Goal: Task Accomplishment & Management: Use online tool/utility

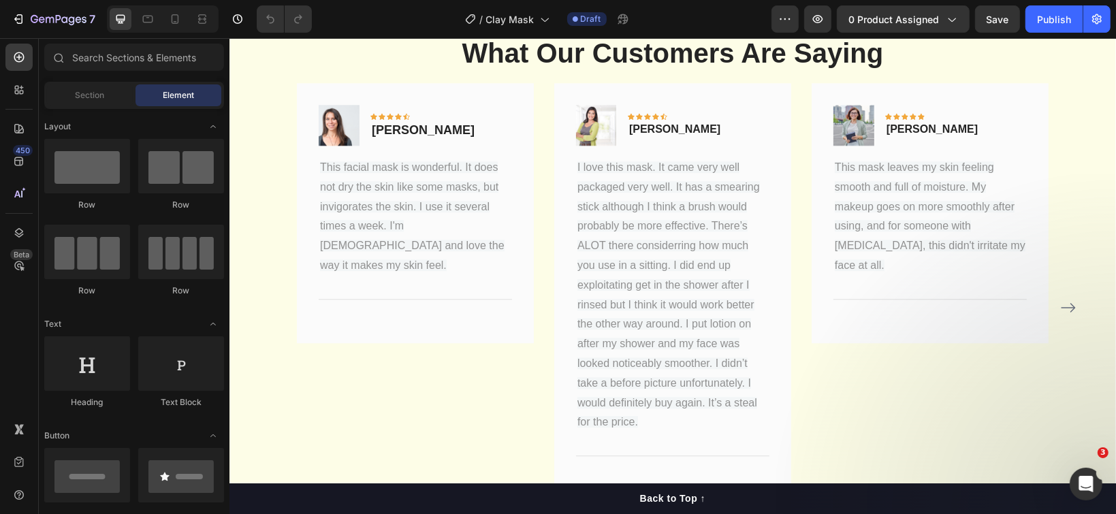
scroll to position [2995, 0]
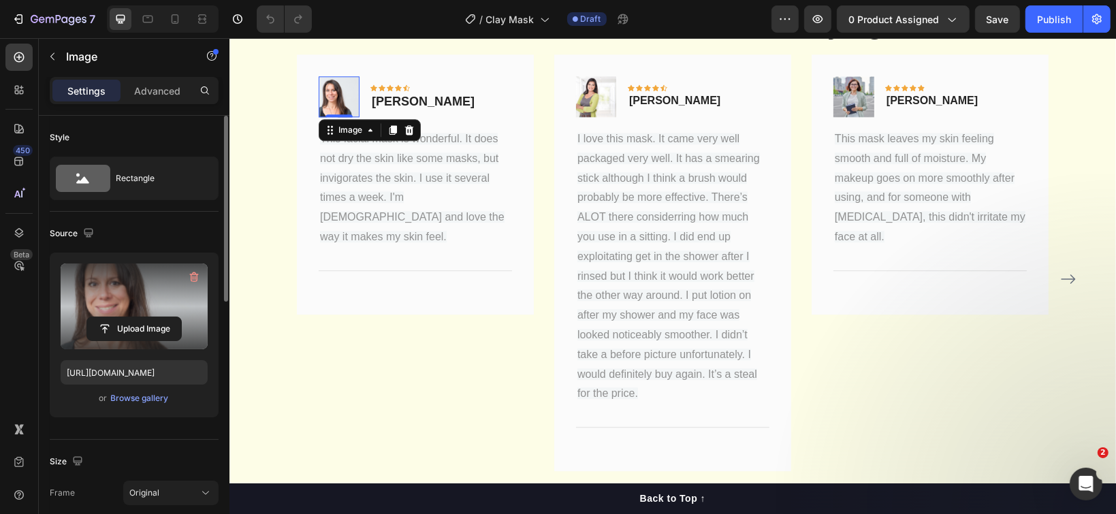
click at [137, 311] on label at bounding box center [134, 306] width 147 height 86
click at [137, 317] on input "file" at bounding box center [134, 328] width 94 height 23
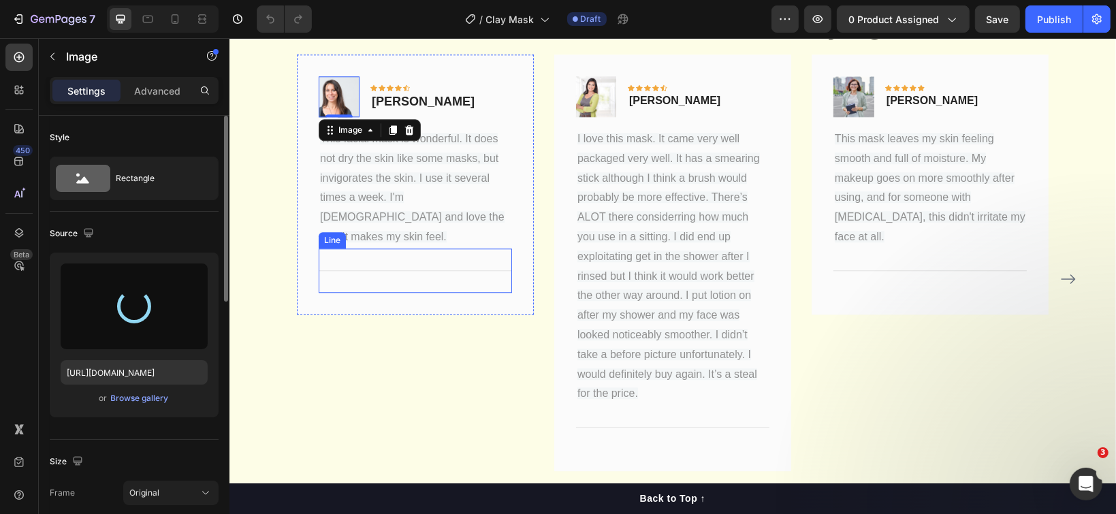
type input "https://cdn.shopify.com/s/files/1/1097/2858/files/gempages_554715468074583280-7…"
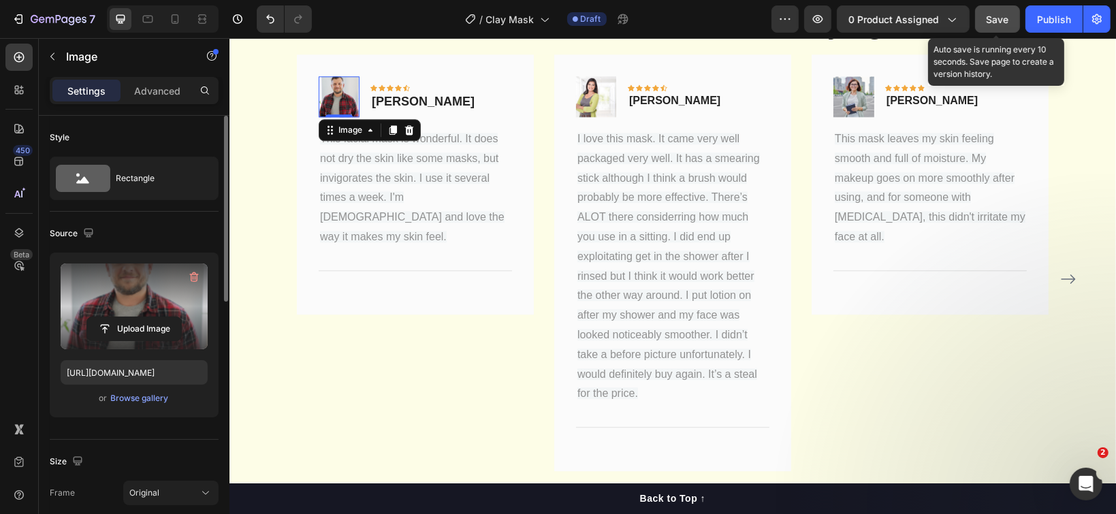
click at [987, 11] on button "Save" at bounding box center [997, 18] width 45 height 27
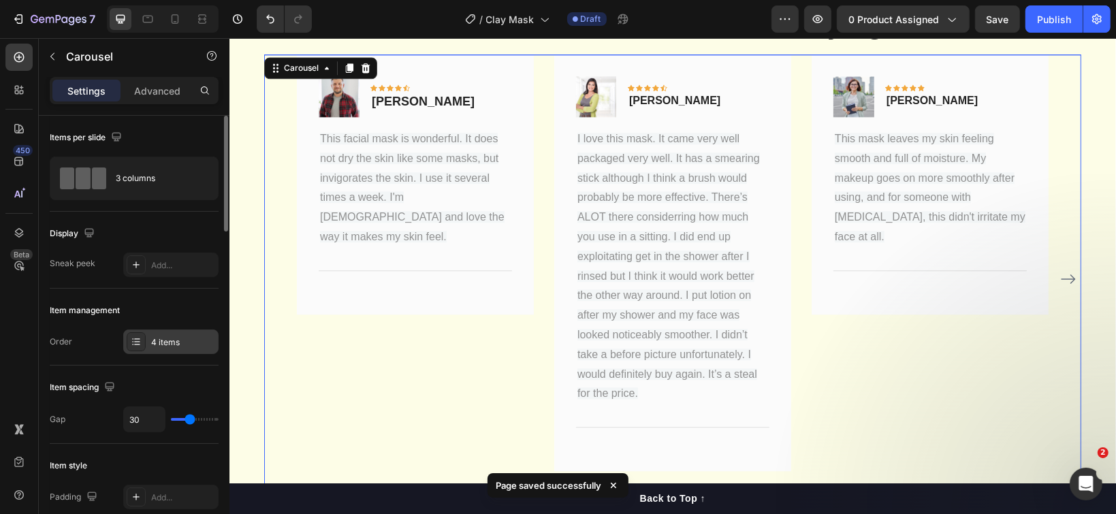
click at [142, 340] on div at bounding box center [136, 341] width 19 height 19
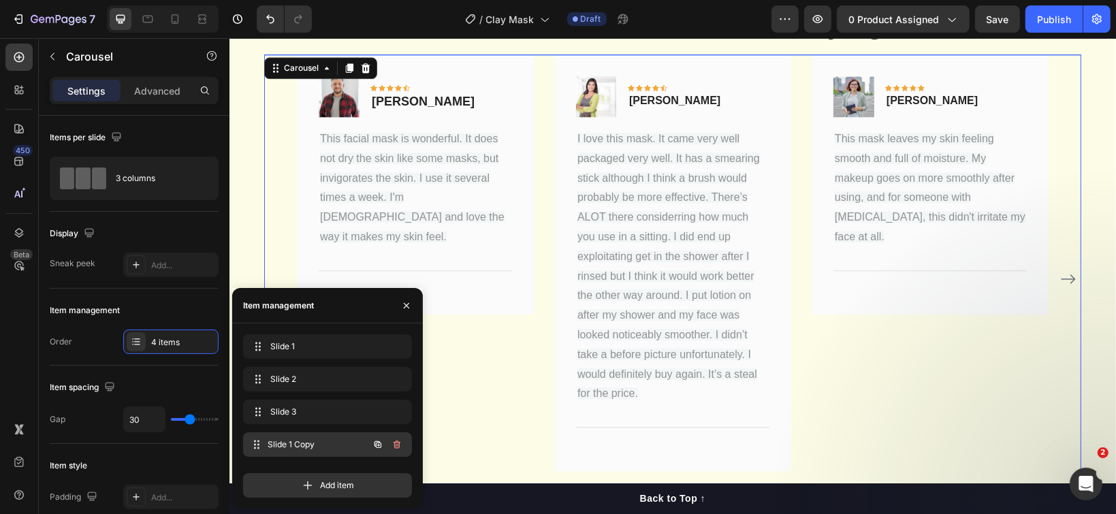
click at [285, 443] on span "Slide 1 Copy" at bounding box center [318, 444] width 101 height 12
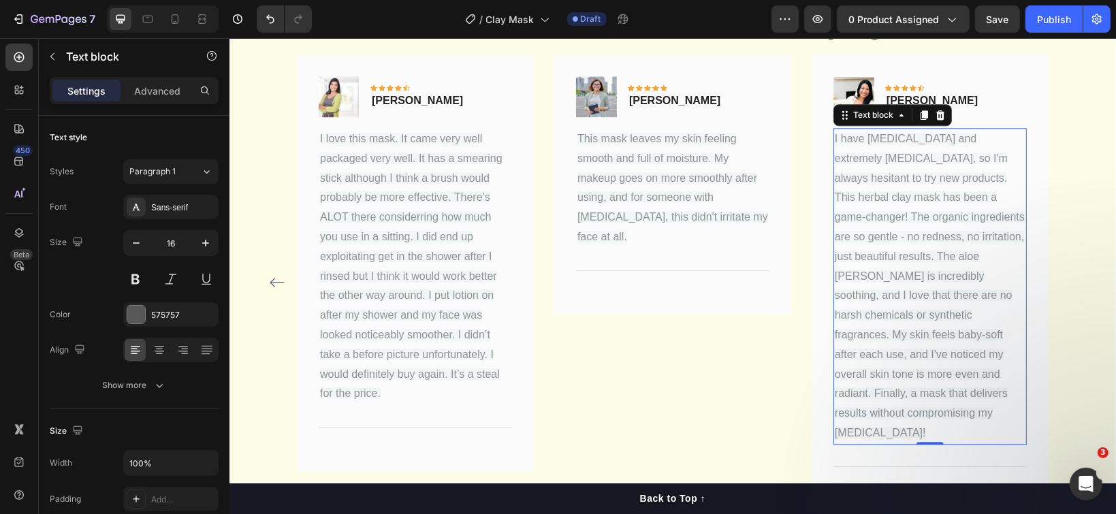
click at [876, 237] on span "I have rosacea and extremely sensitive skin, so I'm always hesitant to try new …" at bounding box center [929, 285] width 190 height 306
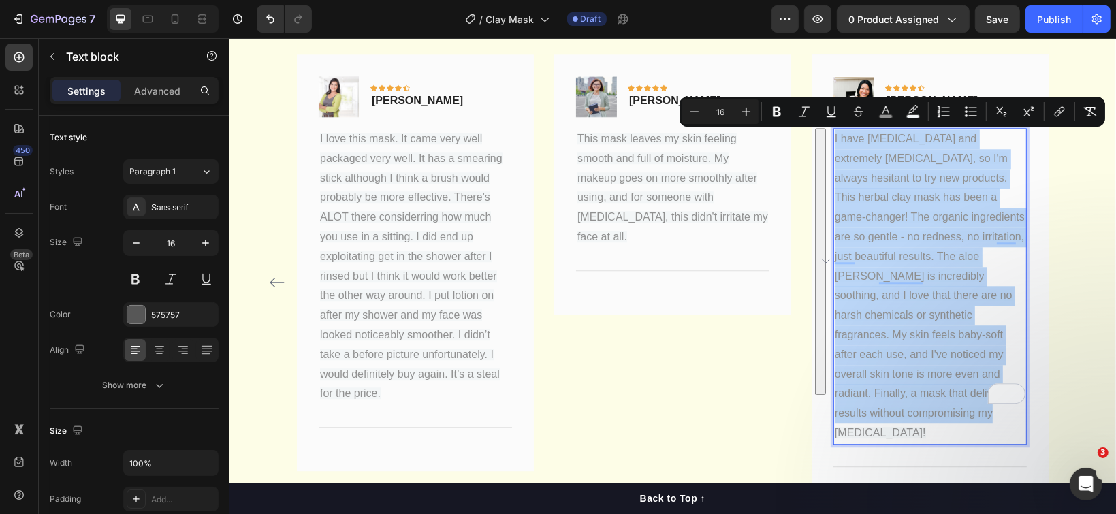
drag, startPoint x: 916, startPoint y: 388, endPoint x: 827, endPoint y: 145, distance: 258.9
click at [834, 145] on p "I have rosacea and extremely sensitive skin, so I'm always hesitant to try new …" at bounding box center [929, 286] width 191 height 314
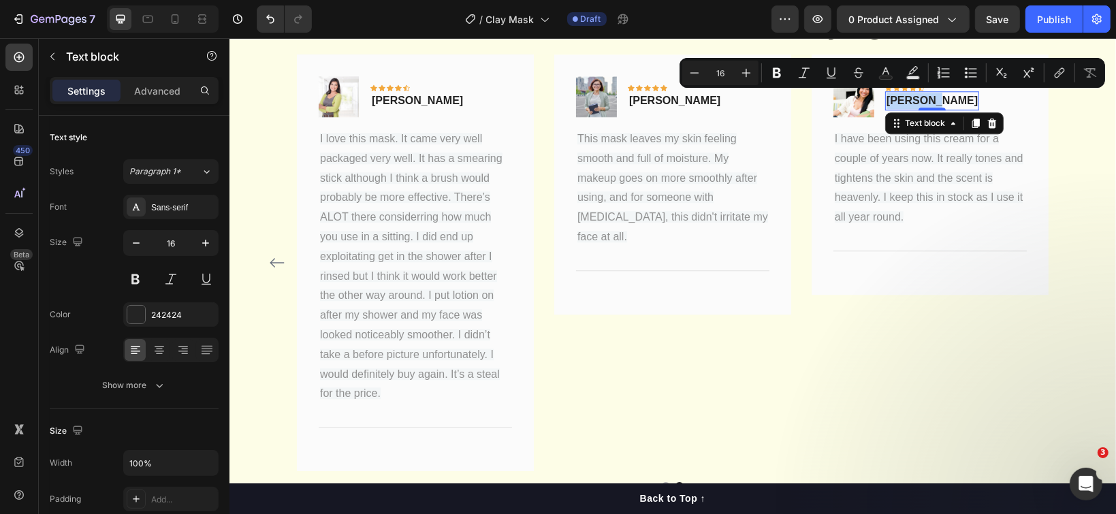
drag, startPoint x: 922, startPoint y: 97, endPoint x: 880, endPoint y: 97, distance: 42.2
click at [886, 97] on p "Linda K." at bounding box center [931, 100] width 91 height 16
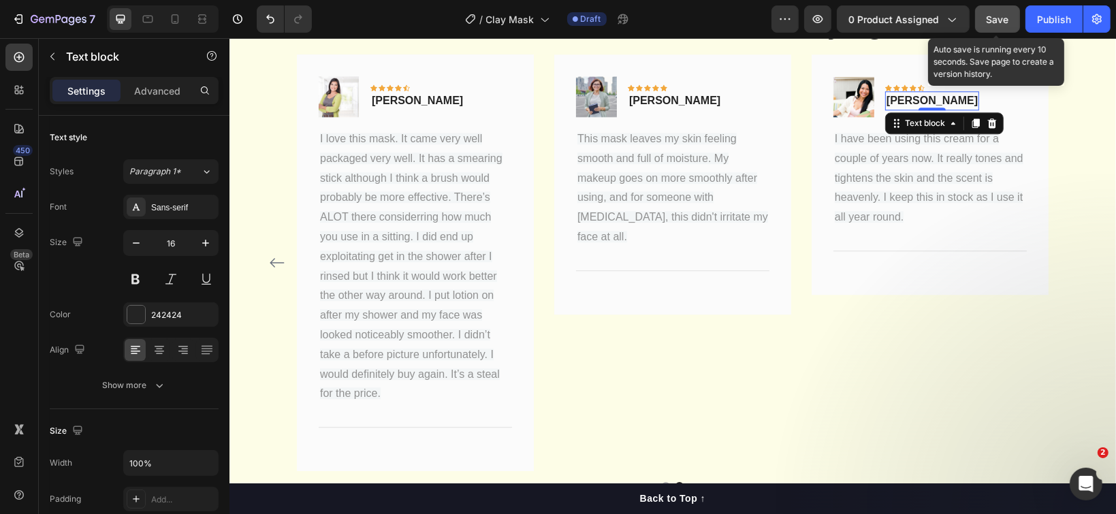
click at [997, 23] on span "Save" at bounding box center [998, 20] width 22 height 12
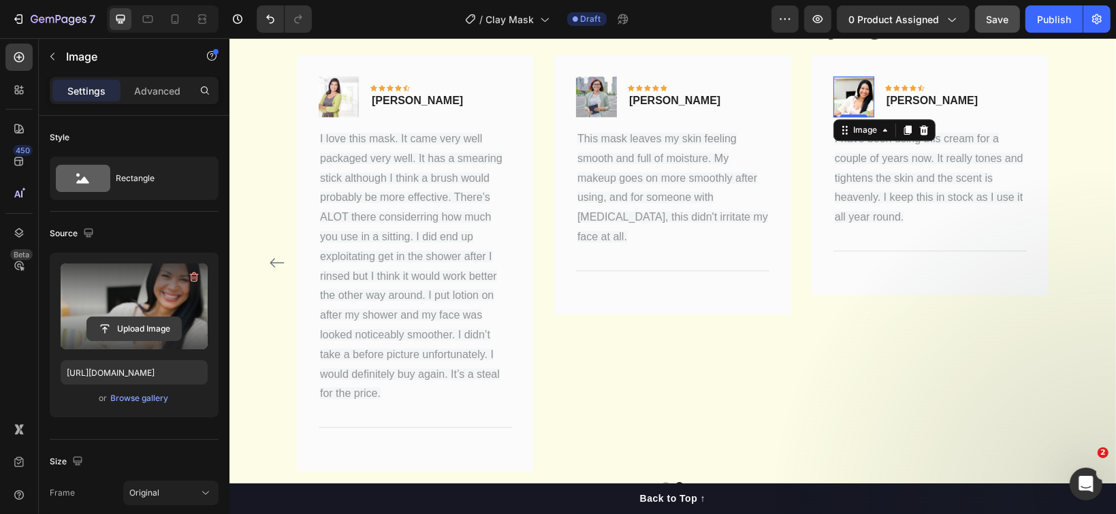
click at [137, 323] on input "file" at bounding box center [134, 328] width 94 height 23
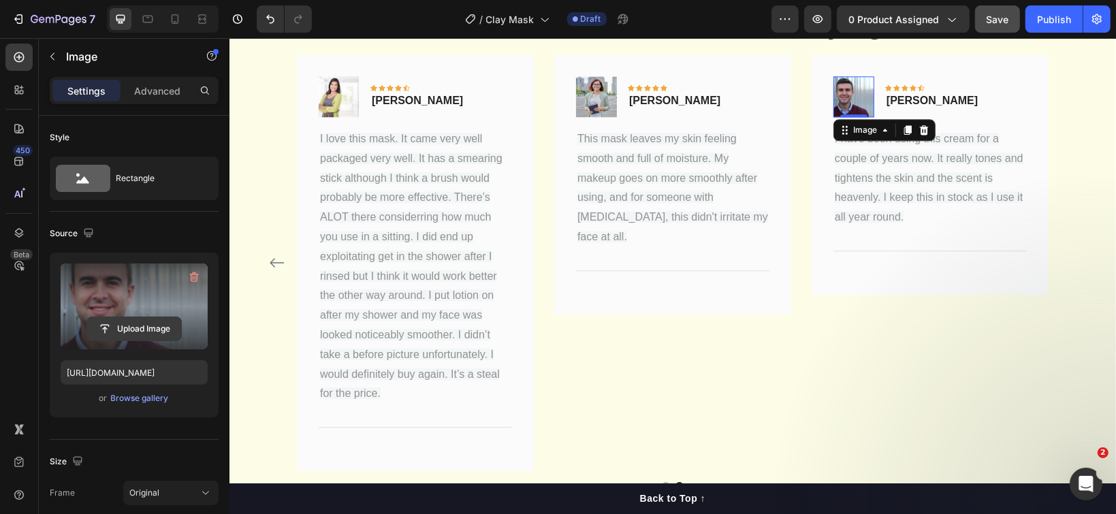
click at [107, 328] on input "file" at bounding box center [134, 328] width 94 height 23
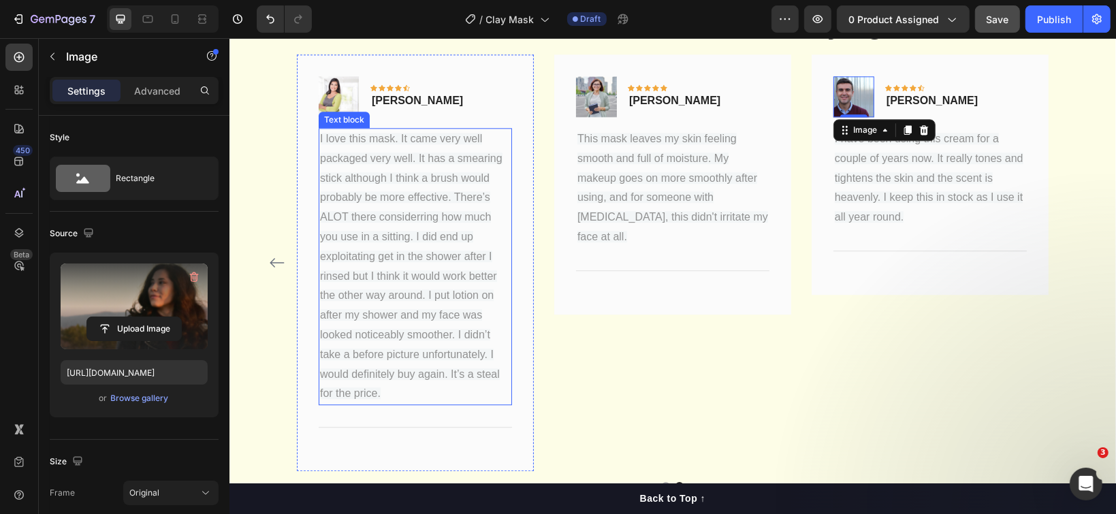
type input "https://cdn.shopify.com/s/files/1/1097/2858/files/gempages_554715468074583280-d…"
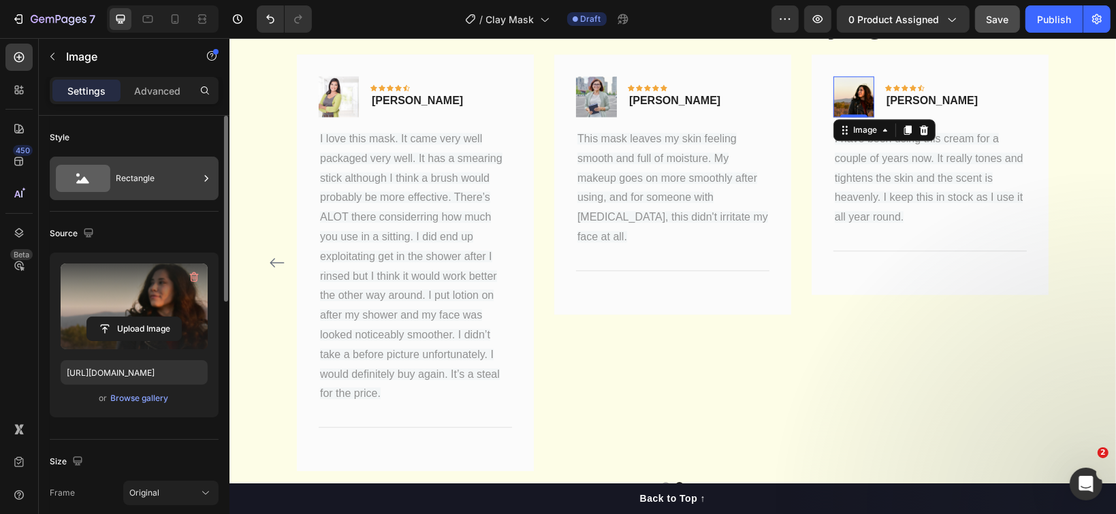
click at [117, 185] on div "Rectangle" at bounding box center [157, 178] width 83 height 31
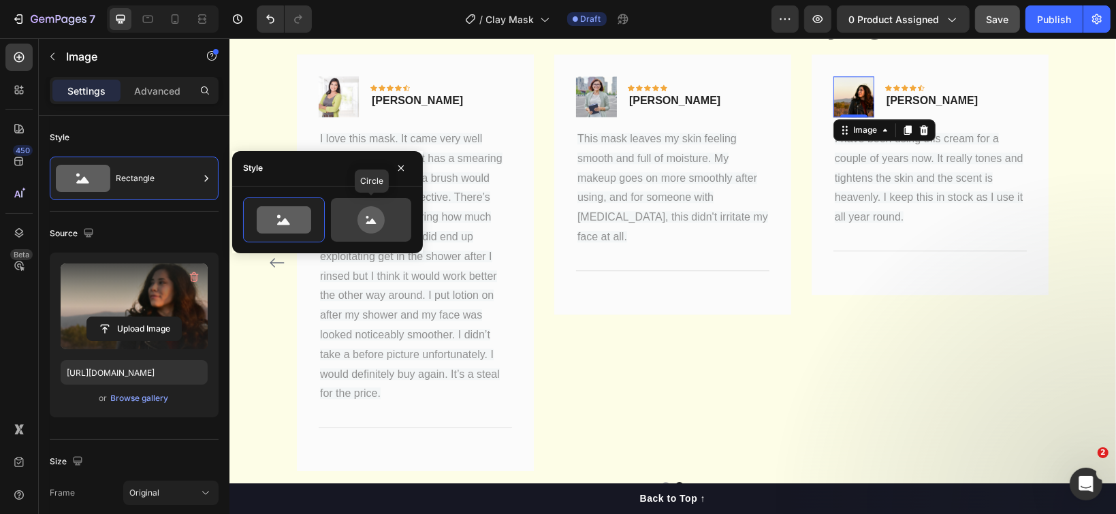
click at [362, 222] on icon at bounding box center [370, 219] width 27 height 27
type input "80"
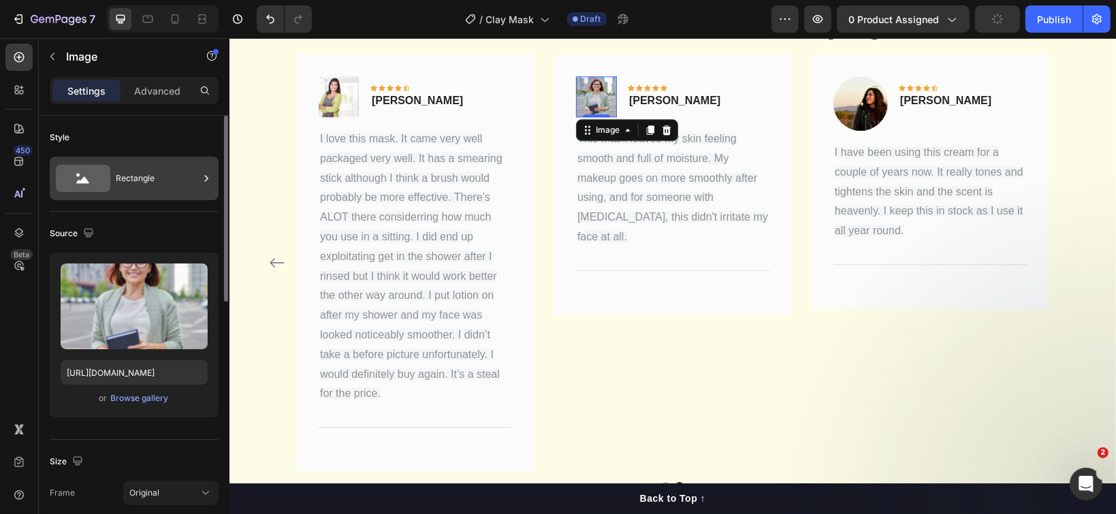
click at [168, 174] on div "Rectangle" at bounding box center [157, 178] width 83 height 31
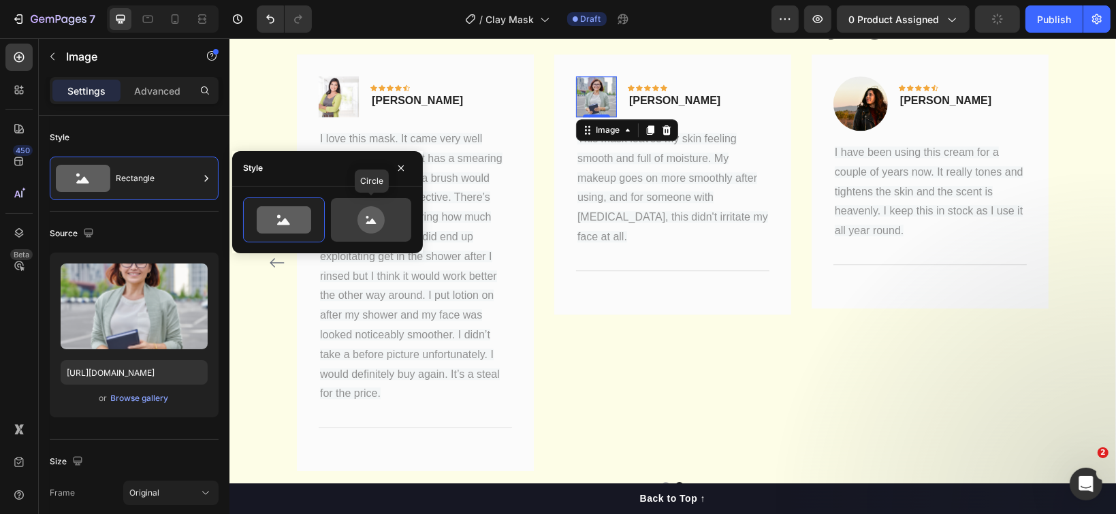
click at [366, 214] on icon at bounding box center [370, 219] width 27 height 27
type input "80"
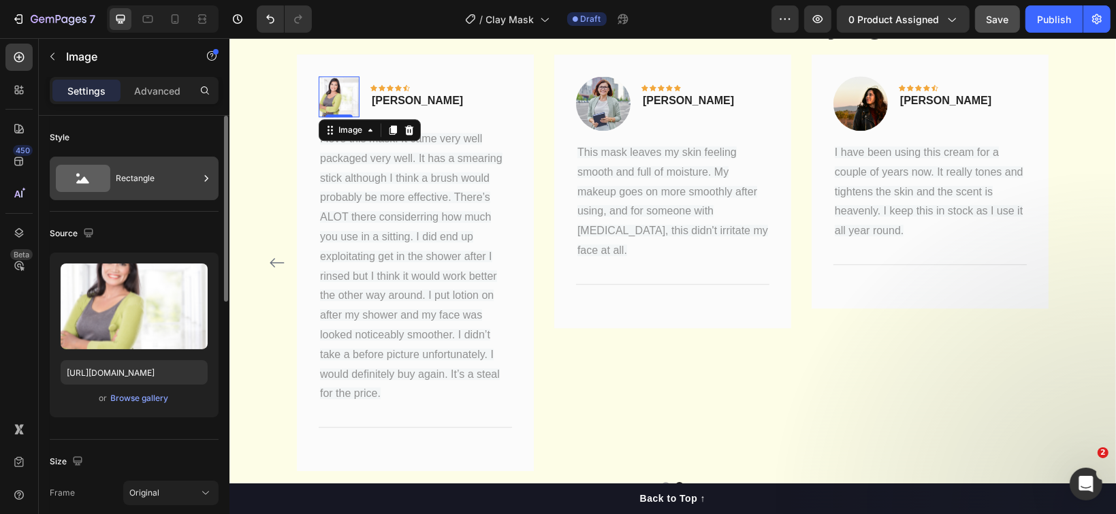
click at [146, 175] on div "Rectangle" at bounding box center [157, 178] width 83 height 31
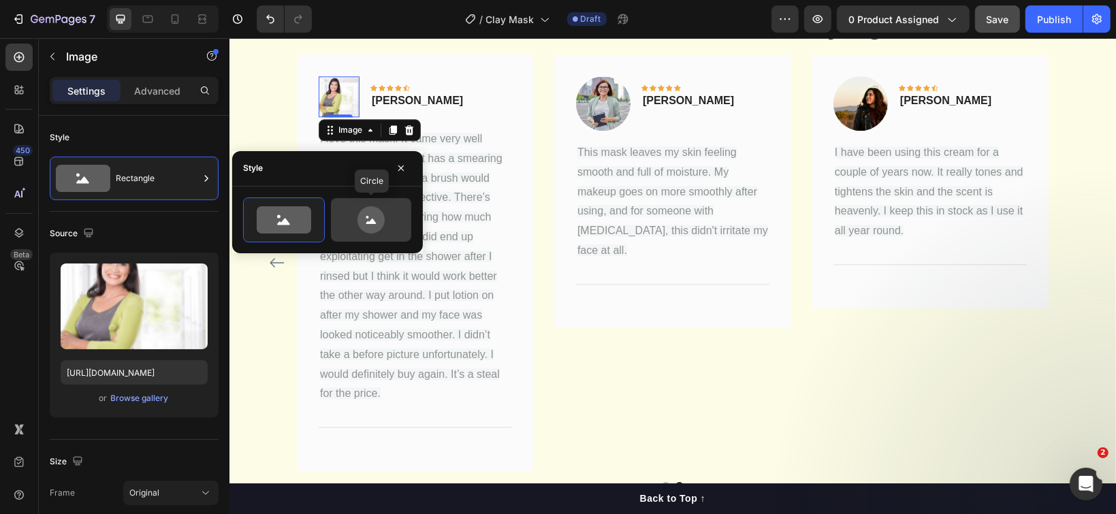
click at [359, 217] on icon at bounding box center [370, 219] width 27 height 27
type input "80"
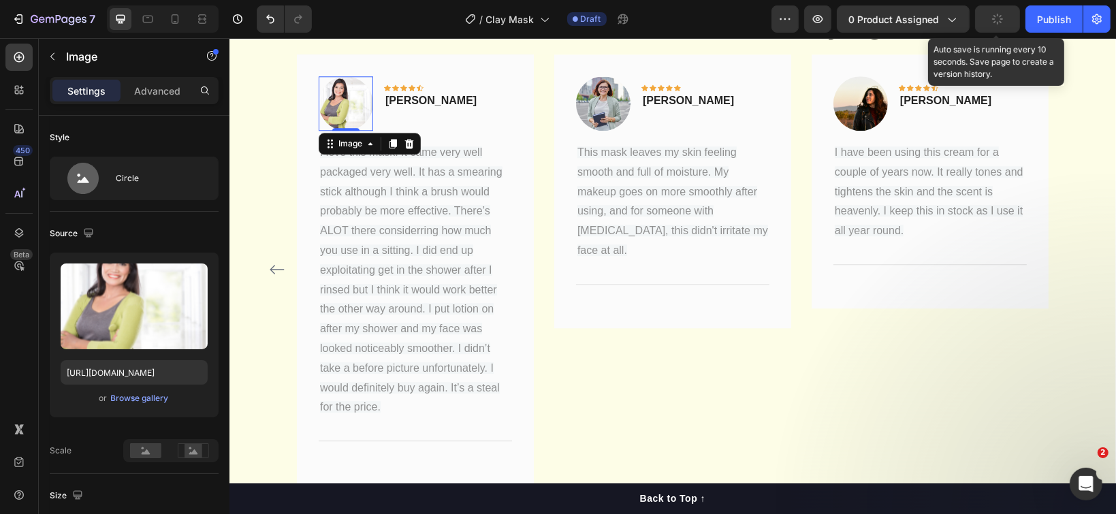
click at [1002, 23] on icon "button" at bounding box center [997, 19] width 14 height 14
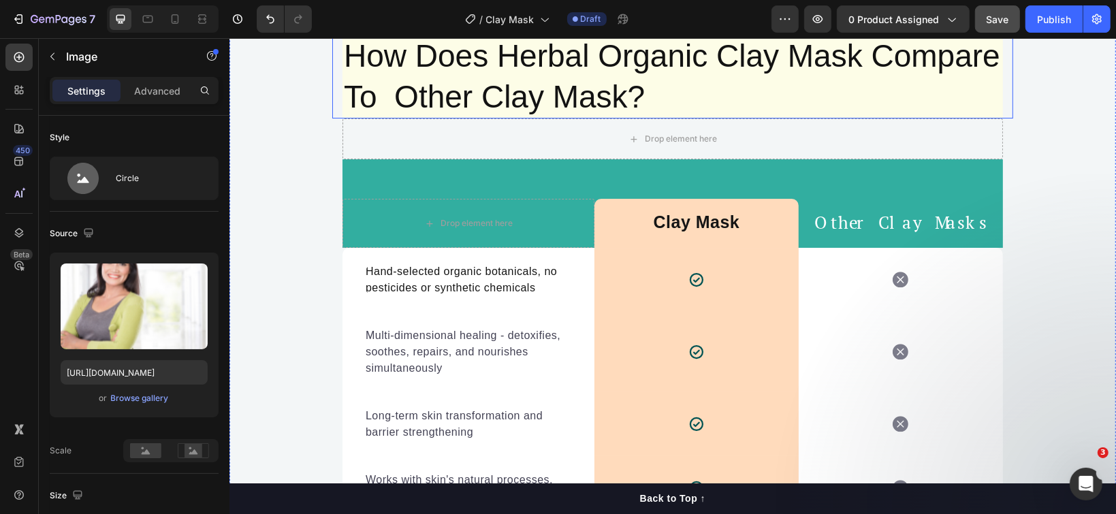
scroll to position [3994, 0]
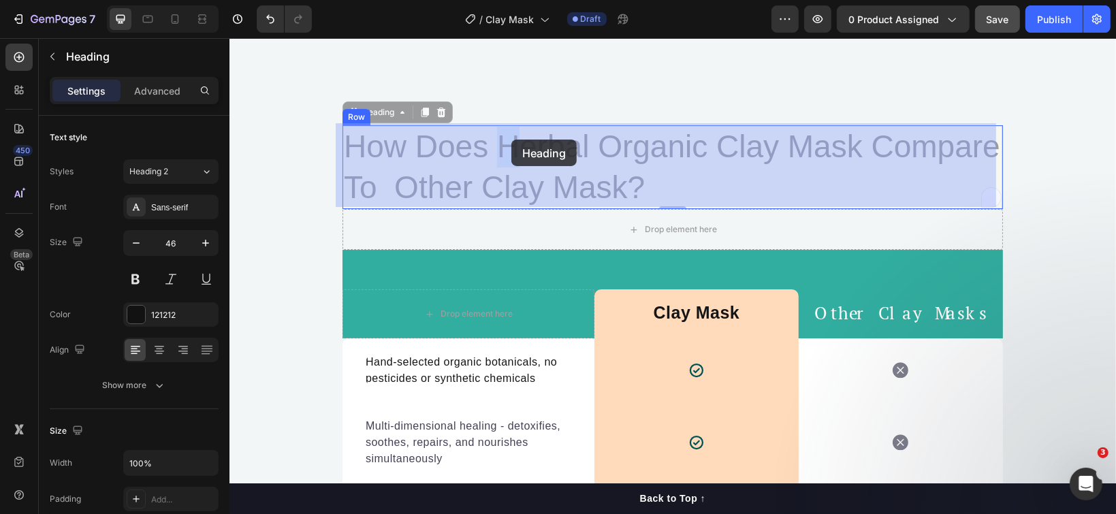
drag, startPoint x: 492, startPoint y: 138, endPoint x: 505, endPoint y: 139, distance: 13.0
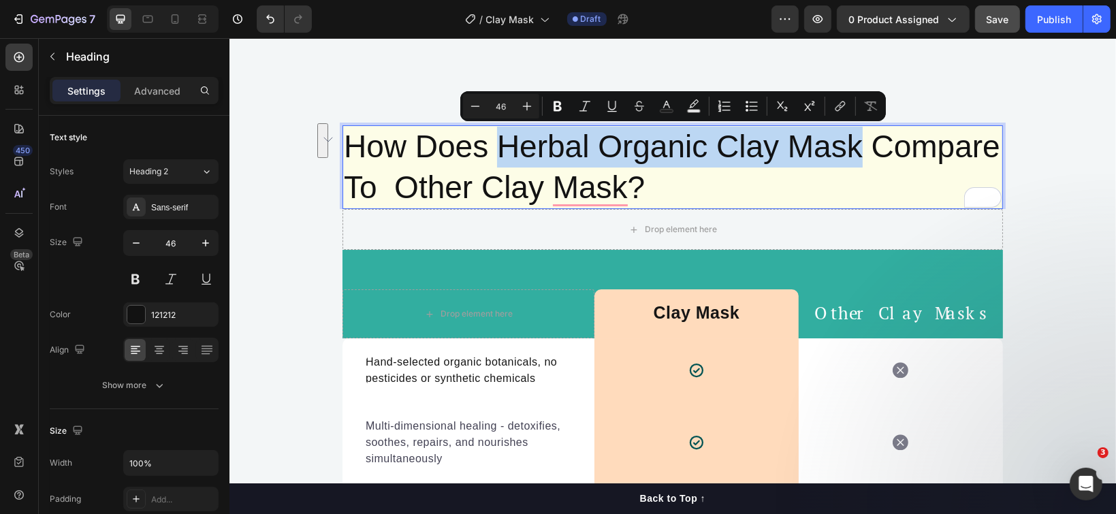
drag, startPoint x: 495, startPoint y: 139, endPoint x: 852, endPoint y: 138, distance: 356.8
click at [852, 138] on p "How Does Herbal Organic Clay Mask Compare To Other Clay Mask?" at bounding box center [672, 167] width 658 height 82
copy p "Herbal Organic Clay Mask"
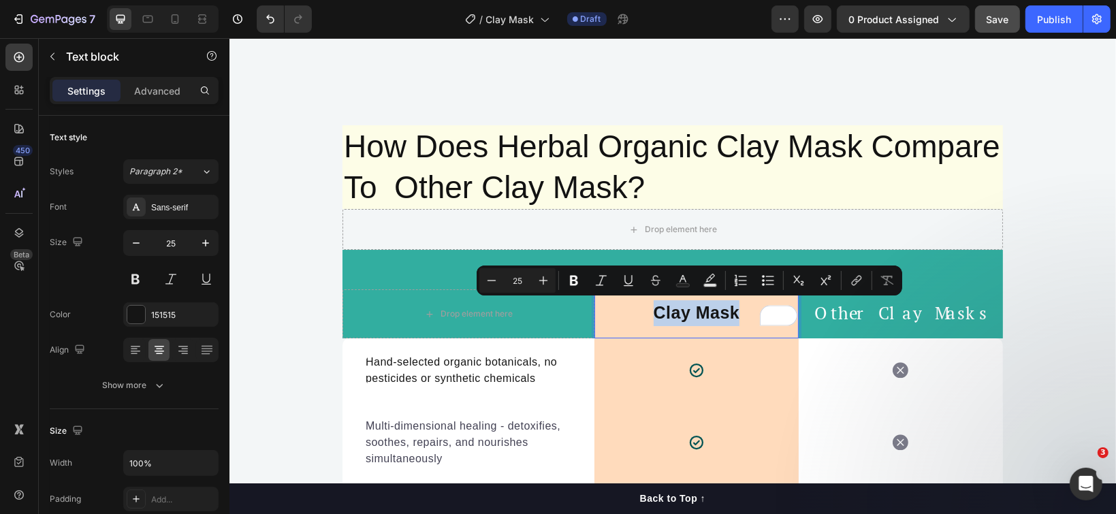
drag, startPoint x: 650, startPoint y: 309, endPoint x: 739, endPoint y: 308, distance: 89.2
click at [739, 308] on p "Clay Mask" at bounding box center [696, 313] width 202 height 26
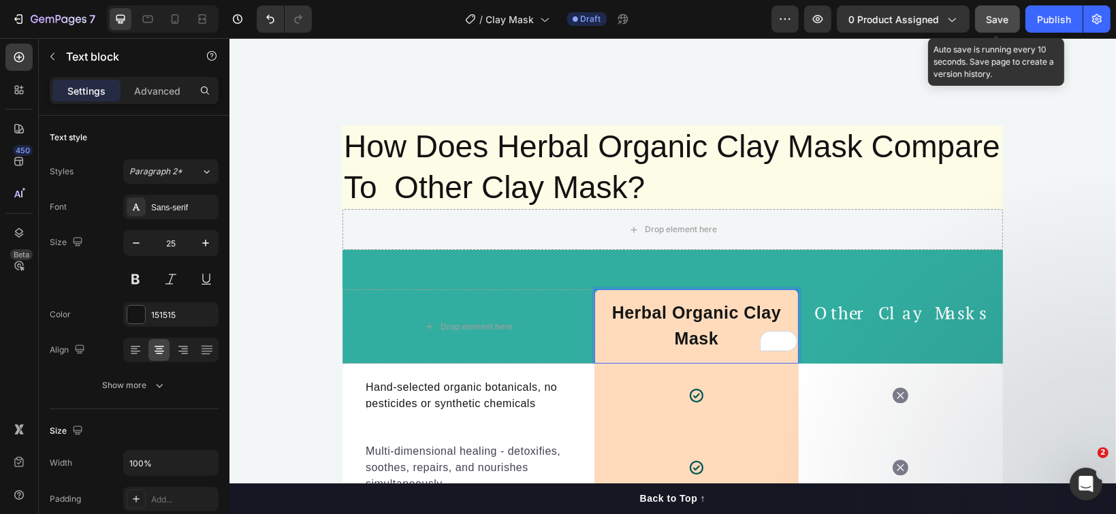
click at [1003, 22] on span "Save" at bounding box center [998, 20] width 22 height 12
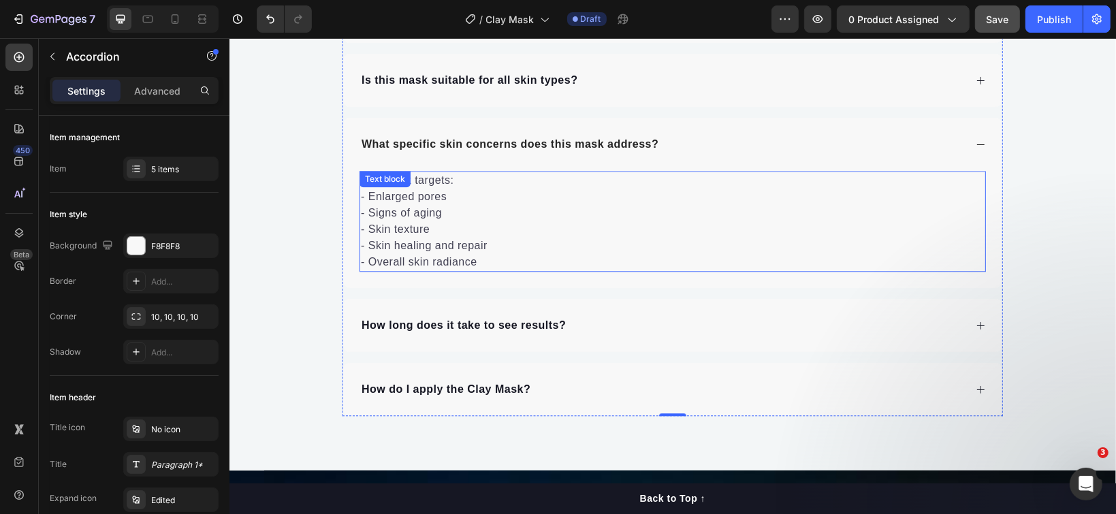
scroll to position [7262, 0]
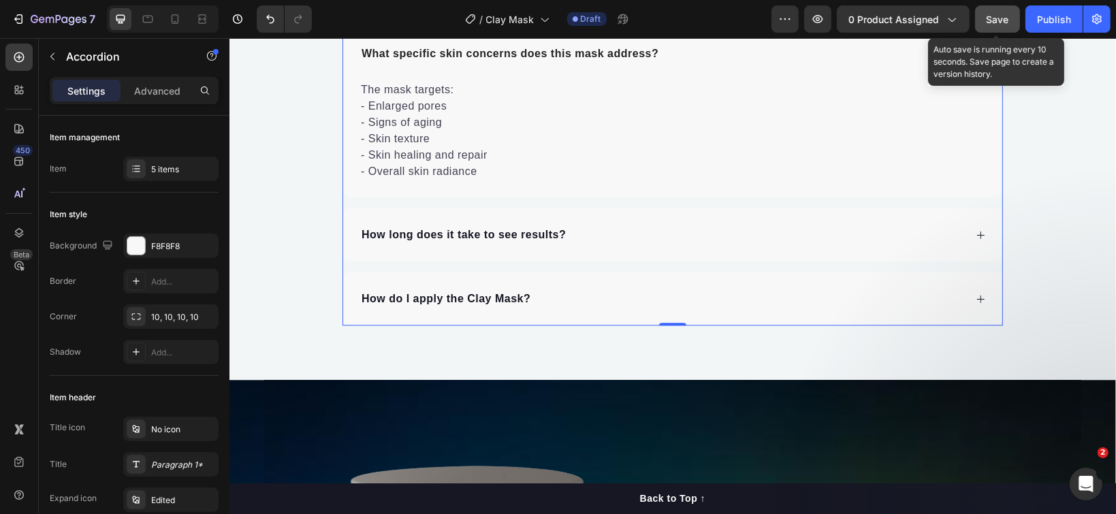
click at [991, 14] on span "Save" at bounding box center [998, 20] width 22 height 12
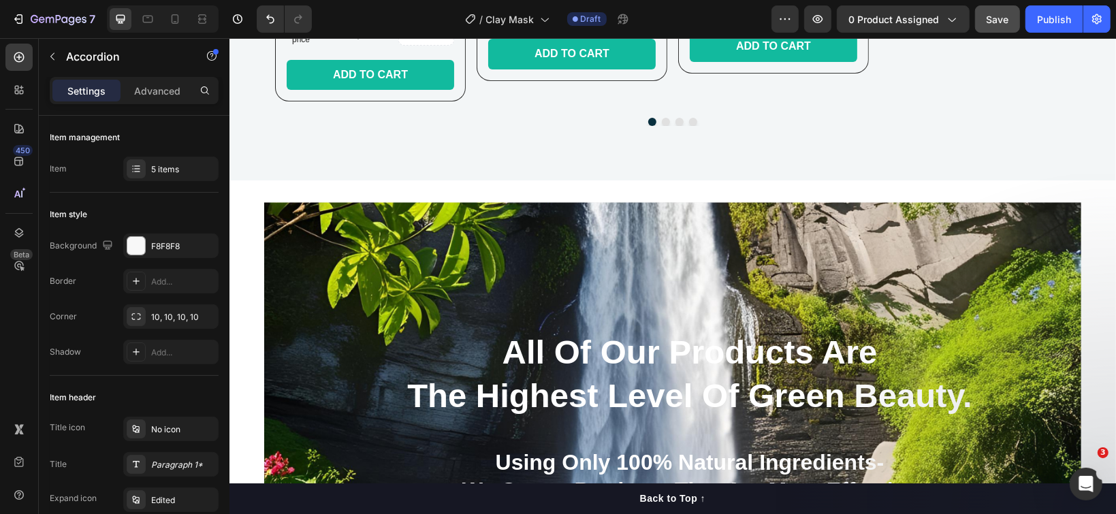
scroll to position [9350, 0]
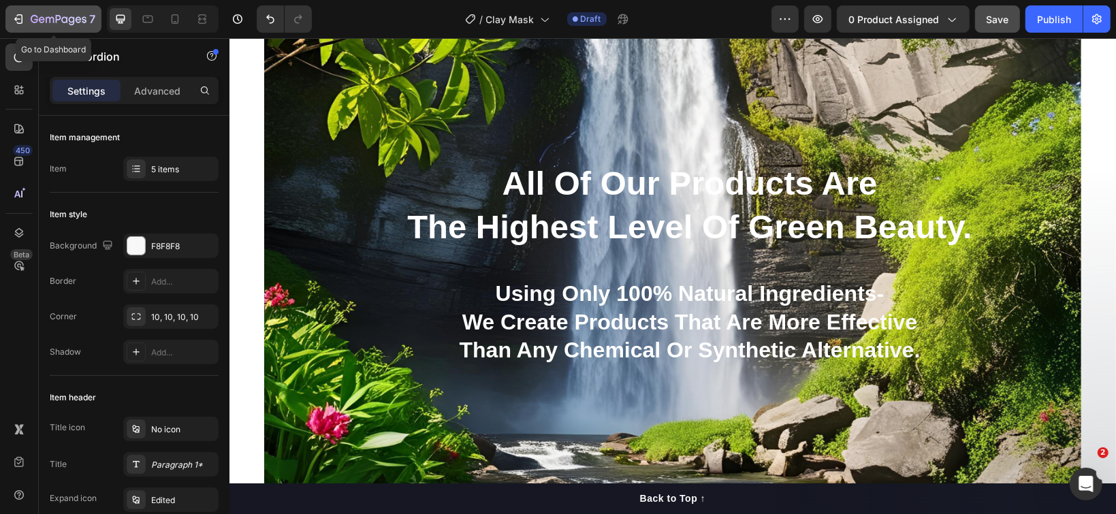
click at [54, 19] on icon "button" at bounding box center [59, 20] width 56 height 12
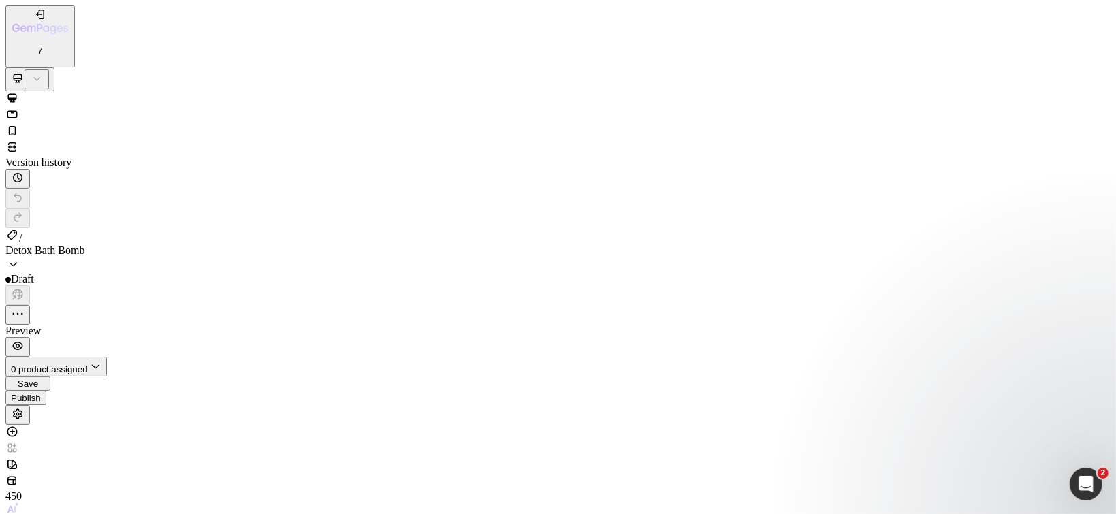
scroll to position [545, 0]
drag, startPoint x: 642, startPoint y: 20413, endPoint x: 593, endPoint y: 20408, distance: 49.2
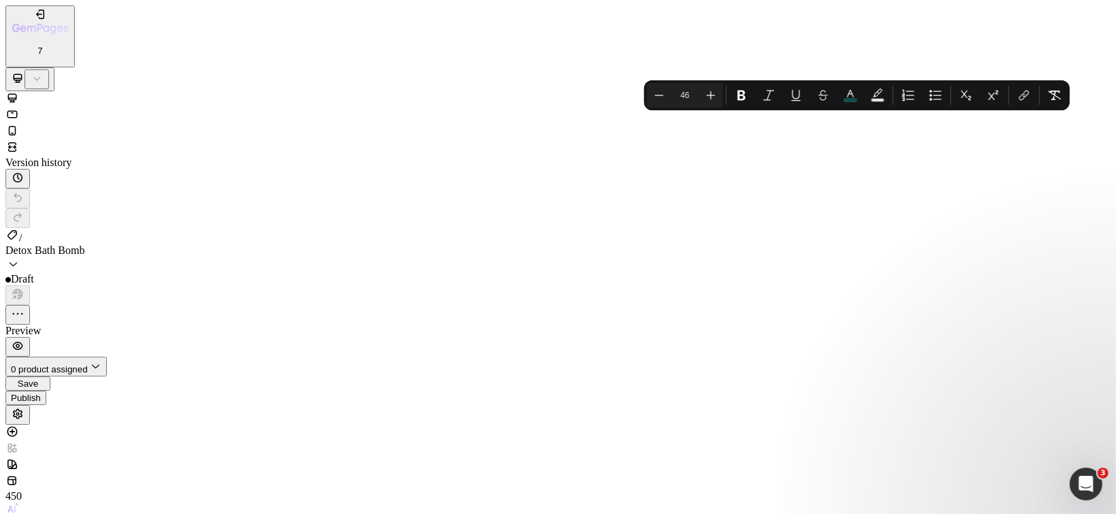
drag, startPoint x: 641, startPoint y: 20413, endPoint x: 483, endPoint y: 20378, distance: 161.7
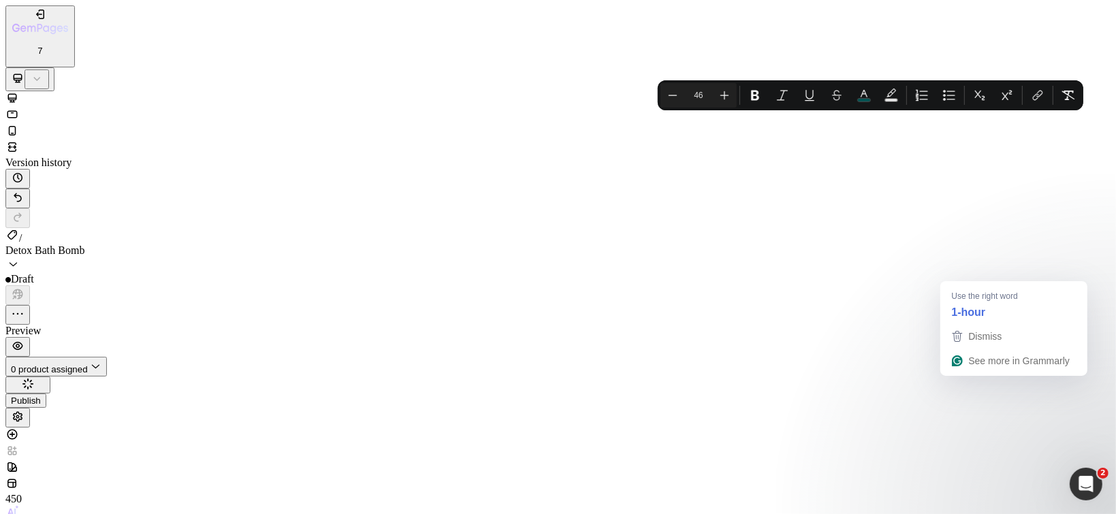
drag, startPoint x: 721, startPoint y: 20373, endPoint x: 980, endPoint y: 20561, distance: 319.8
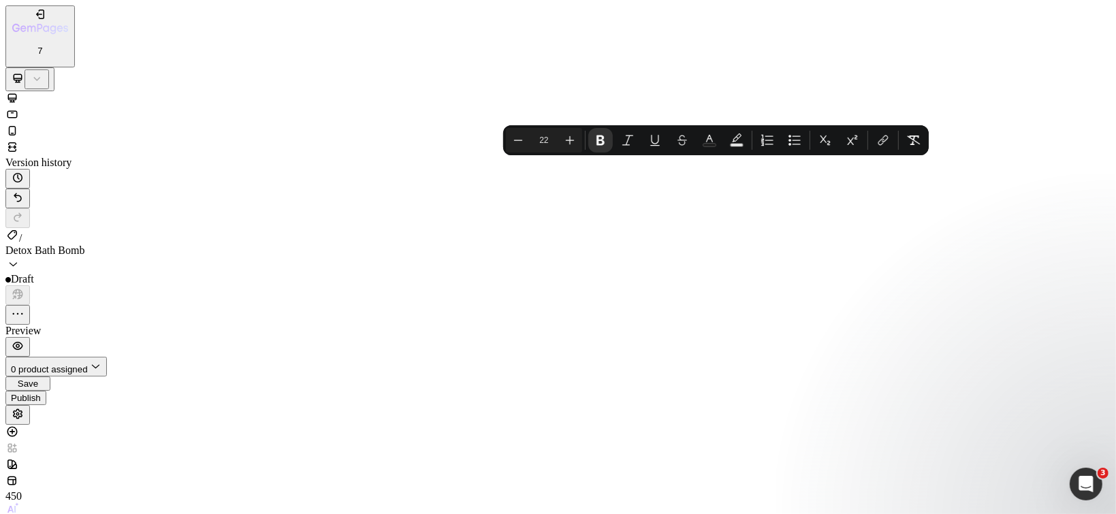
drag, startPoint x: 486, startPoint y: 20374, endPoint x: 498, endPoint y: 20374, distance: 11.6
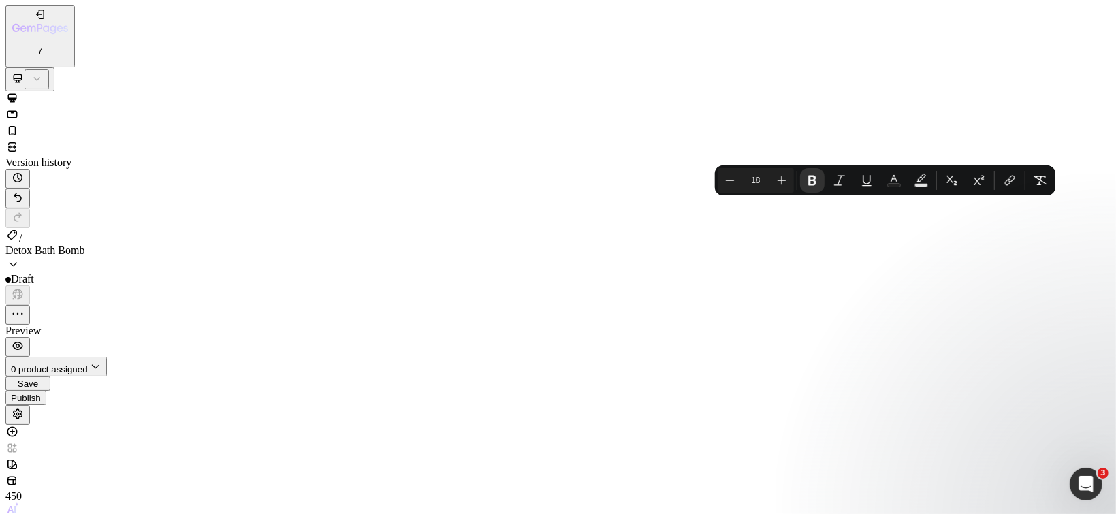
drag, startPoint x: 722, startPoint y: 22704, endPoint x: 505, endPoint y: 22691, distance: 216.9
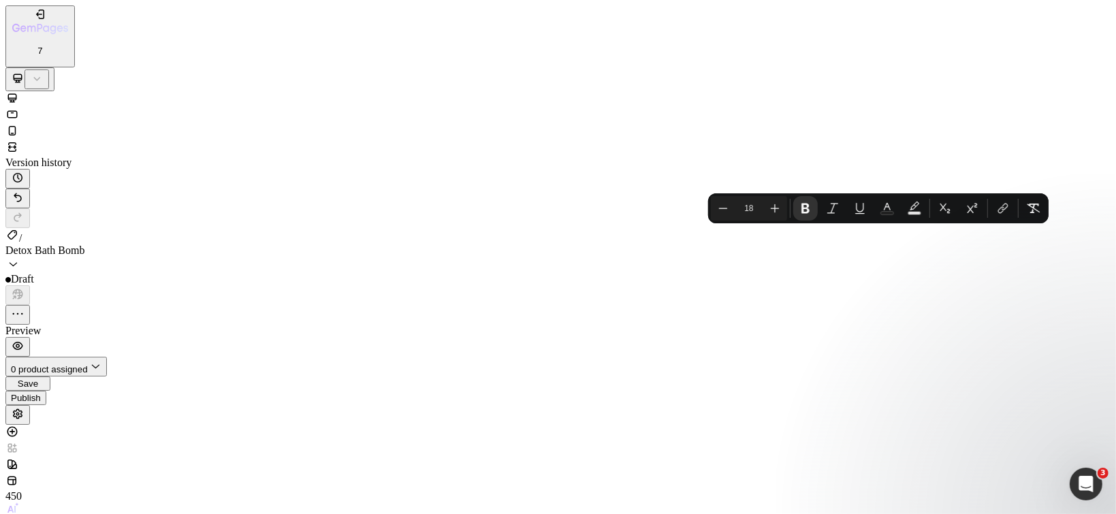
drag, startPoint x: 662, startPoint y: 22729, endPoint x: 506, endPoint y: 22716, distance: 157.2
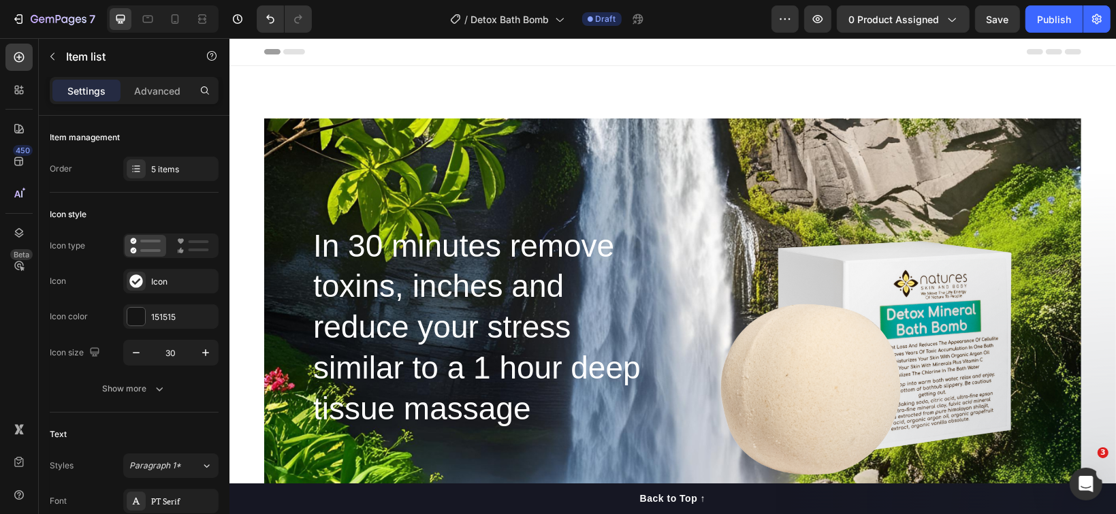
scroll to position [545, 0]
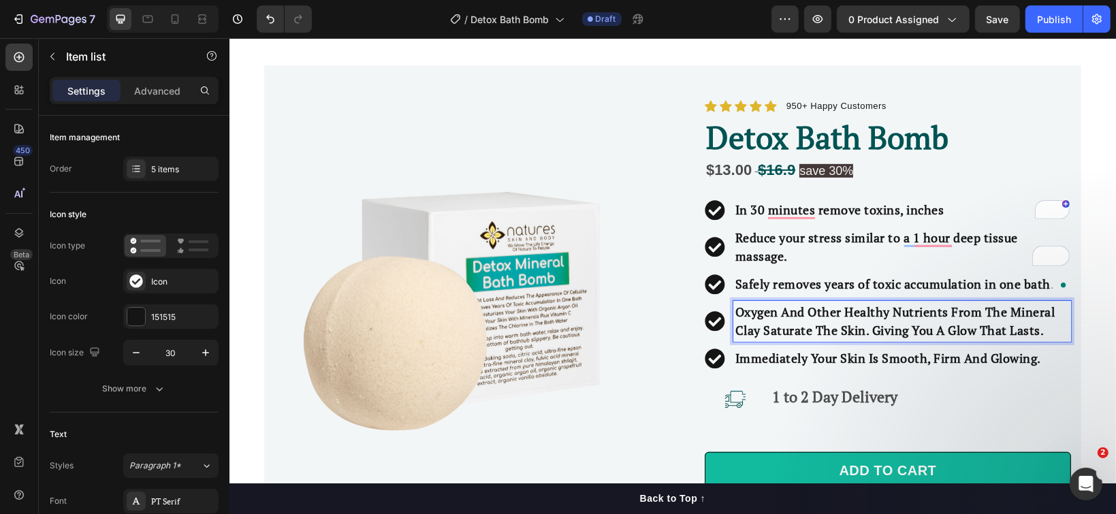
click at [758, 325] on strong "Oxygen And Other Healthy Nutrients From The Mineral Clay Saturate The Skin. Giv…" at bounding box center [895, 320] width 320 height 35
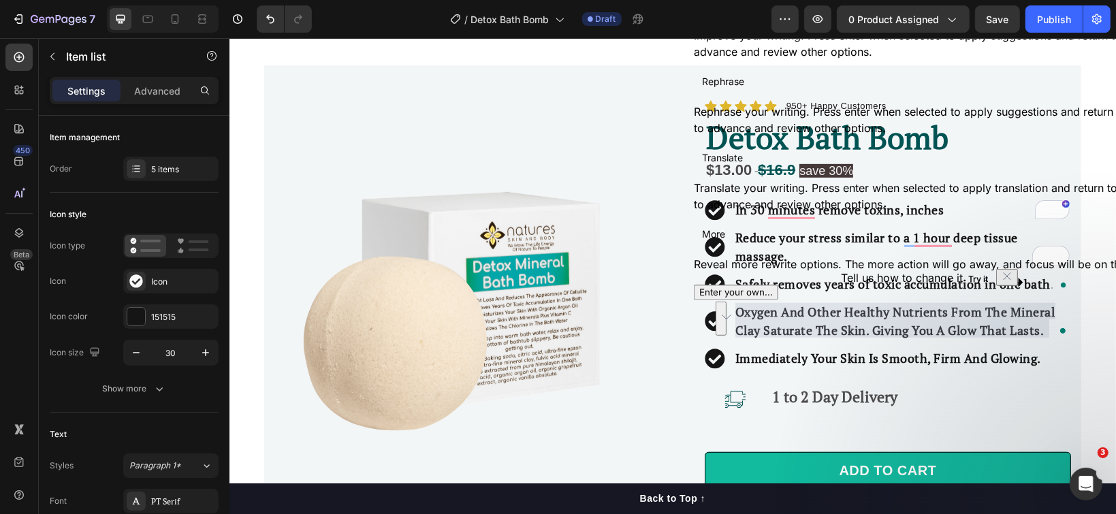
drag, startPoint x: 1042, startPoint y: 326, endPoint x: 718, endPoint y: 316, distance: 323.6
click at [718, 316] on div "In 30 minutes remove toxins, inches Reduce your stress similar to a 1 hour deep…" at bounding box center [887, 284] width 366 height 204
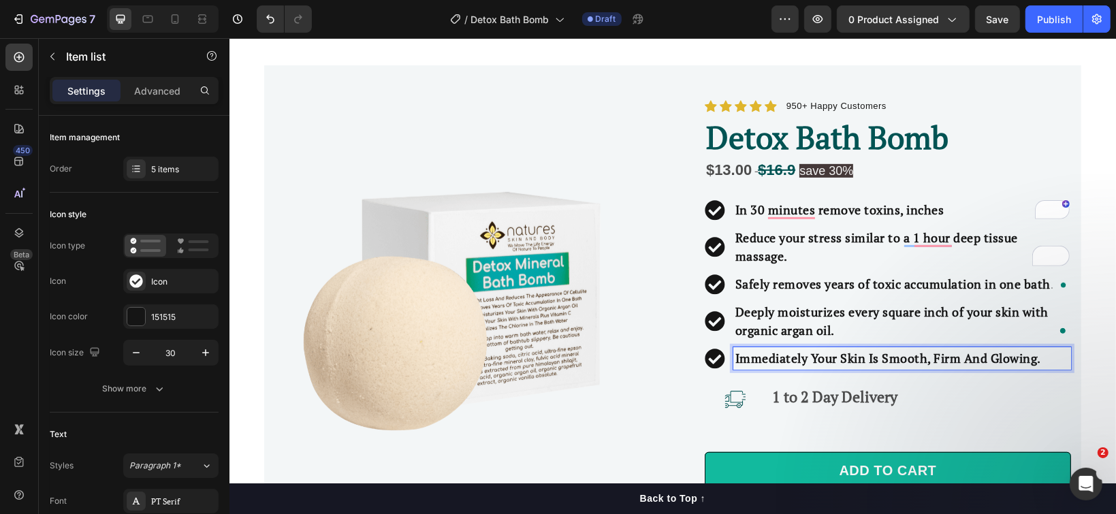
click at [757, 353] on strong "Immediately Your Skin Is Smooth, Firm And Glowing." at bounding box center [888, 357] width 306 height 16
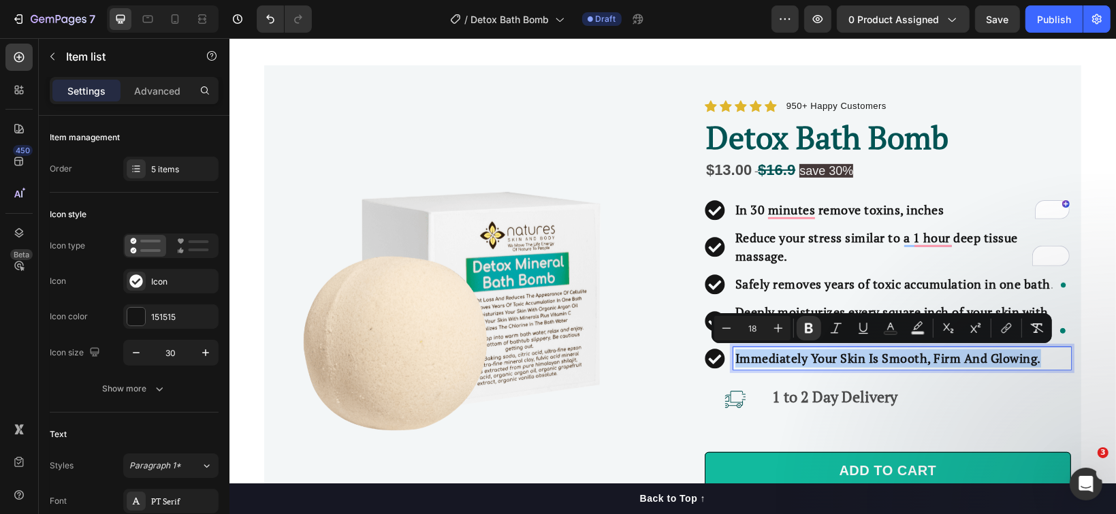
drag, startPoint x: 1035, startPoint y: 356, endPoint x: 725, endPoint y: 351, distance: 309.8
click at [733, 351] on div "Immediately Your Skin Is Smooth, Firm And Glowing." at bounding box center [902, 358] width 338 height 22
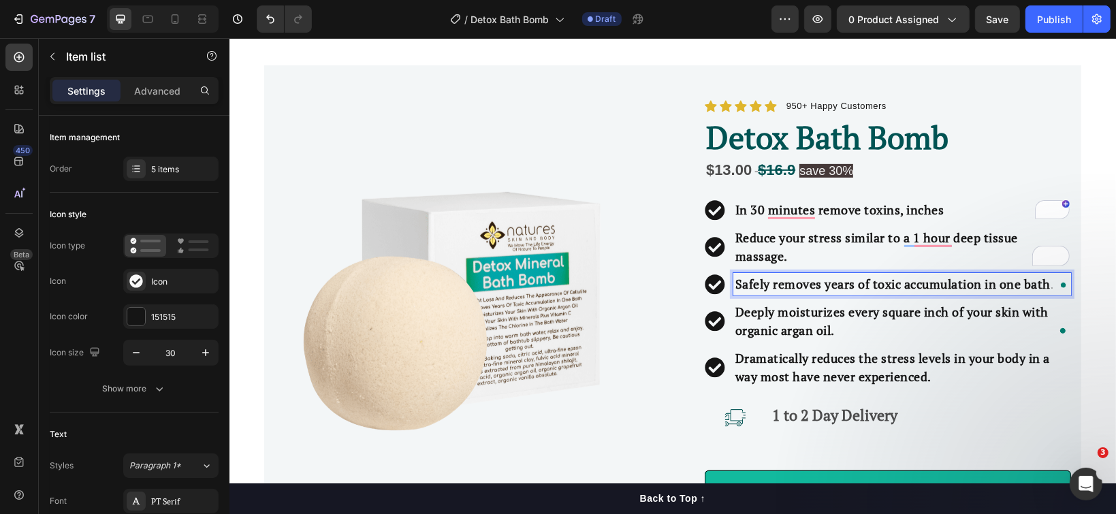
click at [1050, 280] on span "." at bounding box center [1051, 284] width 3 height 13
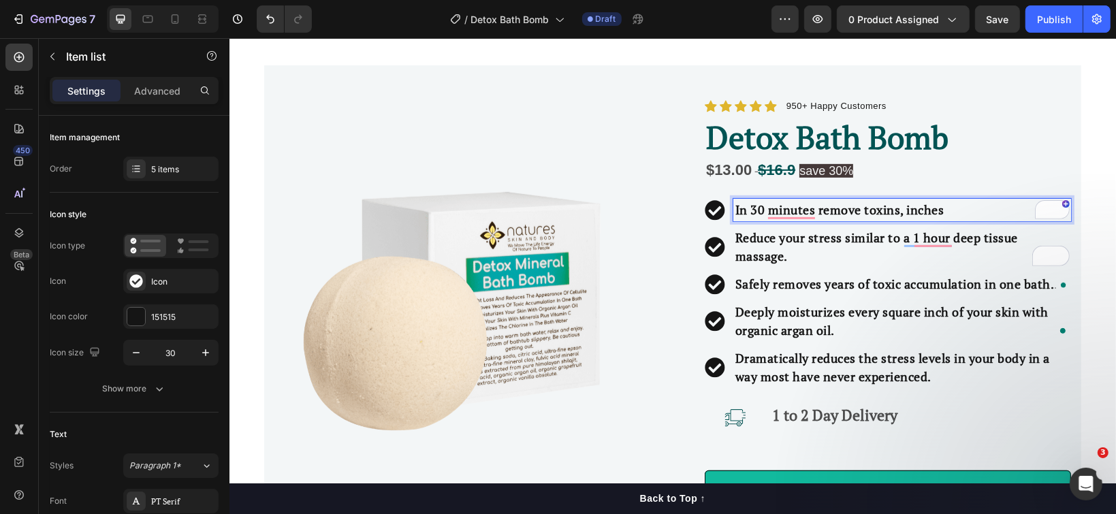
click at [921, 209] on strong "In 30 minutes remove toxins, inches" at bounding box center [839, 209] width 209 height 16
click at [940, 209] on p "In 30 minutes remove toxins, inches" at bounding box center [902, 209] width 334 height 18
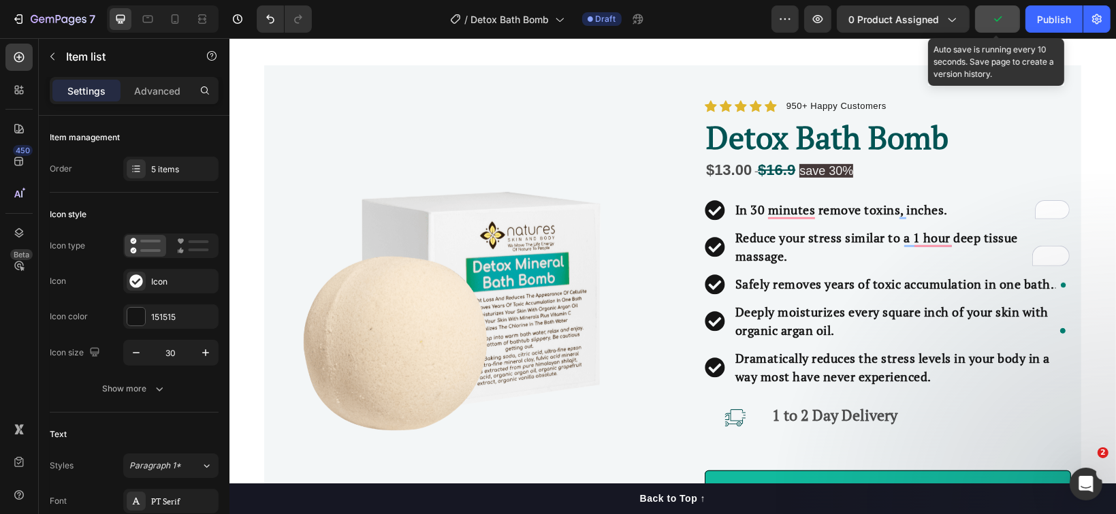
click at [990, 20] on button "button" at bounding box center [997, 18] width 45 height 27
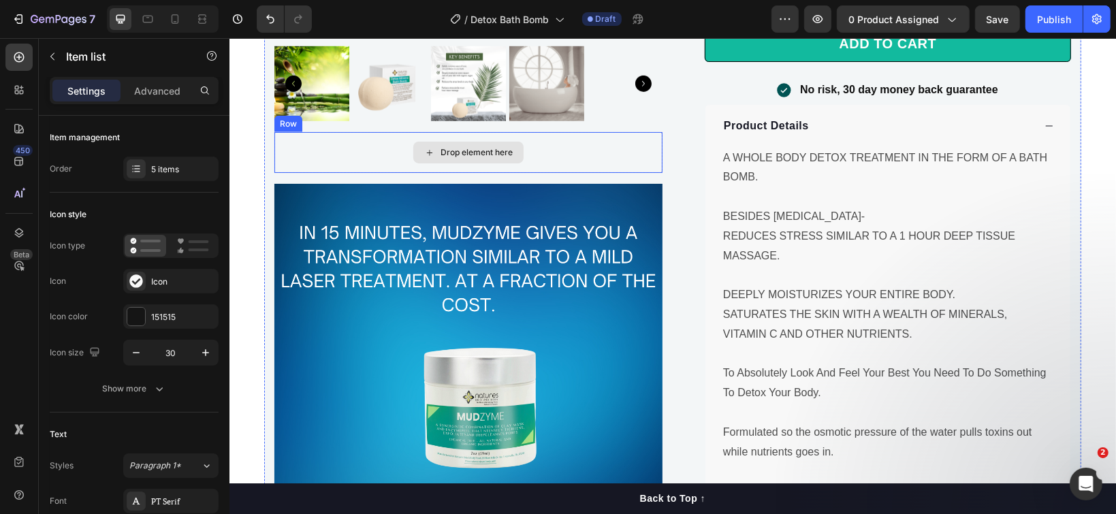
scroll to position [998, 0]
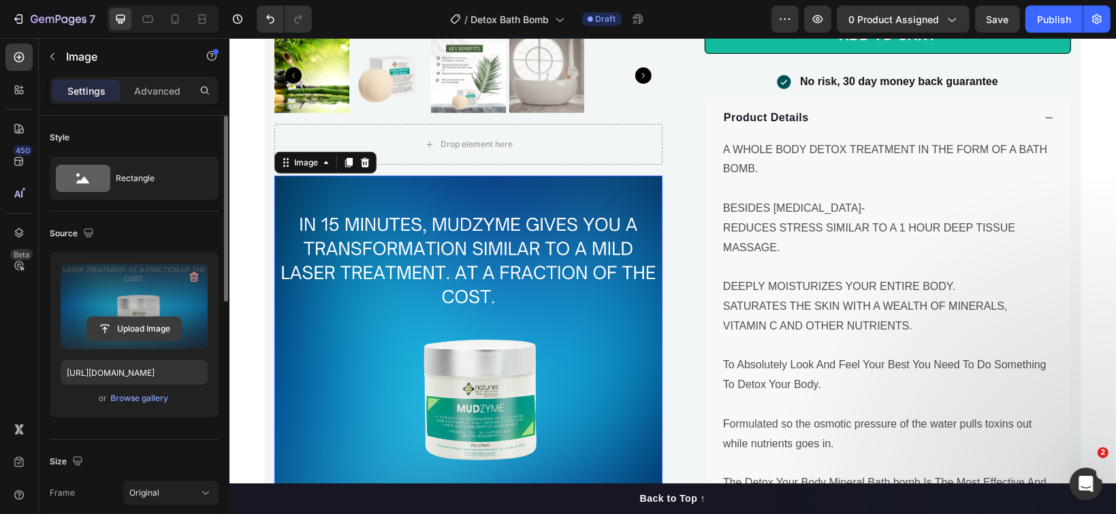
click at [152, 326] on input "file" at bounding box center [134, 328] width 94 height 23
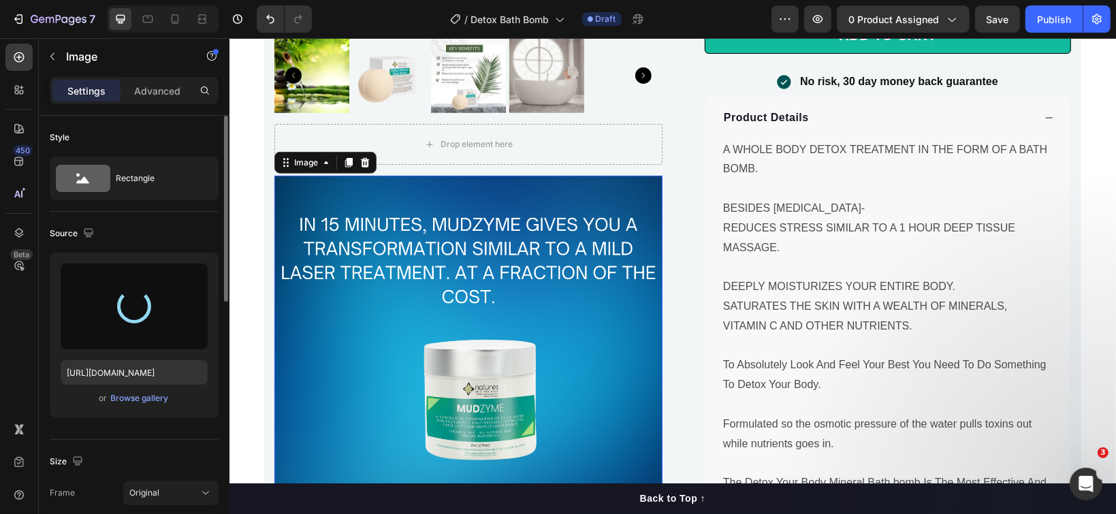
type input "https://cdn.shopify.com/s/files/1/1097/2858/files/gempages_554715468074583280-4…"
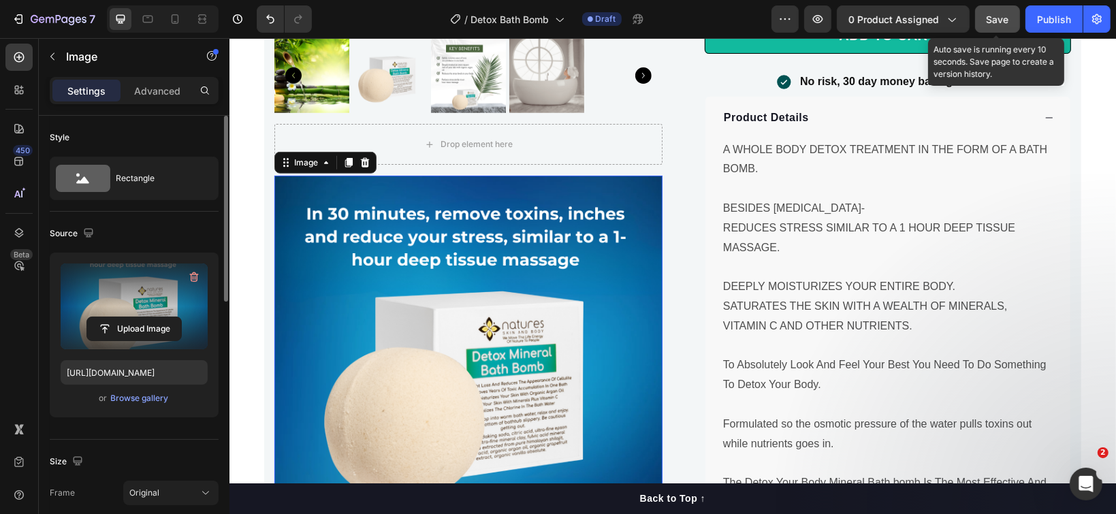
click at [995, 16] on span "Save" at bounding box center [998, 20] width 22 height 12
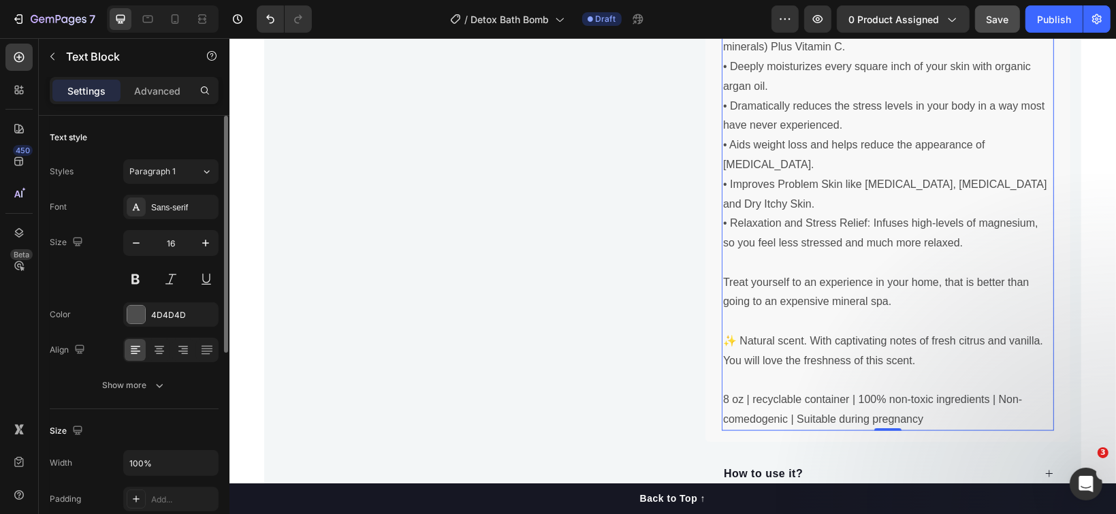
scroll to position [1543, 0]
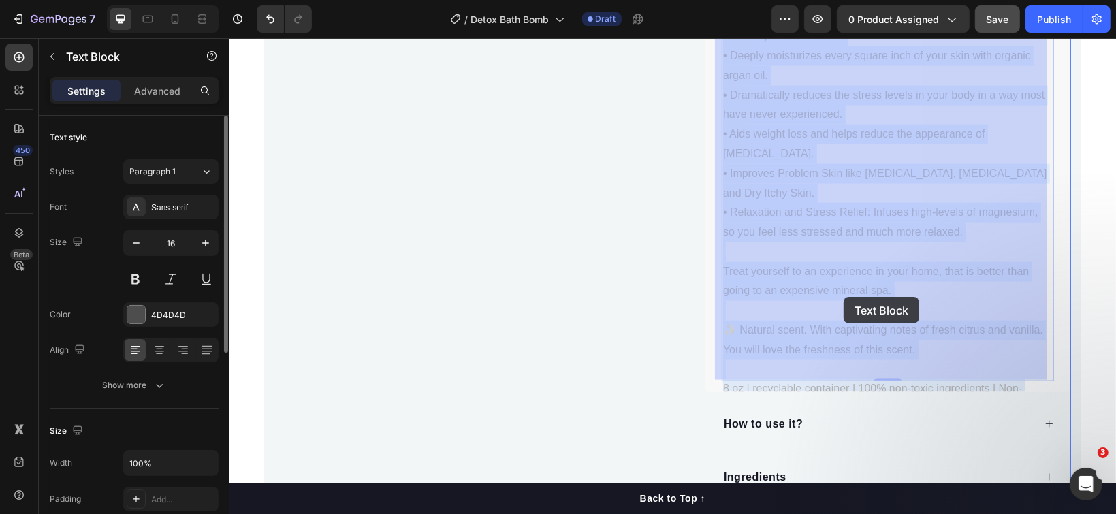
drag, startPoint x: 920, startPoint y: 366, endPoint x: 843, endPoint y: 296, distance: 103.6
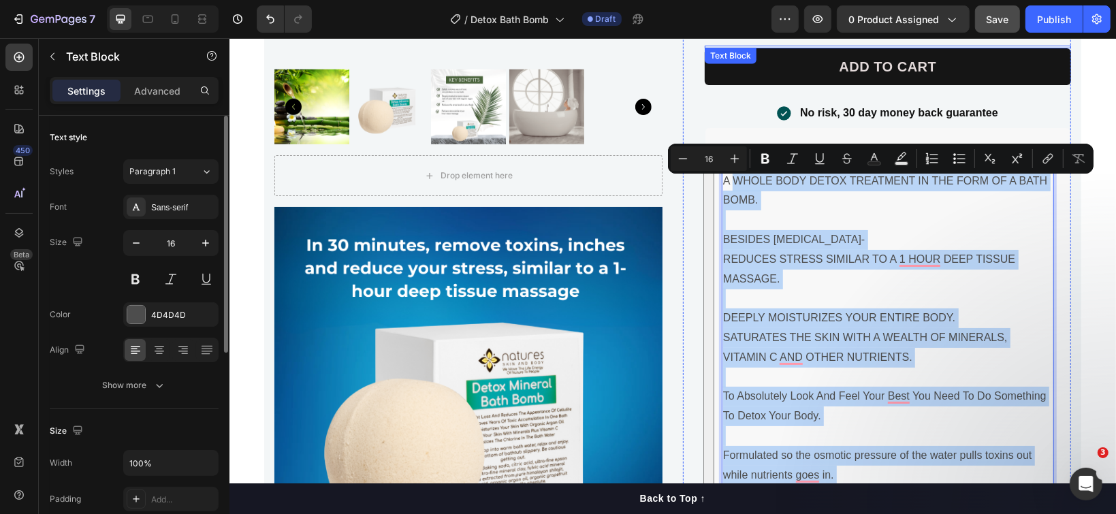
scroll to position [961, 0]
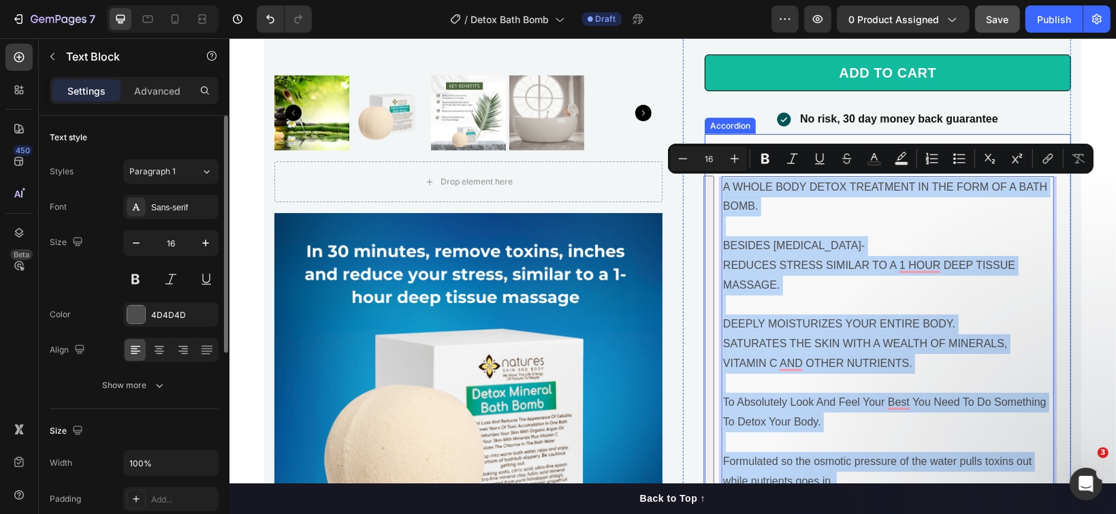
drag, startPoint x: 927, startPoint y: 360, endPoint x: 712, endPoint y: 178, distance: 282.1
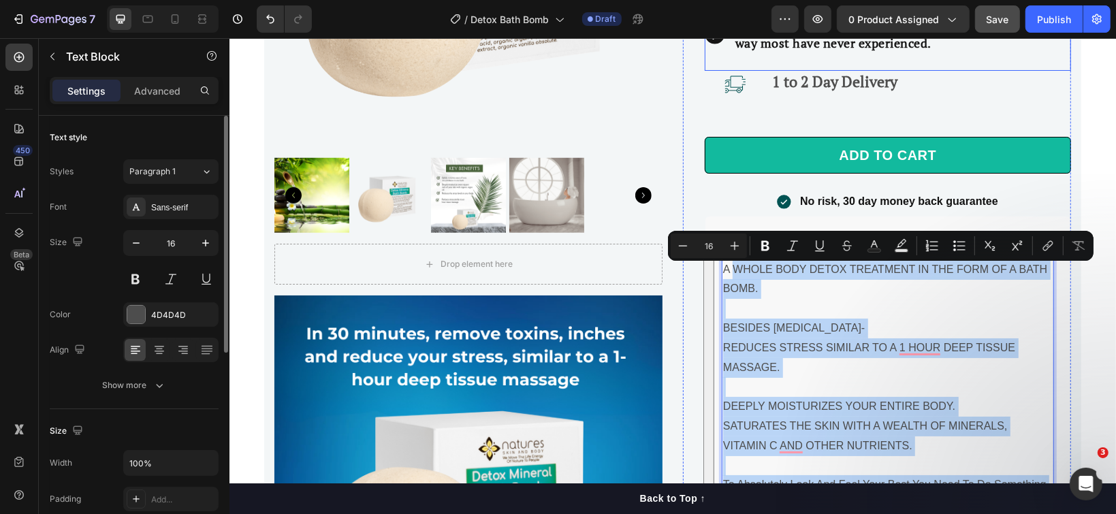
scroll to position [874, 0]
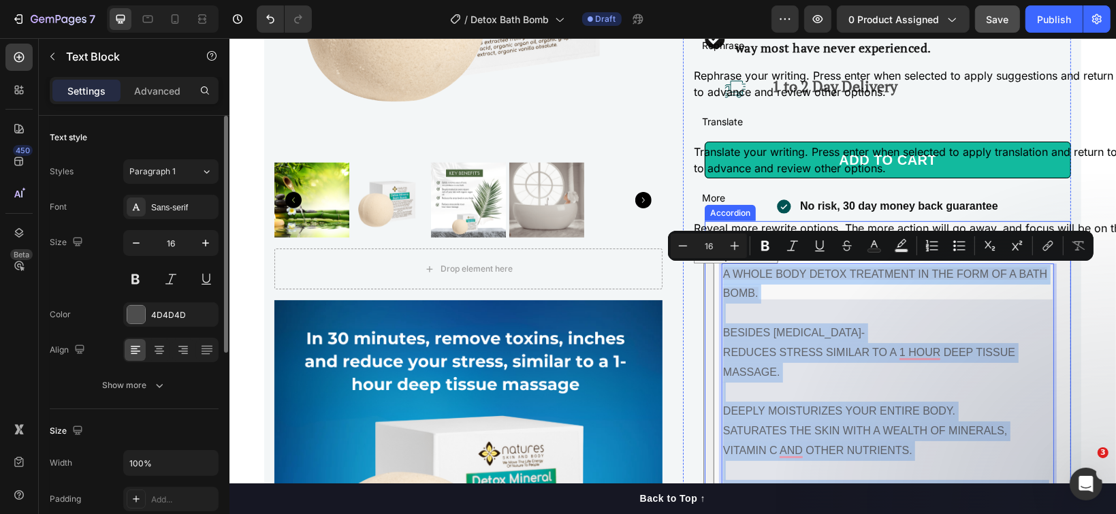
drag, startPoint x: 924, startPoint y: 218, endPoint x: 704, endPoint y: 272, distance: 226.6
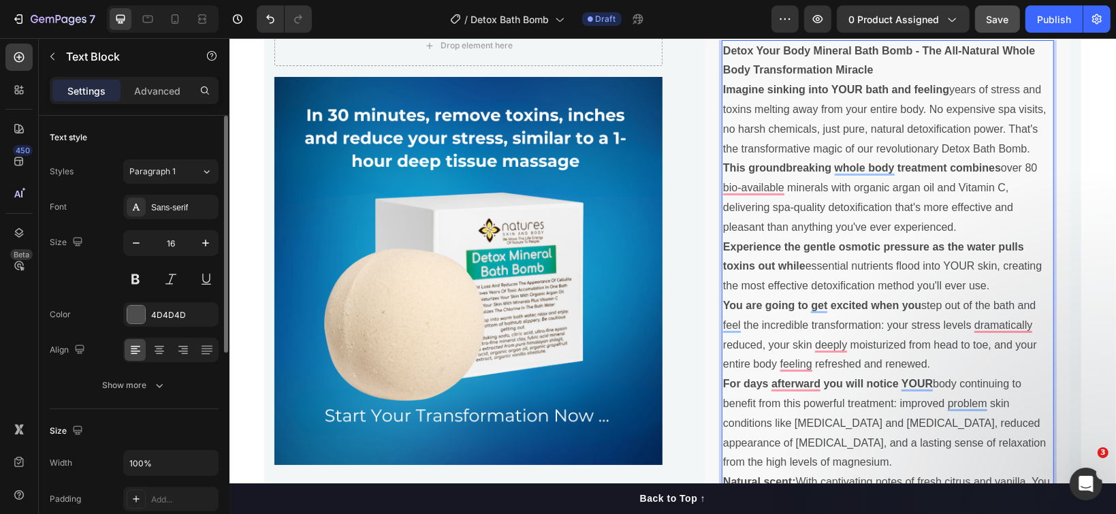
scroll to position [1071, 0]
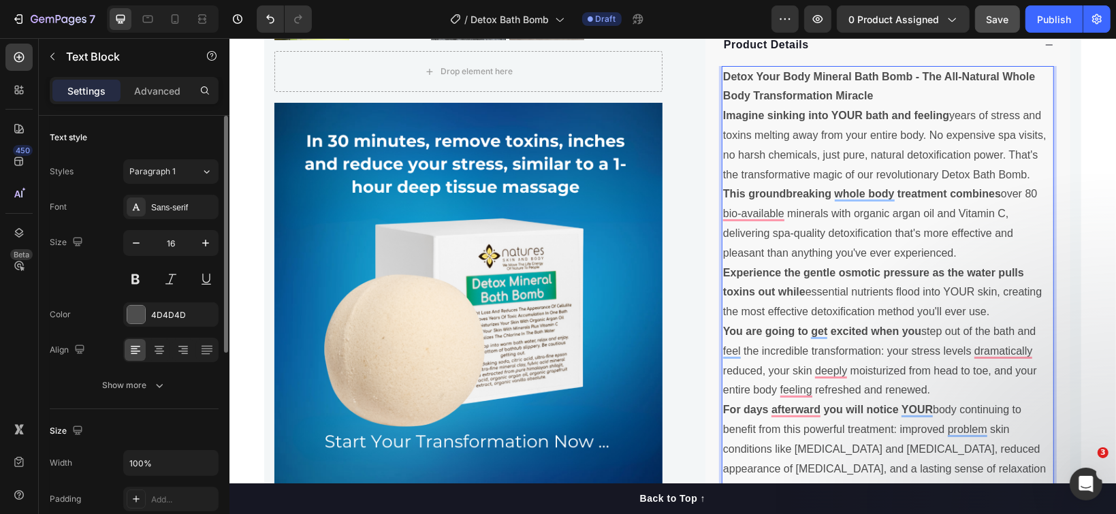
click at [880, 92] on p "Detox Your Body Mineral Bath Bomb - The All-Natural Whole Body Transformation M…" at bounding box center [887, 86] width 330 height 39
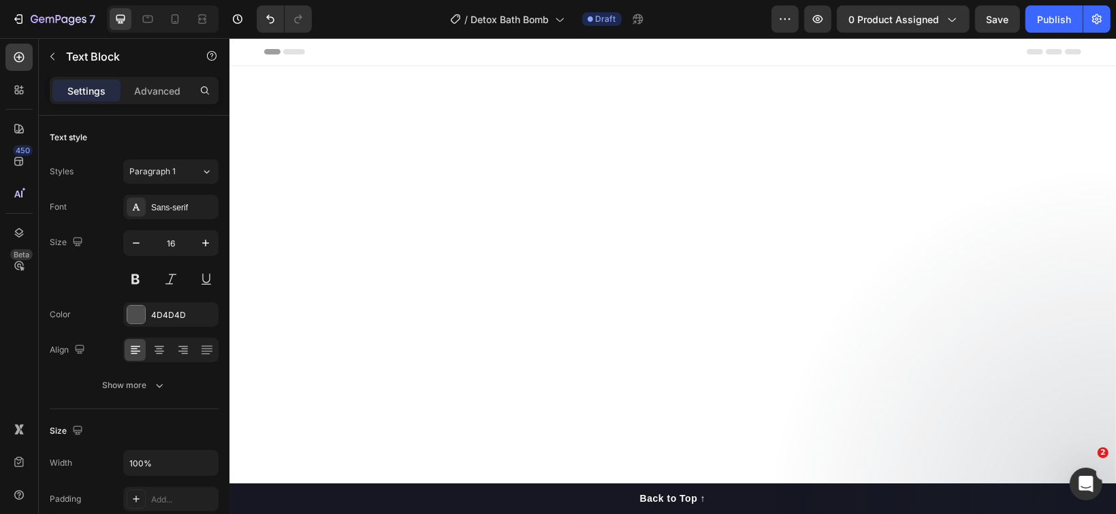
scroll to position [1071, 0]
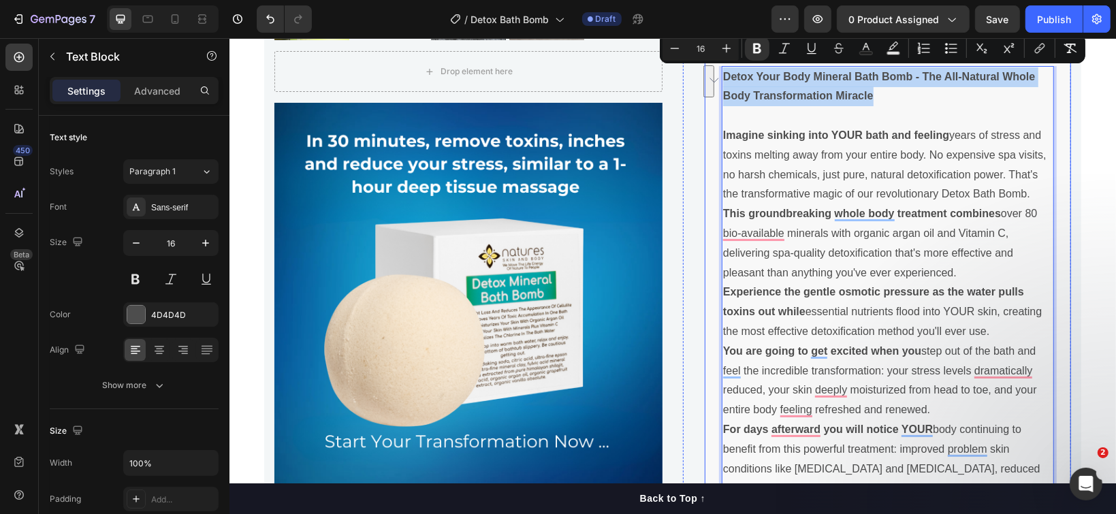
drag, startPoint x: 870, startPoint y: 90, endPoint x: 711, endPoint y: 73, distance: 159.5
click at [711, 73] on div "Detox Your Body Mineral Bath Bomb - The All-Natural Whole Body Transformation M…" at bounding box center [887, 346] width 365 height 562
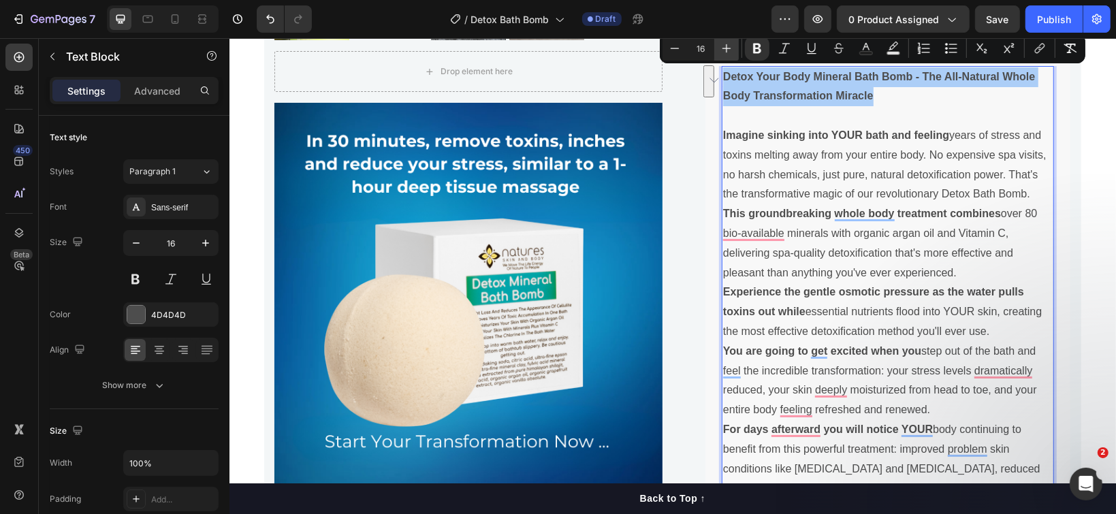
click at [730, 43] on icon "Editor contextual toolbar" at bounding box center [727, 49] width 14 height 14
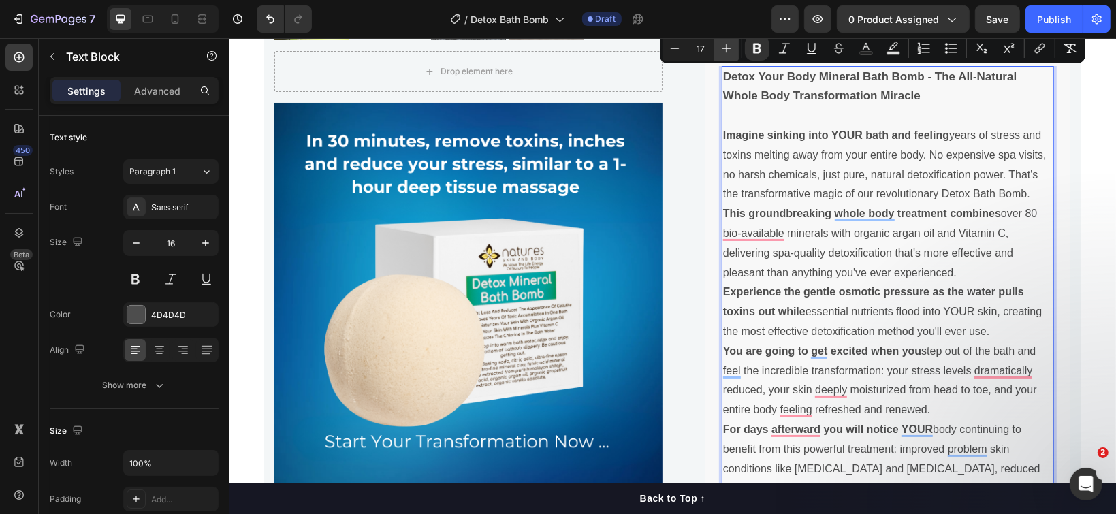
click at [730, 43] on icon "Editor contextual toolbar" at bounding box center [727, 49] width 14 height 14
type input "19"
click at [866, 50] on icon "Editor contextual toolbar" at bounding box center [866, 49] width 14 height 14
type input "4D4D4D"
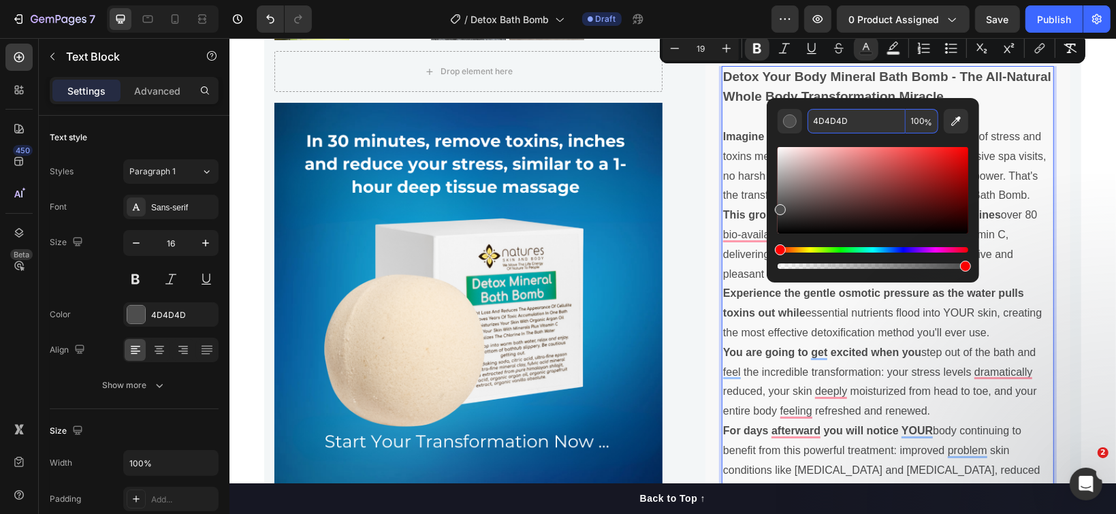
click at [842, 114] on input "4D4D4D" at bounding box center [856, 121] width 98 height 25
paste input "005353"
type input "005353"
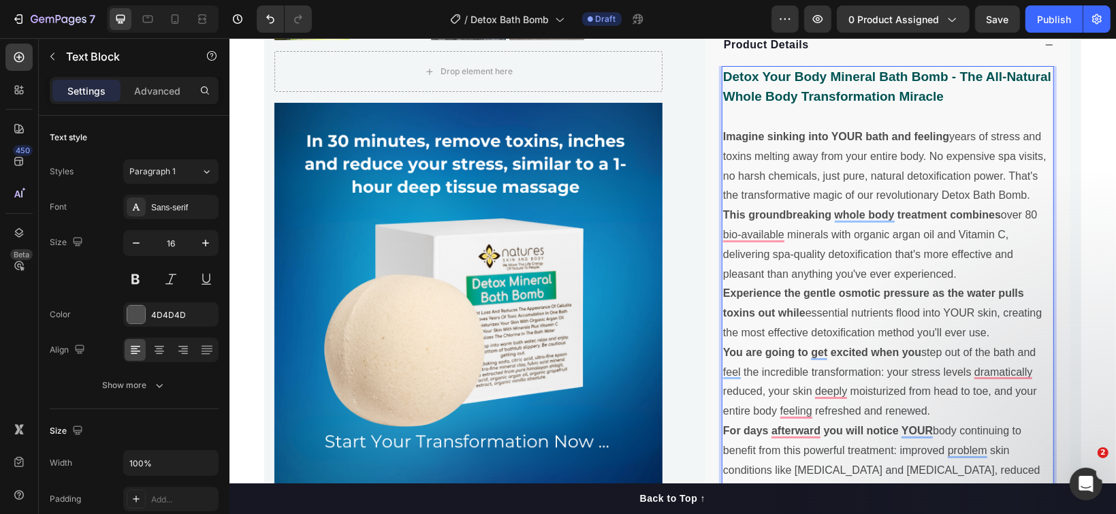
click at [1016, 121] on p "To enrich screen reader interactions, please activate Accessibility in Grammarl…" at bounding box center [887, 117] width 330 height 20
click at [1023, 195] on p "Imagine sinking into YOUR bath and feeling years of stress and toxins melting a…" at bounding box center [887, 166] width 330 height 78
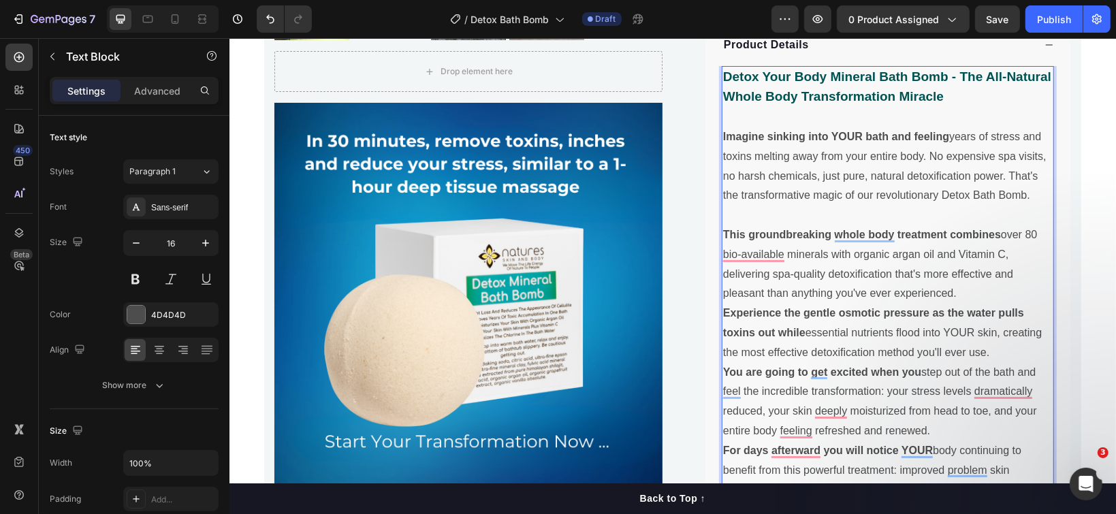
click at [961, 285] on p "This groundbreaking whole body treatment combines over 80 bio-available mineral…" at bounding box center [887, 264] width 330 height 78
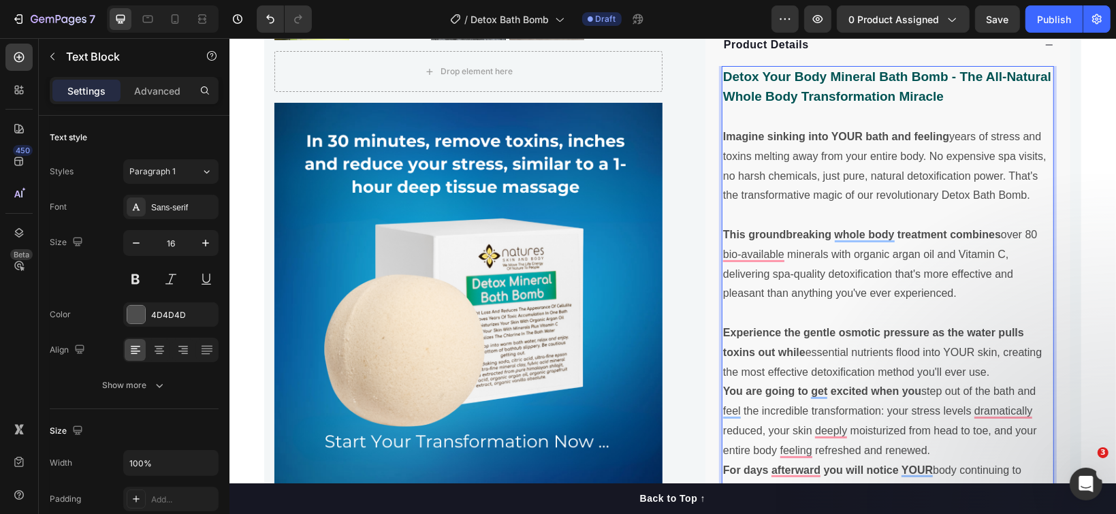
scroll to position [1162, 0]
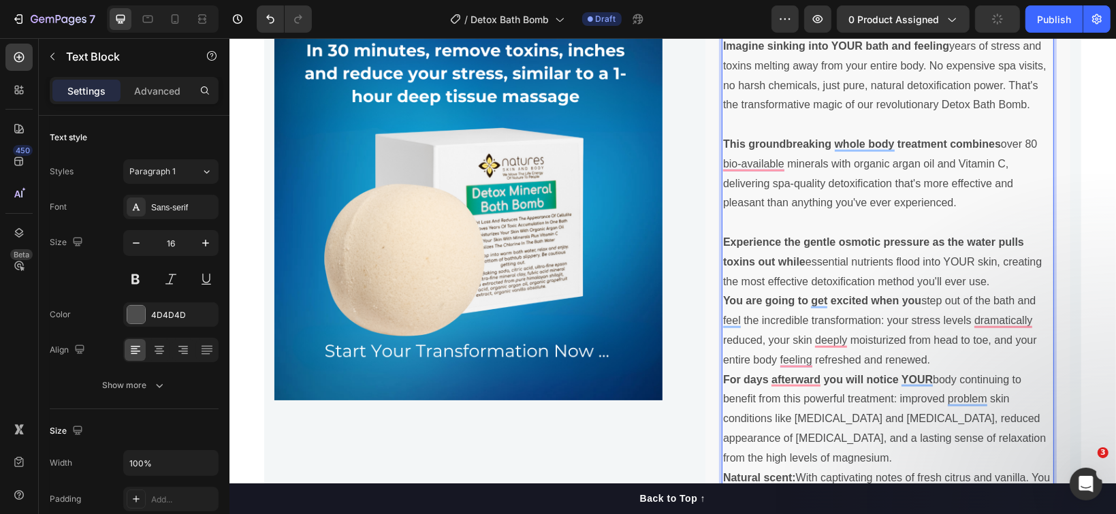
click at [1006, 274] on p "Experience the gentle osmotic pressure as the water pulls toxins out while esse…" at bounding box center [887, 261] width 330 height 59
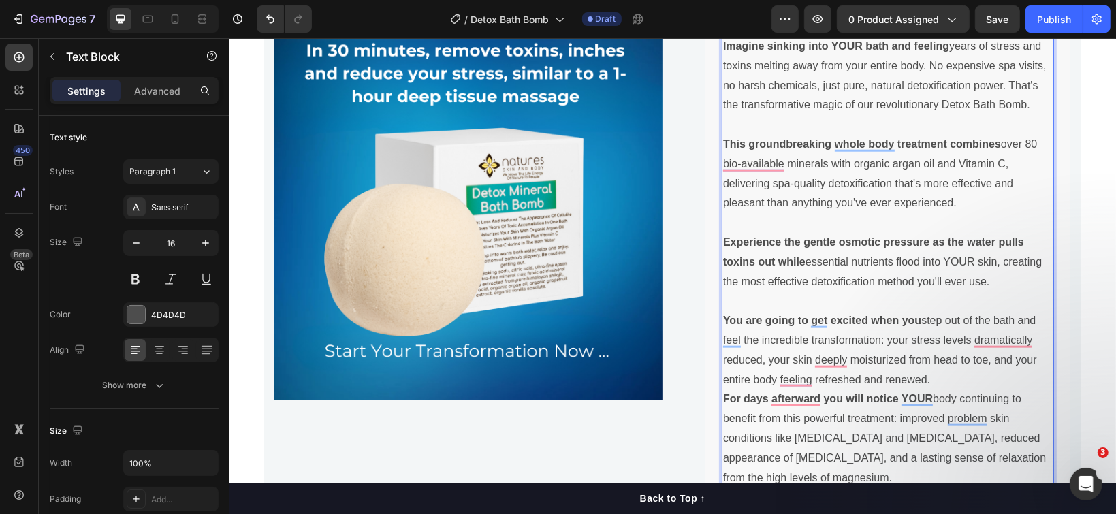
click at [938, 374] on p "You are going to get excited when you step out of the bath and feel the incredi…" at bounding box center [887, 349] width 330 height 78
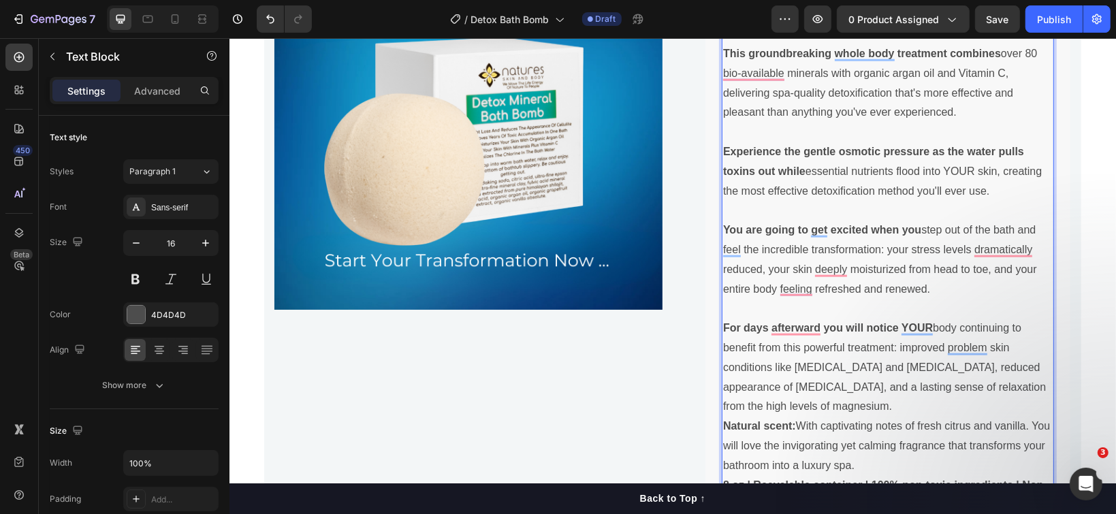
scroll to position [1343, 0]
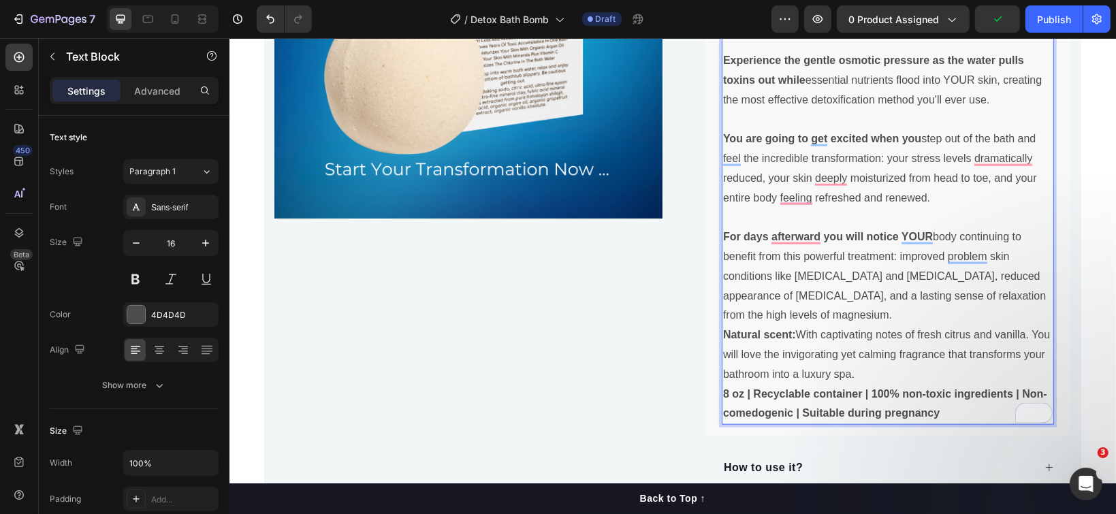
click at [876, 310] on p "For days afterward you will notice YOUR body continuing to benefit from this po…" at bounding box center [887, 276] width 330 height 98
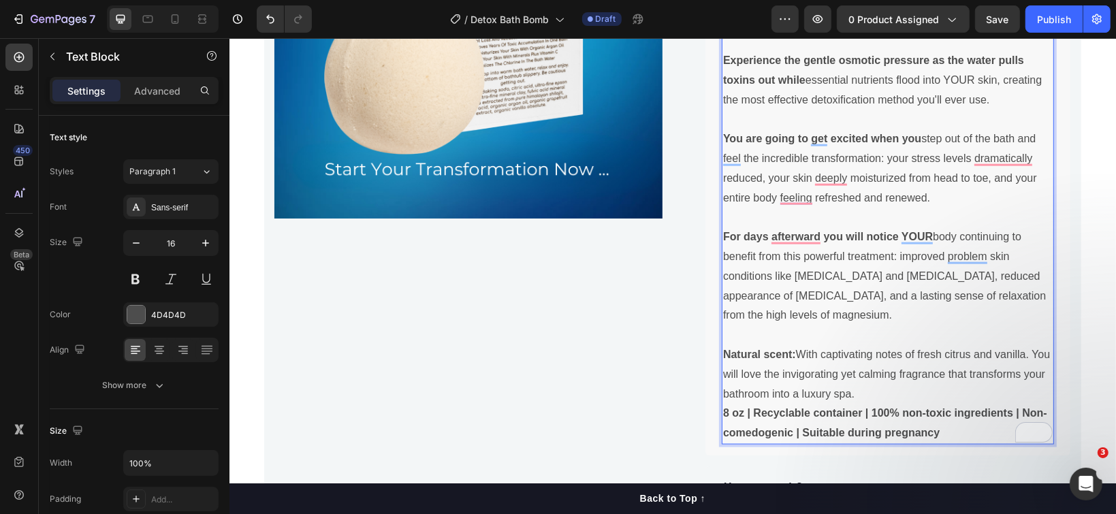
click at [910, 391] on p "Natural scent: With captivating notes of fresh citrus and vanilla. You will lov…" at bounding box center [887, 374] width 330 height 59
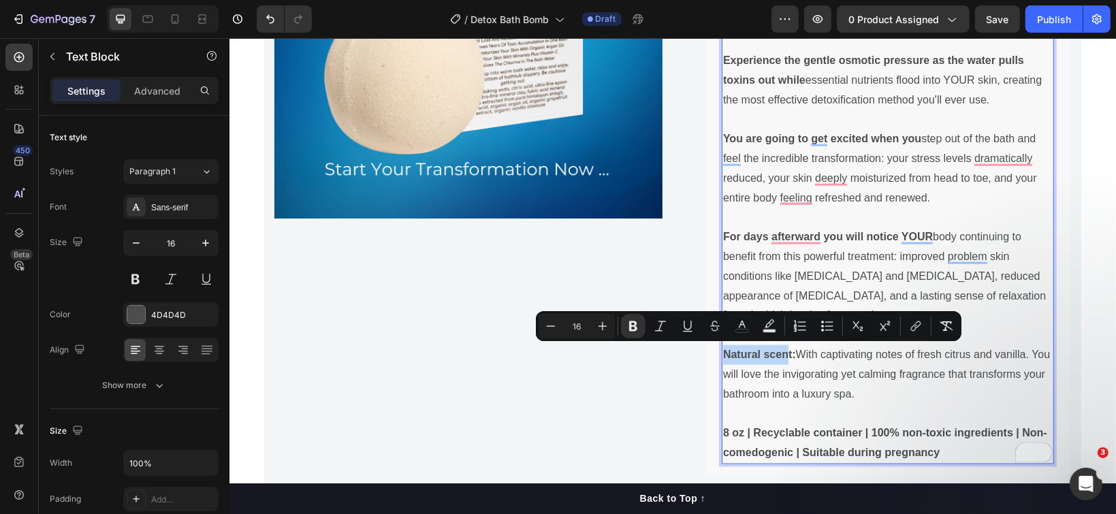
drag, startPoint x: 781, startPoint y: 349, endPoint x: 717, endPoint y: 349, distance: 64.0
click at [722, 349] on strong "Natural scent:" at bounding box center [758, 354] width 73 height 12
click at [743, 325] on icon "Editor contextual toolbar" at bounding box center [742, 326] width 14 height 14
type input "4D4D4D"
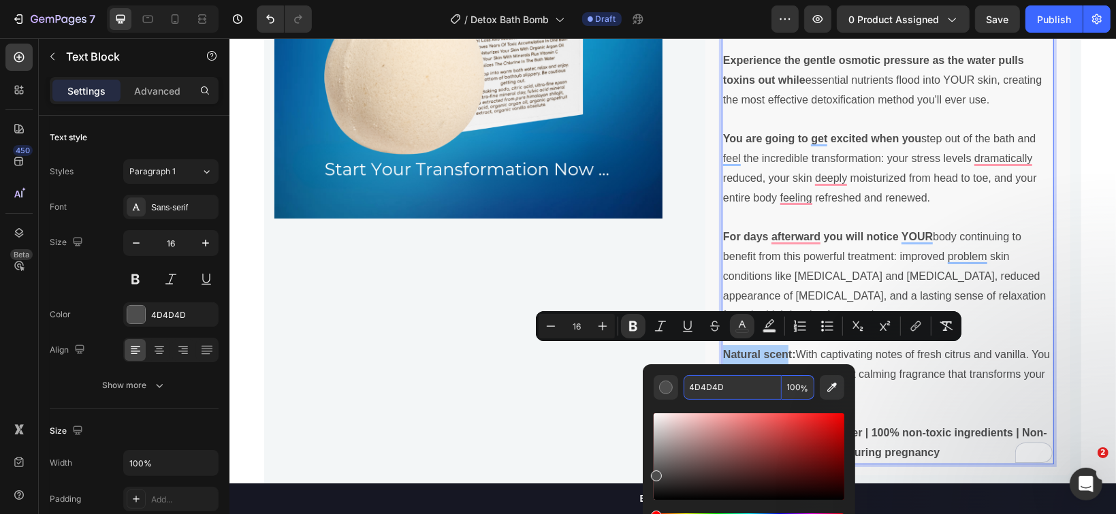
click at [725, 376] on input "4D4D4D" at bounding box center [733, 387] width 98 height 25
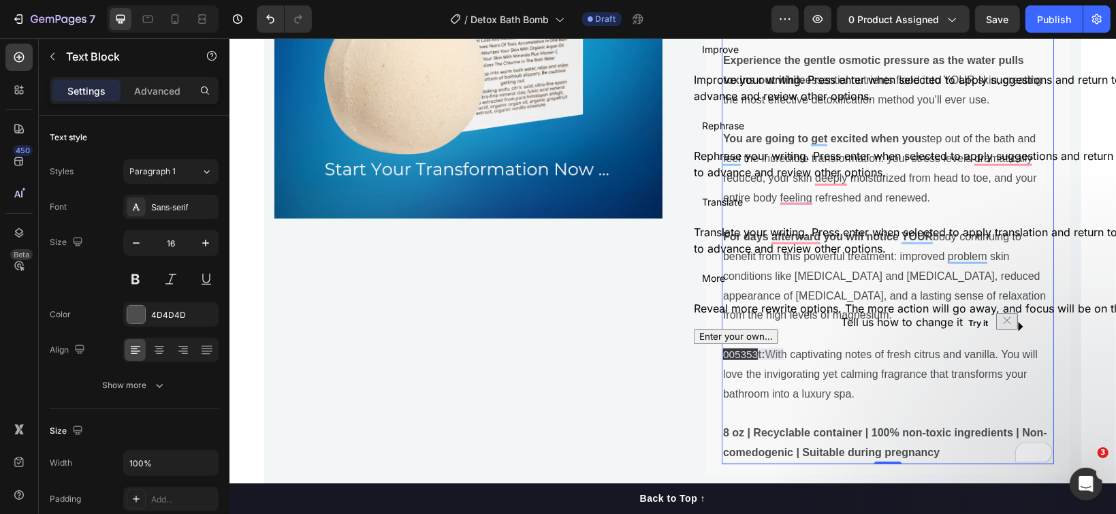
click at [767, 124] on p "To enrich screen reader interactions, please activate Accessibility in Grammarl…" at bounding box center [887, 119] width 330 height 20
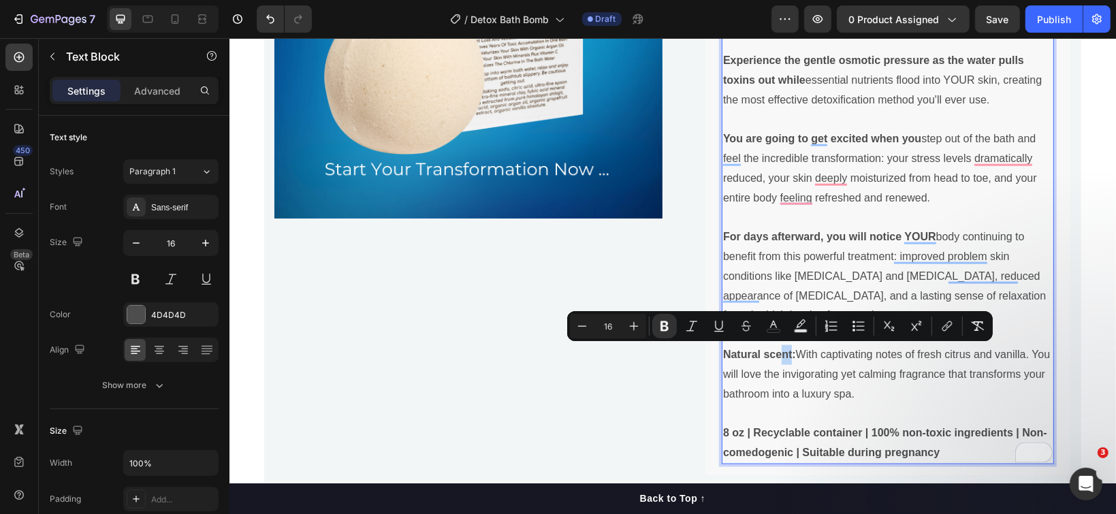
drag, startPoint x: 783, startPoint y: 355, endPoint x: 775, endPoint y: 355, distance: 7.5
click at [775, 355] on strong "Natural scent:" at bounding box center [758, 354] width 73 height 12
click at [786, 353] on strong "Natural scent:" at bounding box center [758, 354] width 73 height 12
drag, startPoint x: 786, startPoint y: 353, endPoint x: 717, endPoint y: 349, distance: 69.6
click at [722, 349] on strong "Natural scent:" at bounding box center [758, 354] width 73 height 12
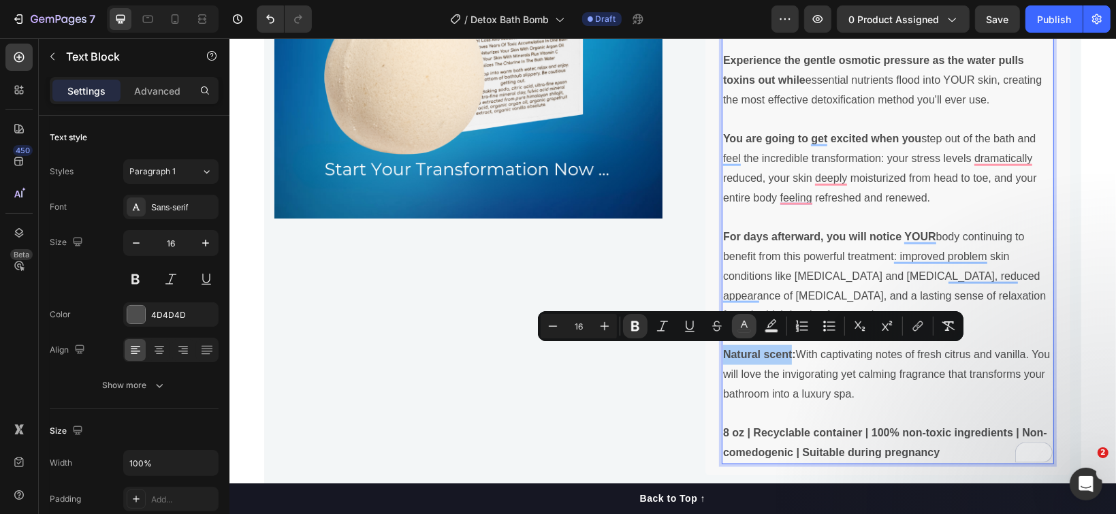
click at [747, 329] on icon "Editor contextual toolbar" at bounding box center [744, 326] width 14 height 14
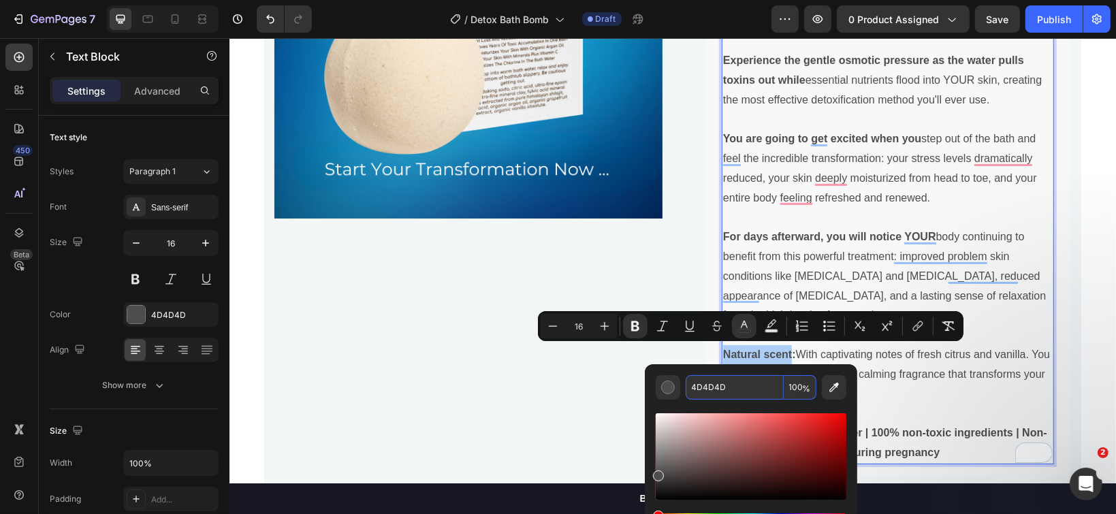
click at [726, 377] on input "4D4D4D" at bounding box center [735, 387] width 98 height 25
paste input "005353"
type input "005353"
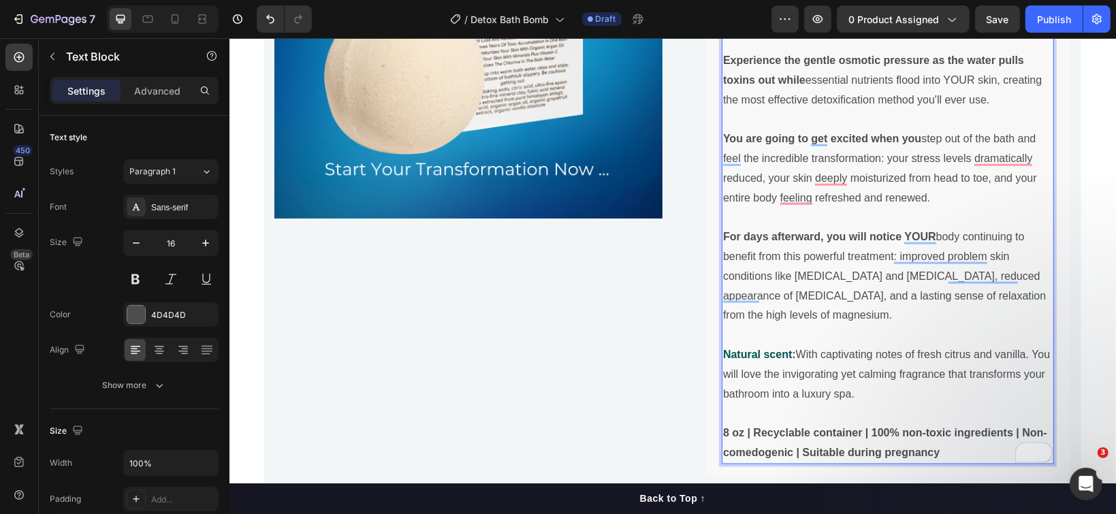
click at [788, 160] on p "You are going to get excited when you step out of the bath and feel the incredi…" at bounding box center [887, 168] width 330 height 78
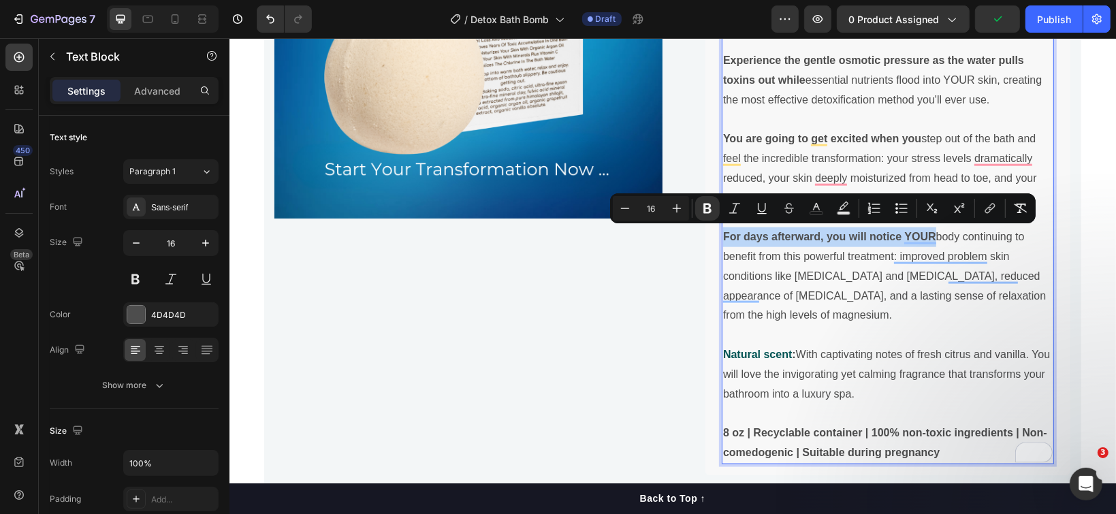
drag, startPoint x: 926, startPoint y: 234, endPoint x: 715, endPoint y: 227, distance: 211.2
click at [721, 227] on div "Detox Your Body Mineral Bath Bomb - The All-Natural Whole Body Transformation M…" at bounding box center [887, 128] width 332 height 671
click at [813, 202] on icon "Editor contextual toolbar" at bounding box center [817, 209] width 14 height 14
type input "4D4D4D"
click at [813, 202] on icon "Editor contextual toolbar" at bounding box center [817, 209] width 14 height 14
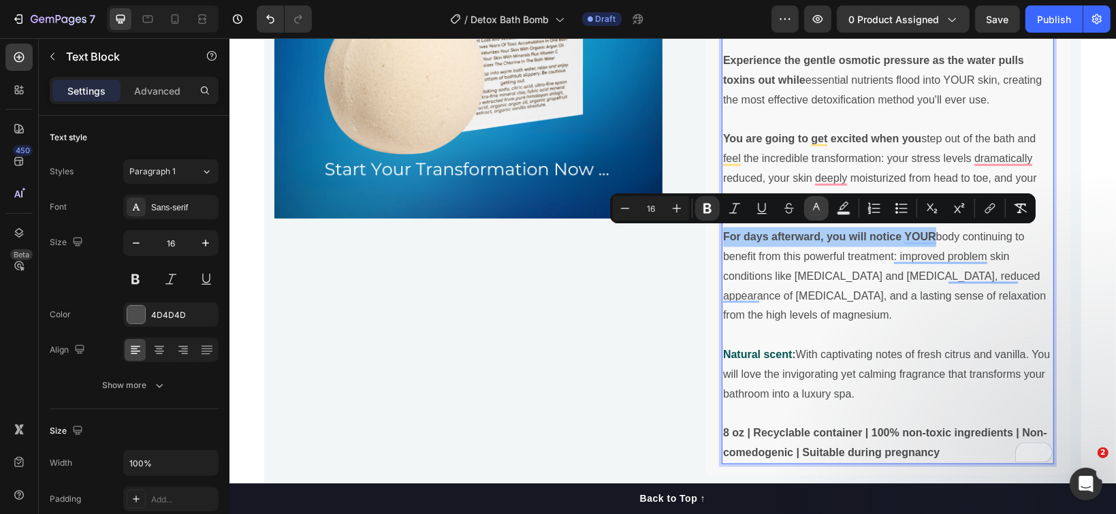
click at [813, 208] on icon "Editor contextual toolbar" at bounding box center [817, 209] width 14 height 14
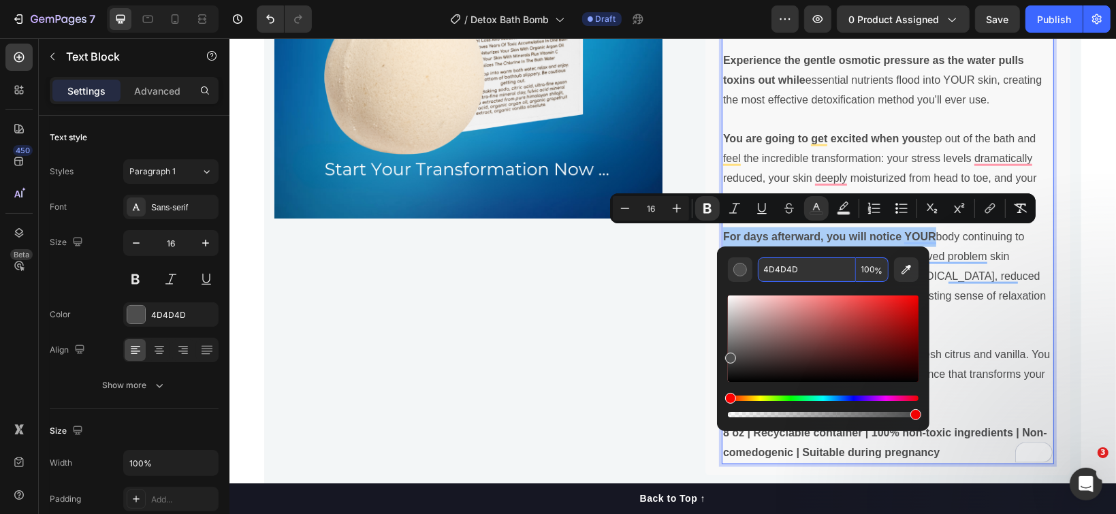
paste input "005353"
type input "005353"
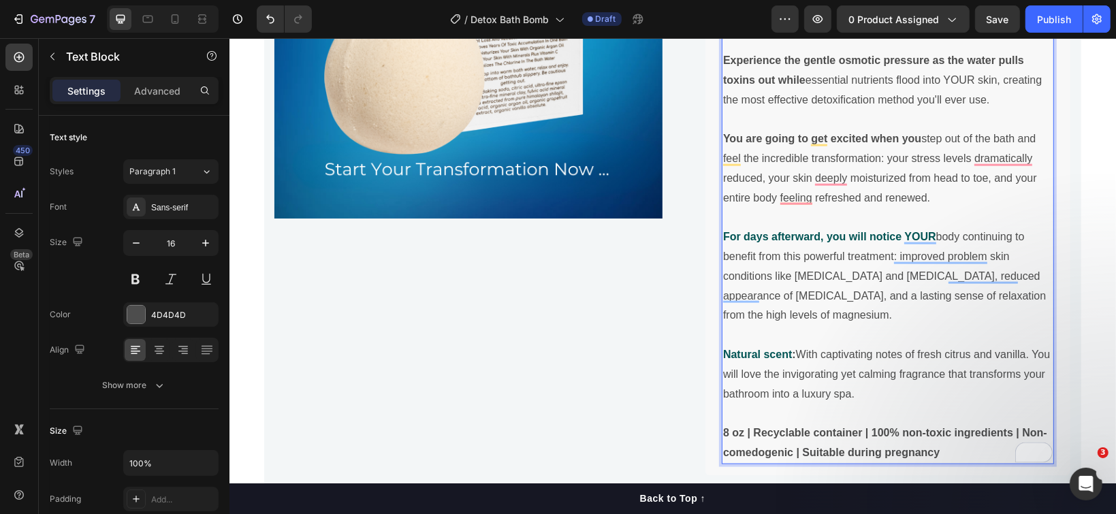
click at [823, 154] on p "You are going to get excited when you step out of the bath and feel the incredi…" at bounding box center [887, 168] width 330 height 78
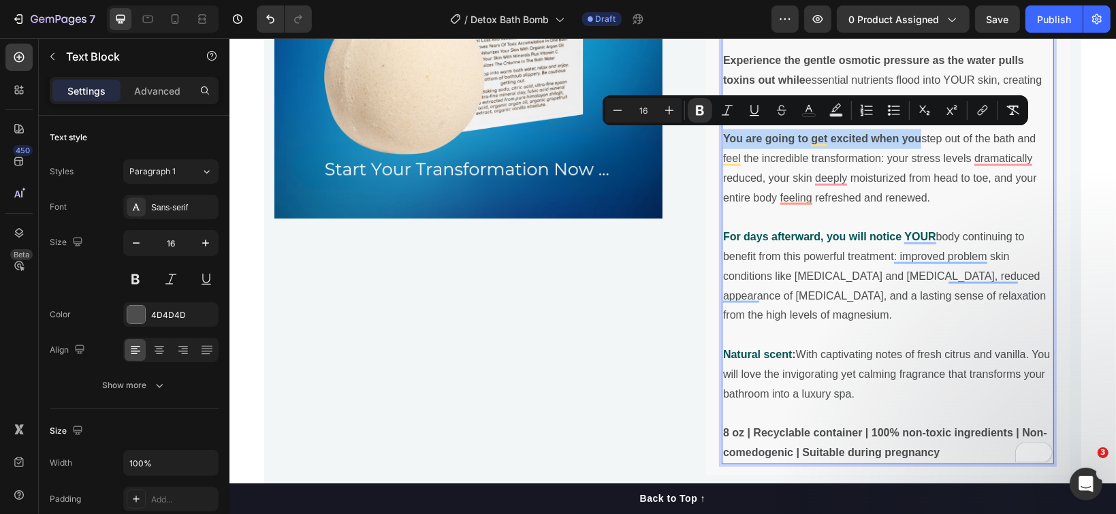
drag, startPoint x: 913, startPoint y: 139, endPoint x: 716, endPoint y: 140, distance: 197.4
click at [722, 140] on strong "You are going to get excited when you" at bounding box center [821, 138] width 198 height 12
click at [803, 109] on icon "Editor contextual toolbar" at bounding box center [809, 110] width 14 height 14
type input "4D4D4D"
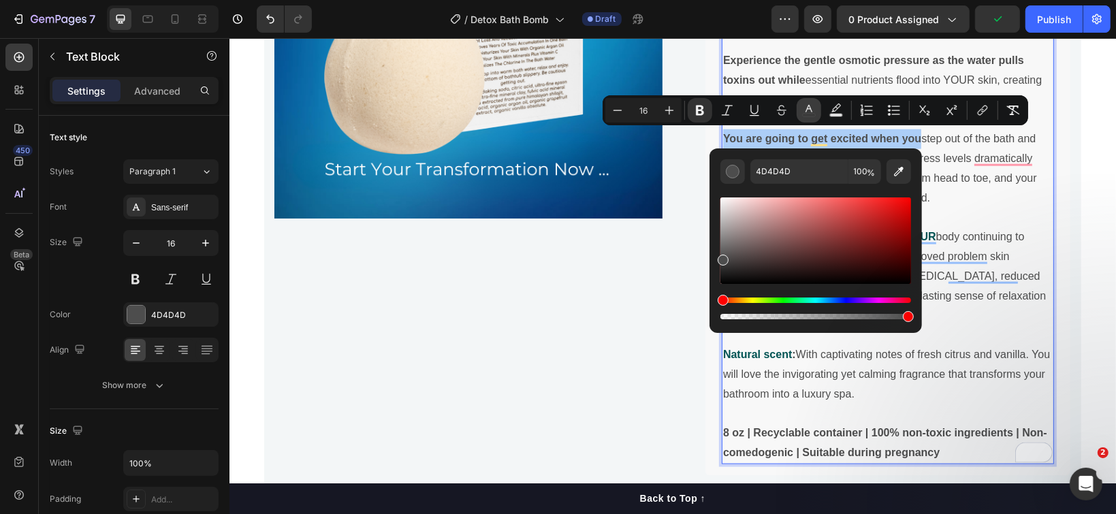
click at [803, 109] on icon "Editor contextual toolbar" at bounding box center [809, 110] width 14 height 14
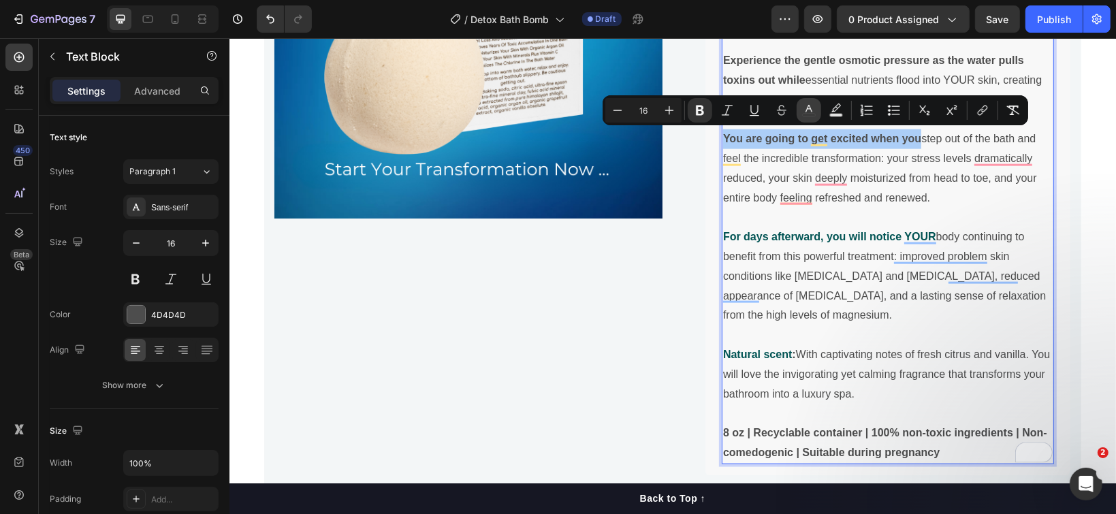
click at [803, 109] on icon "Editor contextual toolbar" at bounding box center [809, 110] width 14 height 14
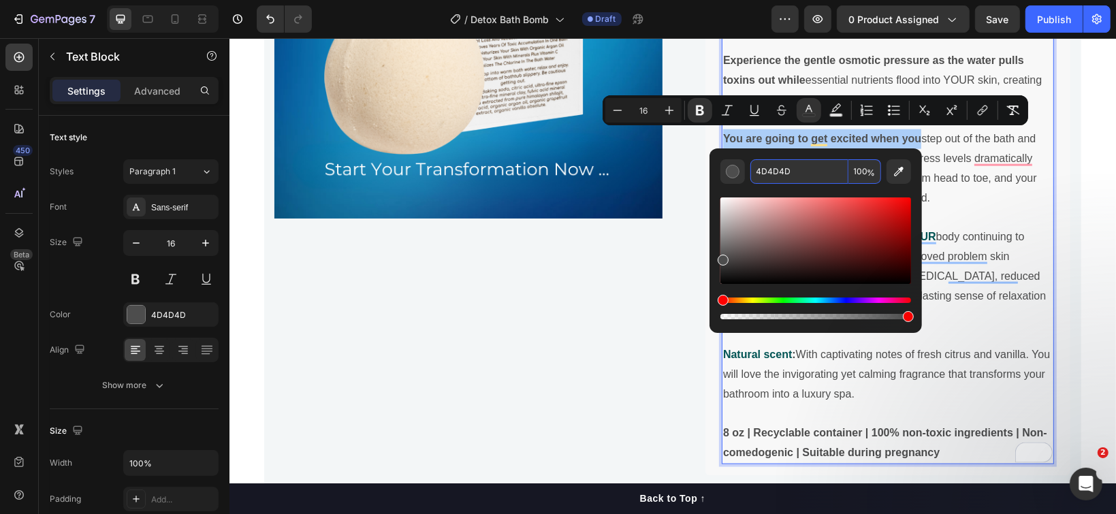
click at [794, 161] on input "4D4D4D" at bounding box center [799, 171] width 98 height 25
paste input "005353"
type input "005353"
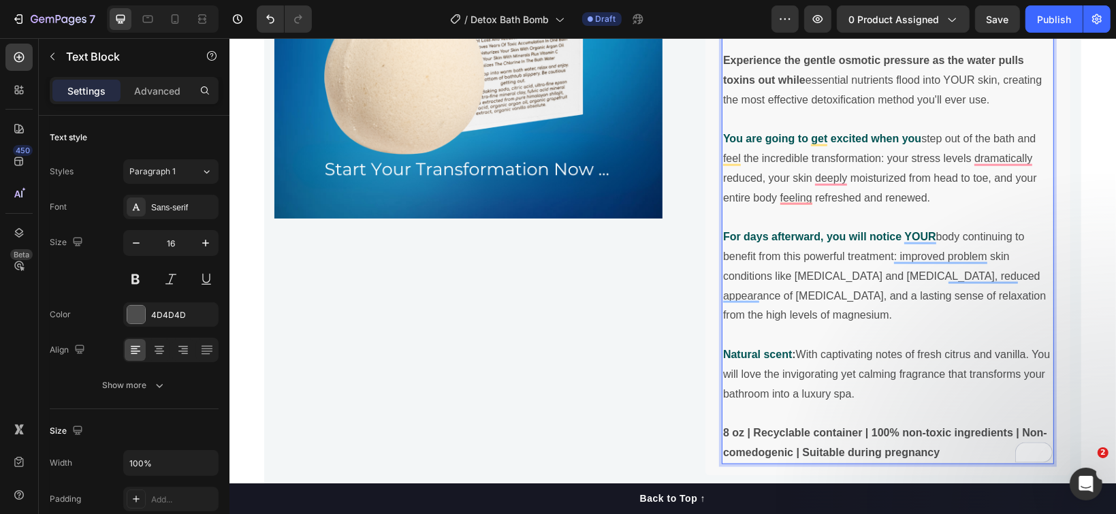
click at [957, 180] on p "You are going to get excited when you step out of the bath and feel the incredi…" at bounding box center [887, 168] width 330 height 78
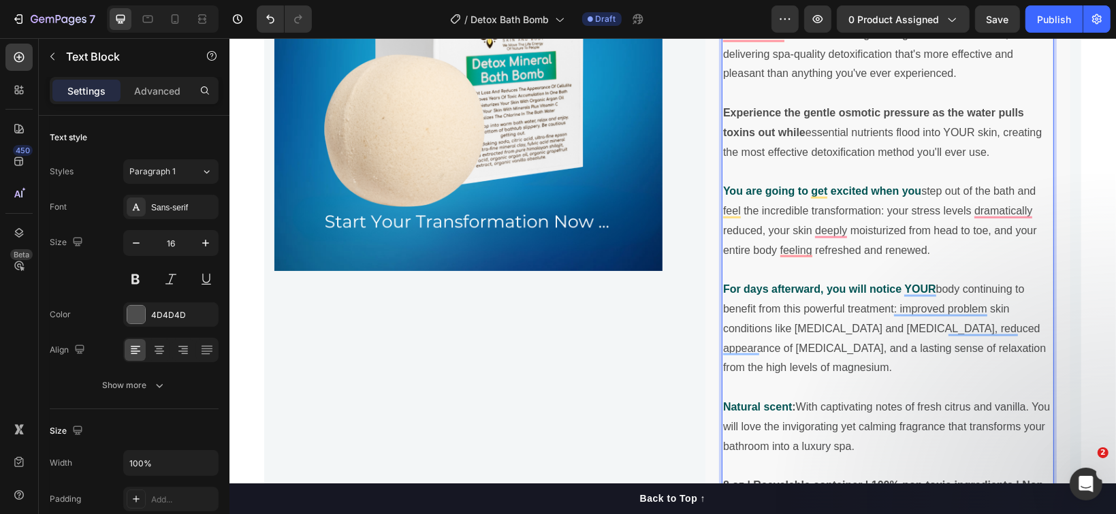
scroll to position [1252, 0]
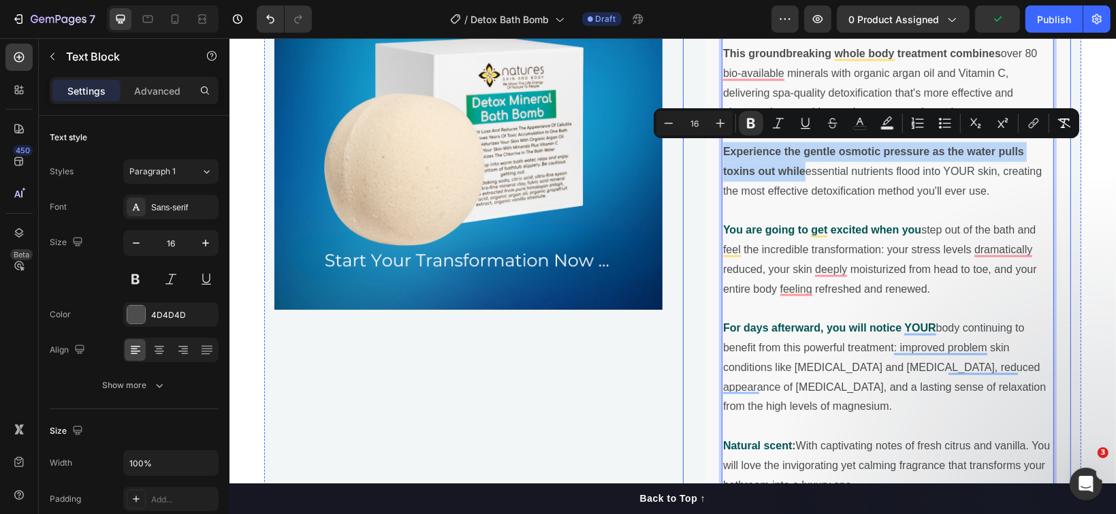
drag, startPoint x: 797, startPoint y: 172, endPoint x: 694, endPoint y: 152, distance: 104.8
click at [694, 152] on div "Icon Icon Icon Icon Icon Icon List Hoz 950+ Happy Customers Text block Row ⁠⁠⁠⁠…" at bounding box center [876, 30] width 388 height 1281
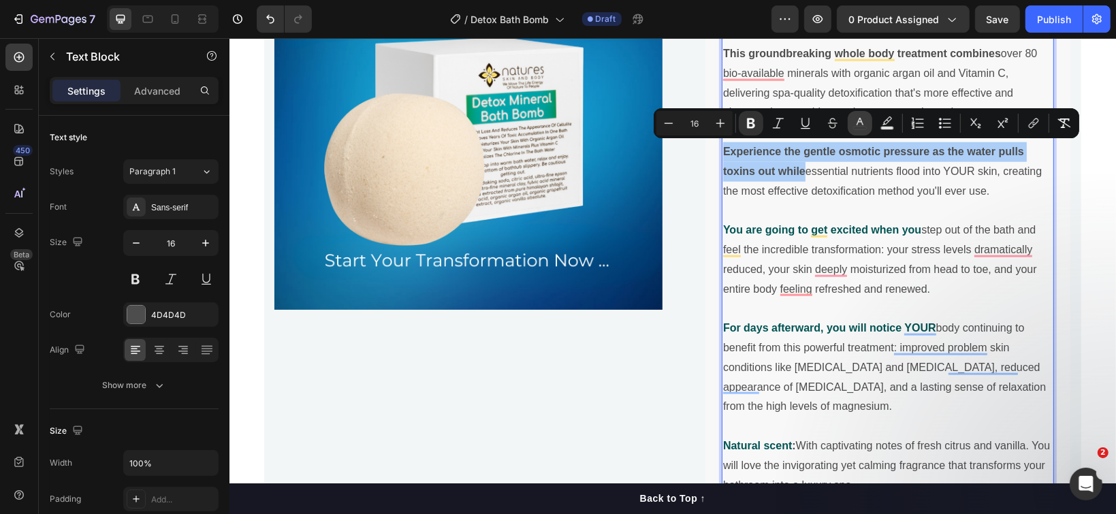
click at [860, 125] on icon "Editor contextual toolbar" at bounding box center [860, 123] width 14 height 14
type input "4D4D4D"
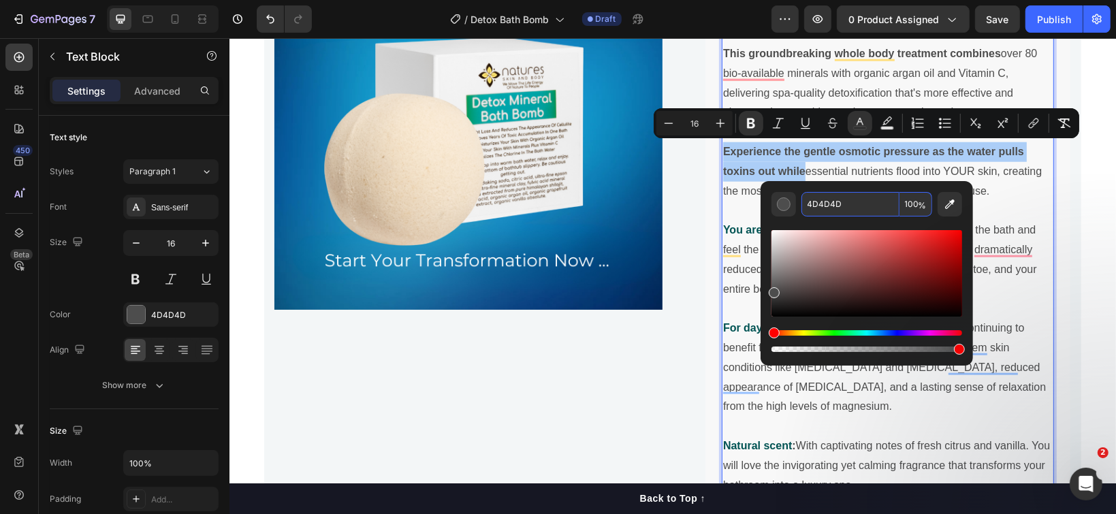
click at [831, 205] on input "4D4D4D" at bounding box center [850, 204] width 98 height 25
paste input "005353"
type input "005353"
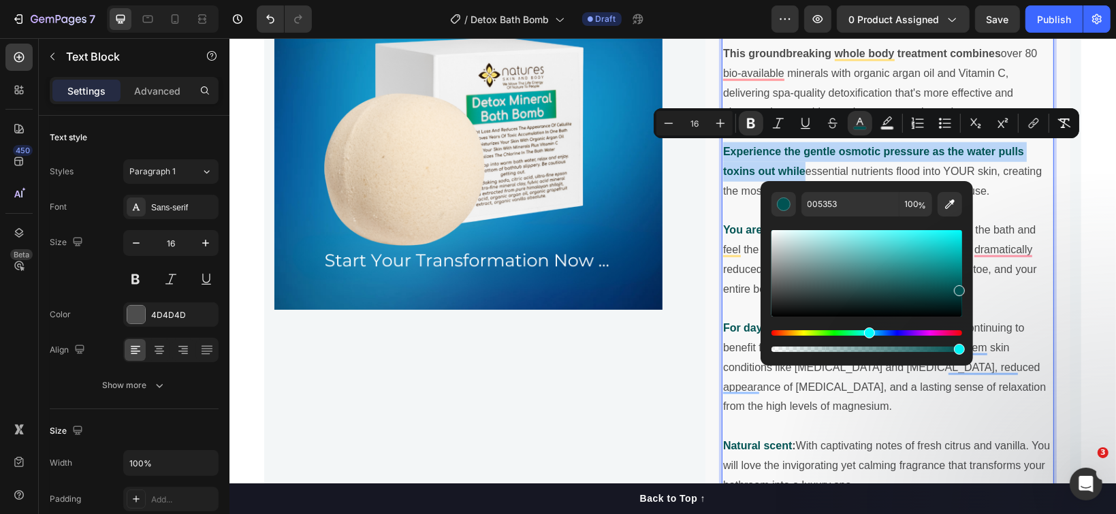
click at [858, 150] on strong "Experience the gentle osmotic pressure as the water pulls toxins out while" at bounding box center [872, 160] width 301 height 31
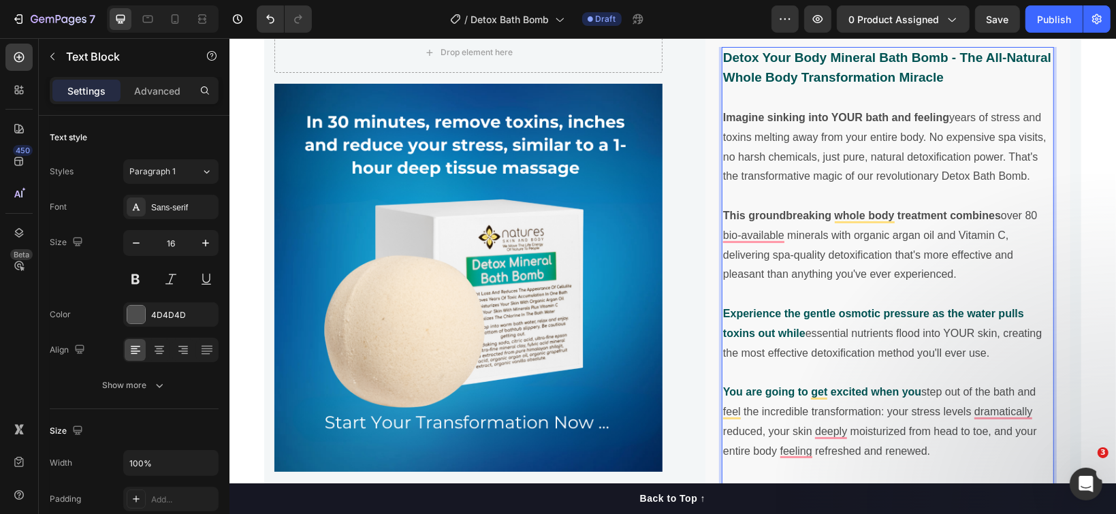
scroll to position [1071, 0]
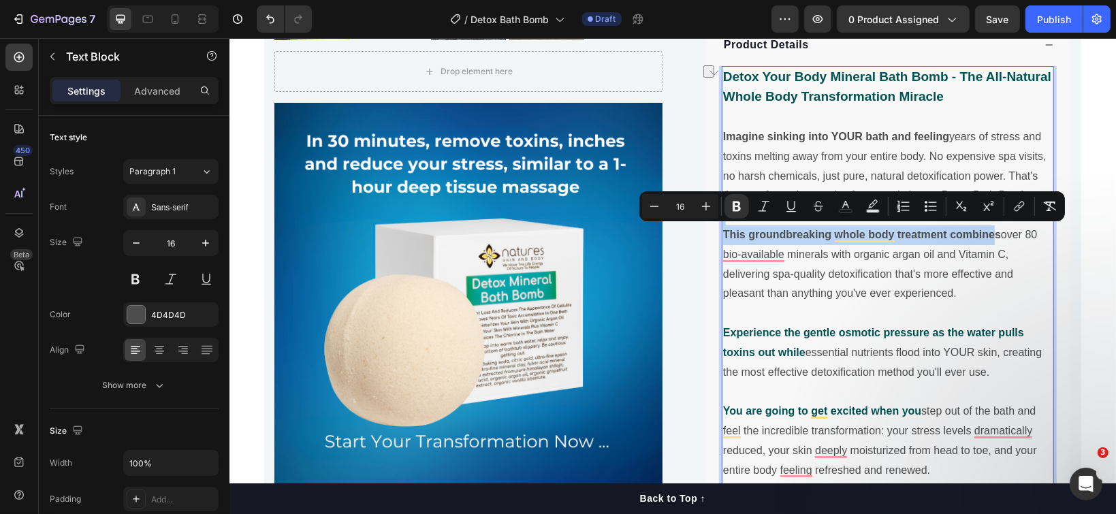
drag, startPoint x: 990, startPoint y: 229, endPoint x: 786, endPoint y: 218, distance: 204.5
click at [786, 218] on div "Detox Your Body Mineral Bath Bomb - The All-Natural Whole Body Transformation M…" at bounding box center [887, 400] width 332 height 671
click at [851, 202] on icon "Editor contextual toolbar" at bounding box center [846, 206] width 14 height 14
type input "4D4D4D"
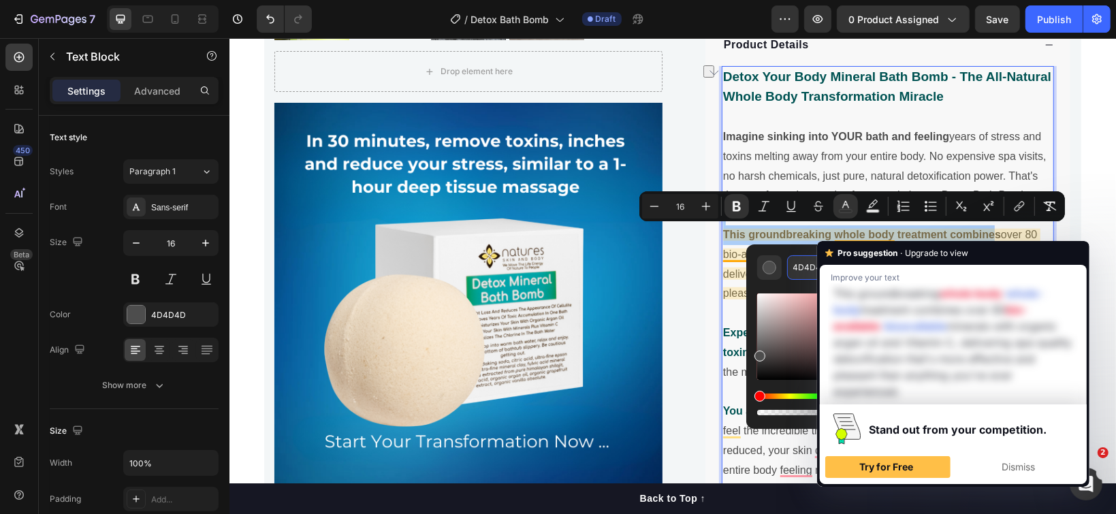
click at [811, 261] on input "4D4D4D" at bounding box center [836, 267] width 98 height 25
paste input "005353"
type input "005353"
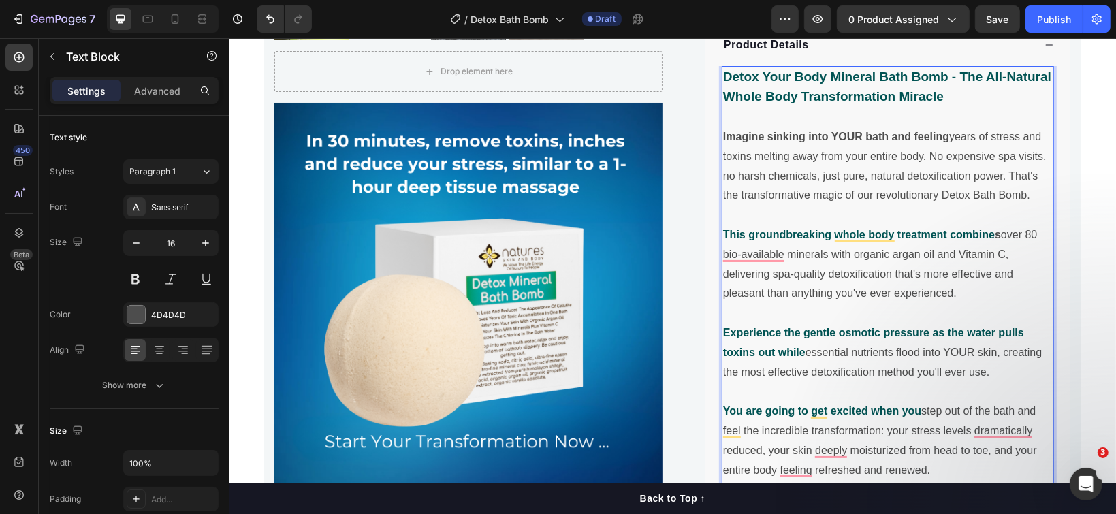
click at [857, 151] on p "Imagine sinking into YOUR bath and feeling years of stress and toxins melting a…" at bounding box center [887, 166] width 330 height 78
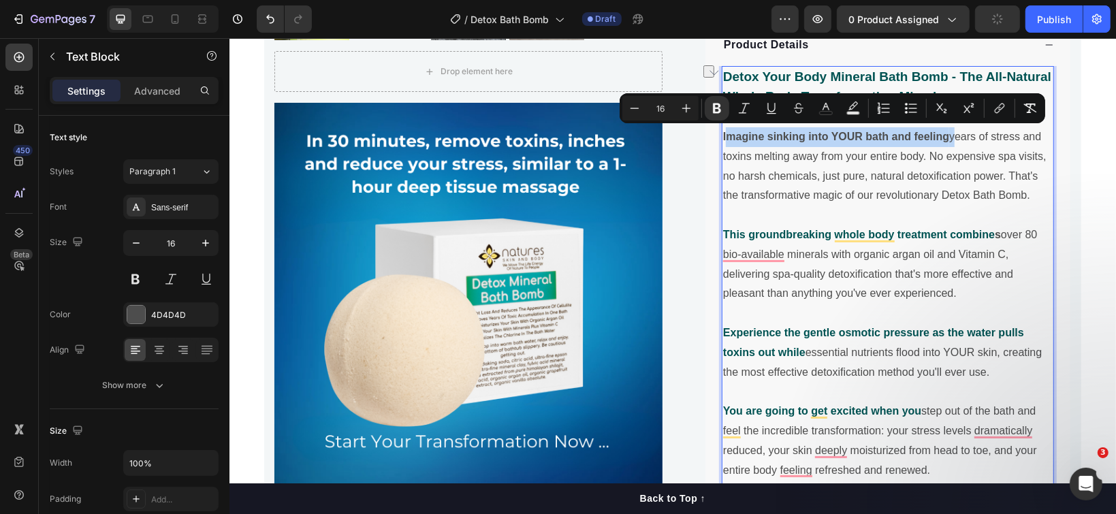
drag, startPoint x: 943, startPoint y: 138, endPoint x: 723, endPoint y: 144, distance: 220.0
click at [723, 144] on p "Imagine sinking into YOUR bath and feeling years of stress and toxins melting a…" at bounding box center [887, 166] width 330 height 78
click at [823, 115] on rect "Editor contextual toolbar" at bounding box center [826, 113] width 13 height 3
type input "4D4D4D"
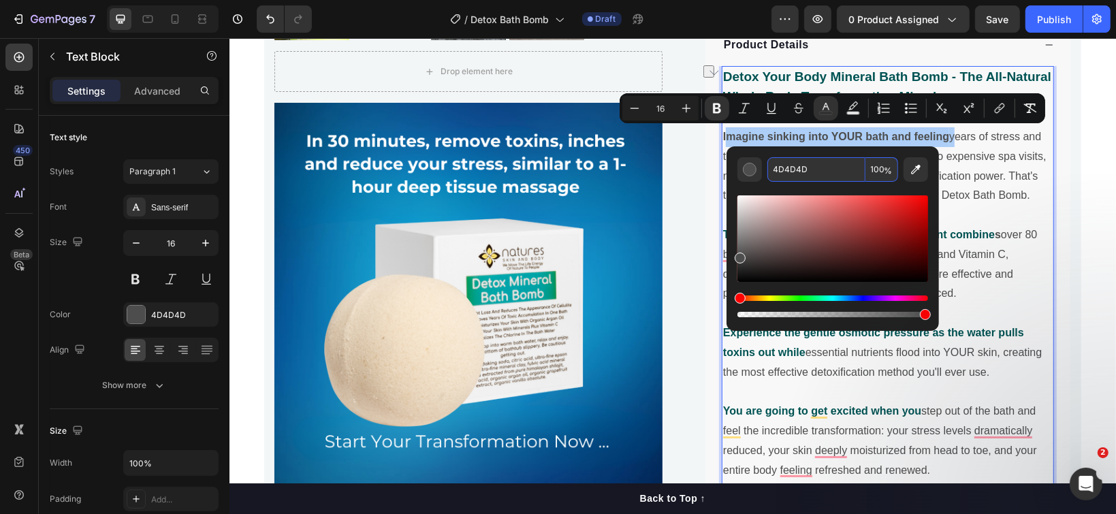
click at [801, 165] on input "4D4D4D" at bounding box center [816, 169] width 98 height 25
paste input "005353"
type input "005353"
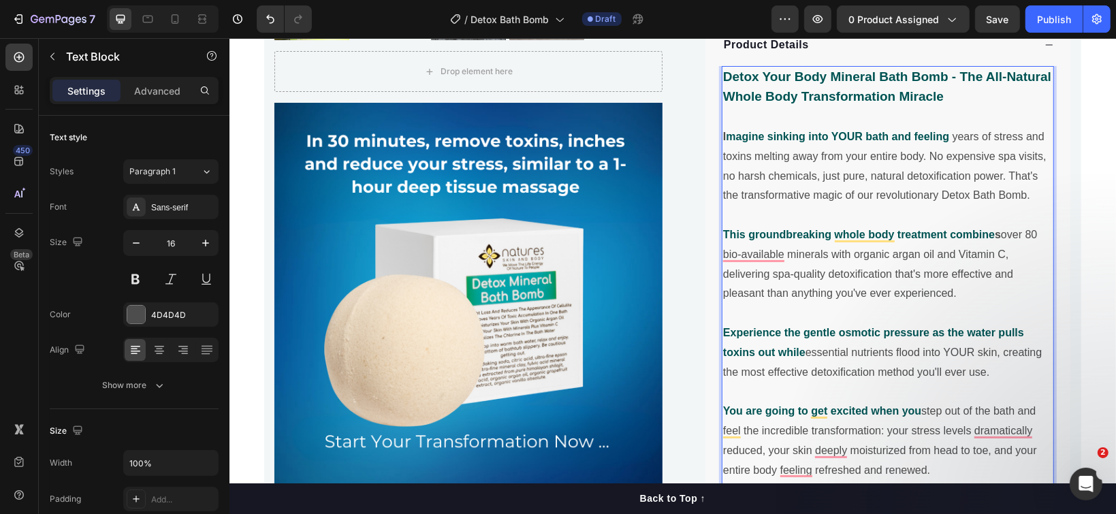
click at [970, 153] on p "I magine sinking into YOUR bath and feeling years of stress and toxins melting …" at bounding box center [887, 166] width 330 height 78
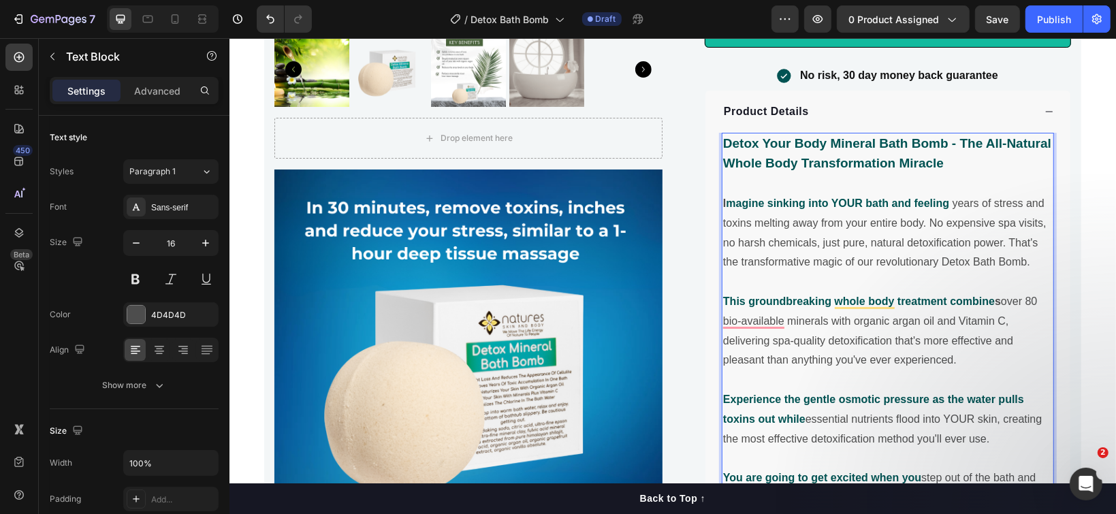
scroll to position [980, 0]
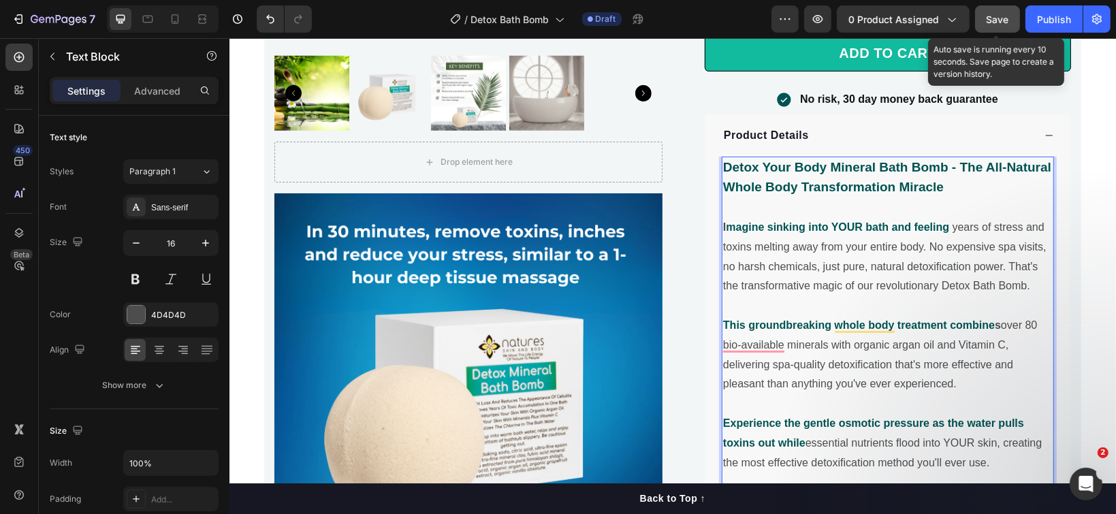
click at [985, 25] on button "Save" at bounding box center [997, 18] width 45 height 27
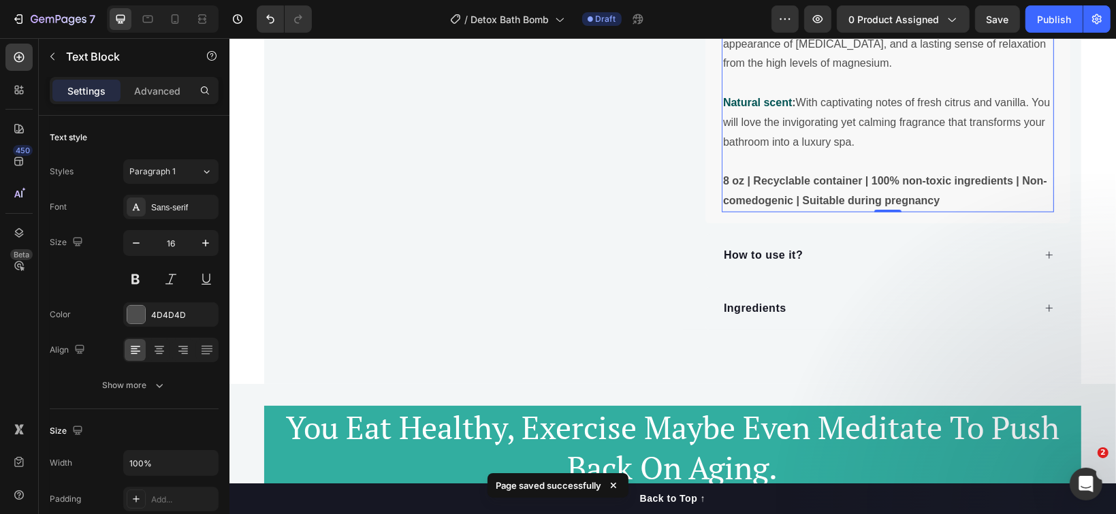
scroll to position [1616, 0]
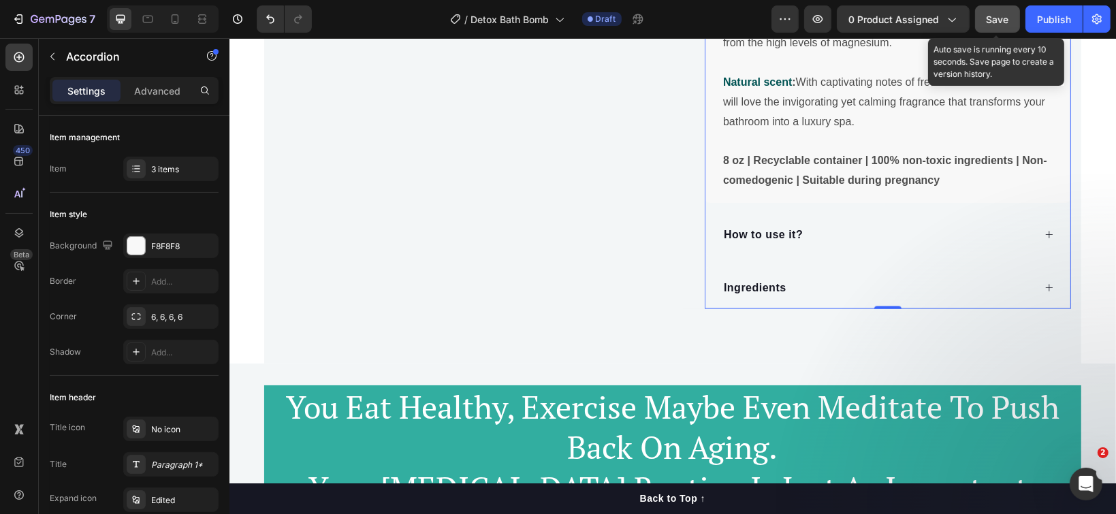
click at [994, 12] on div "Save" at bounding box center [998, 19] width 22 height 14
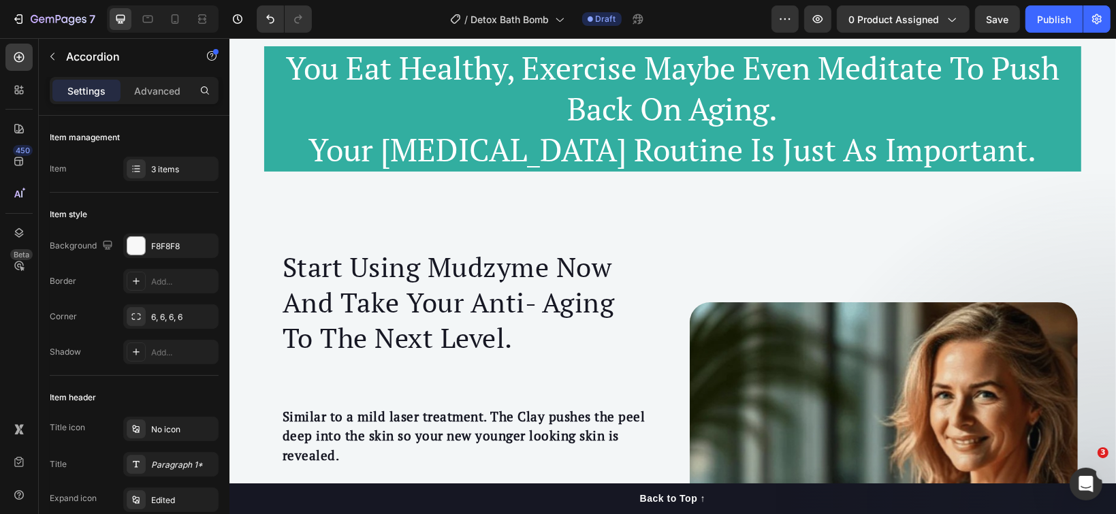
scroll to position [1979, 0]
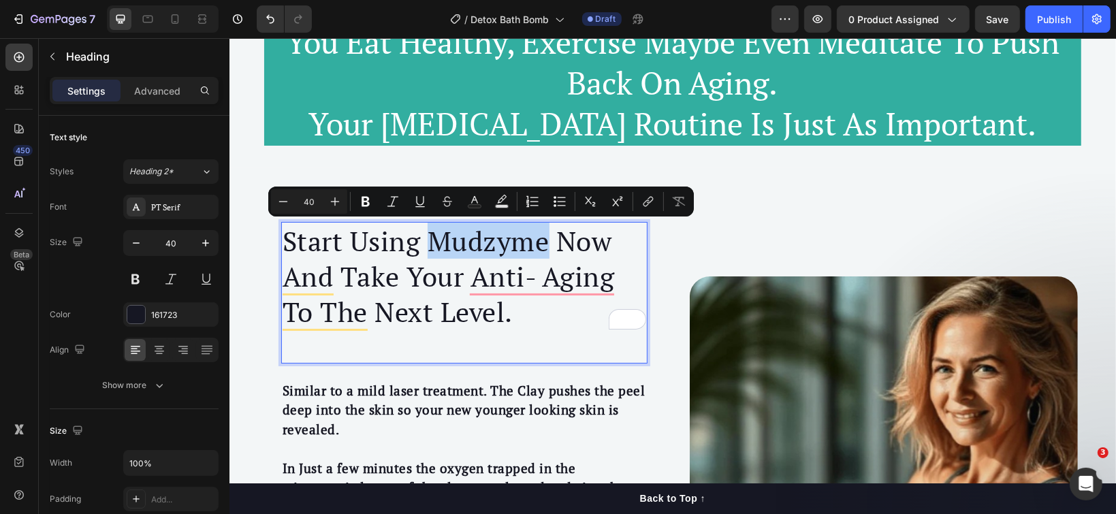
drag, startPoint x: 423, startPoint y: 242, endPoint x: 541, endPoint y: 242, distance: 117.1
click at [541, 242] on p "Start Using Mudzyme Now And Take Your Anti- Aging To The Next Level." at bounding box center [464, 276] width 364 height 106
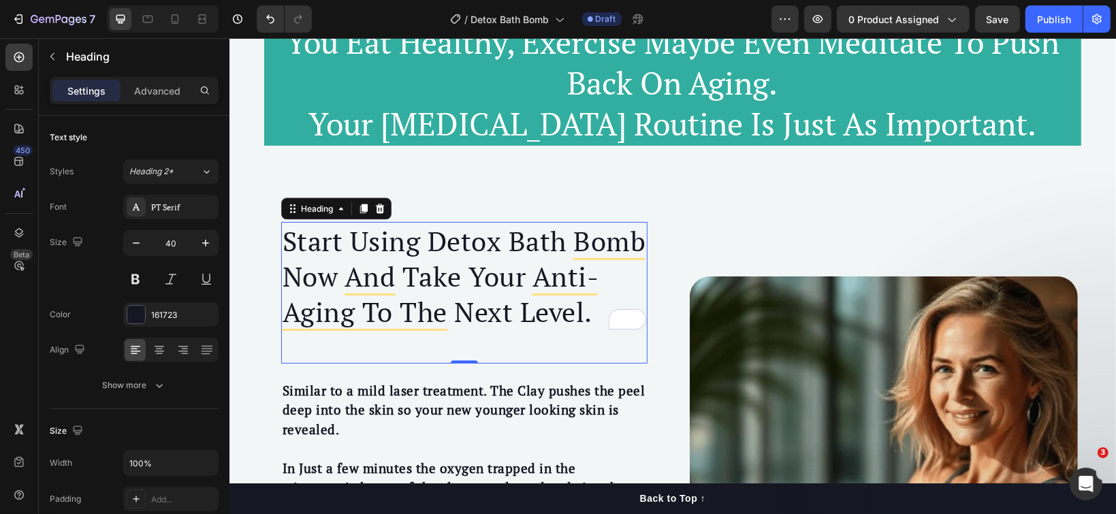
click at [539, 330] on div "Start Using Detox Bath Bomb Now And Take Your Anti- Aging To The Next Level. He…" at bounding box center [464, 292] width 366 height 142
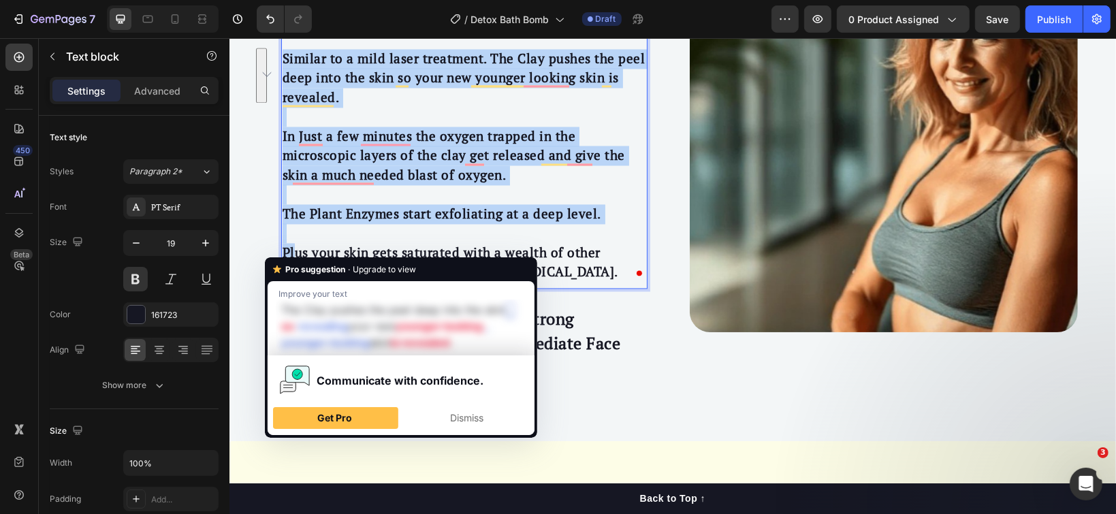
scroll to position [2341, 0]
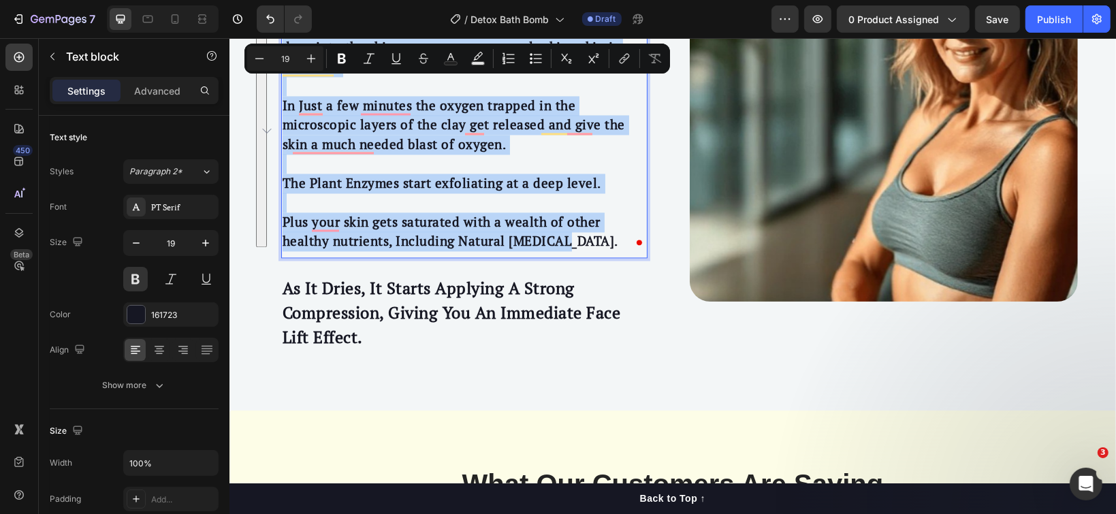
drag, startPoint x: 273, startPoint y: 200, endPoint x: 498, endPoint y: 231, distance: 227.5
click at [498, 231] on div "Similar to a mild laser treatment. The Clay pushes the peel deep into the skin …" at bounding box center [464, 134] width 366 height 236
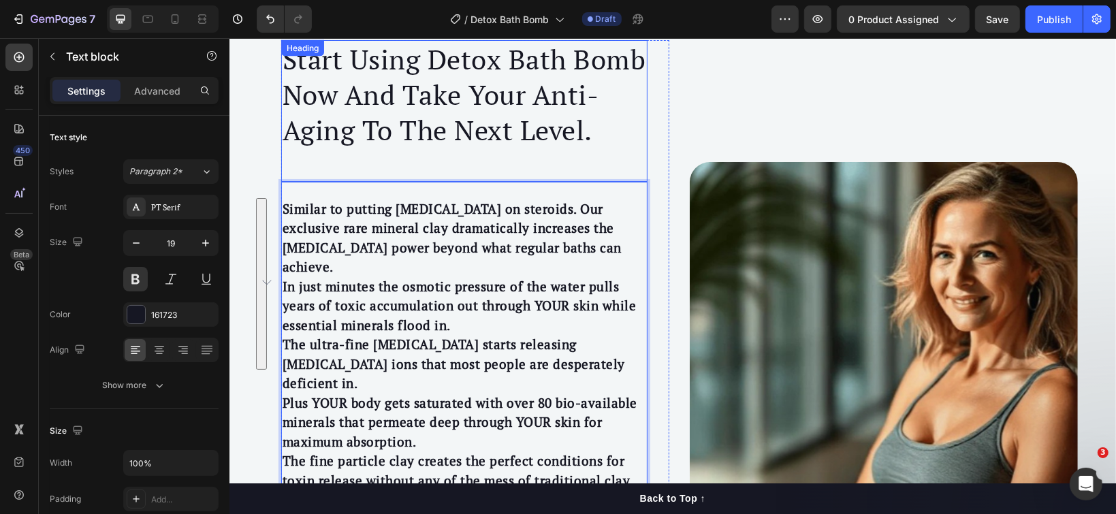
scroll to position [2187, 0]
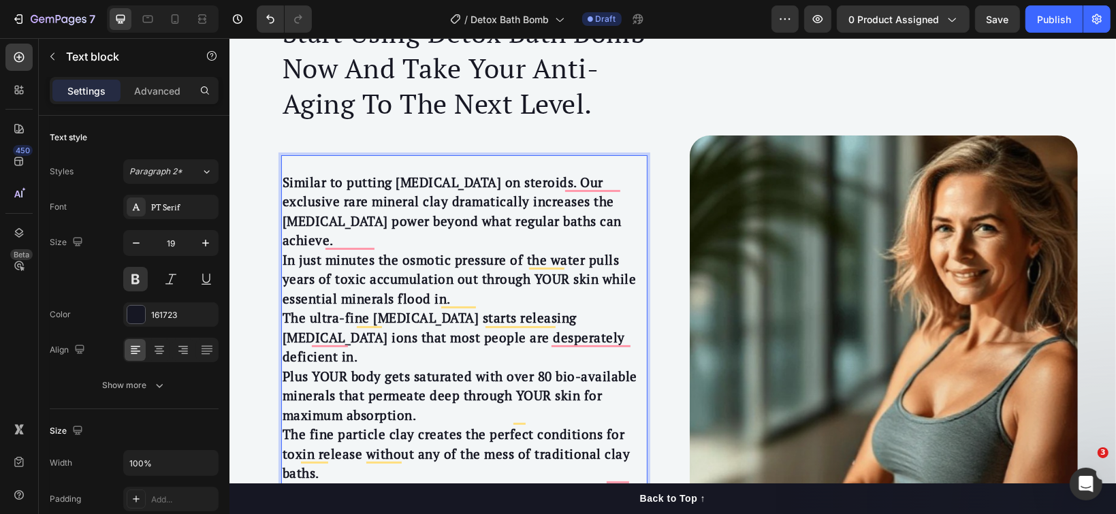
click at [526, 219] on p "Similar to putting Epsom salt on steroids. Our exclusive rare mineral clay dram…" at bounding box center [464, 211] width 364 height 78
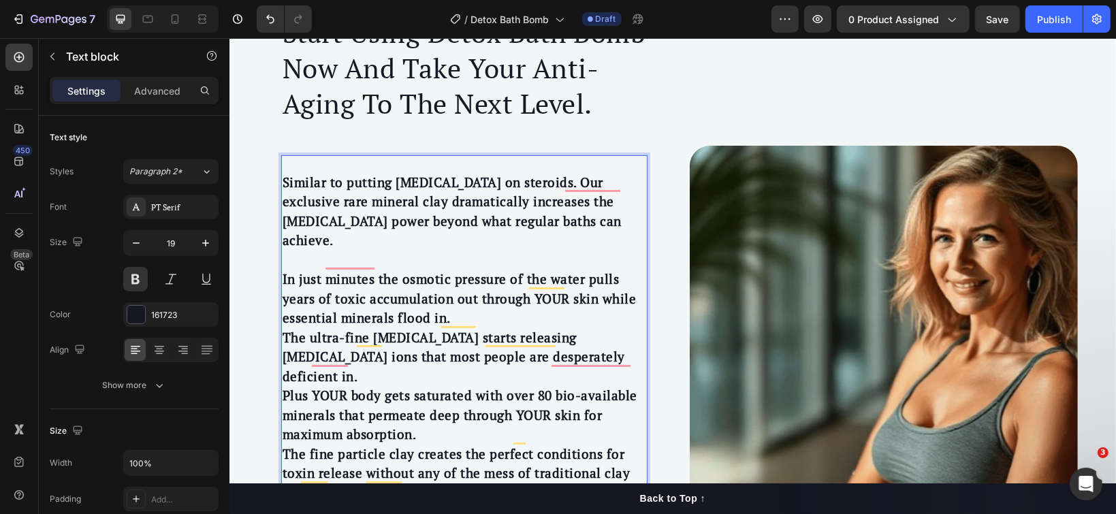
click at [490, 298] on p "In just minutes the osmotic pressure of the water pulls years of toxic accumula…" at bounding box center [464, 298] width 364 height 59
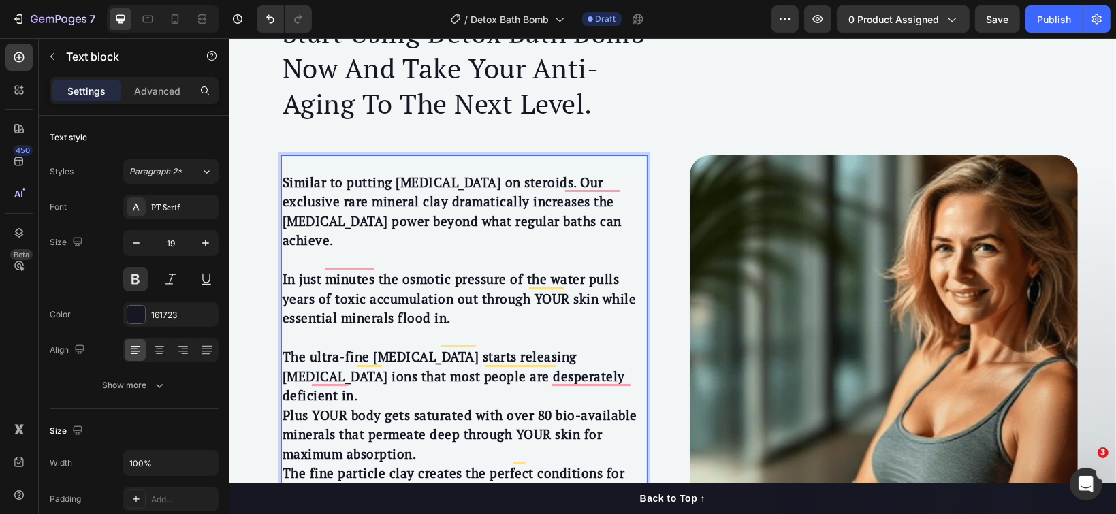
scroll to position [2277, 0]
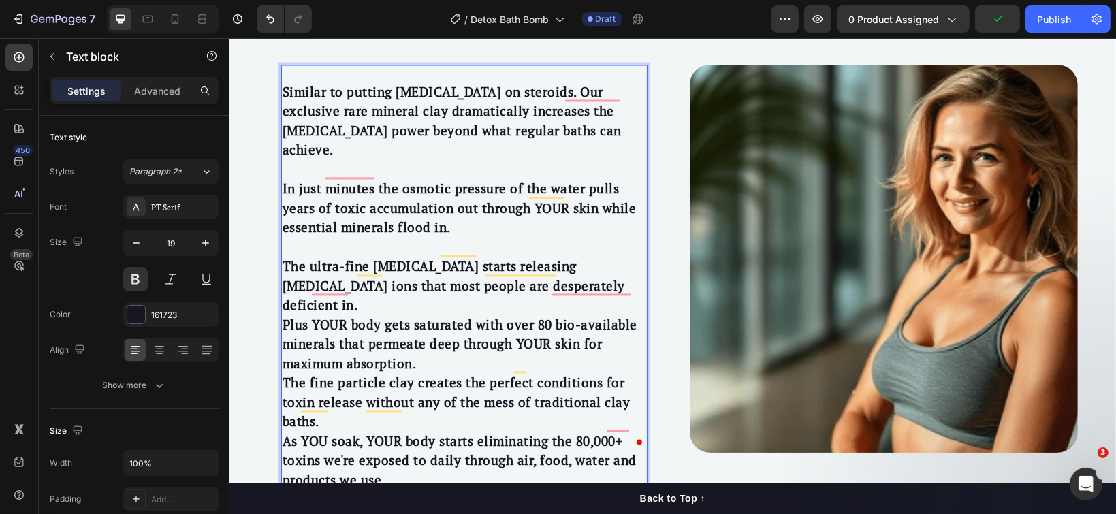
click at [455, 323] on p "Plus YOUR body gets saturated with over 80 bio-available minerals that permeate…" at bounding box center [464, 344] width 364 height 59
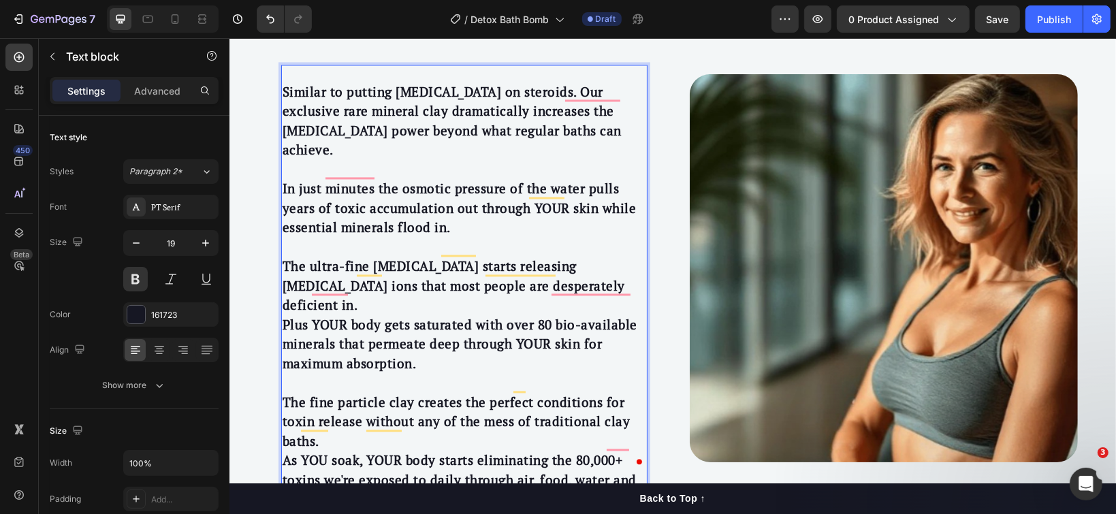
click at [412, 394] on p "The fine particle clay creates the perfect conditions for toxin release without…" at bounding box center [464, 421] width 364 height 59
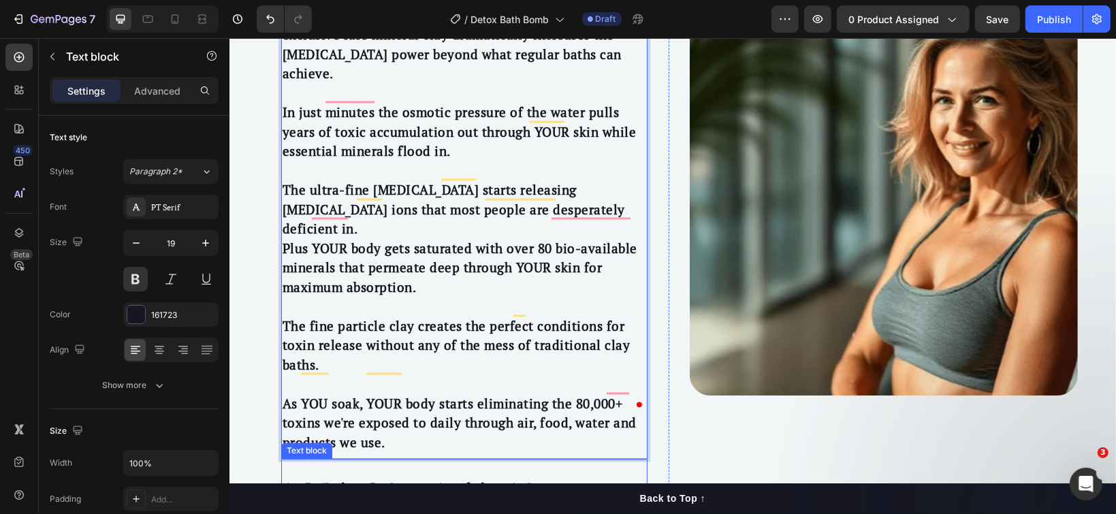
scroll to position [2460, 0]
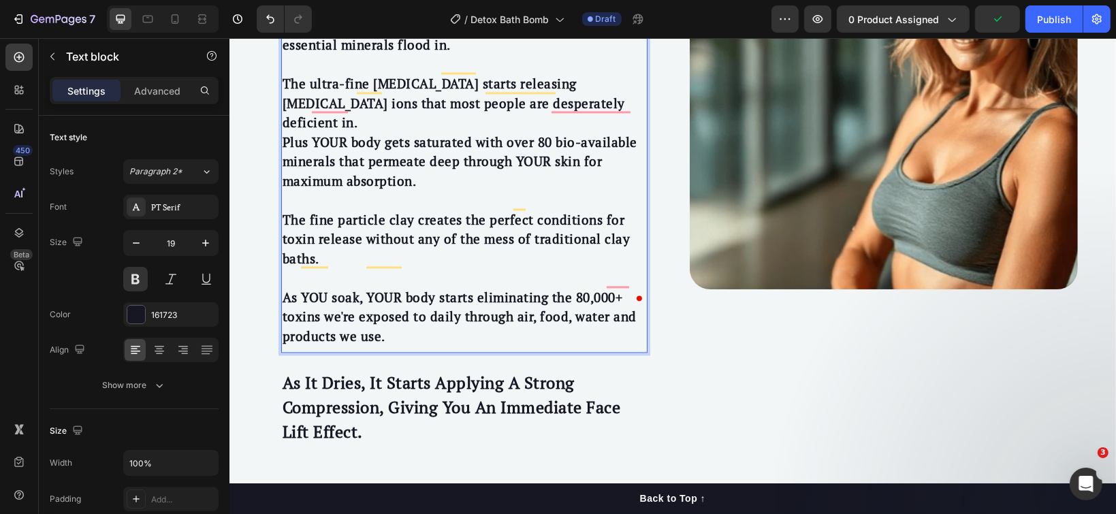
click at [377, 288] on strong "As YOU soak, YOUR body starts eliminating the 80,000+ toxins we're exposed to d…" at bounding box center [459, 316] width 354 height 56
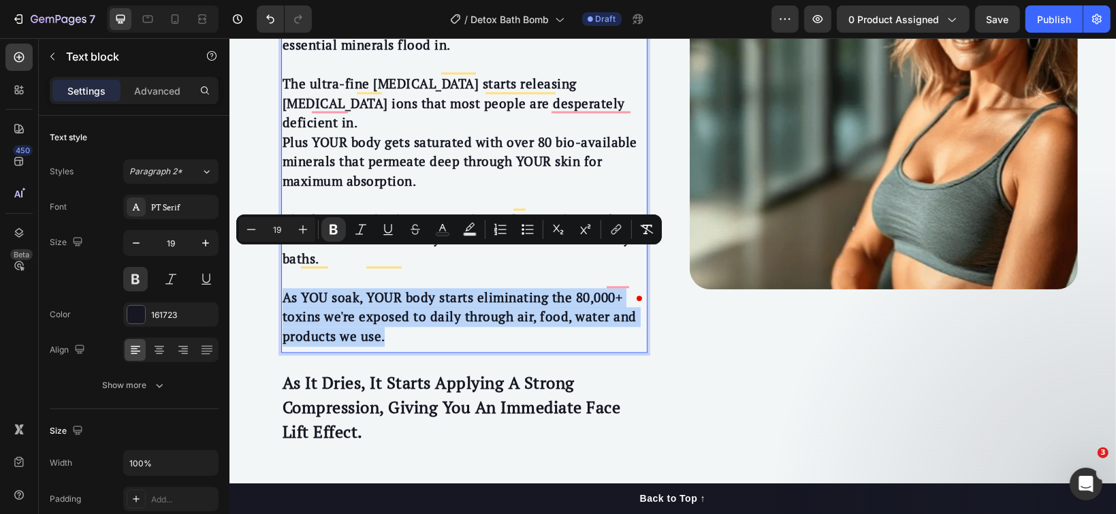
drag, startPoint x: 376, startPoint y: 293, endPoint x: 276, endPoint y: 261, distance: 105.1
click at [282, 287] on p "As YOU soak, YOUR body starts eliminating the 80,000+ toxins we're exposed to d…" at bounding box center [464, 316] width 364 height 59
copy strong "As YOU soak, YOUR body starts eliminating the 80,000+ toxins we're exposed to d…"
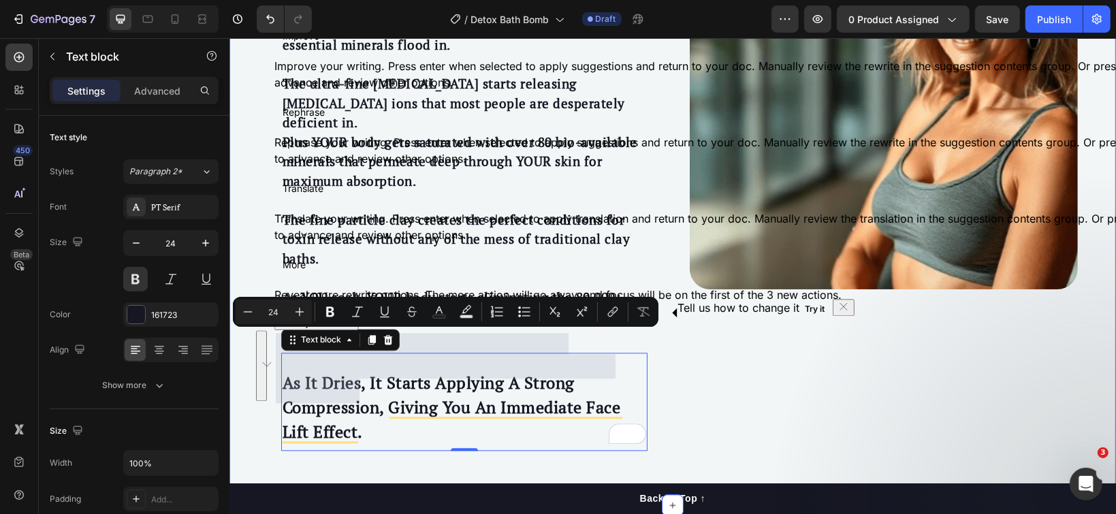
drag, startPoint x: 357, startPoint y: 389, endPoint x: 270, endPoint y: 342, distance: 98.4
click at [270, 342] on div "Start Using Detox Bath Bomb Now And Take Your Anti-Aging To The Next Level. Hea…" at bounding box center [678, 95] width 873 height 711
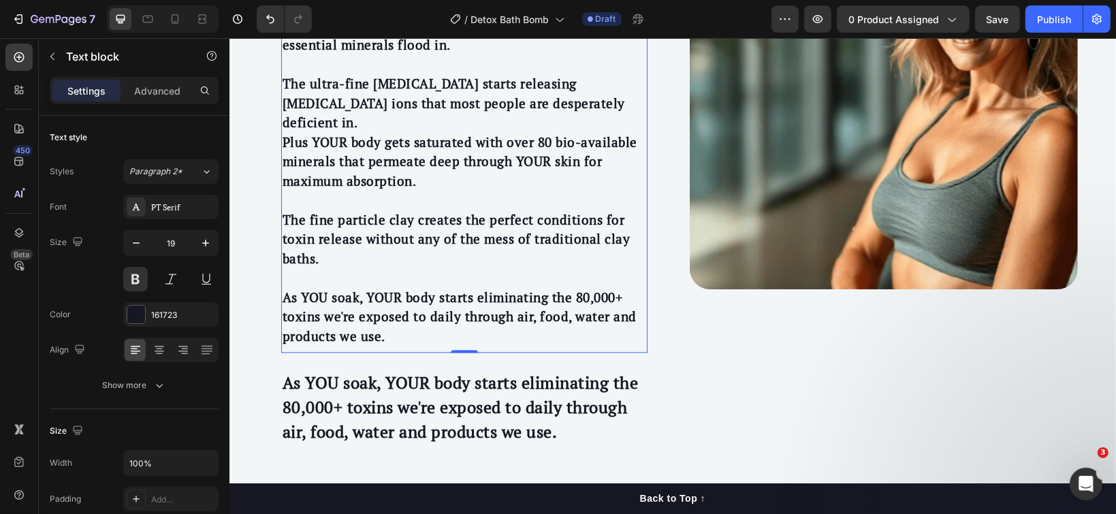
scroll to position [2093, 0]
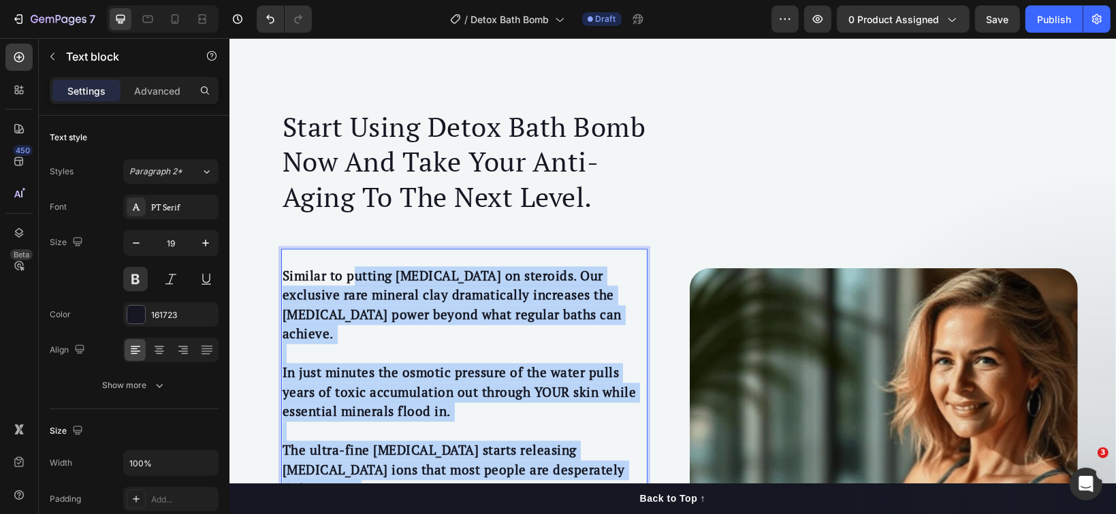
drag, startPoint x: 368, startPoint y: 295, endPoint x: 343, endPoint y: 285, distance: 27.4
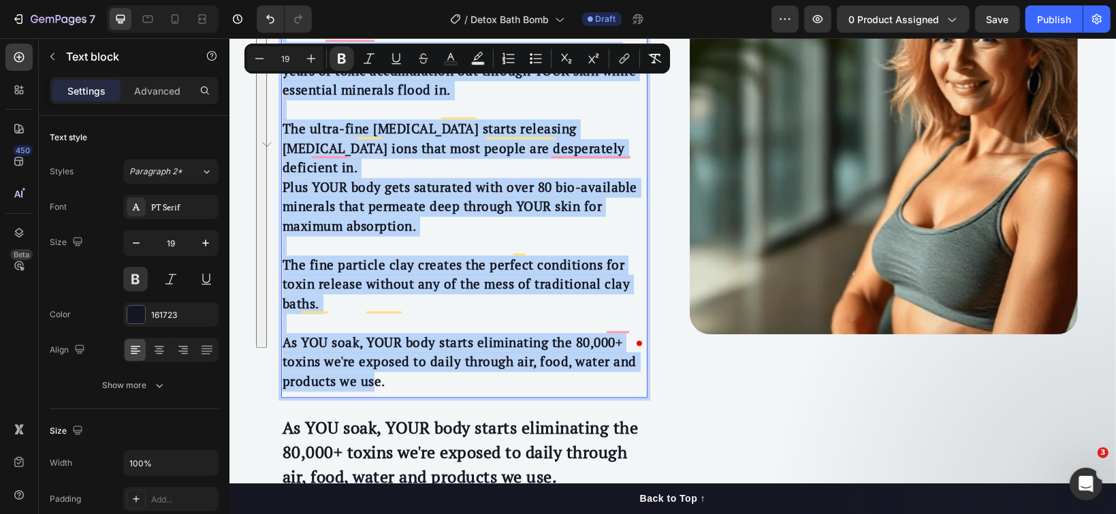
scroll to position [2456, 0]
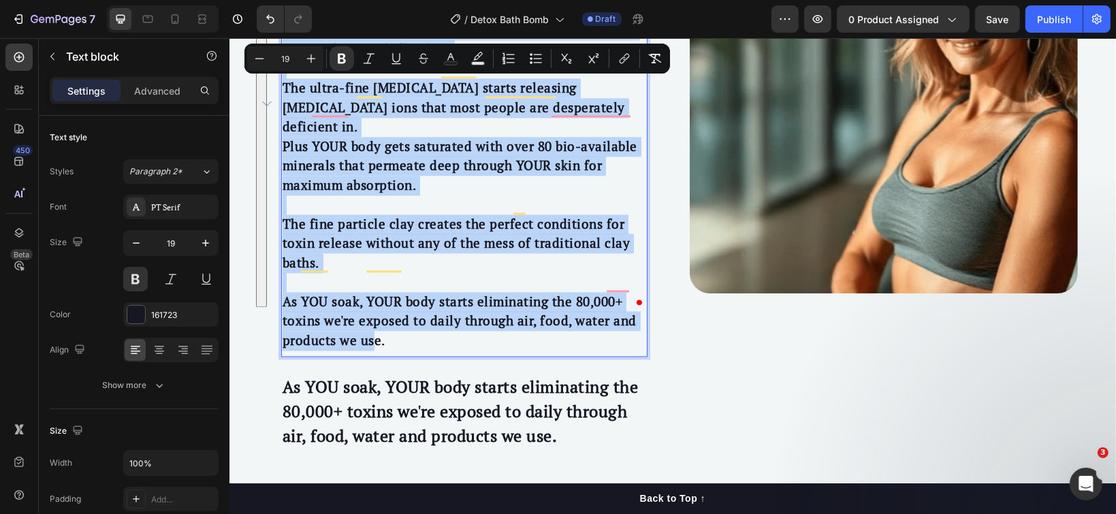
click at [343, 292] on strong "As YOU soak, YOUR body starts eliminating the 80,000+ toxins we're exposed to d…" at bounding box center [459, 320] width 354 height 56
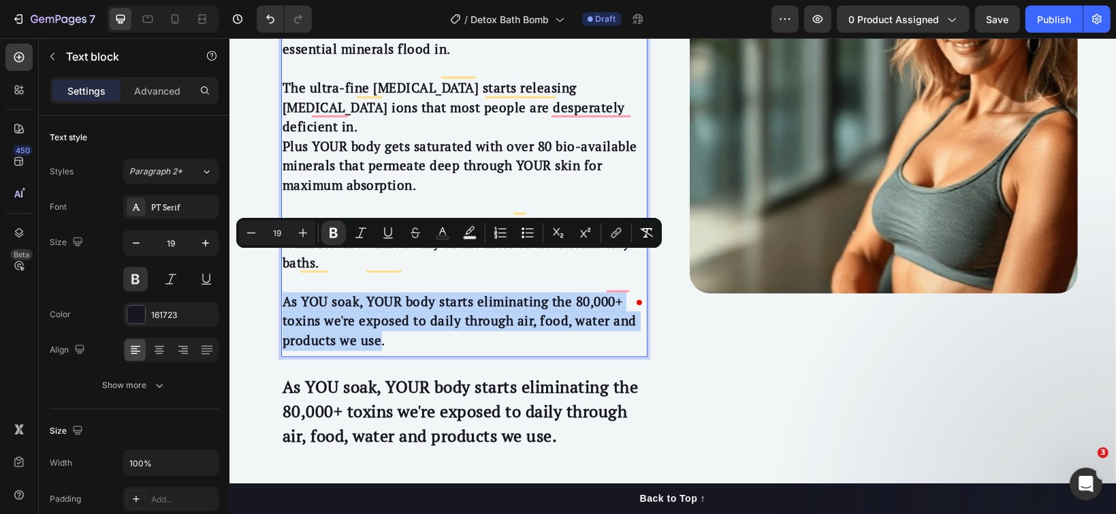
drag, startPoint x: 367, startPoint y: 298, endPoint x: 277, endPoint y: 269, distance: 94.5
click at [282, 292] on strong "As YOU soak, YOUR body starts eliminating the 80,000+ toxins we're exposed to d…" at bounding box center [459, 320] width 354 height 56
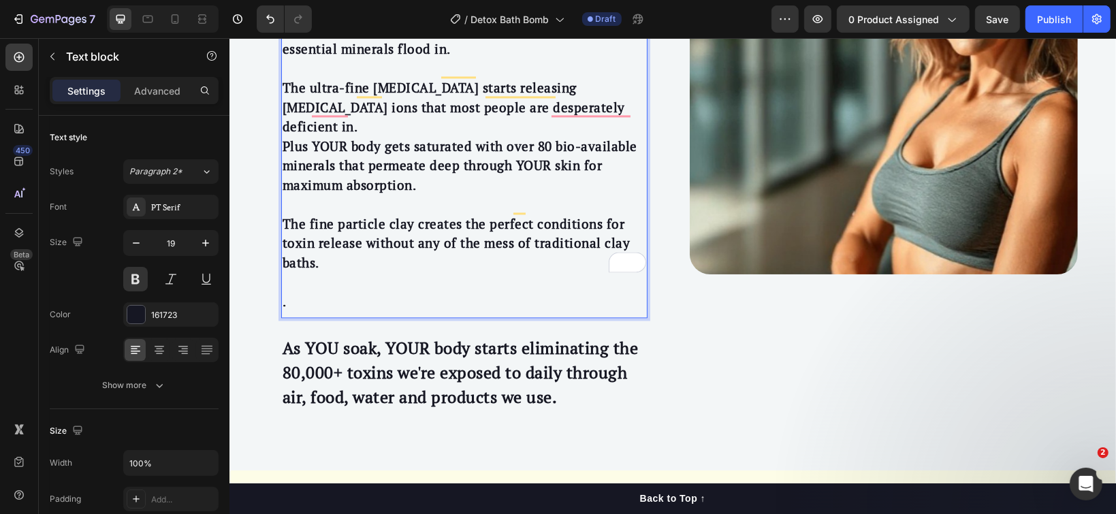
click at [300, 291] on p "." at bounding box center [464, 301] width 364 height 20
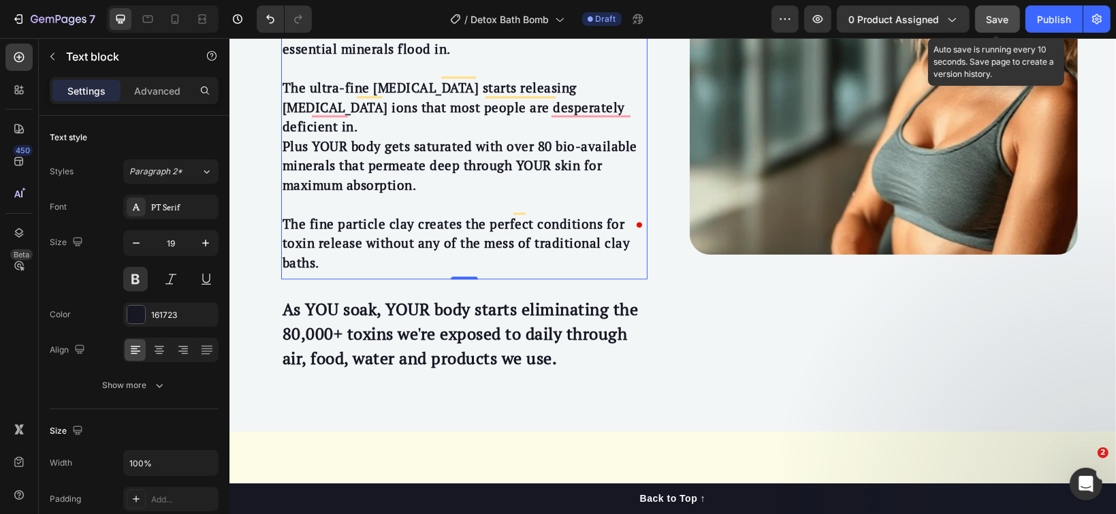
click at [1002, 19] on span "Save" at bounding box center [998, 20] width 22 height 12
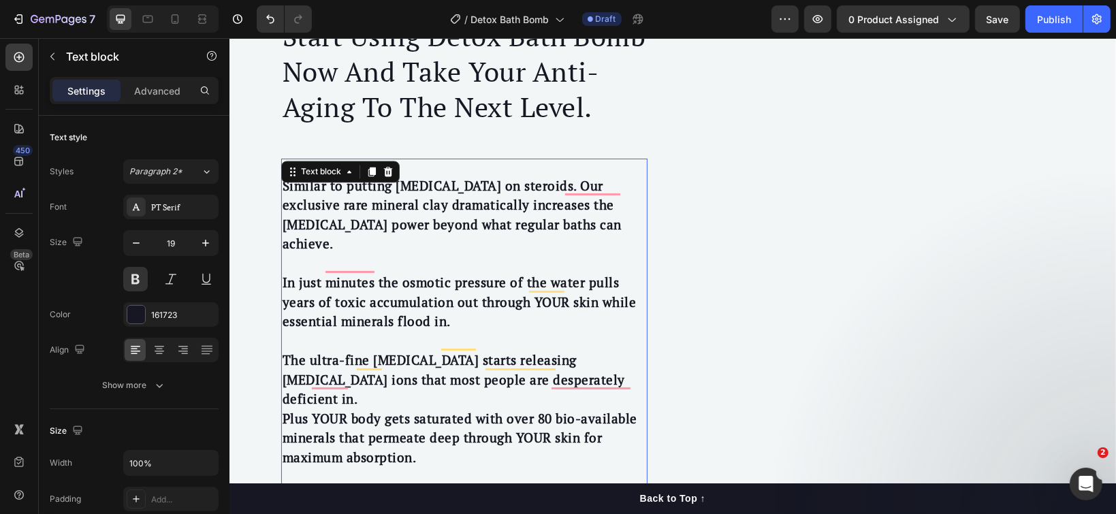
scroll to position [2093, 0]
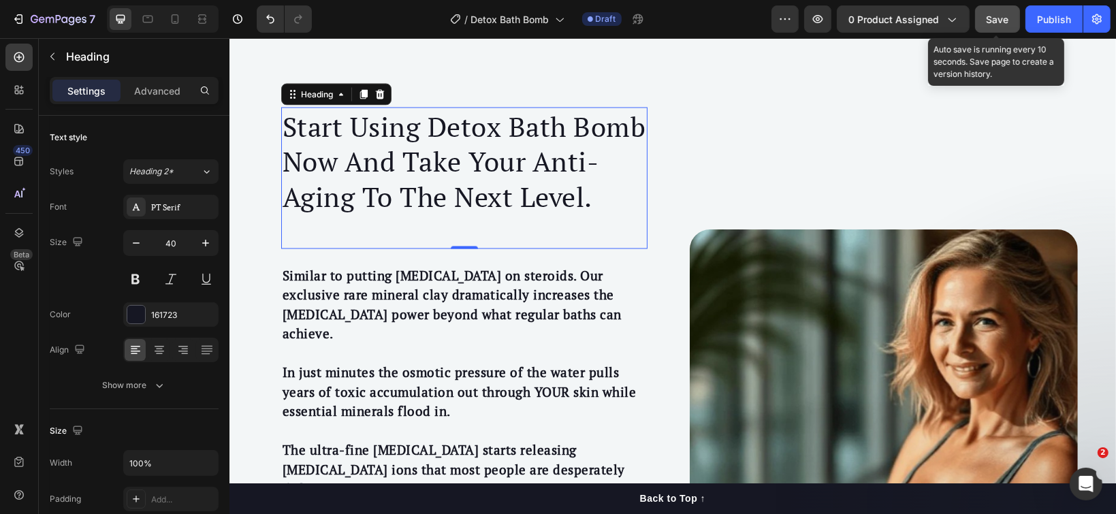
click at [989, 15] on span "Save" at bounding box center [998, 20] width 22 height 12
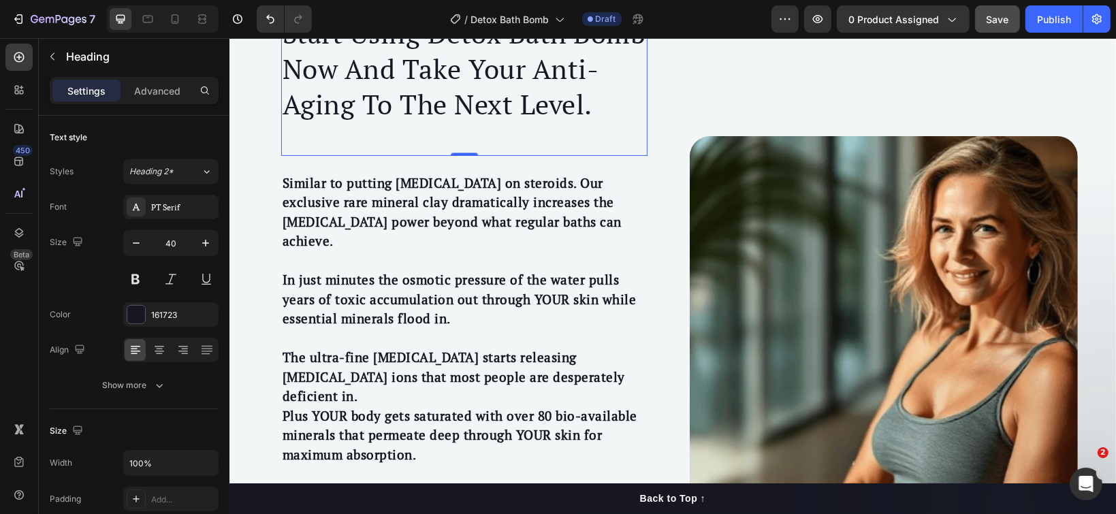
scroll to position [2275, 0]
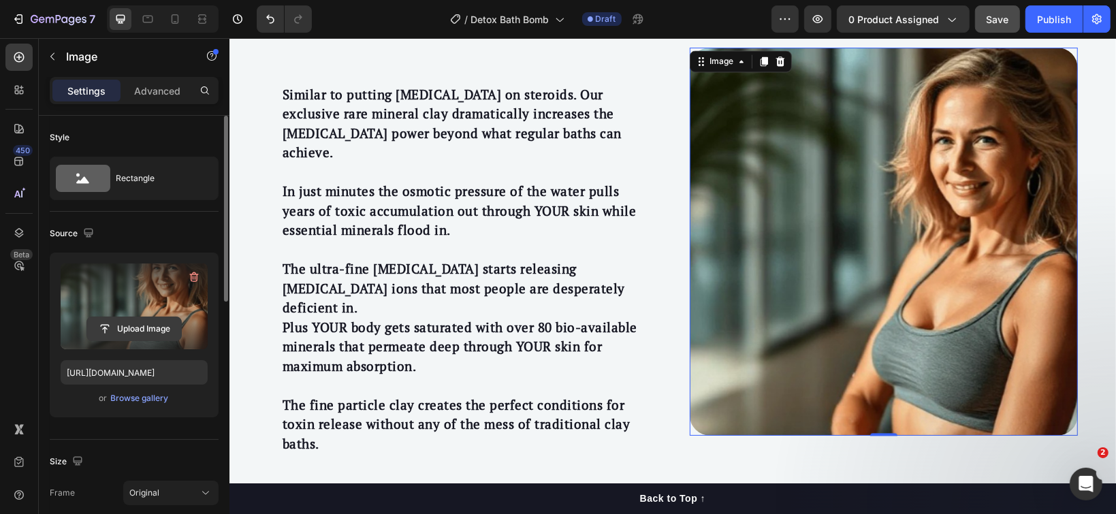
click at [118, 326] on input "file" at bounding box center [134, 328] width 94 height 23
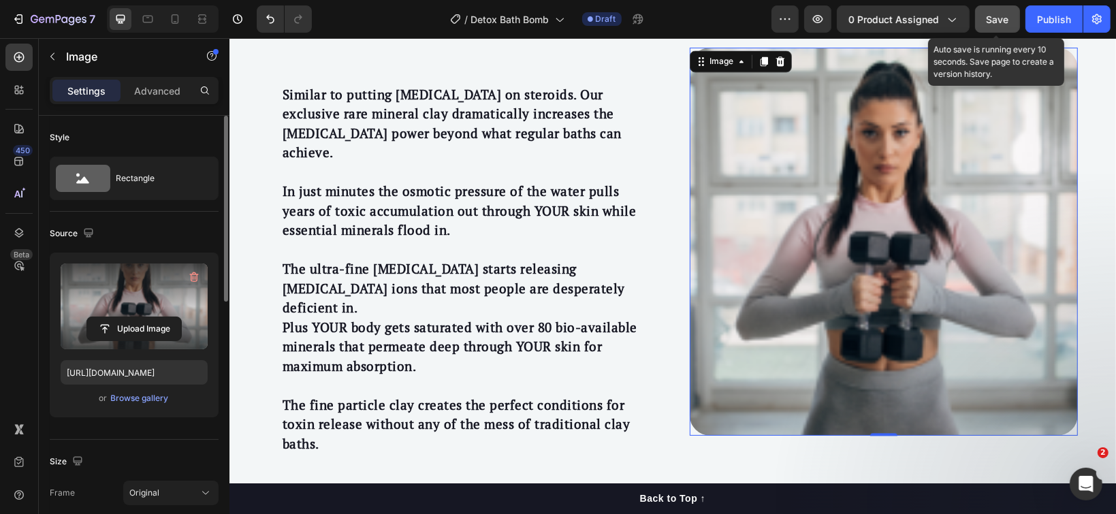
click at [999, 21] on span "Save" at bounding box center [998, 20] width 22 height 12
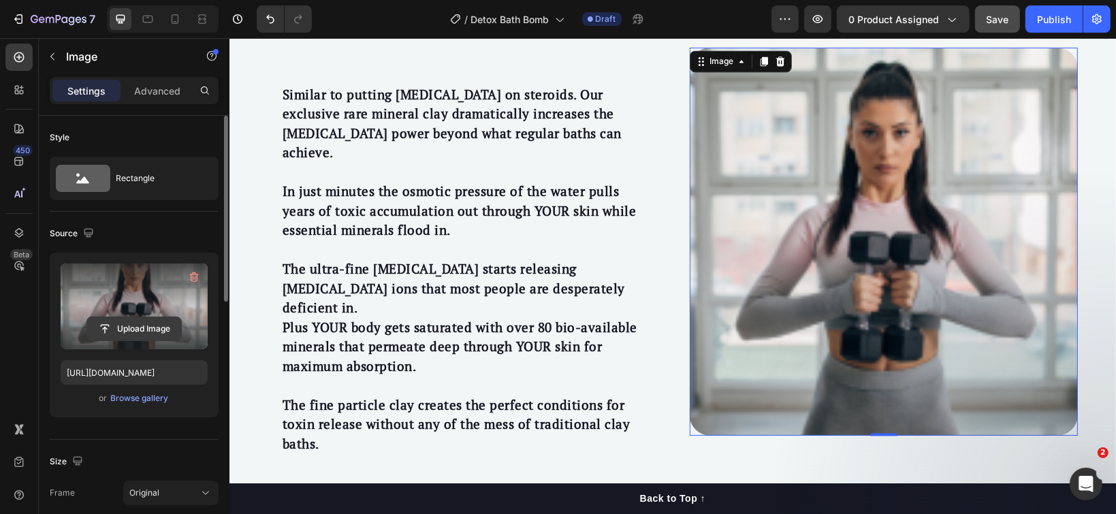
click at [126, 334] on input "file" at bounding box center [134, 328] width 94 height 23
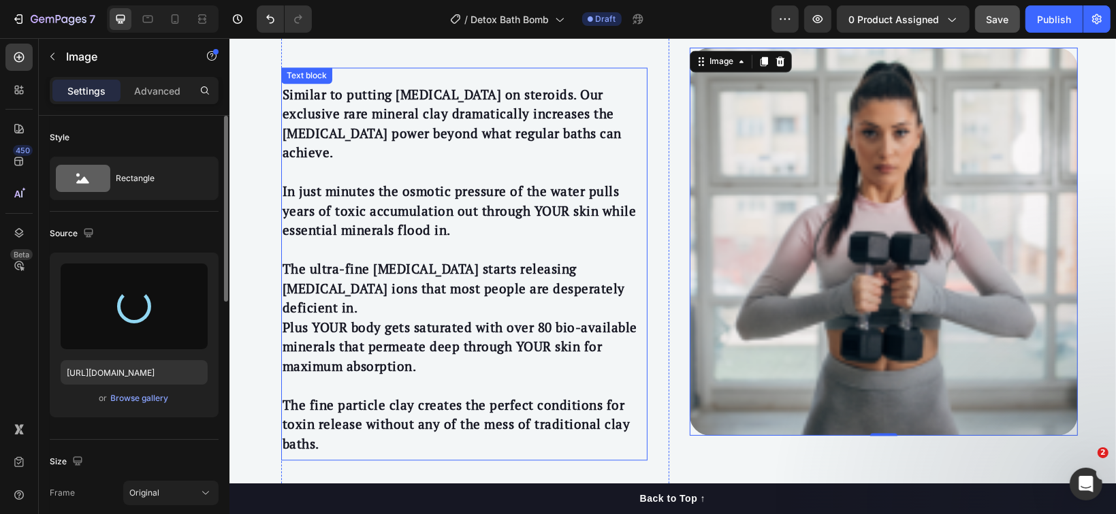
type input "https://cdn.shopify.com/s/files/1/1097/2858/files/gempages_554715468074583280-0…"
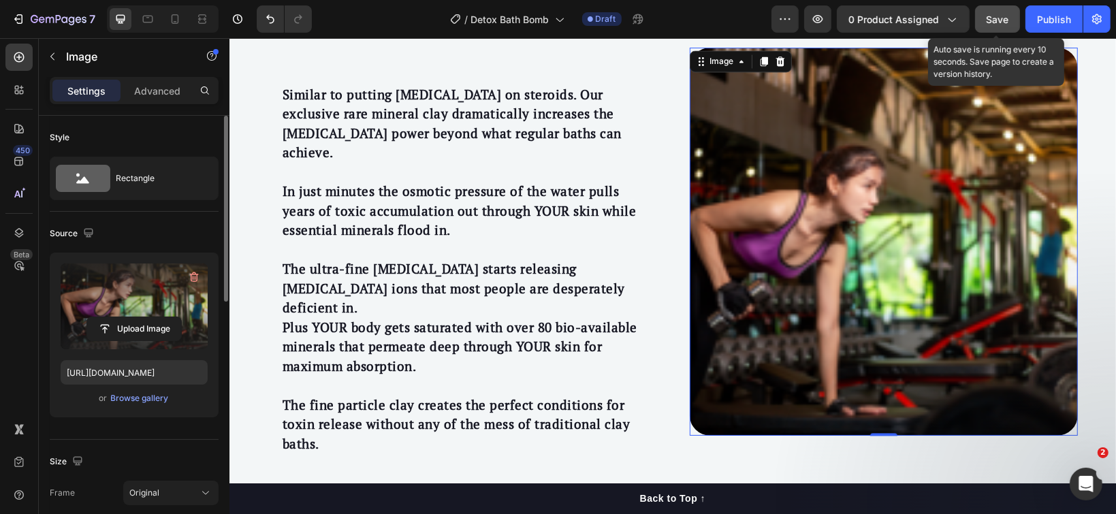
click at [1002, 20] on span "Save" at bounding box center [998, 20] width 22 height 12
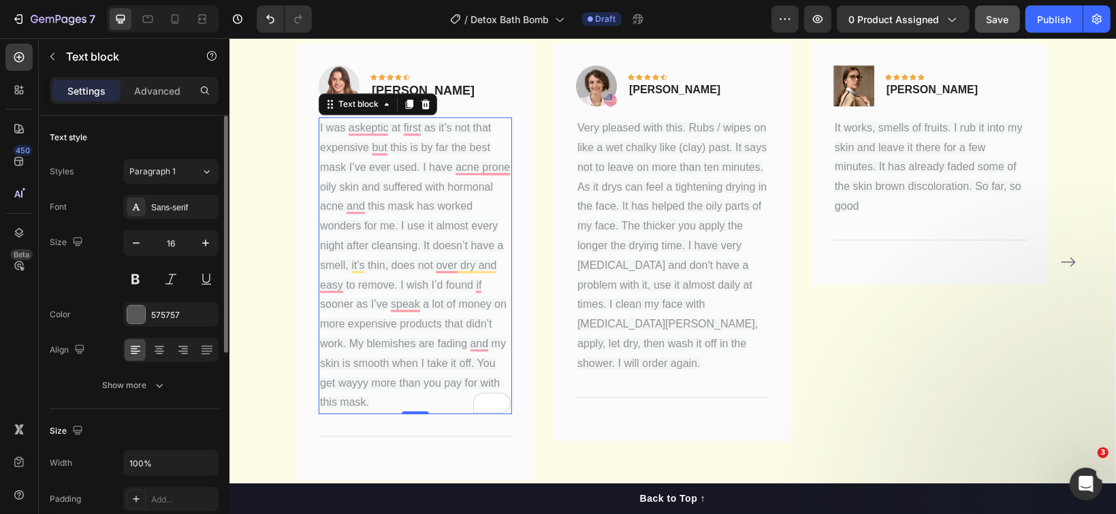
scroll to position [2943, 0]
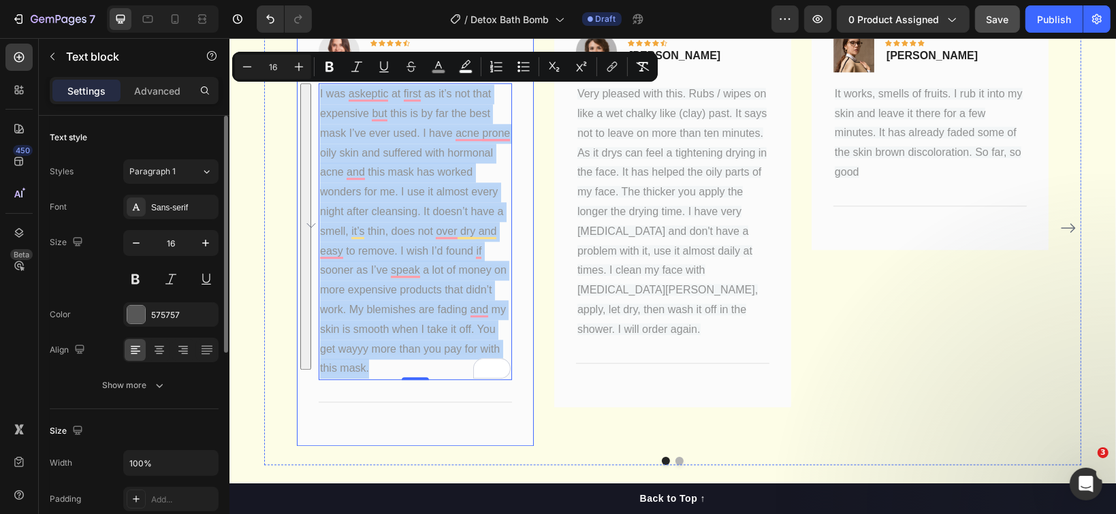
drag, startPoint x: 361, startPoint y: 361, endPoint x: 298, endPoint y: 84, distance: 283.6
click at [298, 84] on div "Image Icon Icon Icon Icon Icon Row Jennifer M. Text block Row I was askeptic at…" at bounding box center [414, 227] width 237 height 436
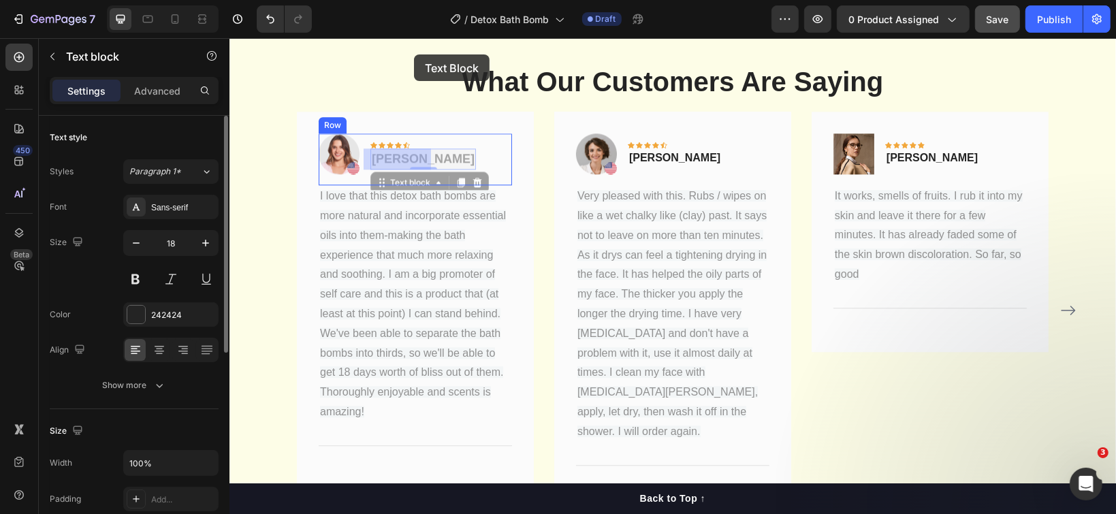
drag, startPoint x: 427, startPoint y: 54, endPoint x: 413, endPoint y: 54, distance: 13.6
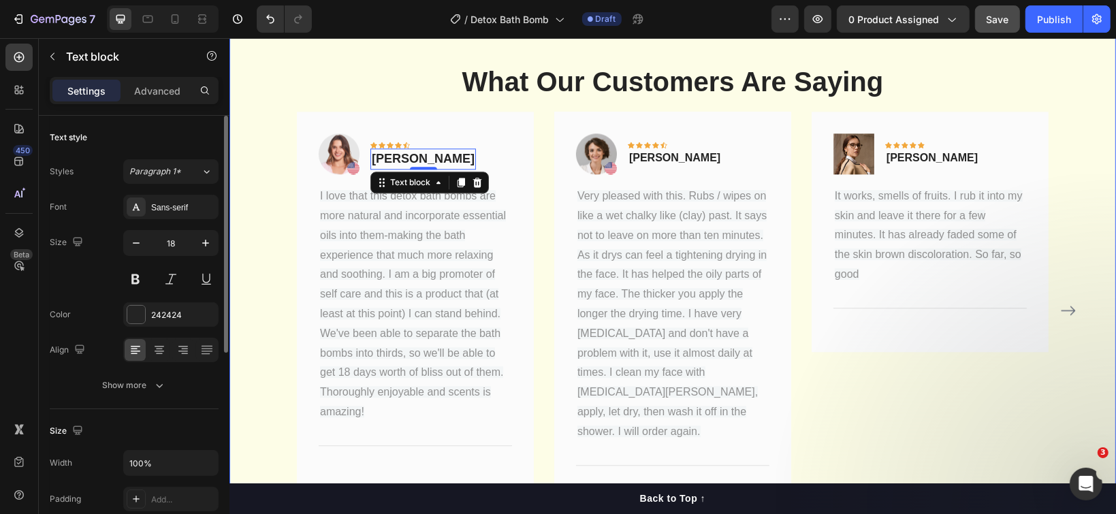
scroll to position [2830, 0]
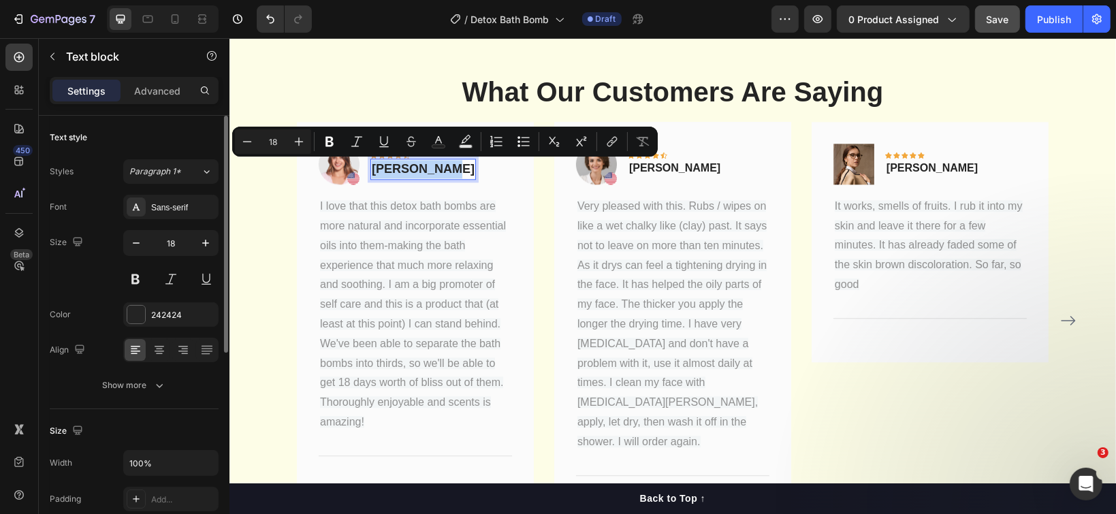
drag, startPoint x: 366, startPoint y: 170, endPoint x: 429, endPoint y: 173, distance: 62.7
click at [429, 173] on div "Jennifer M." at bounding box center [423, 168] width 106 height 21
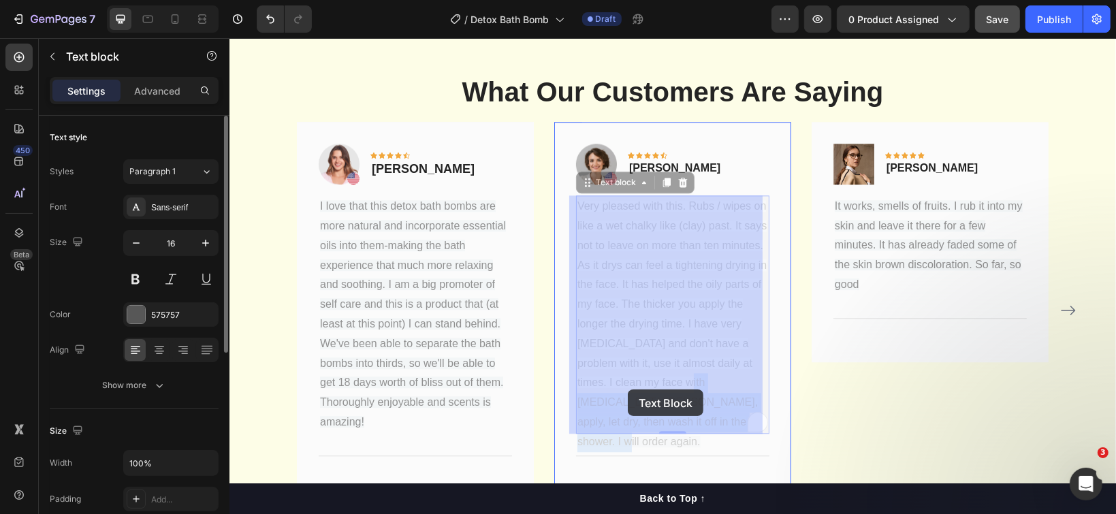
drag, startPoint x: 652, startPoint y: 419, endPoint x: 632, endPoint y: 398, distance: 28.9
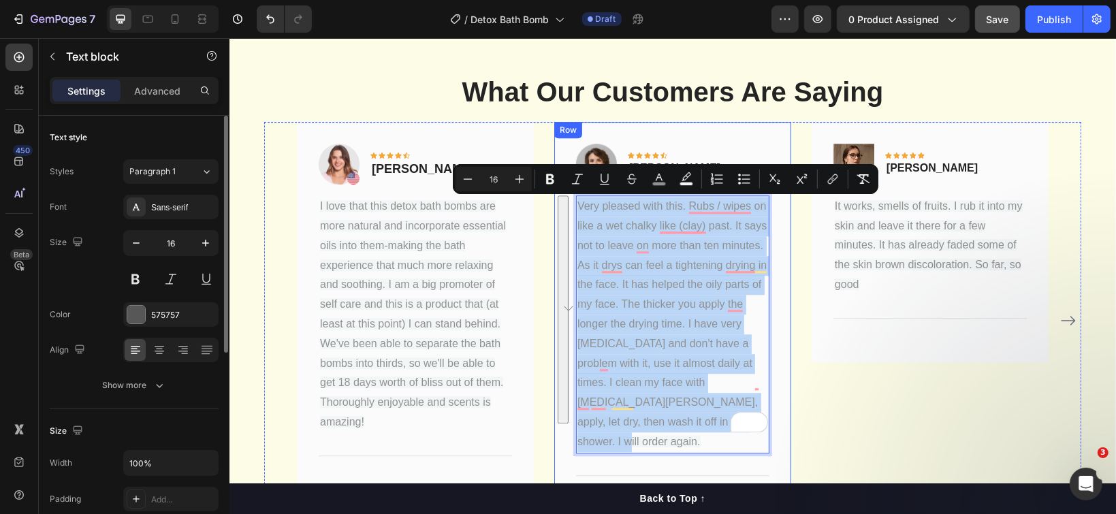
drag, startPoint x: 646, startPoint y: 422, endPoint x: 566, endPoint y: 201, distance: 235.2
click at [566, 201] on div "Image Icon Icon Icon Icon Icon Row Olivia R. Text block Row Very pleased with t…" at bounding box center [672, 319] width 237 height 397
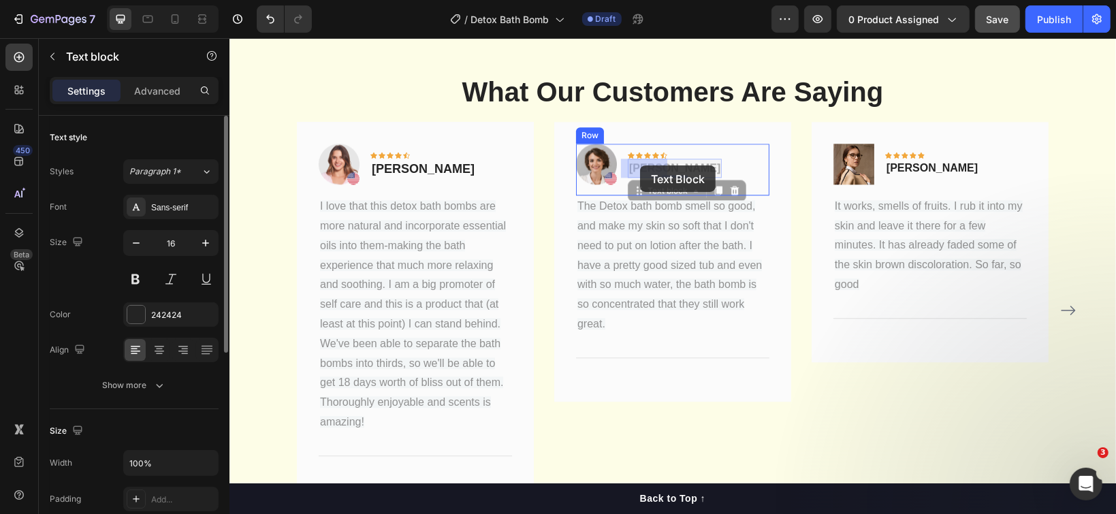
drag, startPoint x: 663, startPoint y: 165, endPoint x: 639, endPoint y: 165, distance: 23.8
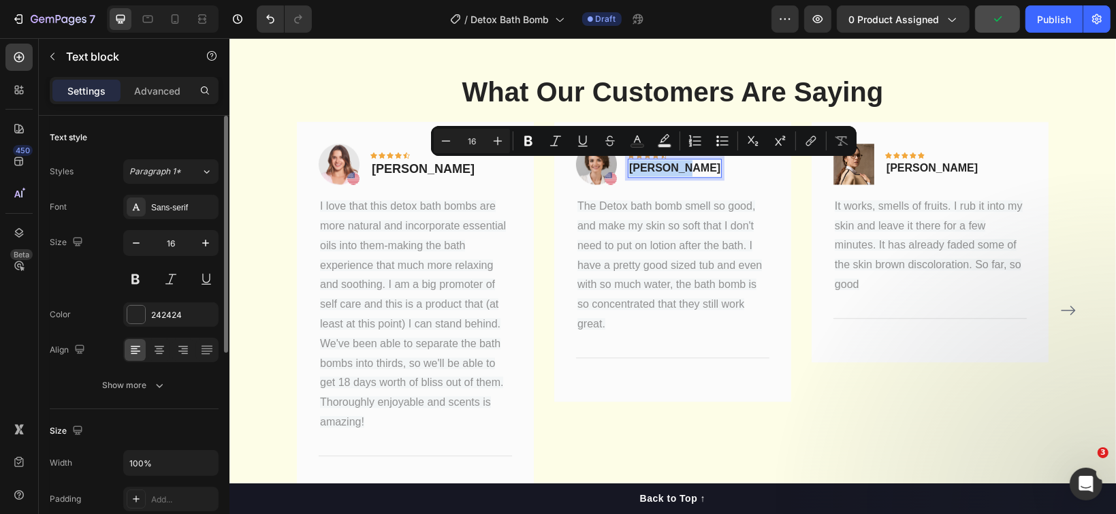
drag, startPoint x: 665, startPoint y: 165, endPoint x: 622, endPoint y: 165, distance: 42.9
click at [628, 165] on p "Olivia R." at bounding box center [673, 167] width 91 height 16
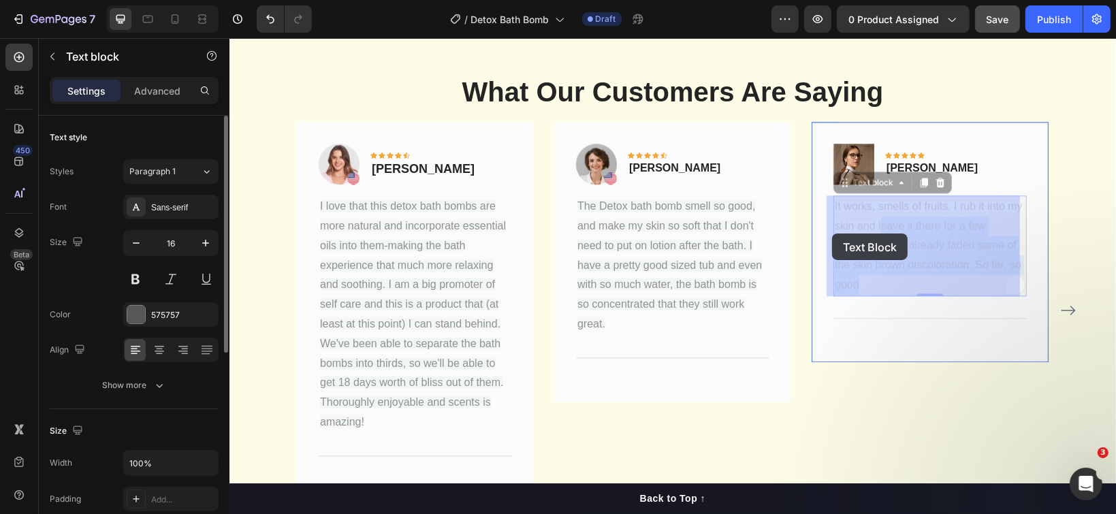
drag, startPoint x: 862, startPoint y: 278, endPoint x: 837, endPoint y: 242, distance: 44.6
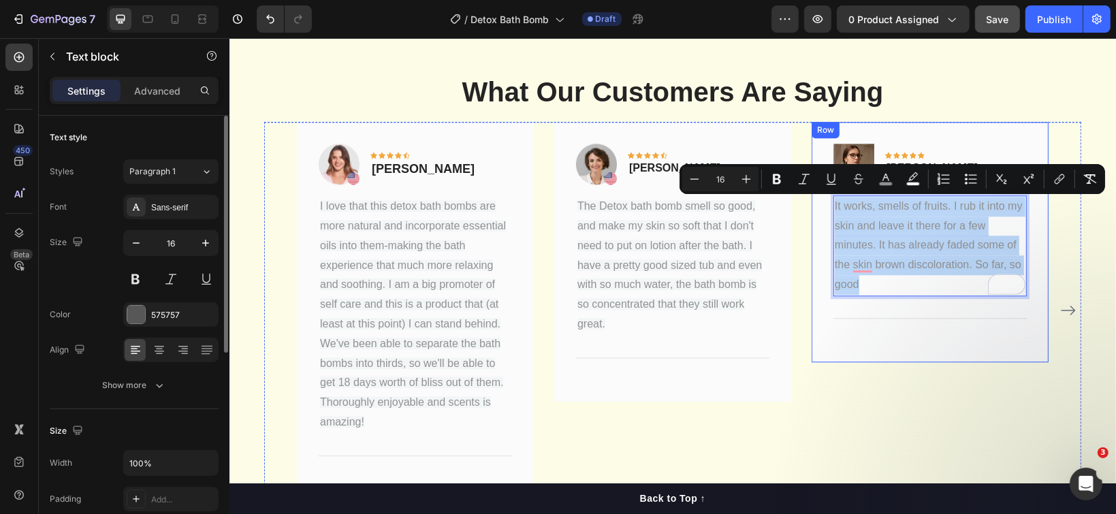
drag, startPoint x: 859, startPoint y: 276, endPoint x: 814, endPoint y: 197, distance: 90.6
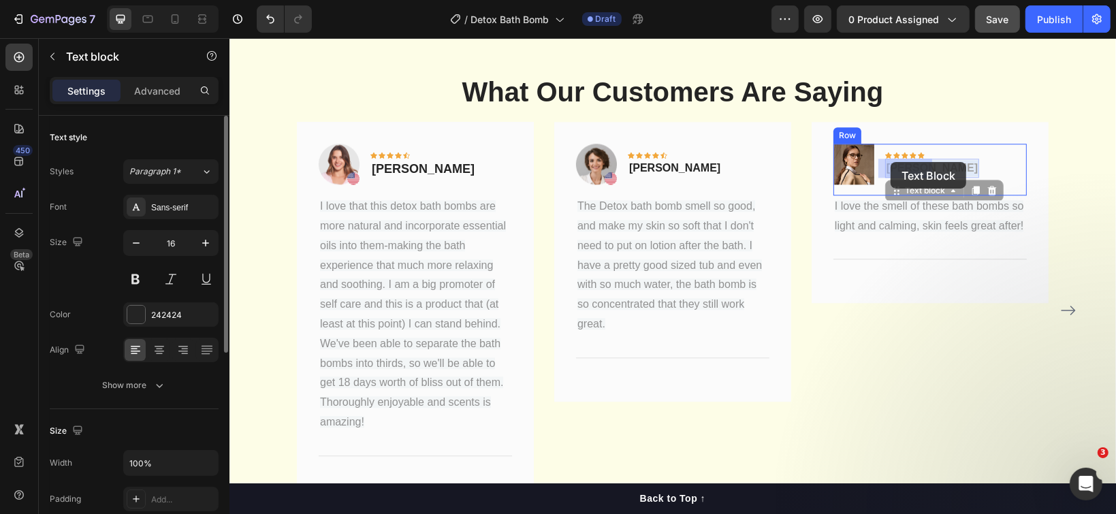
drag, startPoint x: 928, startPoint y: 163, endPoint x: 891, endPoint y: 161, distance: 36.8
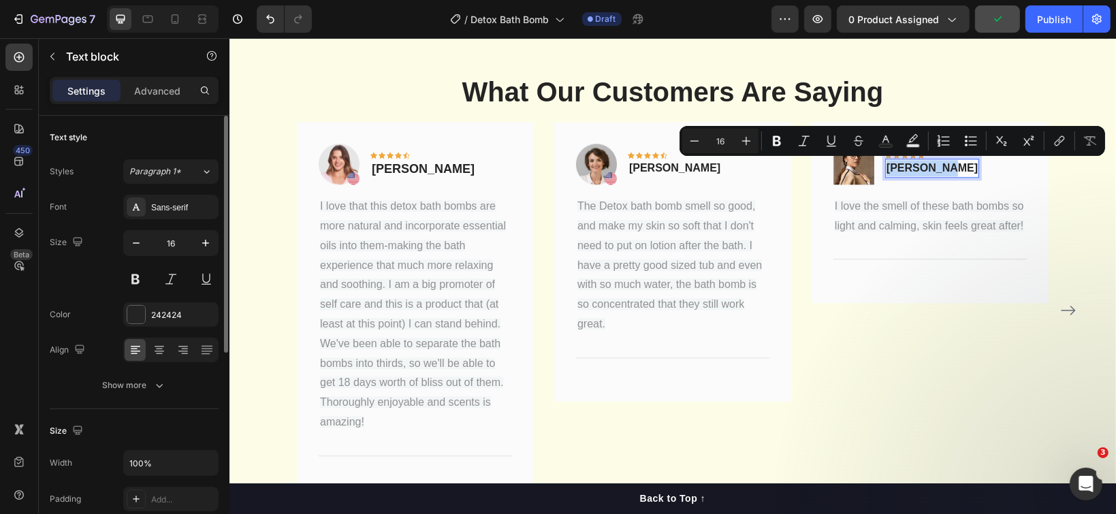
drag, startPoint x: 879, startPoint y: 162, endPoint x: 930, endPoint y: 165, distance: 51.2
click at [930, 165] on div "Elenita M." at bounding box center [931, 167] width 94 height 19
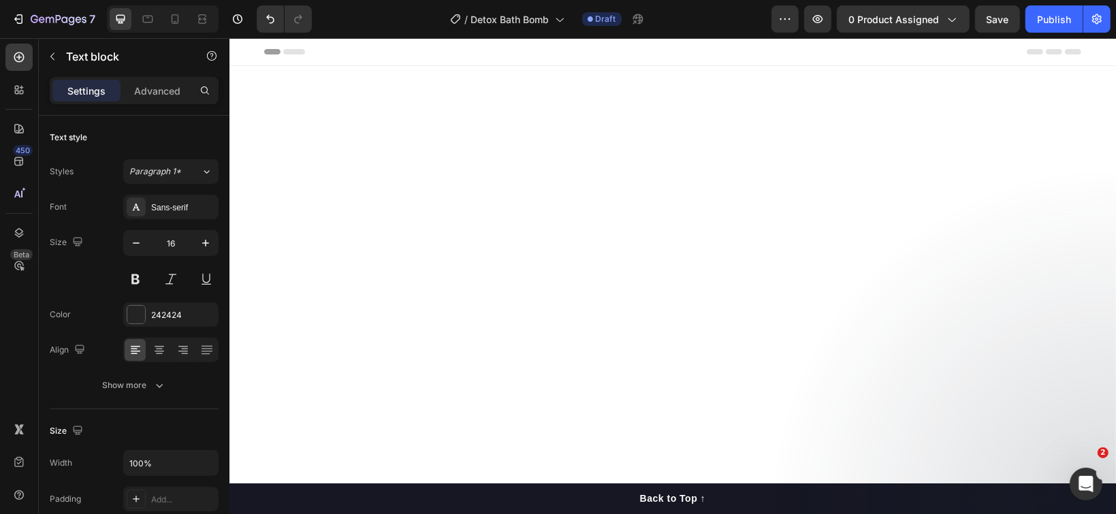
scroll to position [2830, 0]
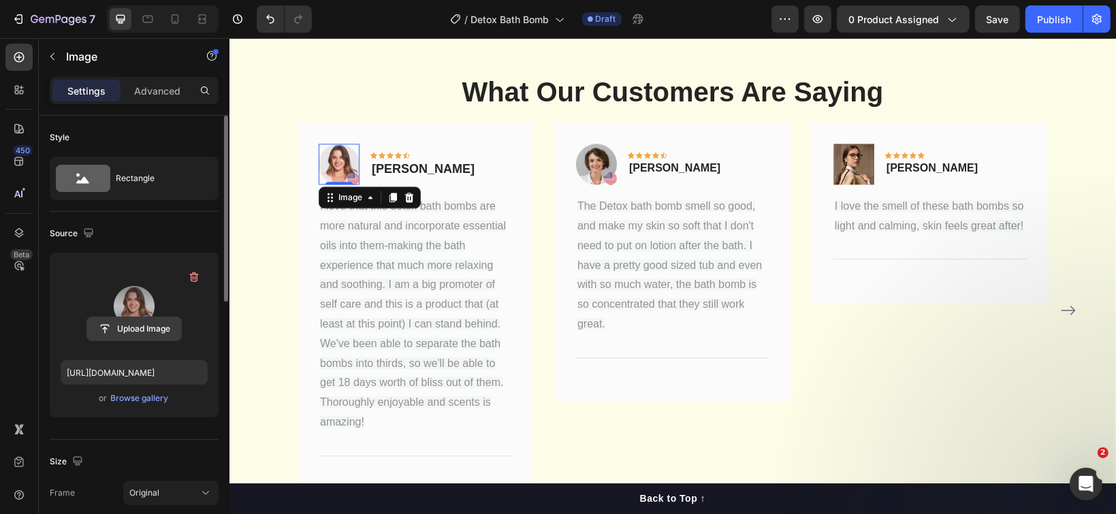
click at [131, 325] on input "file" at bounding box center [134, 328] width 94 height 23
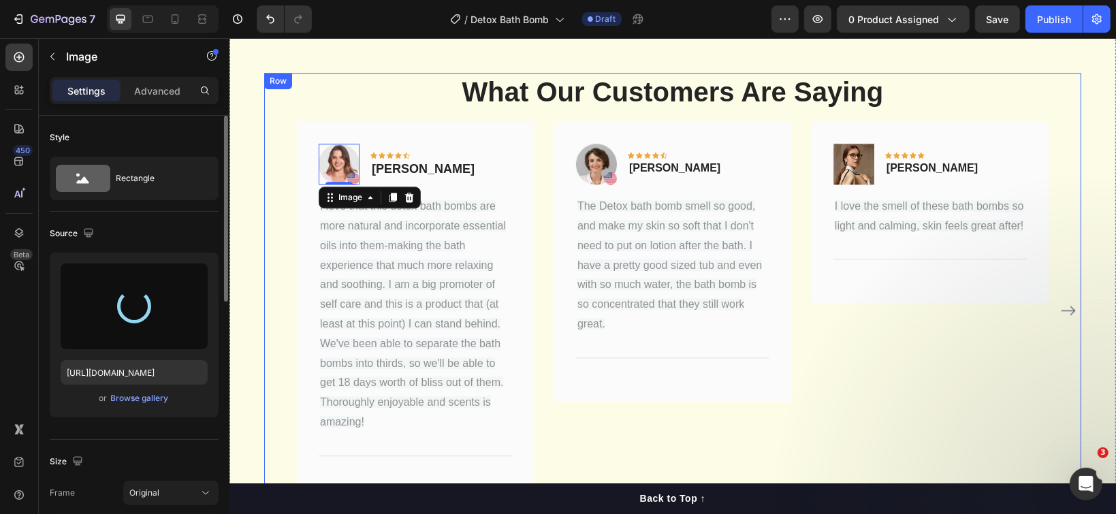
type input "[URL][DOMAIN_NAME]"
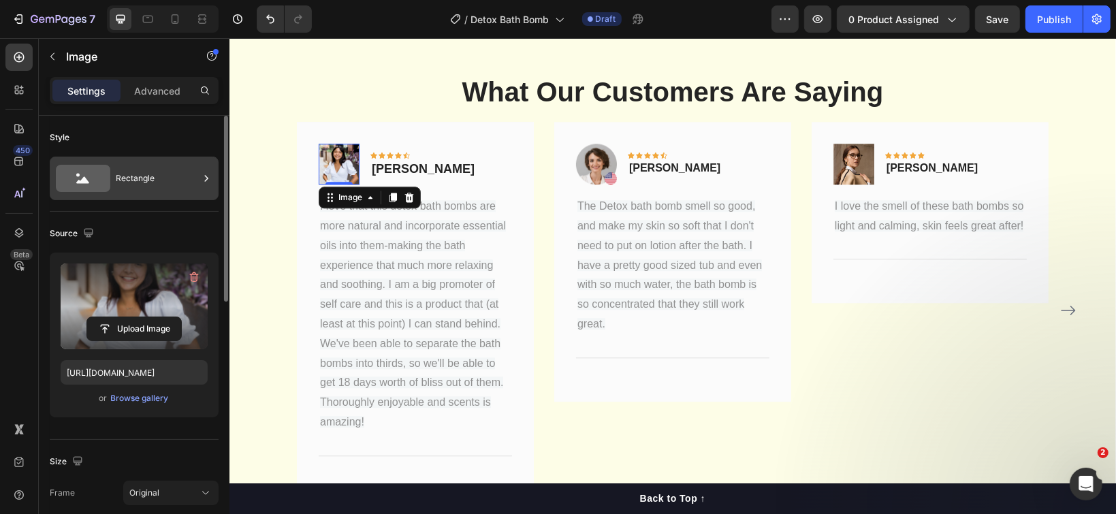
click at [131, 180] on div "Rectangle" at bounding box center [157, 178] width 83 height 31
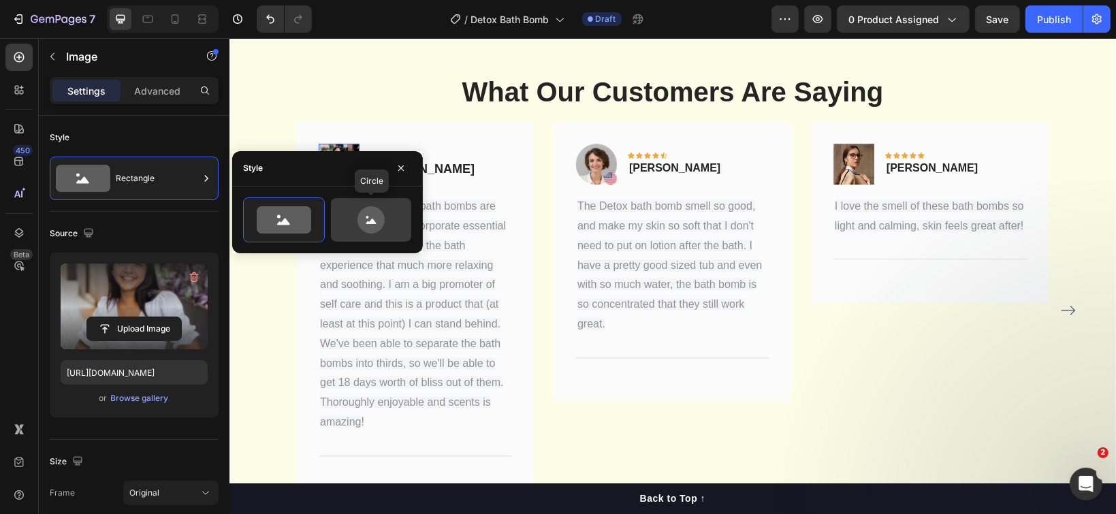
click at [364, 230] on icon at bounding box center [370, 219] width 27 height 27
type input "80"
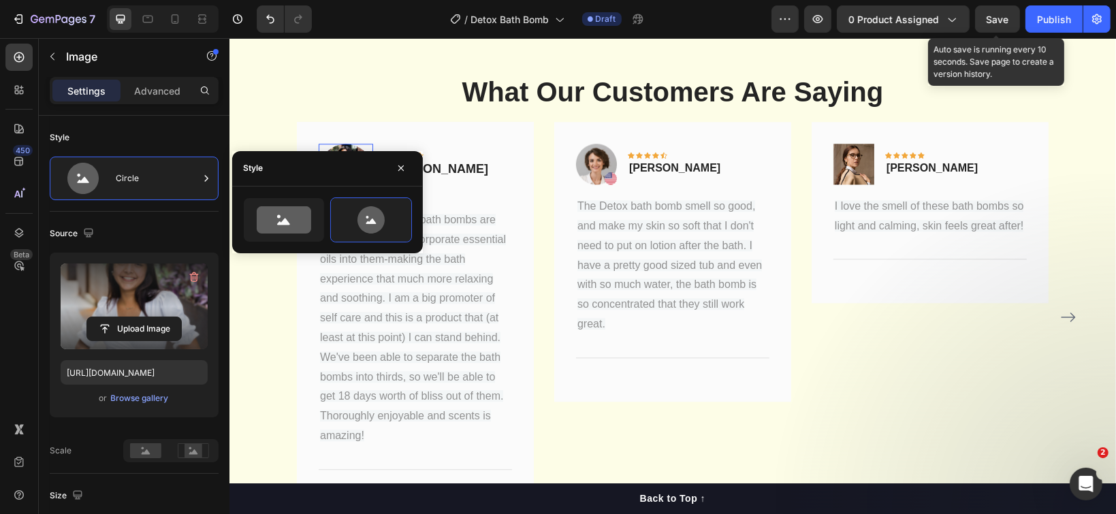
click at [993, 20] on span "Save" at bounding box center [998, 20] width 22 height 12
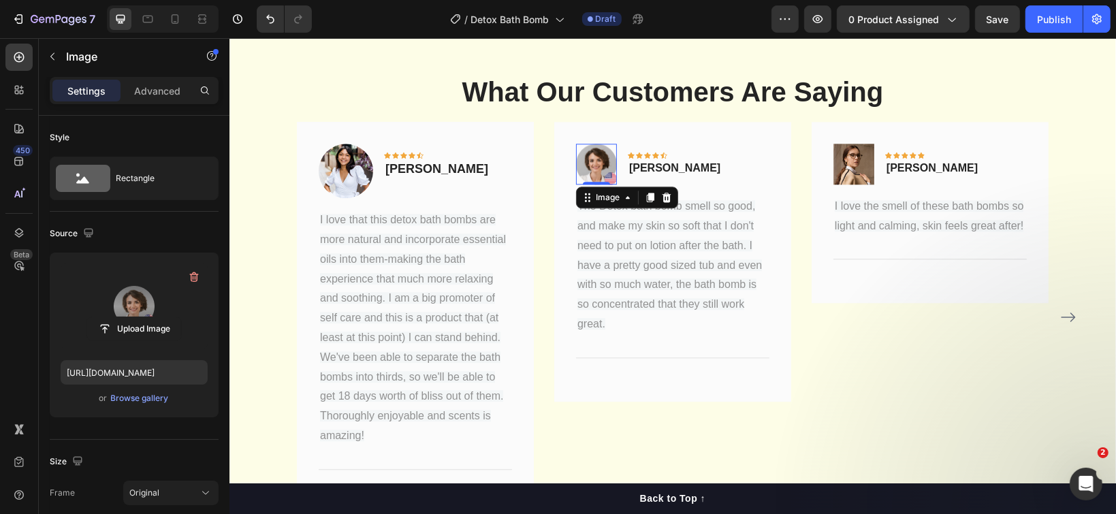
click at [135, 315] on label at bounding box center [134, 306] width 147 height 86
click at [135, 317] on input "file" at bounding box center [134, 328] width 94 height 23
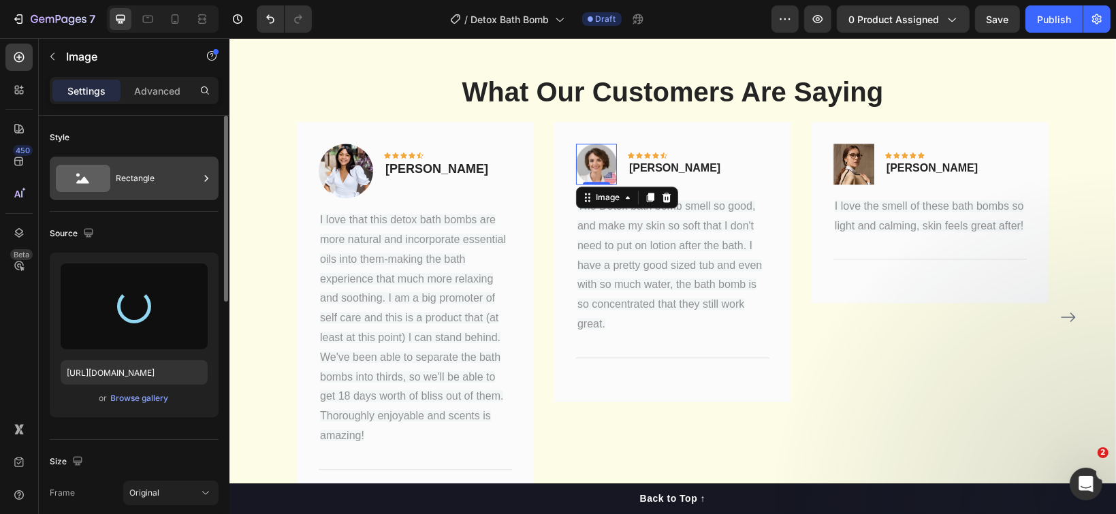
type input "[URL][DOMAIN_NAME]"
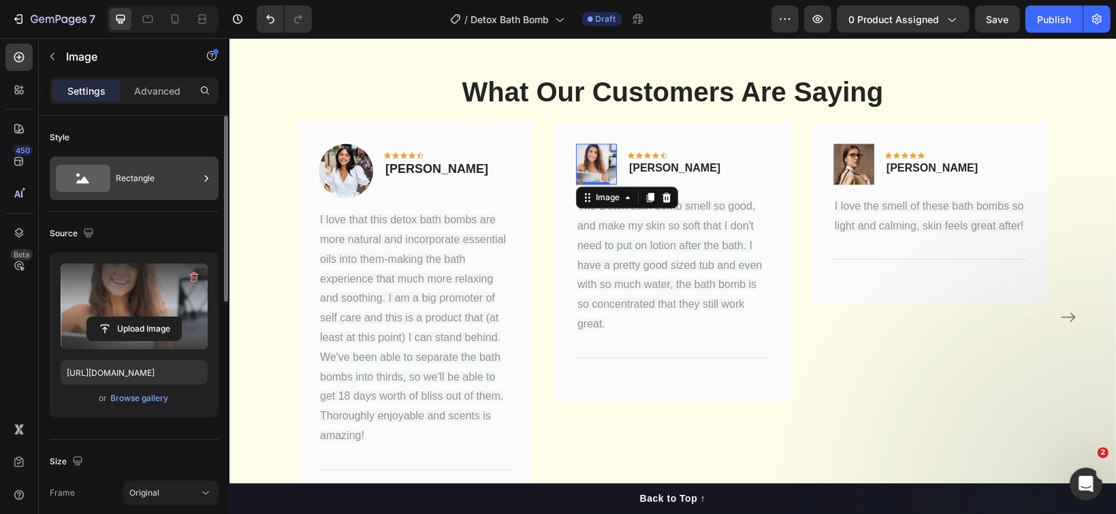
click at [189, 189] on div "Rectangle" at bounding box center [157, 178] width 83 height 31
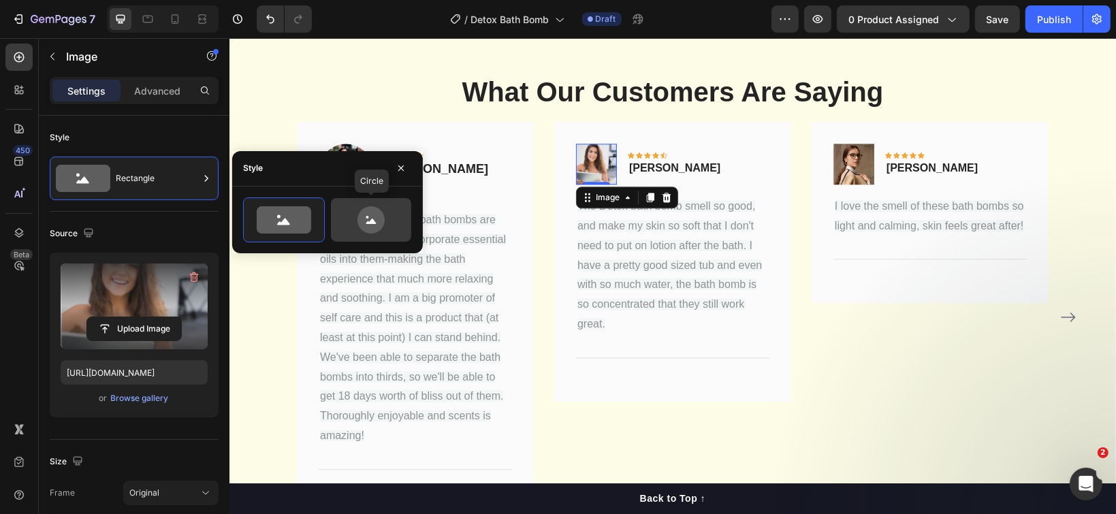
click at [355, 217] on icon at bounding box center [371, 219] width 64 height 27
type input "80"
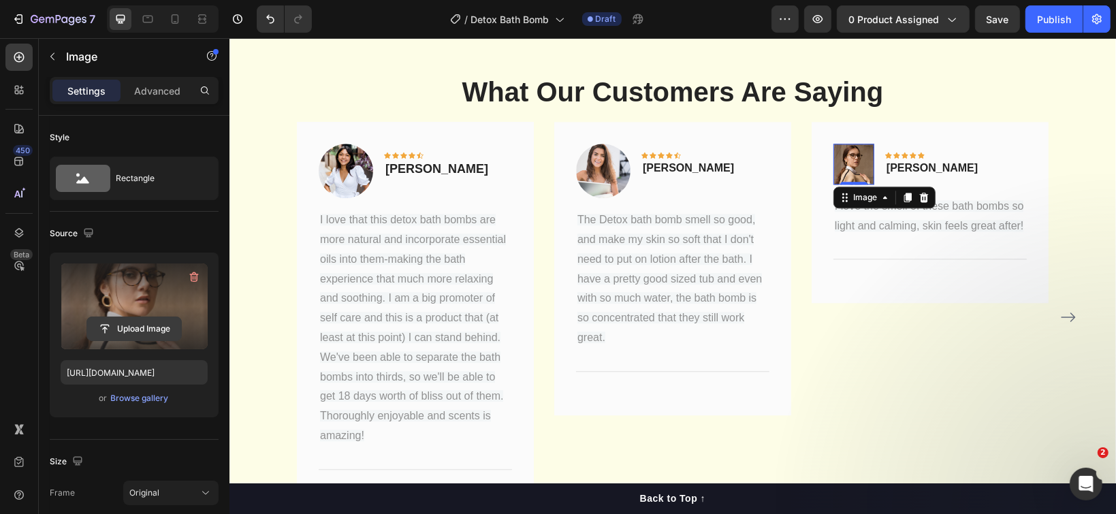
click at [138, 324] on input "file" at bounding box center [134, 328] width 94 height 23
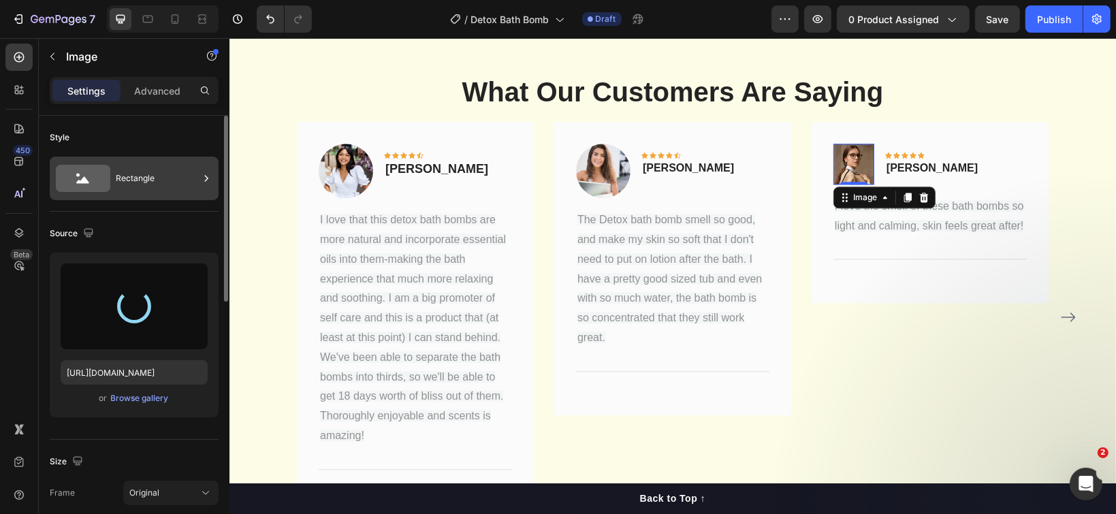
type input "[URL][DOMAIN_NAME]"
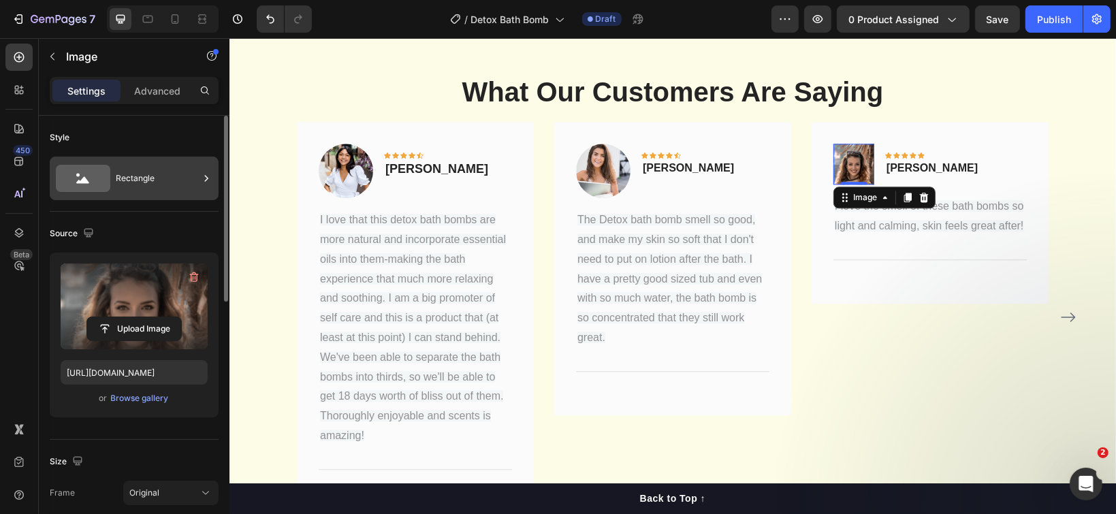
click at [155, 186] on div "Rectangle" at bounding box center [157, 178] width 83 height 31
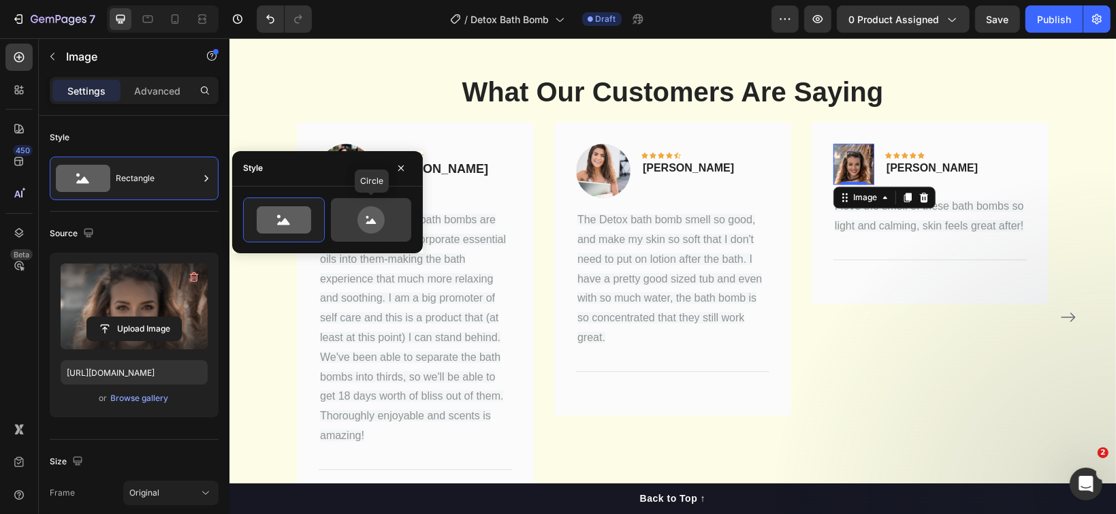
click at [372, 227] on icon at bounding box center [370, 219] width 27 height 27
type input "80"
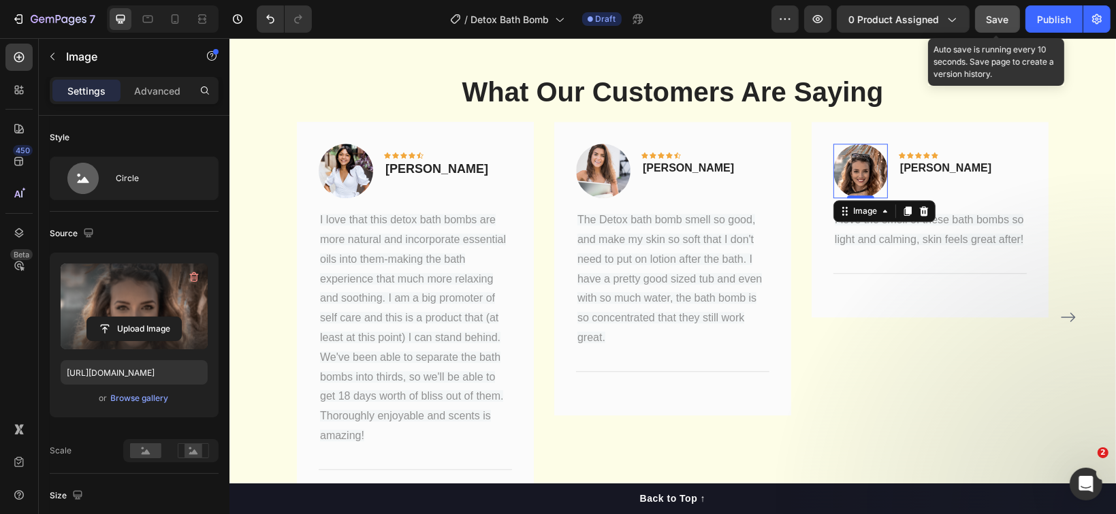
click at [992, 23] on span "Save" at bounding box center [998, 20] width 22 height 12
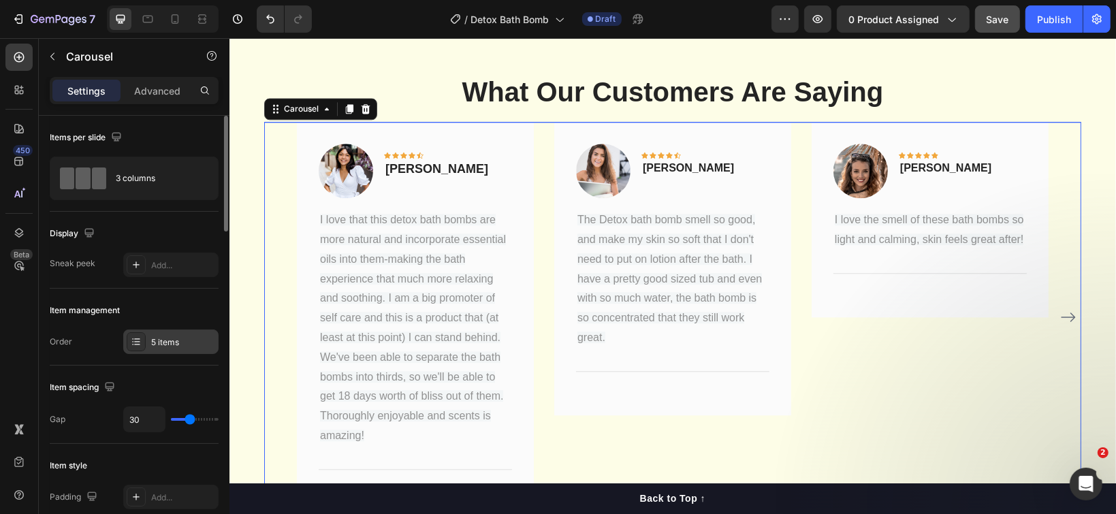
click at [147, 345] on div "5 items" at bounding box center [170, 342] width 95 height 25
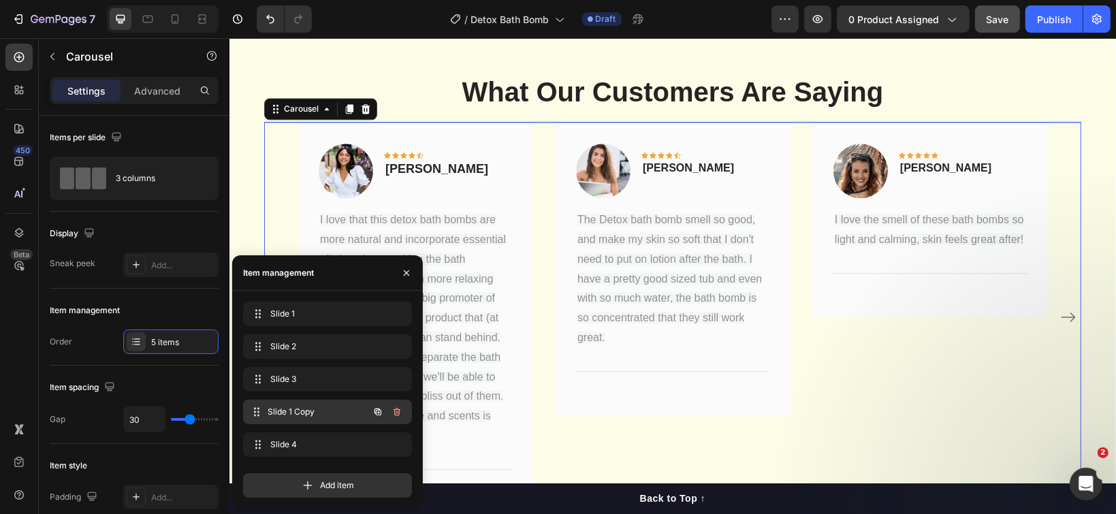
click at [273, 416] on span "Slide 1 Copy" at bounding box center [318, 412] width 101 height 12
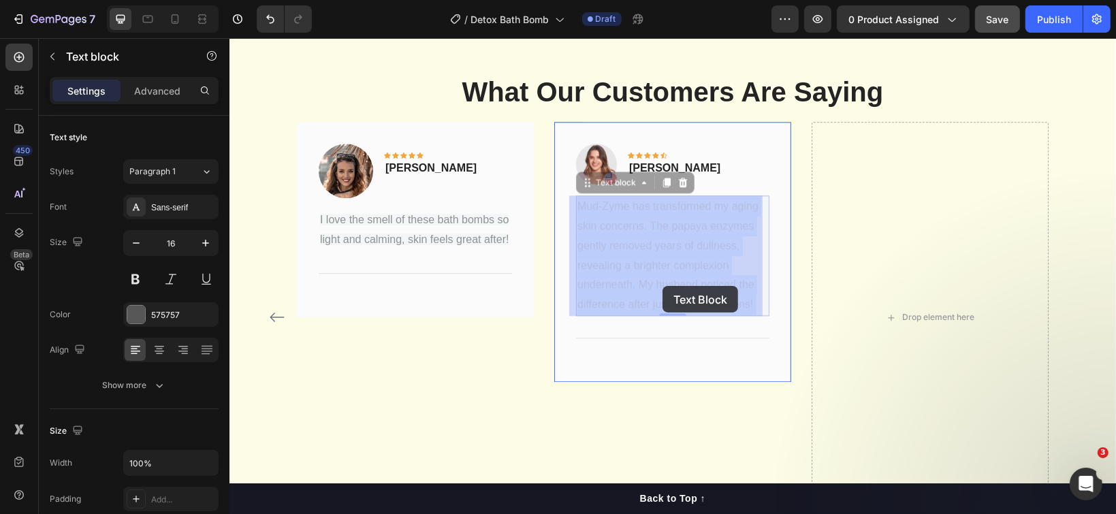
drag, startPoint x: 747, startPoint y: 302, endPoint x: 662, endPoint y: 285, distance: 86.8
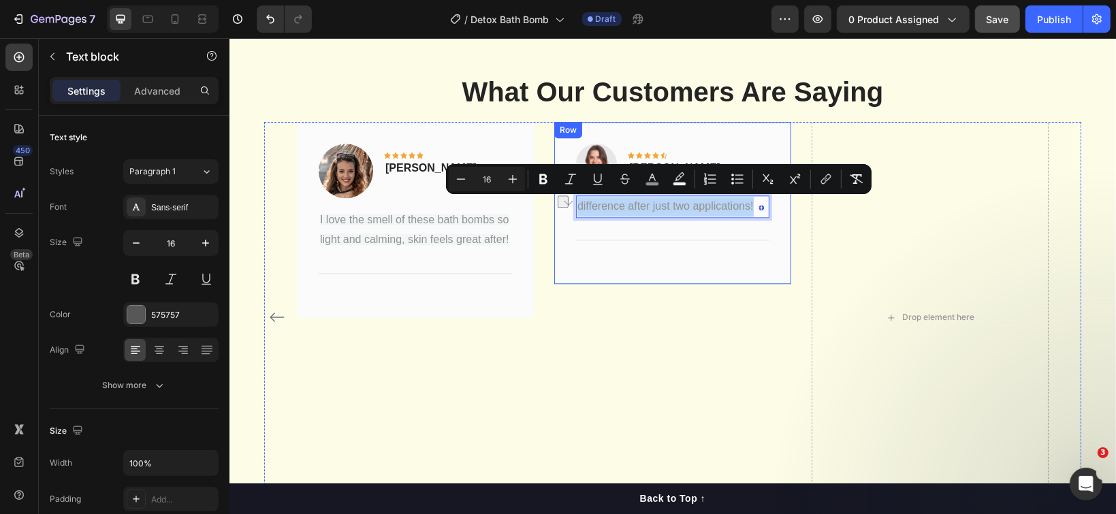
drag, startPoint x: 746, startPoint y: 207, endPoint x: 558, endPoint y: 212, distance: 188.0
click at [558, 212] on div "Image Icon Icon Icon Icon Icon Row Rita B. Text block Row difference after just…" at bounding box center [672, 202] width 237 height 162
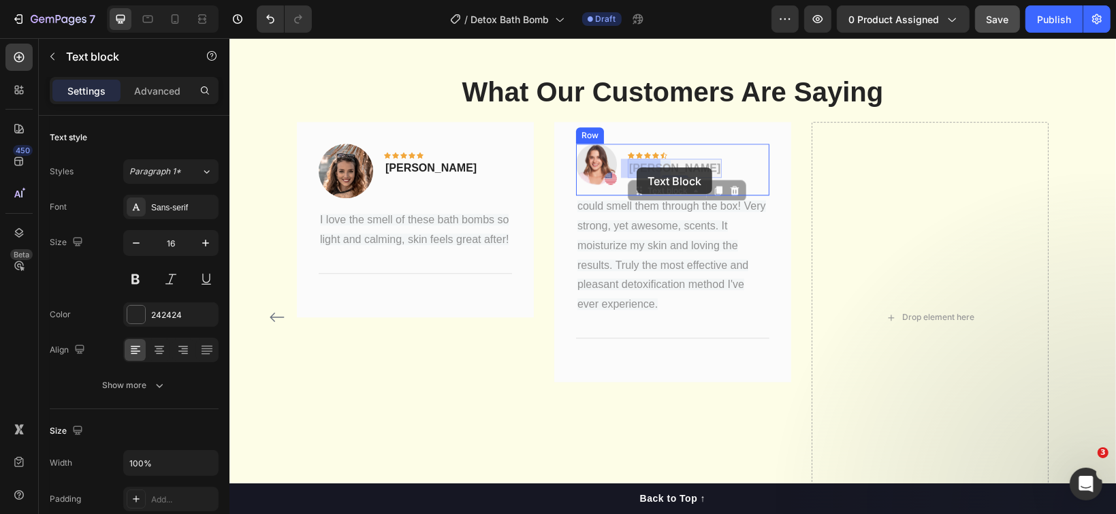
drag, startPoint x: 654, startPoint y: 168, endPoint x: 636, endPoint y: 167, distance: 17.8
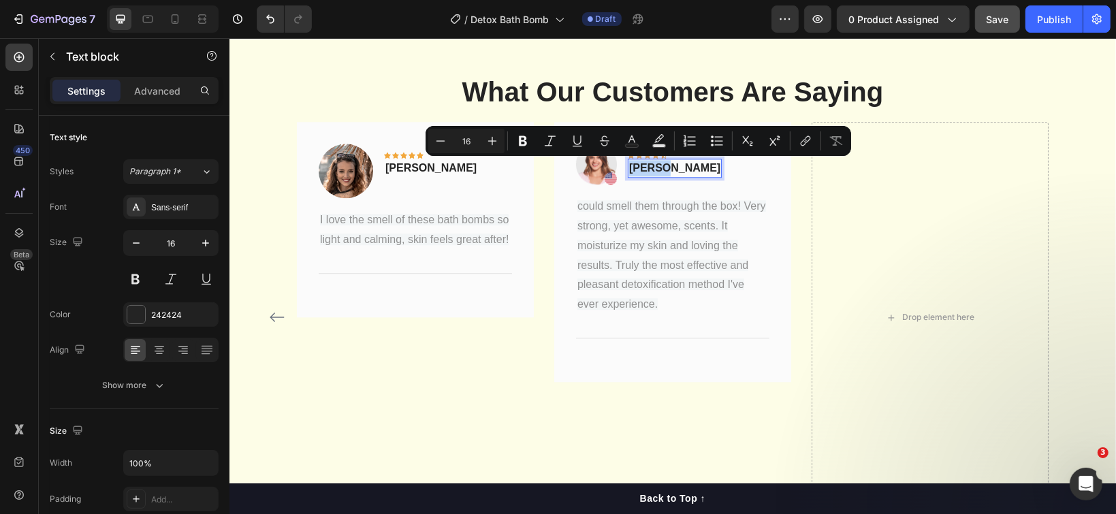
drag, startPoint x: 620, startPoint y: 167, endPoint x: 654, endPoint y: 169, distance: 34.1
click at [654, 169] on div "Rita B." at bounding box center [674, 167] width 94 height 19
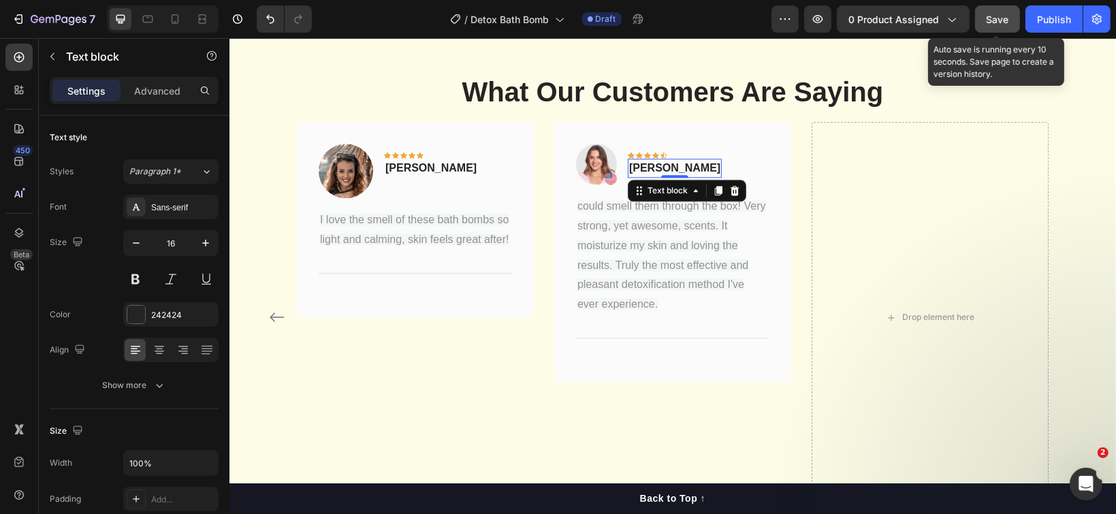
click at [994, 27] on button "Save" at bounding box center [997, 18] width 45 height 27
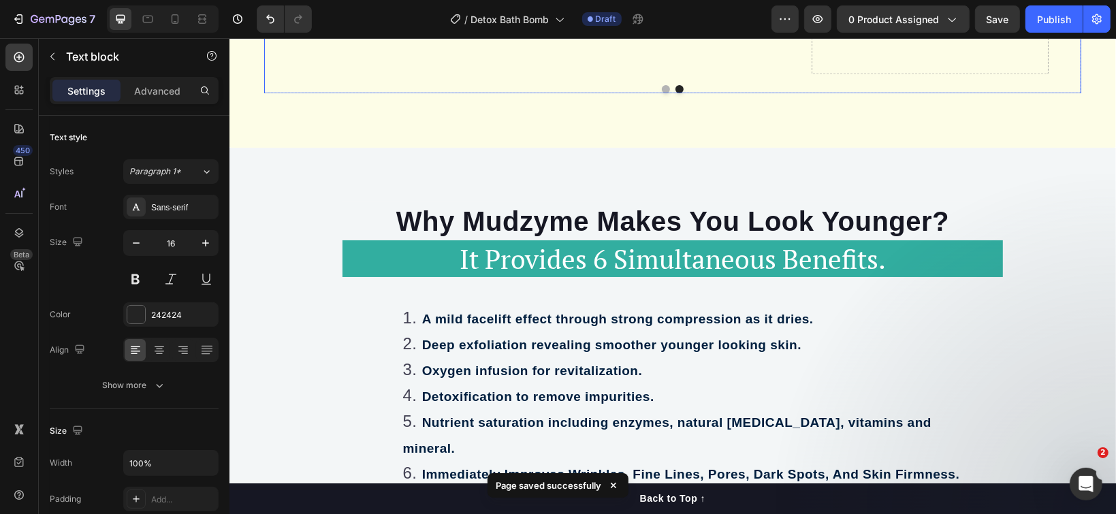
scroll to position [3284, 0]
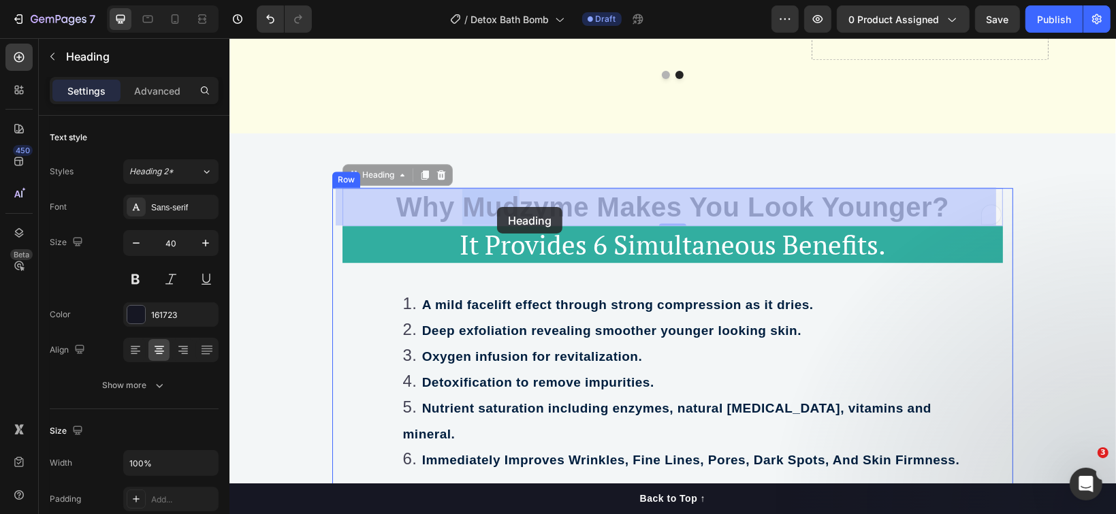
drag, startPoint x: 443, startPoint y: 204, endPoint x: 481, endPoint y: 206, distance: 38.9
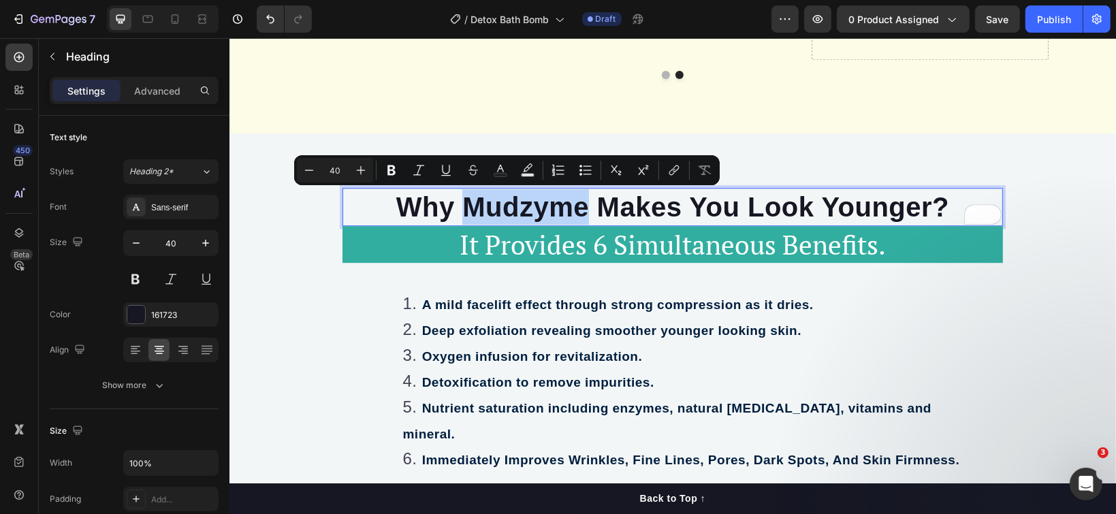
drag, startPoint x: 571, startPoint y: 207, endPoint x: 447, endPoint y: 203, distance: 123.3
click at [447, 203] on p "Why Mudzyme Makes You Look Younger?" at bounding box center [672, 206] width 658 height 35
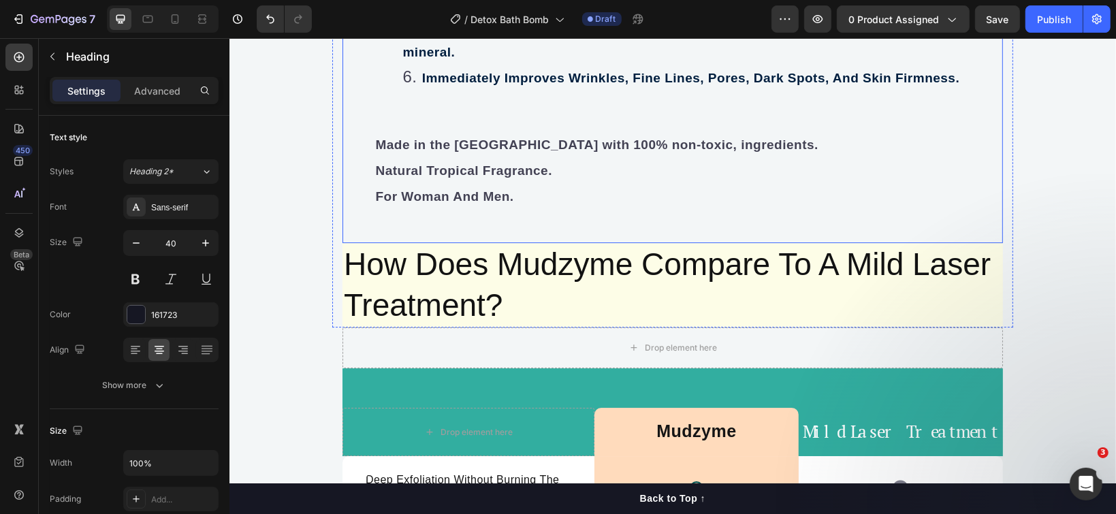
scroll to position [3738, 0]
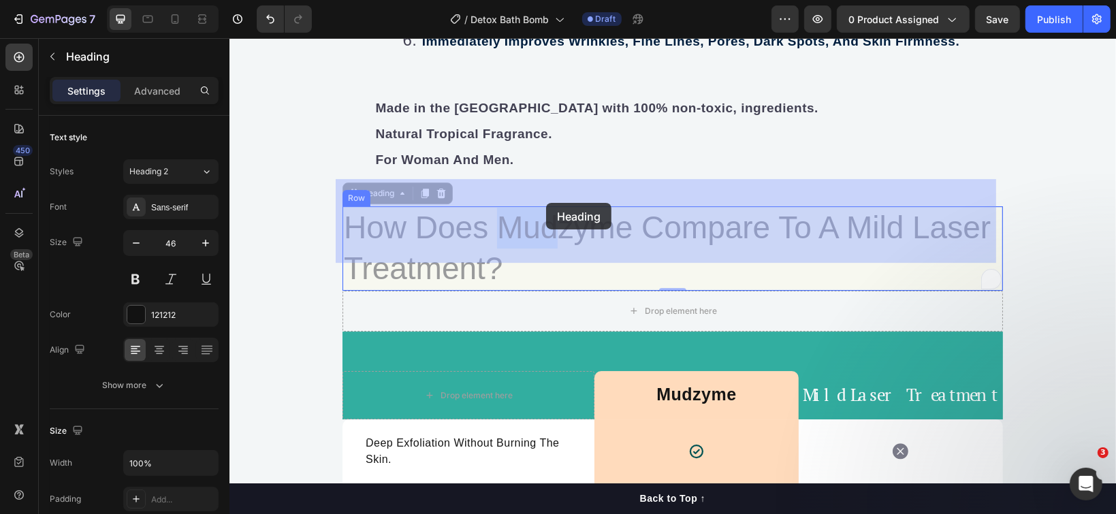
drag, startPoint x: 494, startPoint y: 203, endPoint x: 537, endPoint y: 202, distance: 42.9
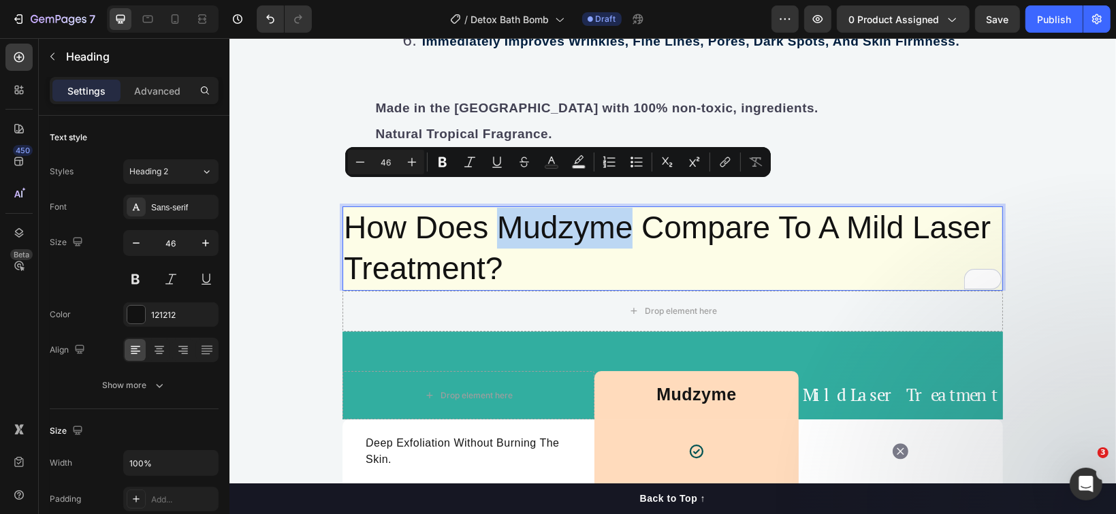
drag, startPoint x: 620, startPoint y: 200, endPoint x: 500, endPoint y: 197, distance: 120.5
click at [500, 207] on p "How Does Mudzyme Compare To A Mild Laser Treatment?" at bounding box center [672, 248] width 658 height 82
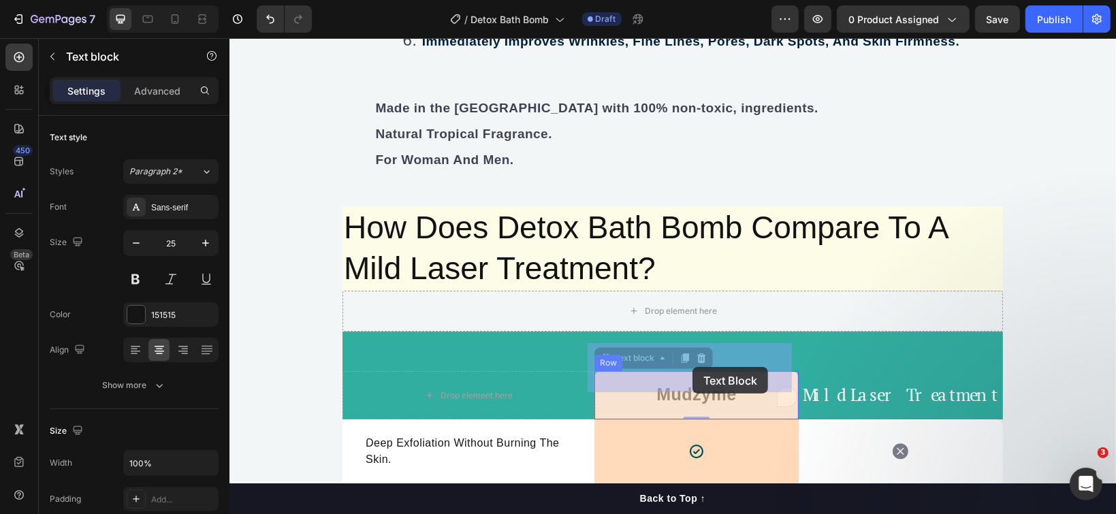
drag, startPoint x: 647, startPoint y: 368, endPoint x: 689, endPoint y: 367, distance: 42.2
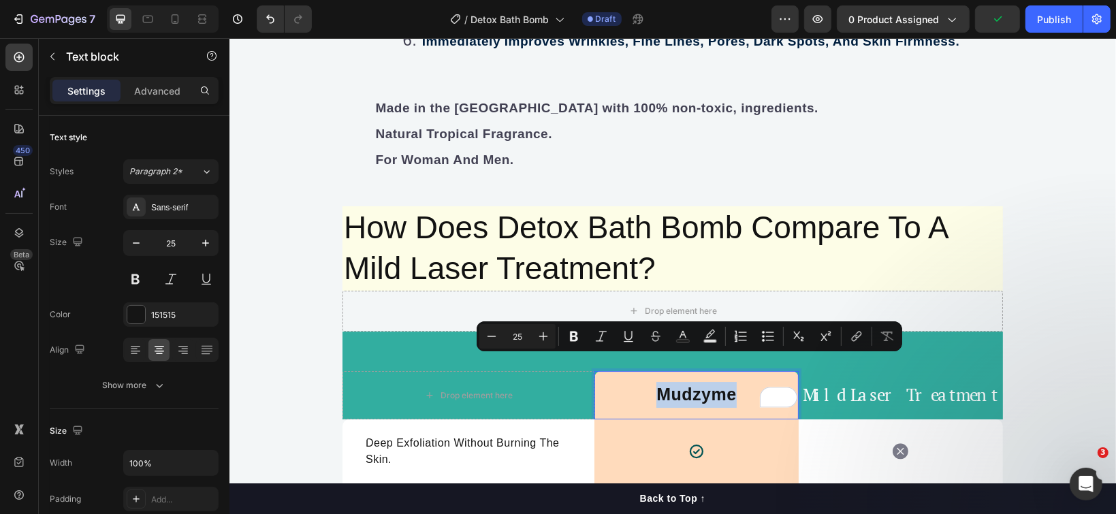
drag, startPoint x: 731, startPoint y: 364, endPoint x: 648, endPoint y: 360, distance: 82.5
click at [648, 381] on p "Mudzyme" at bounding box center [696, 394] width 202 height 26
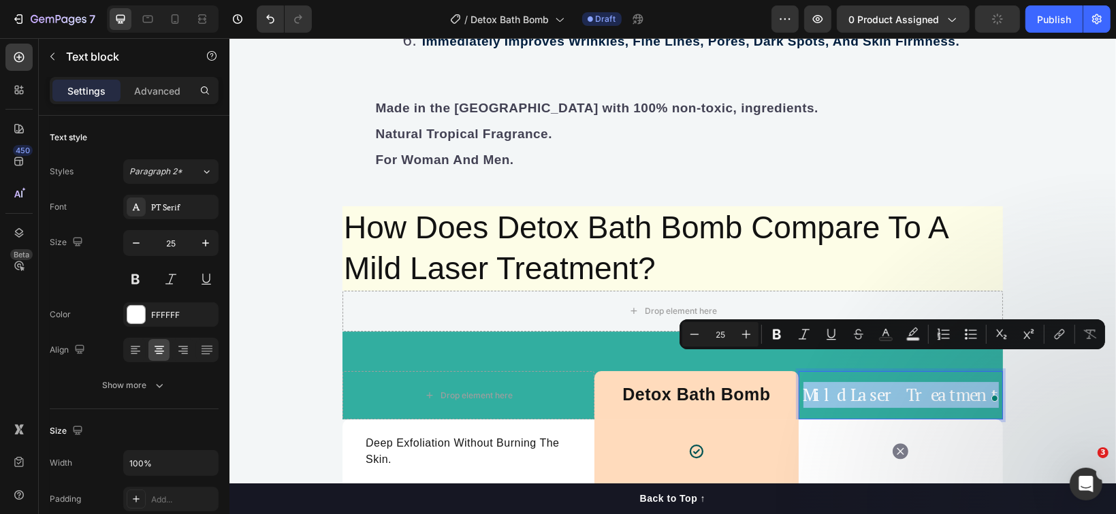
drag, startPoint x: 809, startPoint y: 364, endPoint x: 976, endPoint y: 366, distance: 167.5
click at [976, 381] on p "Mild Laser Treatment" at bounding box center [900, 394] width 202 height 26
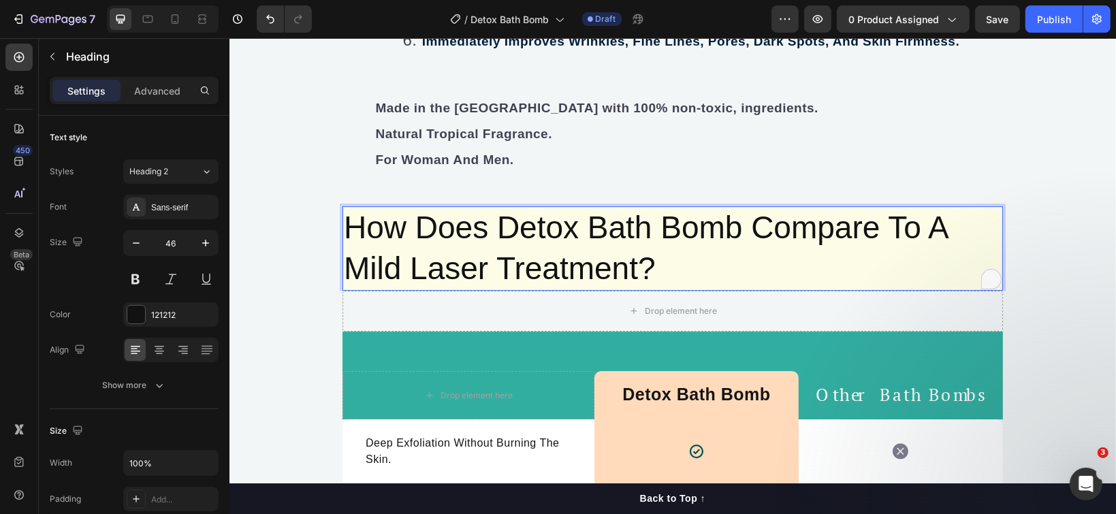
click at [923, 207] on p "How Does Detox Bath Bomb Compare To A Mild Laser Treatment?" at bounding box center [672, 248] width 658 height 82
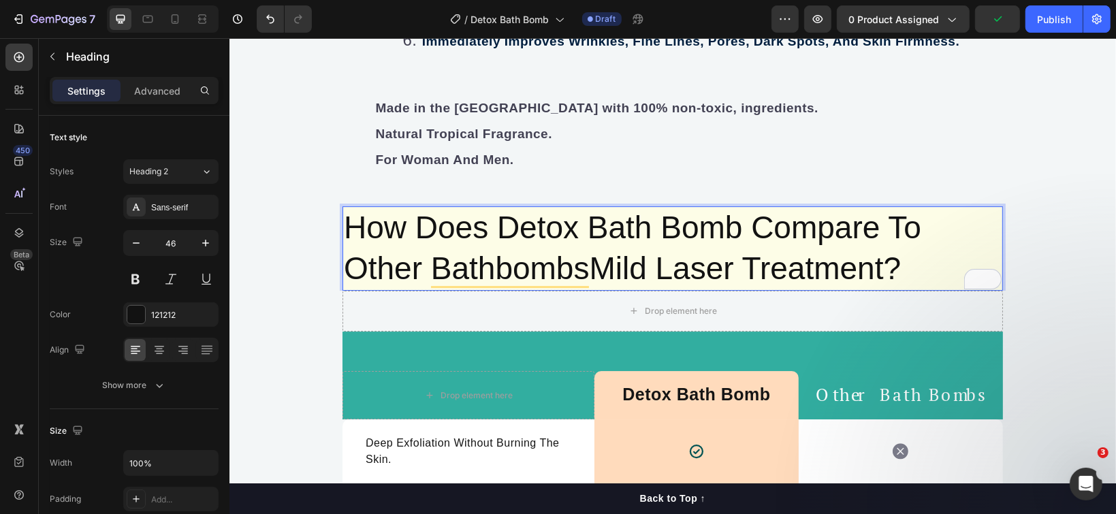
click at [874, 238] on p "How Does Detox Bath Bomb Compare To Other BathbombsMild Laser Treatment?" at bounding box center [672, 248] width 658 height 82
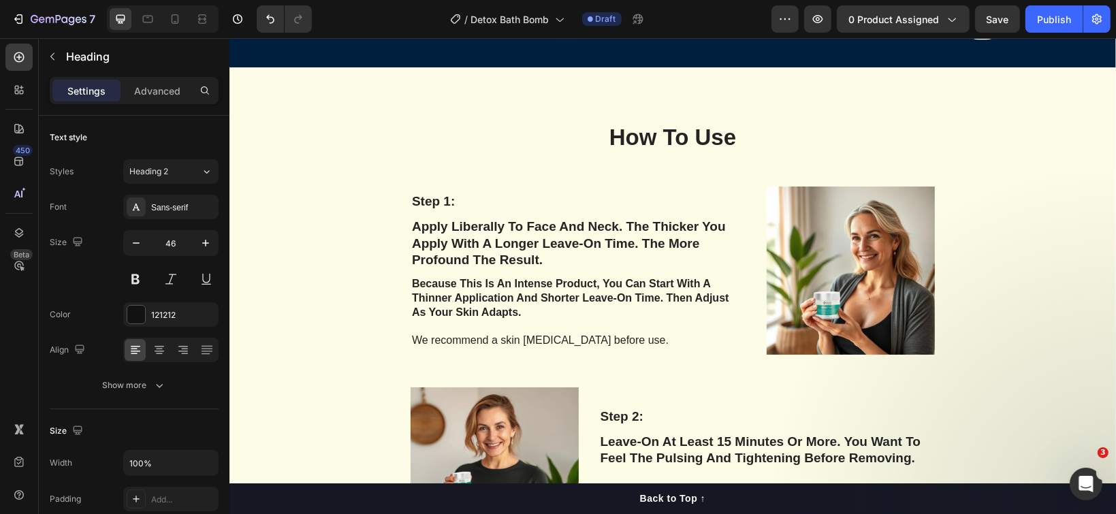
scroll to position [5644, 0]
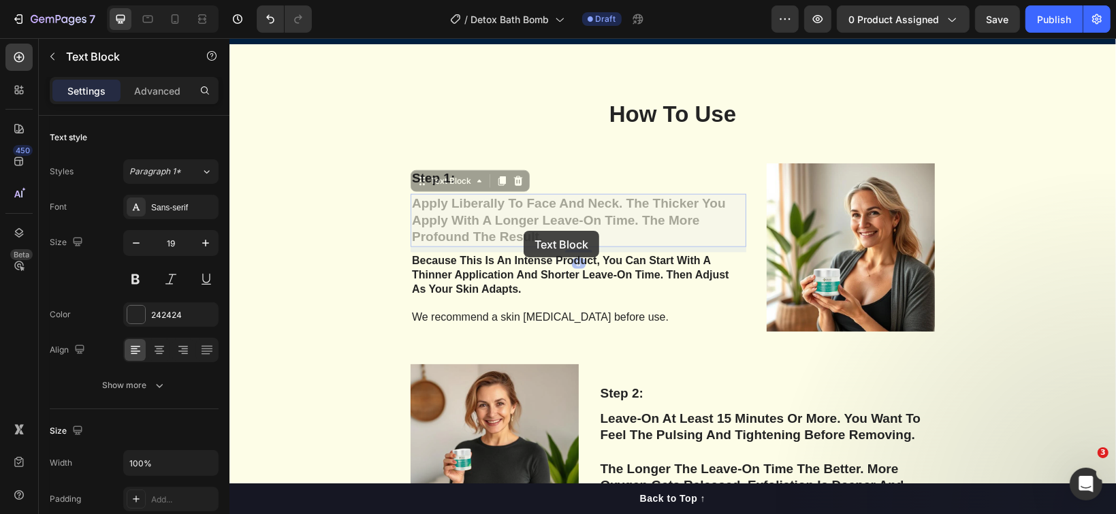
scroll to position [5639, 0]
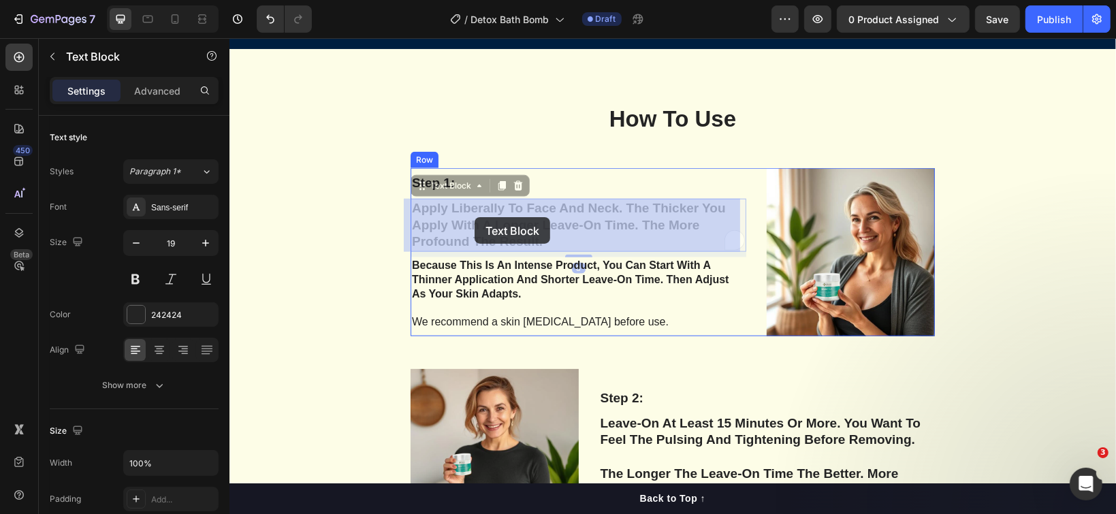
drag, startPoint x: 544, startPoint y: 231, endPoint x: 482, endPoint y: 219, distance: 63.0
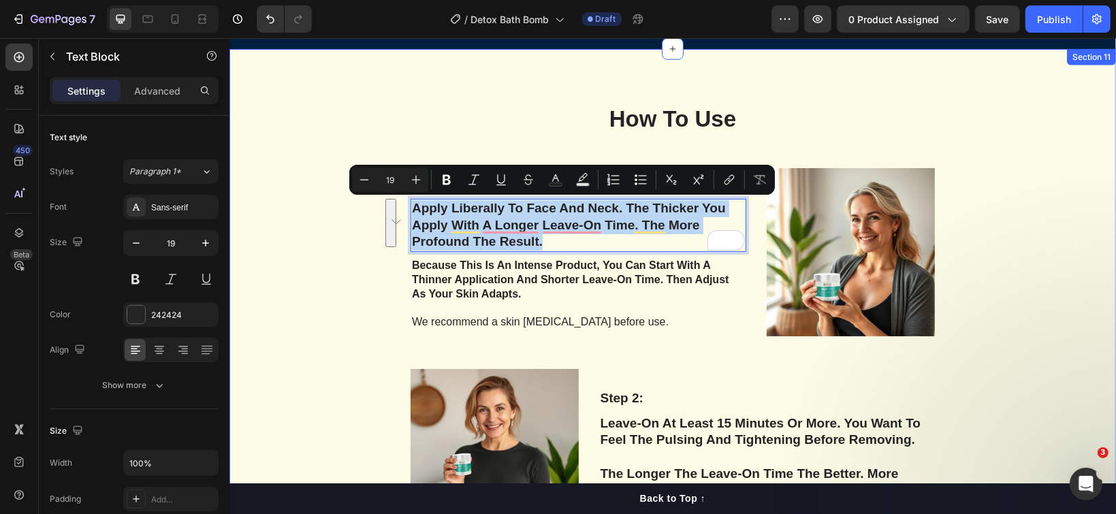
drag, startPoint x: 541, startPoint y: 236, endPoint x: 394, endPoint y: 198, distance: 152.4
click at [394, 198] on div "How To Use Heading Row Step 1: Text Block Apply Liberally To Face And Neck. The…" at bounding box center [672, 434] width 866 height 662
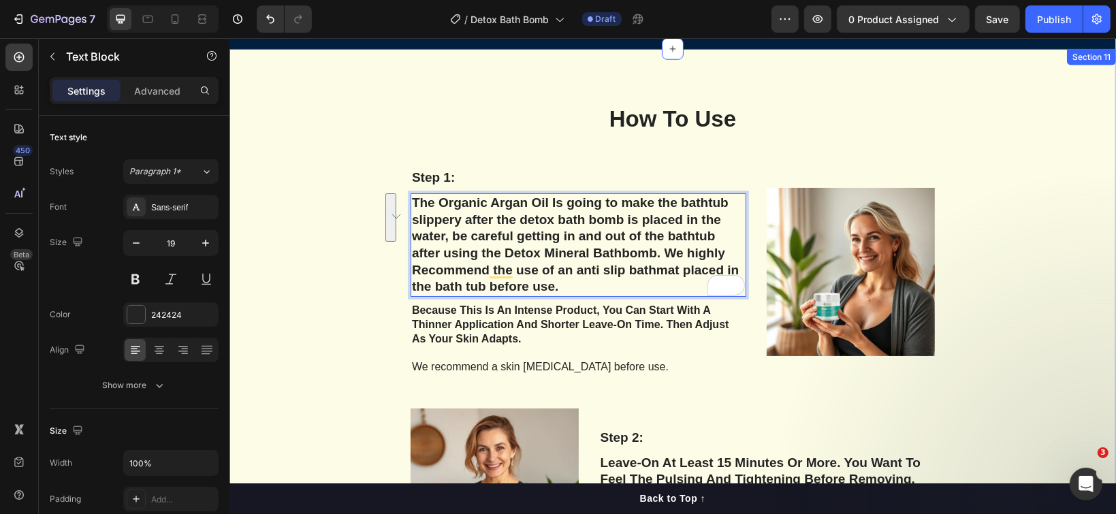
scroll to position [5634, 0]
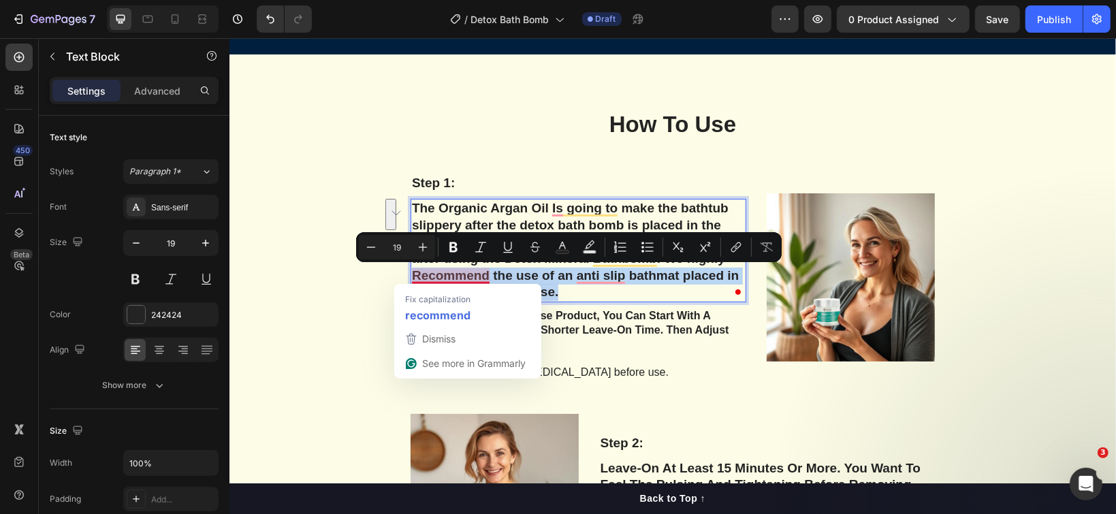
drag, startPoint x: 559, startPoint y: 284, endPoint x: 408, endPoint y: 269, distance: 151.9
click at [411, 269] on p "The Organic Argan Oil Is going to make the bathtub slippery after the detox bat…" at bounding box center [577, 249] width 333 height 101
copy p "Recommend the use of an anti slip bathmat placed in the bath tub before use."
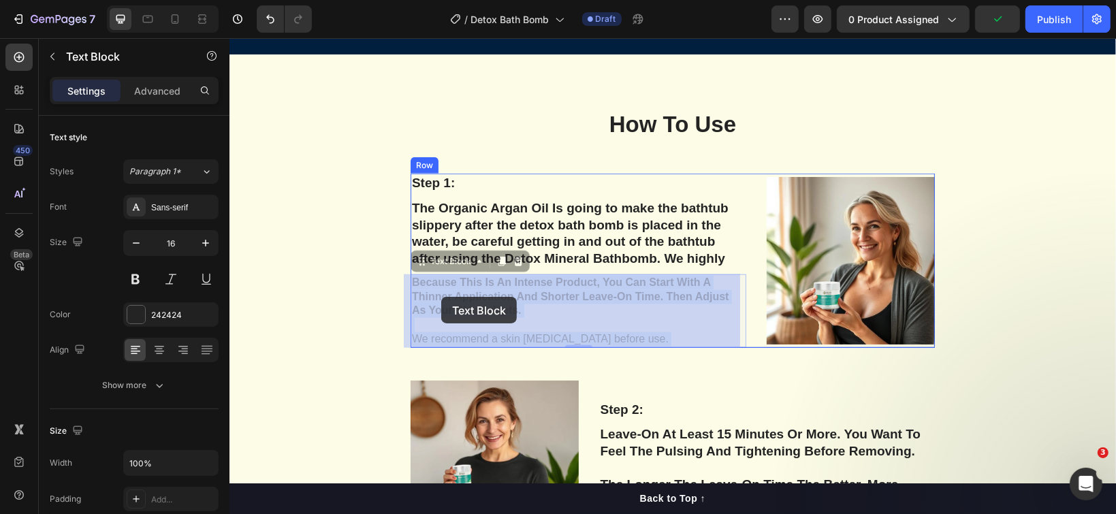
drag, startPoint x: 509, startPoint y: 310, endPoint x: 441, endPoint y: 296, distance: 70.1
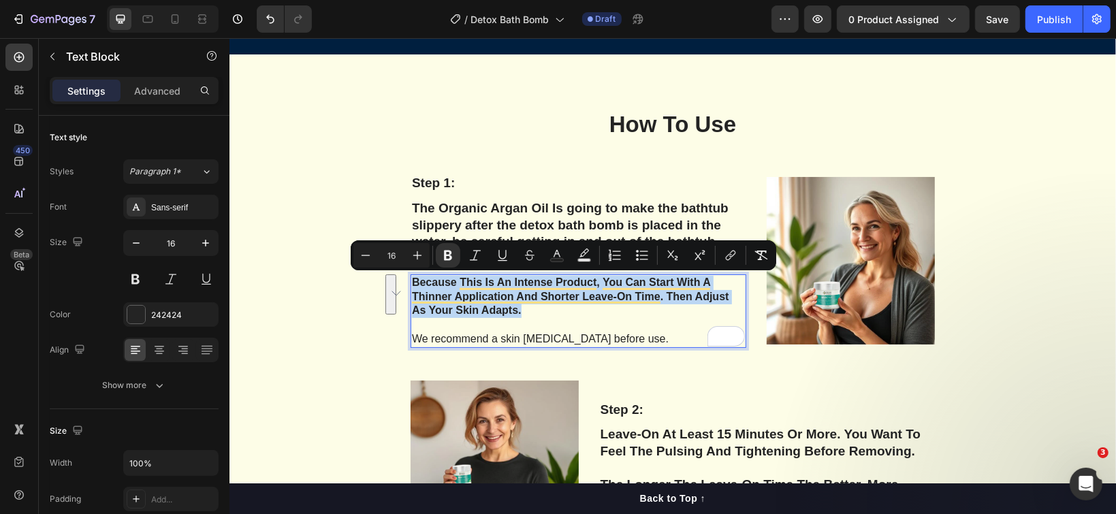
drag, startPoint x: 515, startPoint y: 308, endPoint x: 406, endPoint y: 277, distance: 112.7
click at [411, 277] on strong "Because This Is An Intense Product, You Can Start With A Thinner Application An…" at bounding box center [569, 296] width 317 height 40
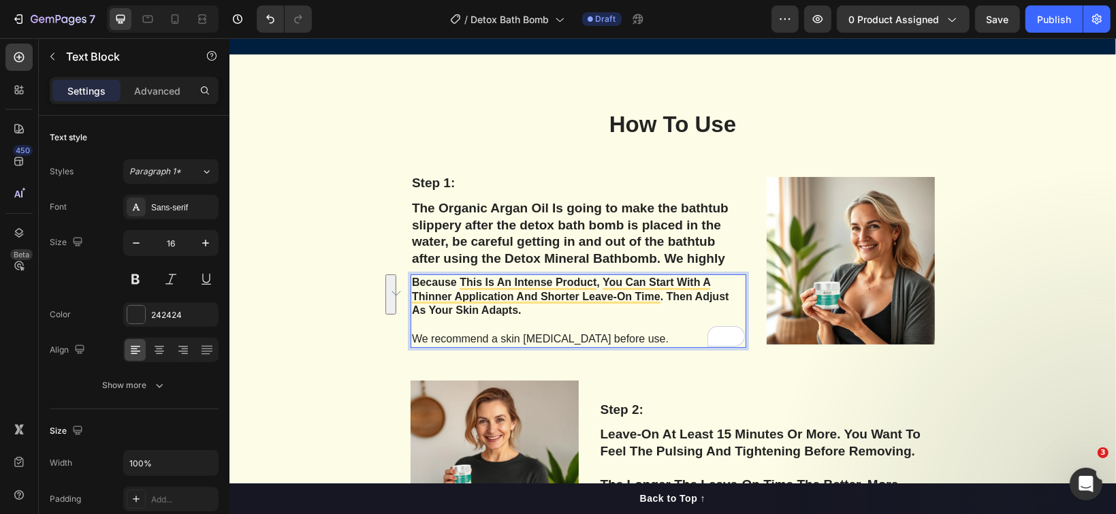
scroll to position [5638, 0]
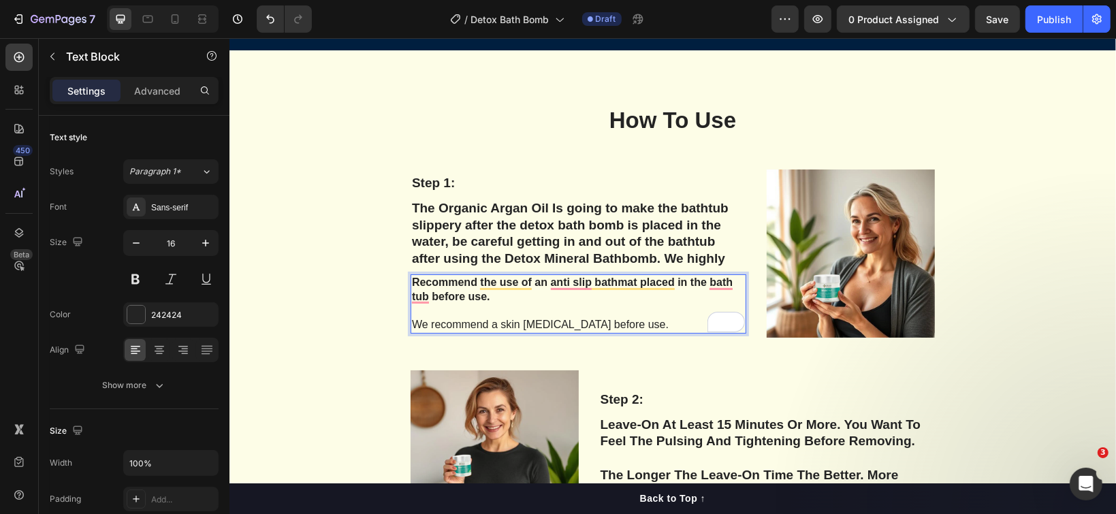
click at [620, 321] on p "We recommend a skin patch test before use." at bounding box center [577, 324] width 333 height 14
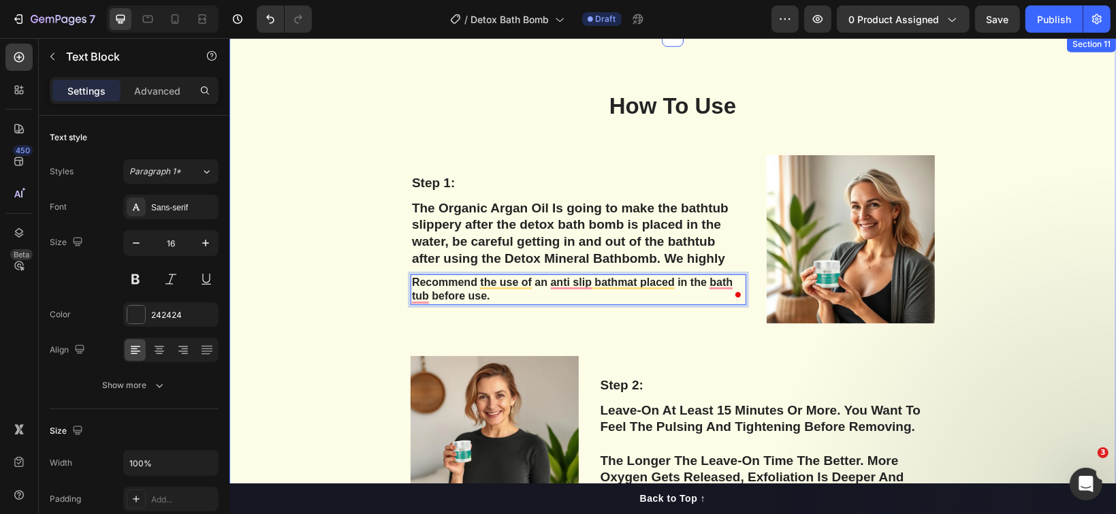
scroll to position [5743, 0]
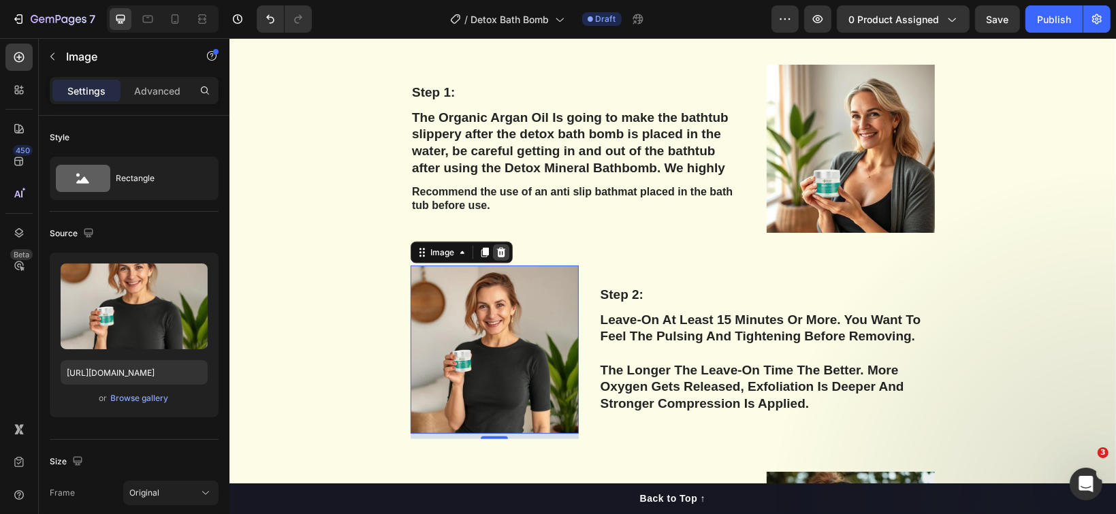
click at [495, 252] on icon at bounding box center [500, 251] width 11 height 11
click at [492, 252] on div "How To Use Heading Row Step 1: Text Block The Organic Argan Oil Is going to mak…" at bounding box center [672, 372] width 866 height 746
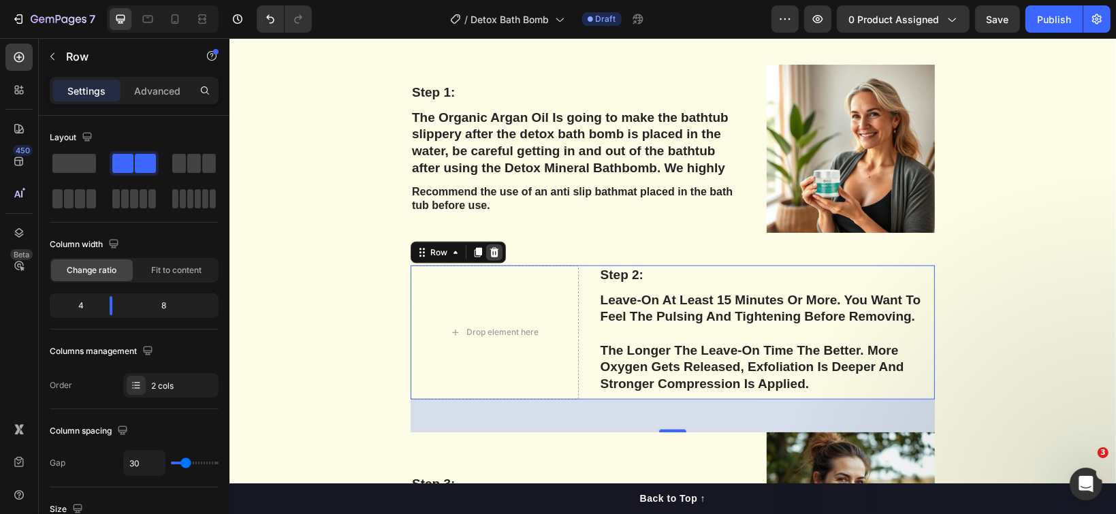
click at [485, 248] on div at bounding box center [493, 252] width 16 height 16
click at [478, 248] on div "How To Use Heading Row Step 1: Text Block The Organic Argan Oil Is going to mak…" at bounding box center [672, 352] width 866 height 707
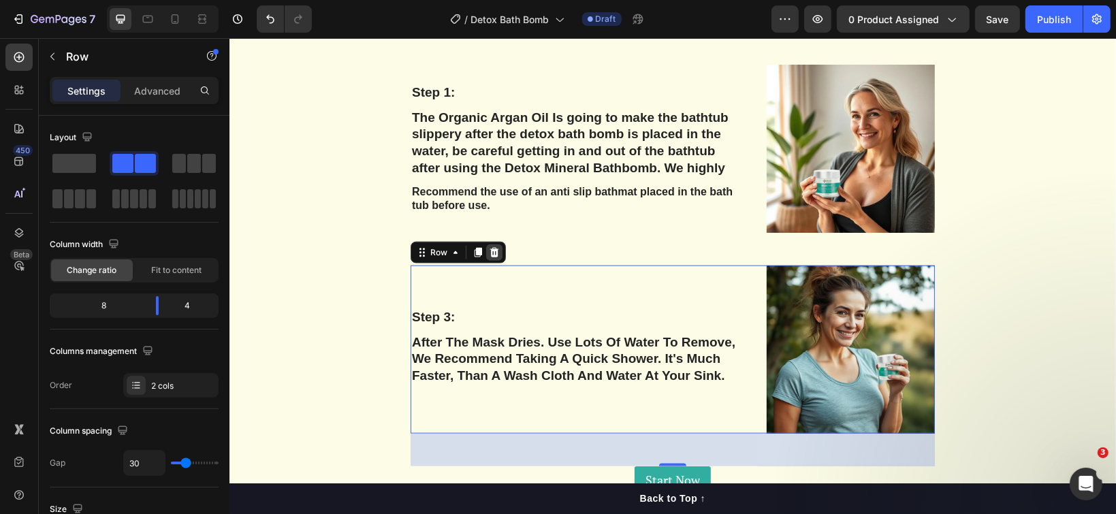
click at [490, 255] on icon at bounding box center [494, 252] width 9 height 10
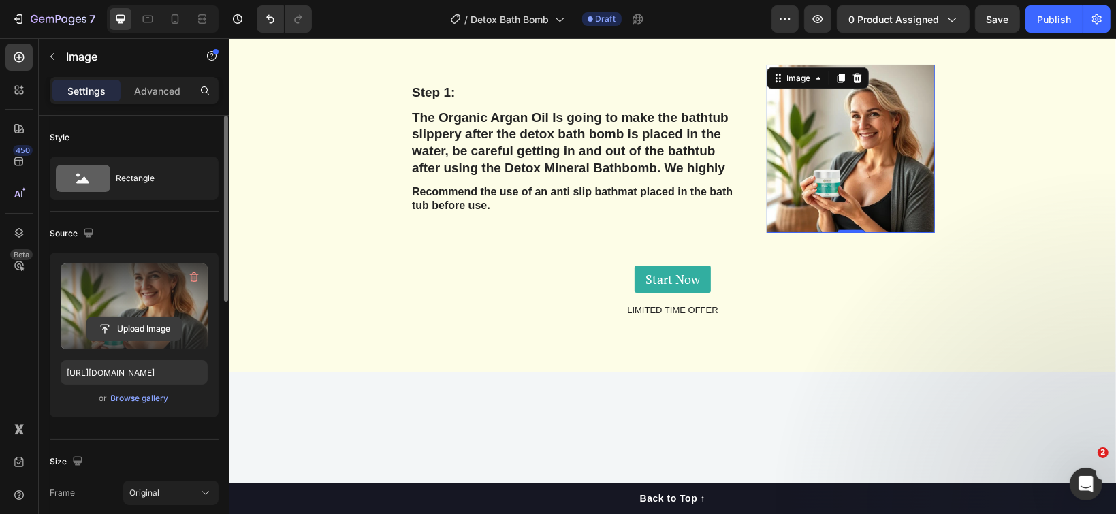
click at [138, 330] on input "file" at bounding box center [134, 328] width 94 height 23
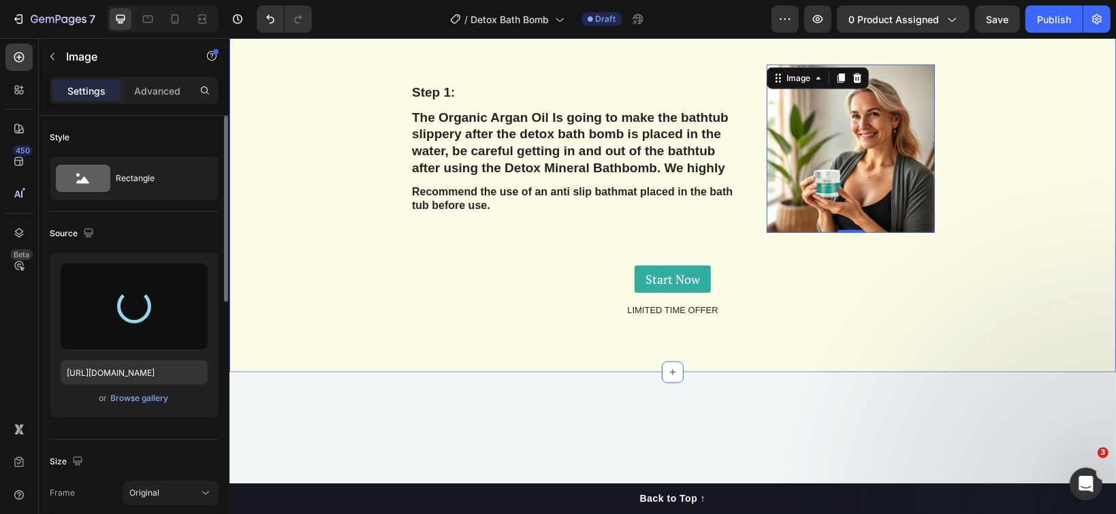
type input "https://cdn.shopify.com/s/files/1/1097/2858/files/gempages_554715468074583280-f…"
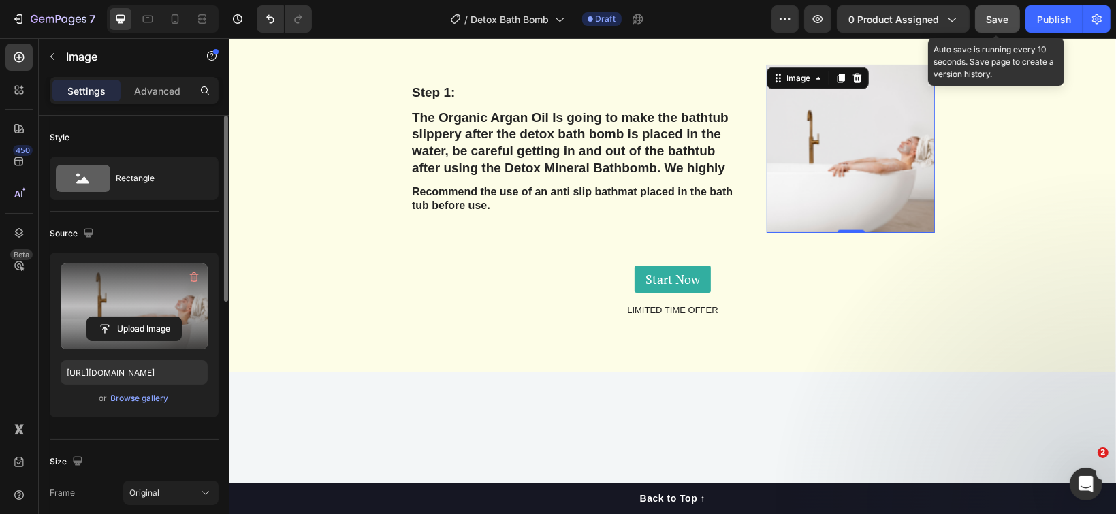
click at [999, 20] on span "Save" at bounding box center [998, 20] width 22 height 12
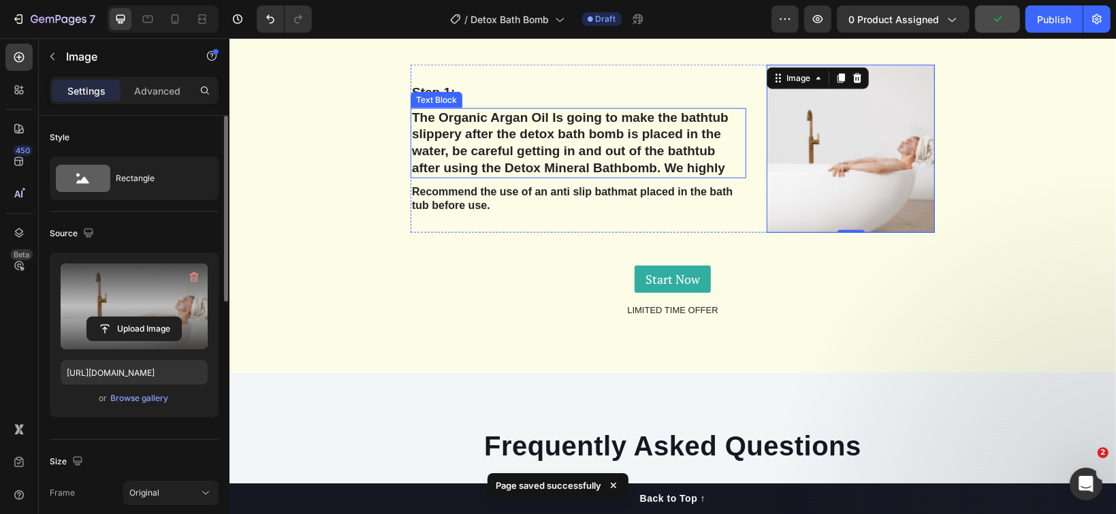
scroll to position [6015, 0]
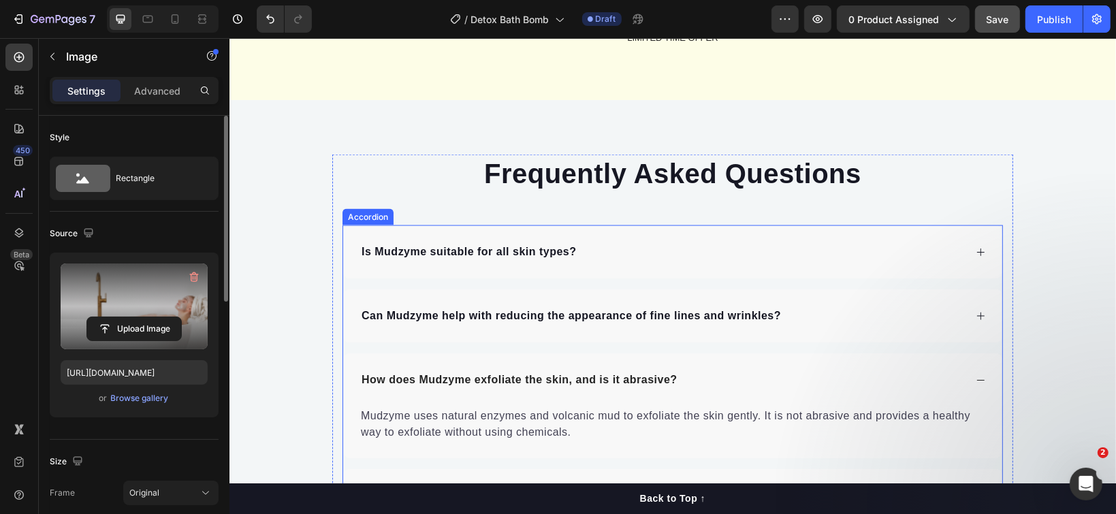
click at [379, 257] on strong "Is Mudzyme suitable for all skin types?" at bounding box center [468, 251] width 215 height 12
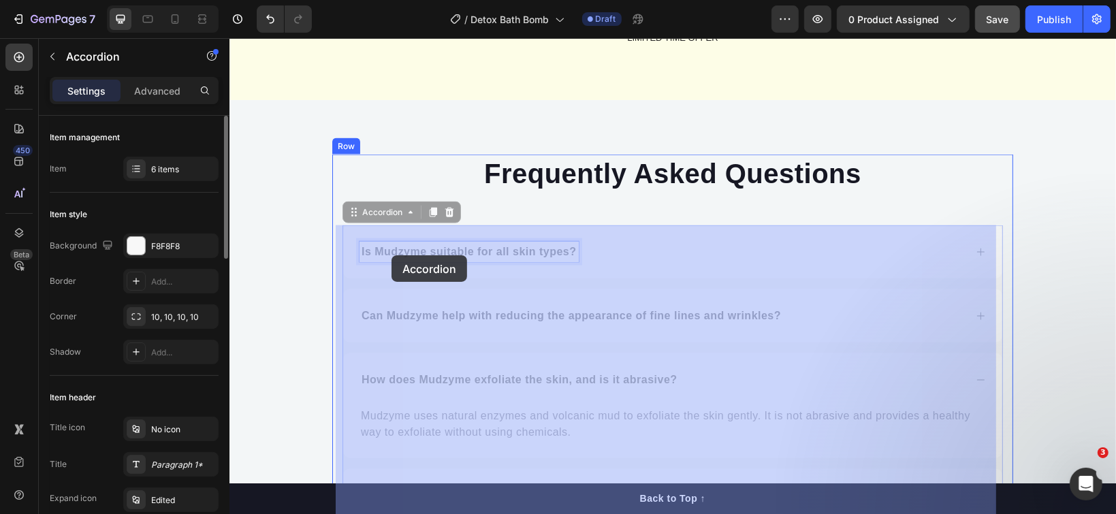
drag, startPoint x: 353, startPoint y: 255, endPoint x: 391, endPoint y: 255, distance: 37.4
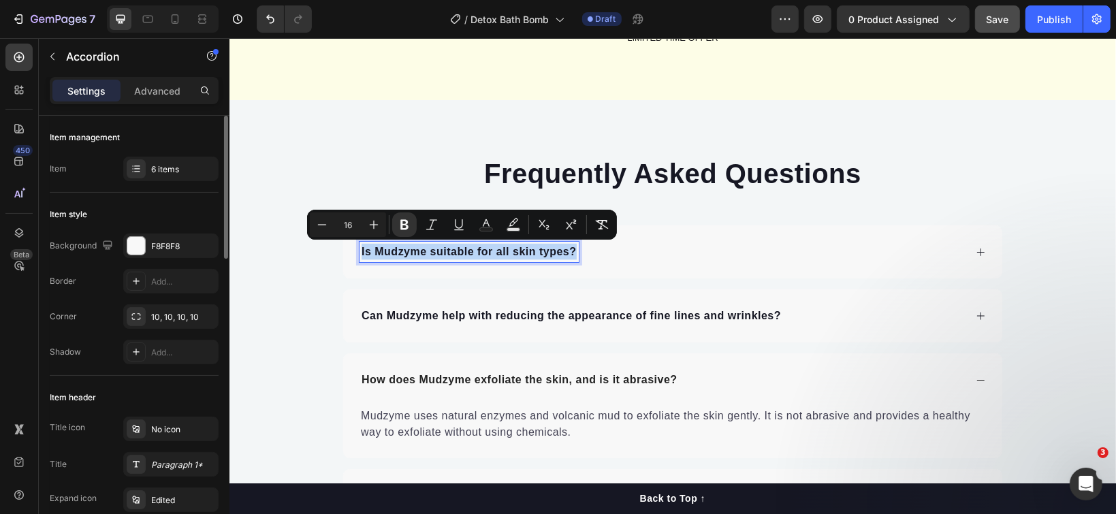
drag, startPoint x: 353, startPoint y: 253, endPoint x: 569, endPoint y: 247, distance: 215.9
click at [573, 247] on div "Is Mudzyme suitable for all skin types?" at bounding box center [661, 251] width 605 height 20
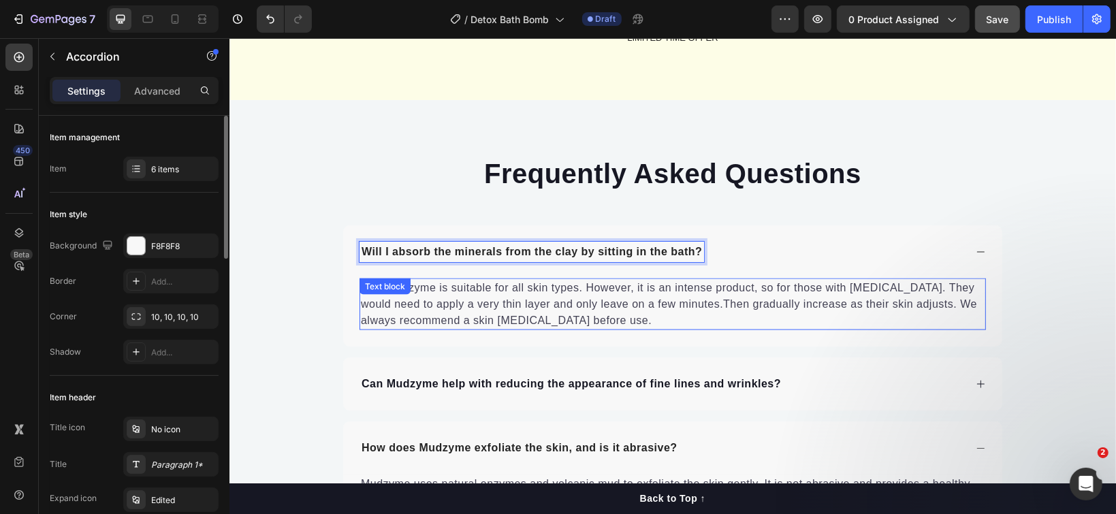
click at [383, 302] on p "Yes, Mudzyme is suitable for all skin types. However, it is an intense product,…" at bounding box center [672, 303] width 624 height 49
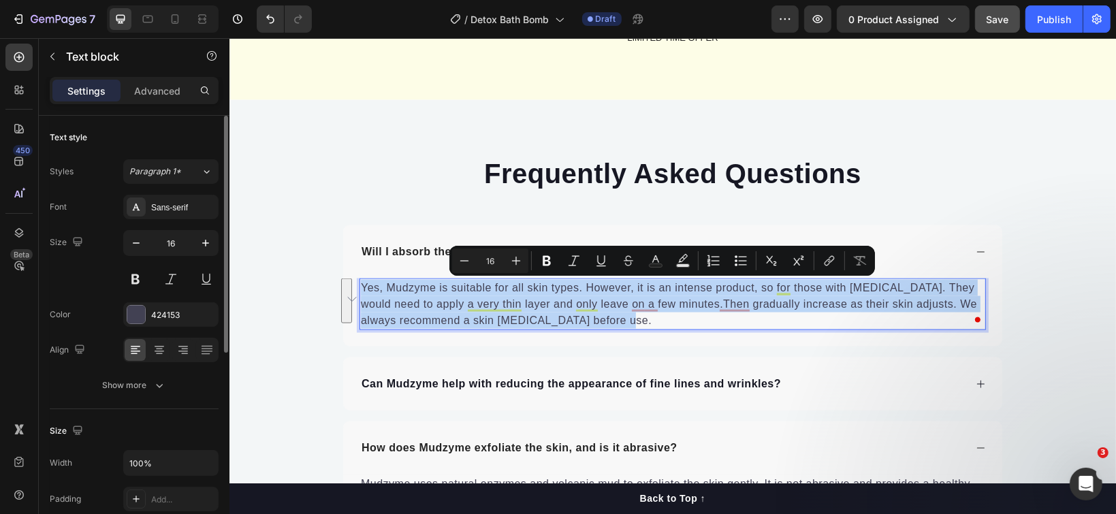
drag, startPoint x: 605, startPoint y: 317, endPoint x: 355, endPoint y: 285, distance: 251.2
click at [360, 285] on p "Yes, Mudzyme is suitable for all skin types. However, it is an intense product,…" at bounding box center [672, 303] width 624 height 49
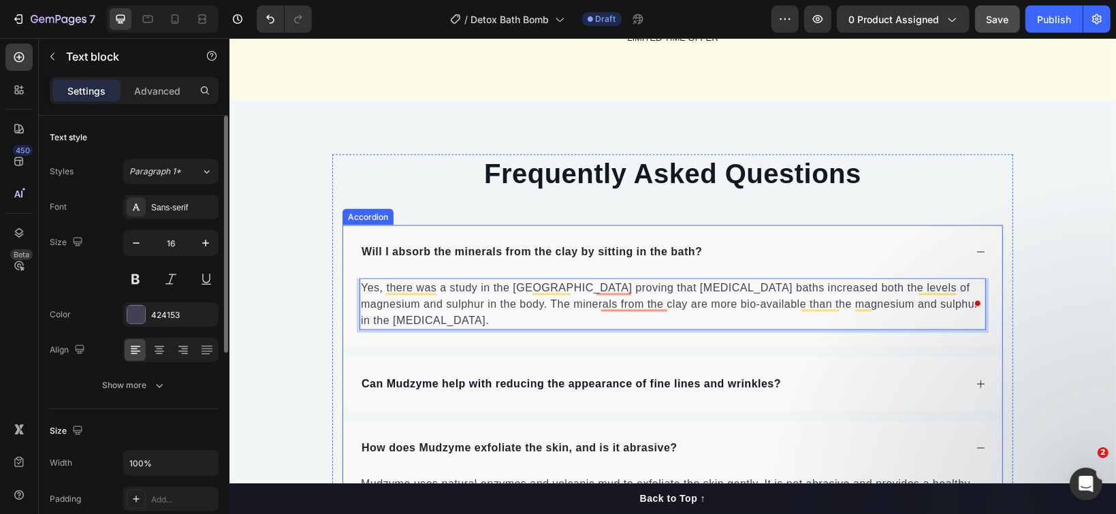
click at [370, 377] on strong "Can Mudzyme help with reducing the appearance of fine lines and wrinkles?" at bounding box center [570, 383] width 419 height 12
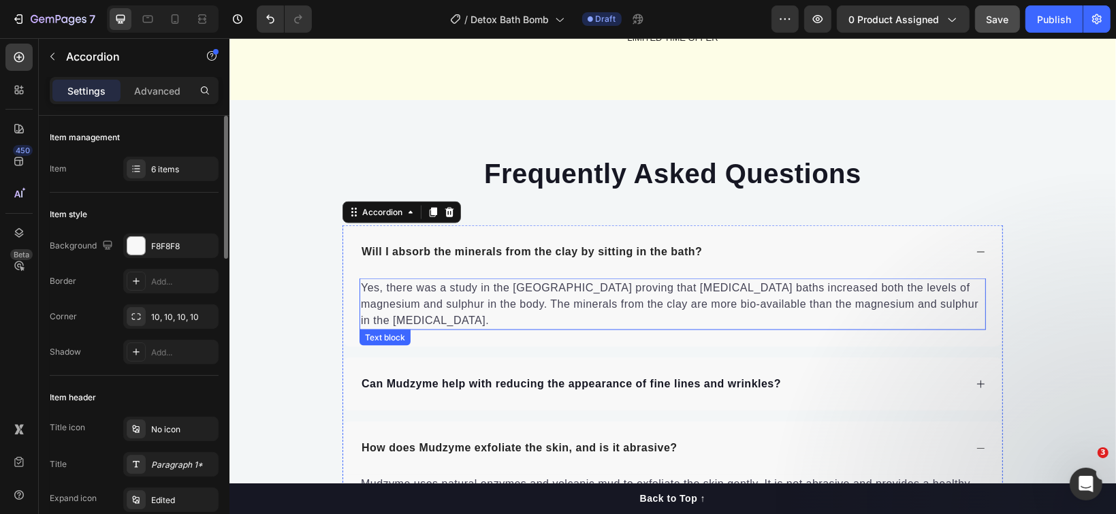
scroll to position [6106, 0]
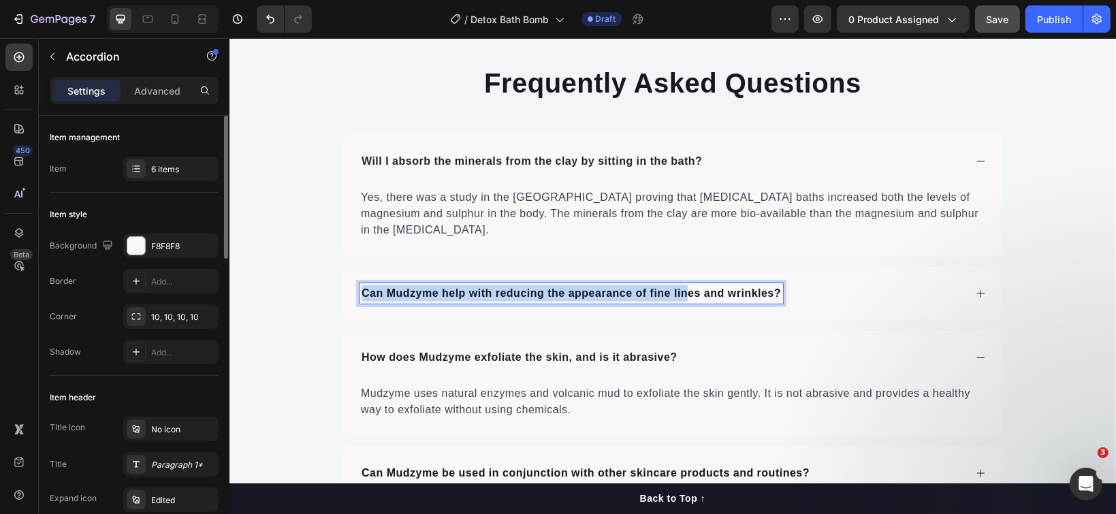
drag, startPoint x: 353, startPoint y: 272, endPoint x: 686, endPoint y: 278, distance: 333.0
click at [685, 287] on strong "Can Mudzyme help with reducing the appearance of fine lines and wrinkles?" at bounding box center [570, 293] width 419 height 12
click at [774, 283] on div "Can Mudzyme help with reducing the appearance of fine lines and wrinkles?" at bounding box center [570, 293] width 423 height 20
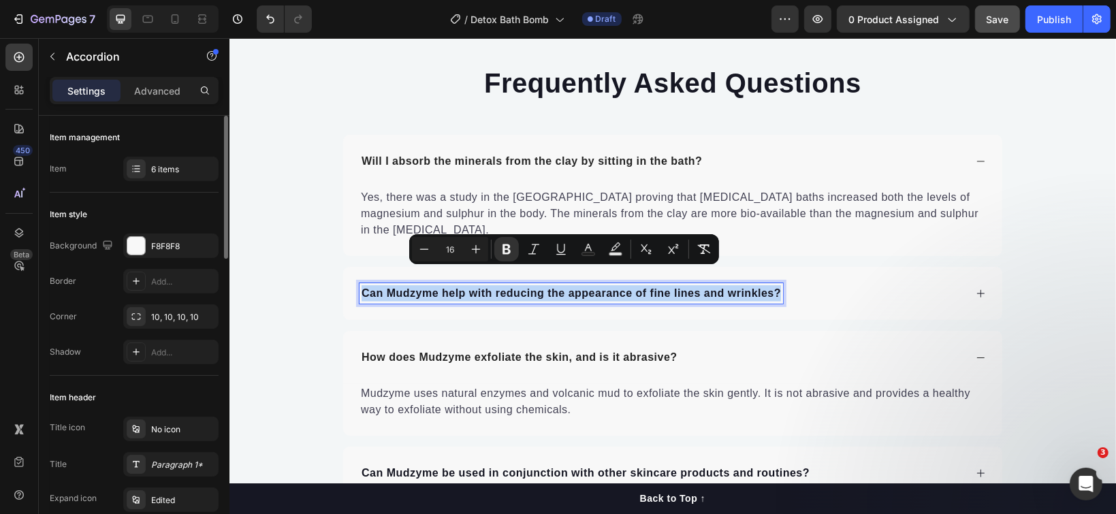
drag, startPoint x: 773, startPoint y: 278, endPoint x: 345, endPoint y: 274, distance: 428.3
click at [345, 274] on div "Can Mudzyme help with reducing the appearance of fine lines and wrinkles?" at bounding box center [671, 292] width 659 height 53
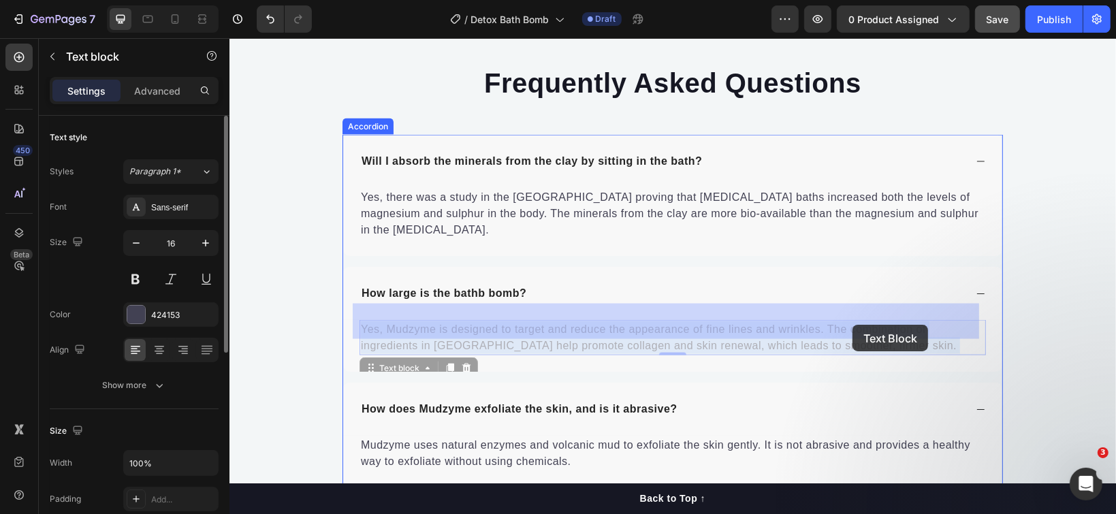
drag, startPoint x: 883, startPoint y: 325, endPoint x: 863, endPoint y: 325, distance: 20.4
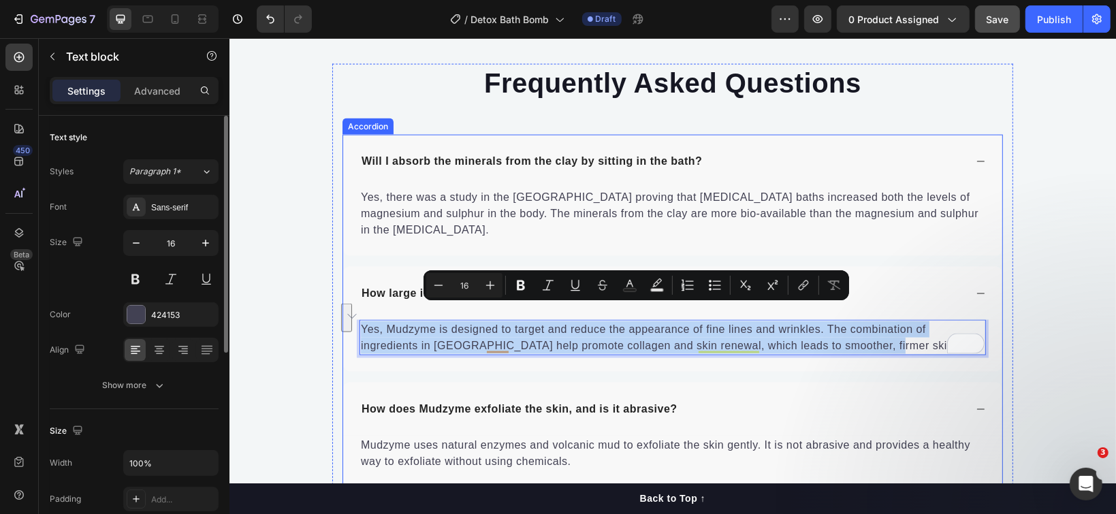
drag, startPoint x: 882, startPoint y: 328, endPoint x: 345, endPoint y: 319, distance: 536.6
click at [345, 319] on div "Will I absorb the minerals from the clay by sitting in the bath? Yes, there was…" at bounding box center [672, 406] width 660 height 545
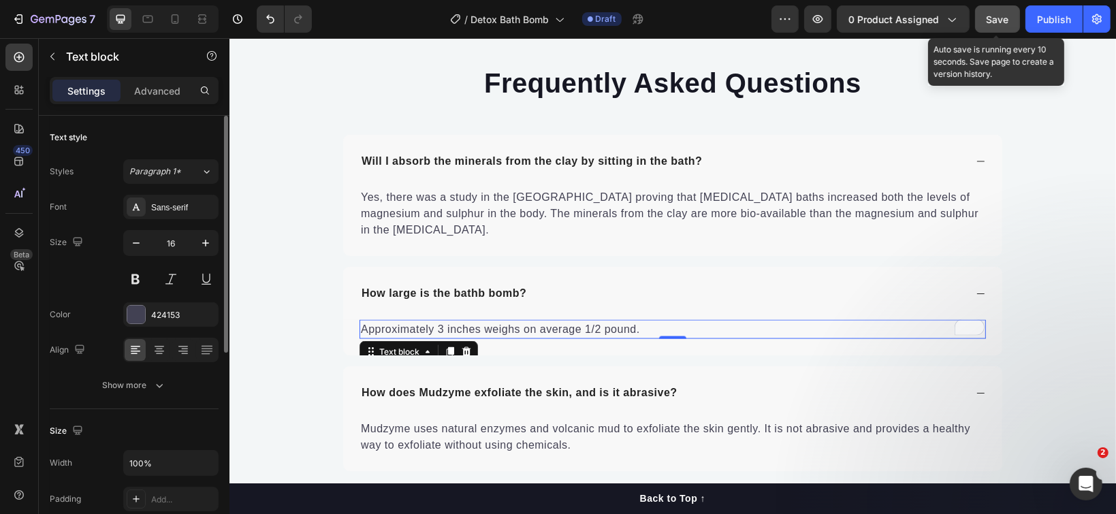
click at [1002, 22] on span "Save" at bounding box center [998, 20] width 22 height 12
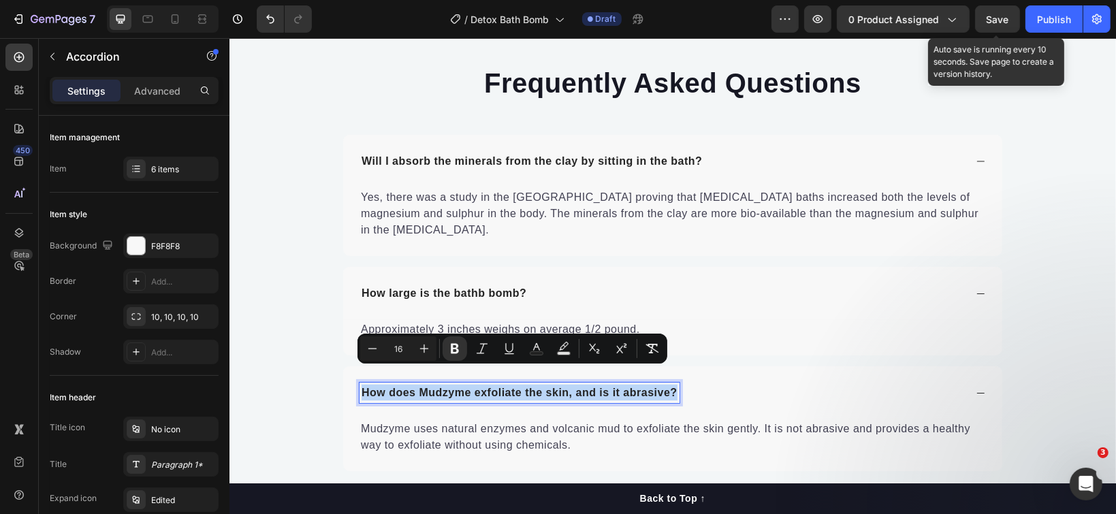
drag, startPoint x: 667, startPoint y: 381, endPoint x: 351, endPoint y: 374, distance: 316.0
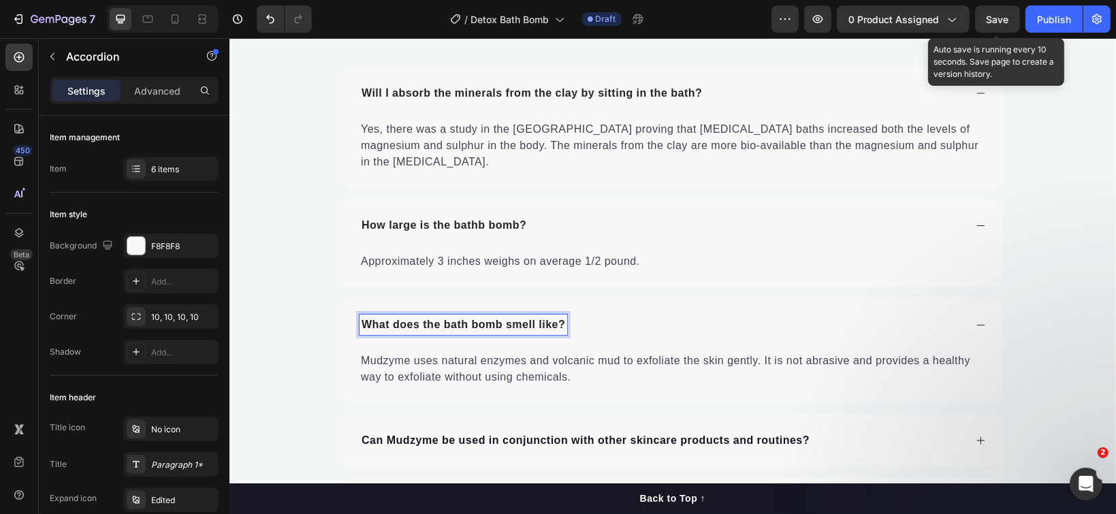
scroll to position [6196, 0]
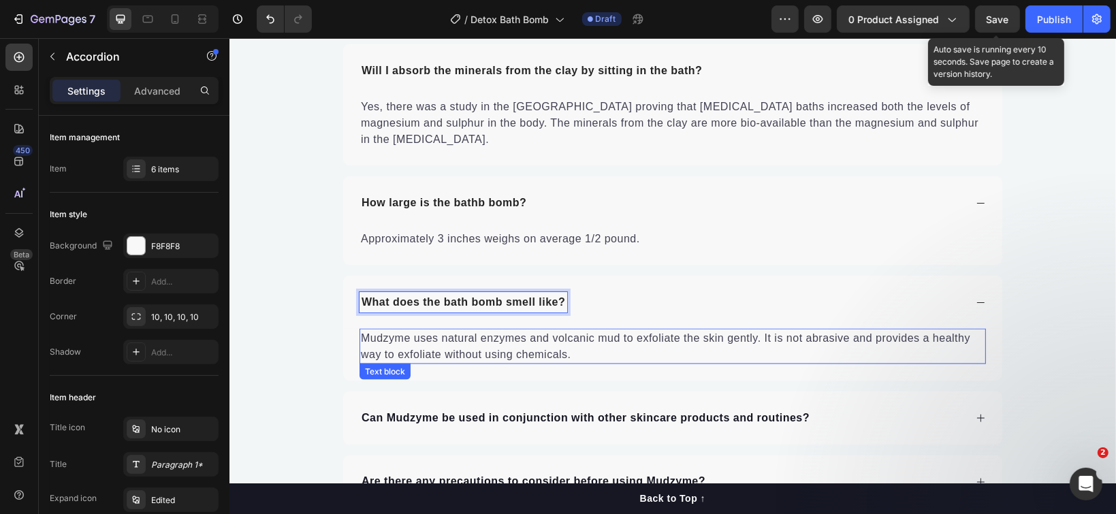
click at [398, 330] on p "Mudzyme uses natural enzymes and volcanic mud to exfoliate the skin gently. It …" at bounding box center [672, 346] width 624 height 33
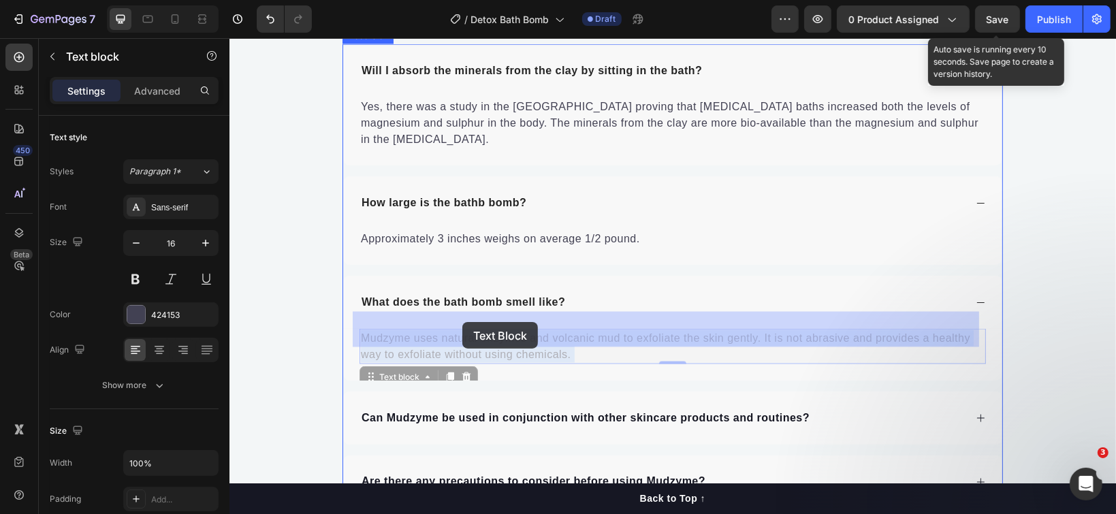
drag, startPoint x: 569, startPoint y: 336, endPoint x: 462, endPoint y: 321, distance: 107.8
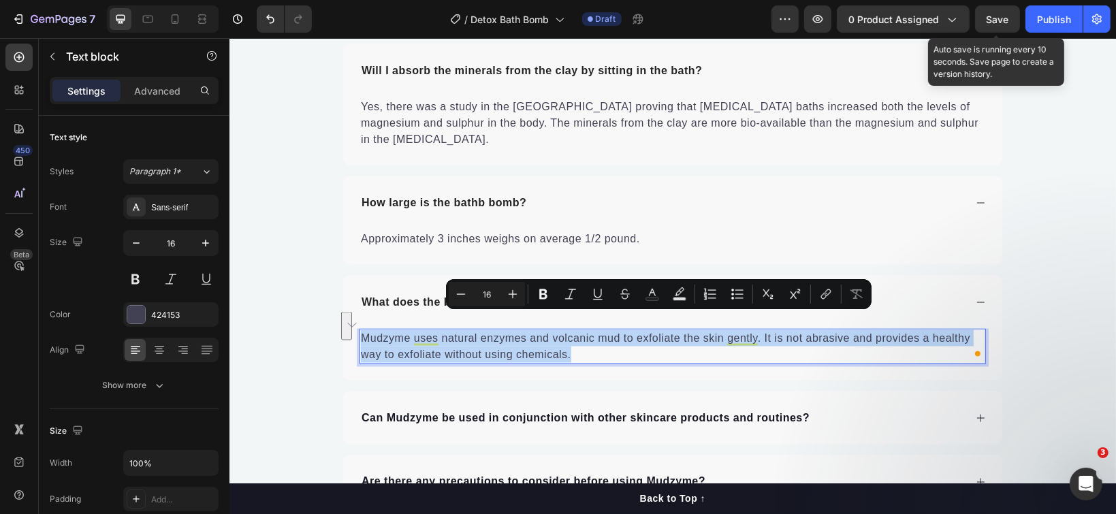
drag, startPoint x: 563, startPoint y: 338, endPoint x: 355, endPoint y: 319, distance: 209.2
click at [360, 330] on p "Mudzyme uses natural enzymes and volcanic mud to exfoliate the skin gently. It …" at bounding box center [672, 346] width 624 height 33
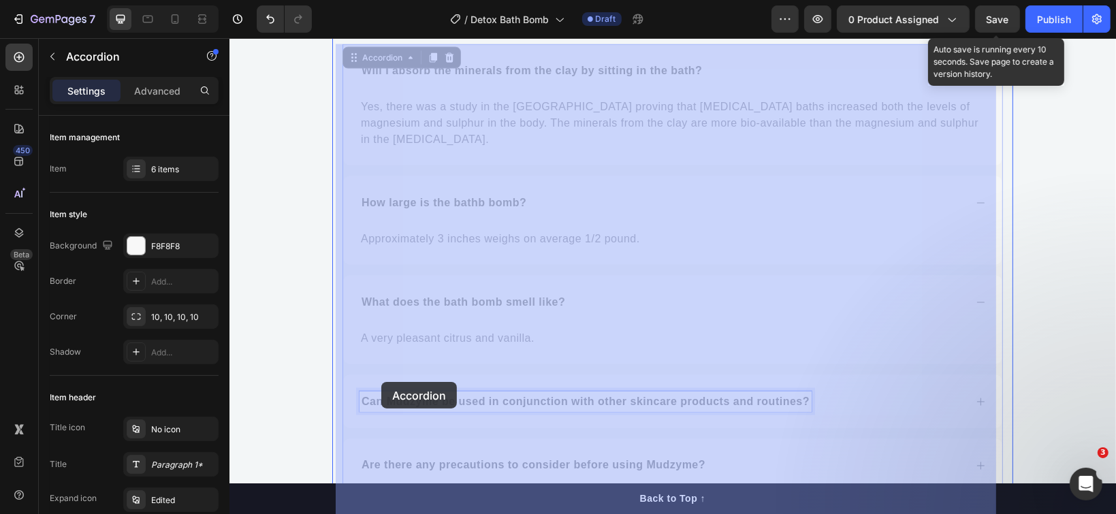
drag, startPoint x: 352, startPoint y: 381, endPoint x: 381, endPoint y: 381, distance: 28.6
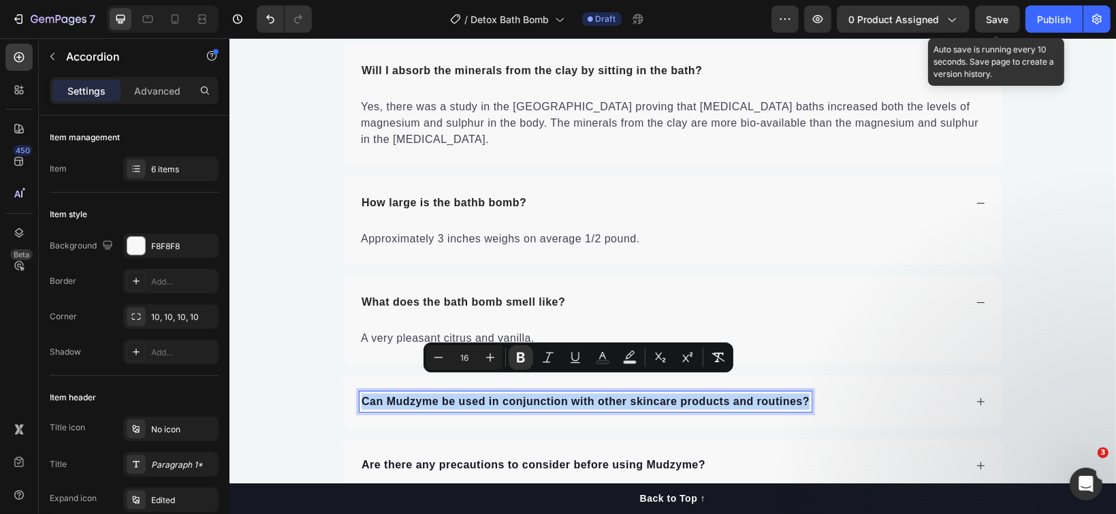
drag, startPoint x: 355, startPoint y: 382, endPoint x: 803, endPoint y: 383, distance: 447.3
click at [803, 391] on div "Can Mudzyme be used in conjunction with other skincare products and routines?" at bounding box center [585, 401] width 452 height 20
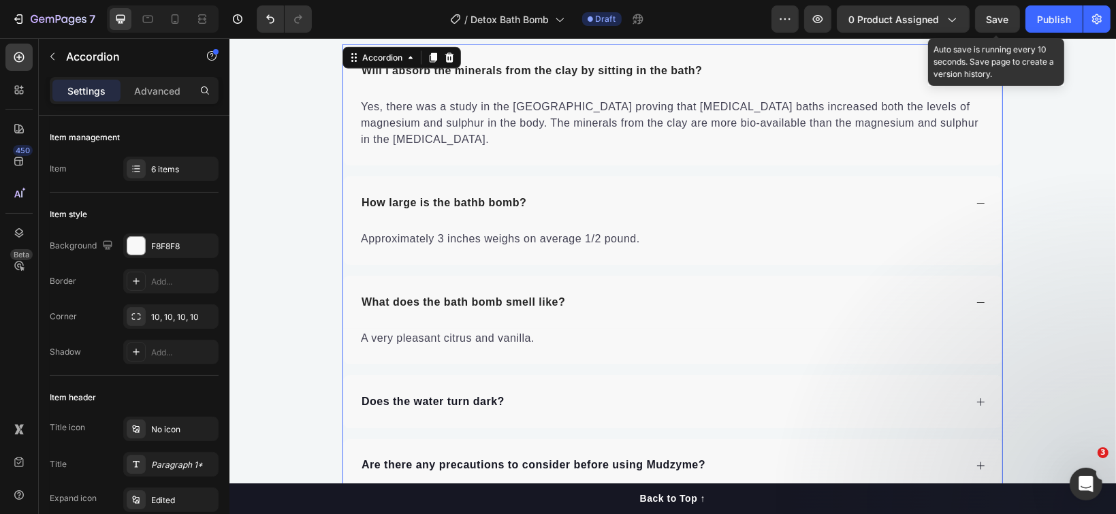
click at [538, 391] on div "Does the water turn dark?" at bounding box center [661, 401] width 605 height 20
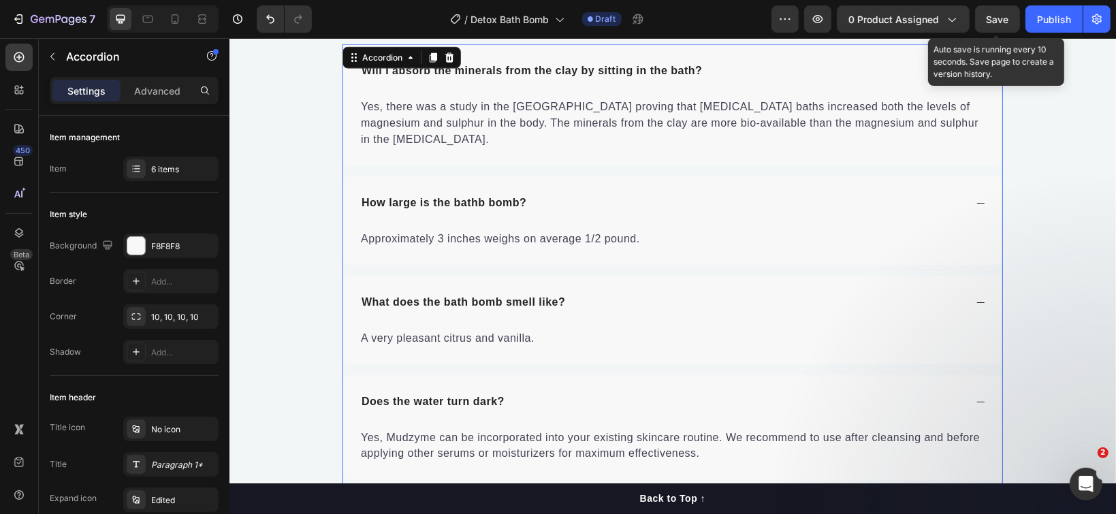
scroll to position [6287, 0]
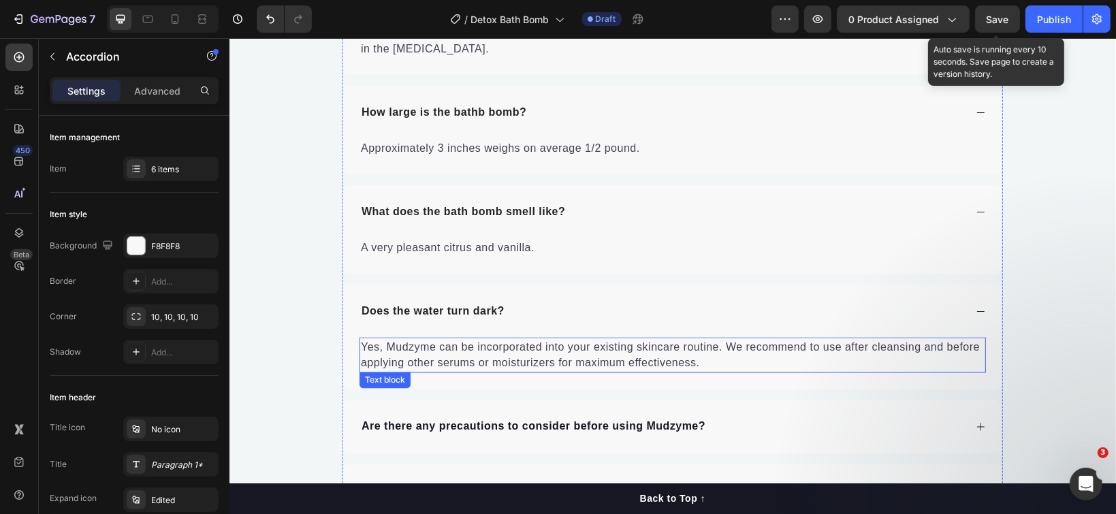
click at [435, 338] on p "Yes, Mudzyme can be incorporated into your existing skincare routine. We recomm…" at bounding box center [672, 354] width 624 height 33
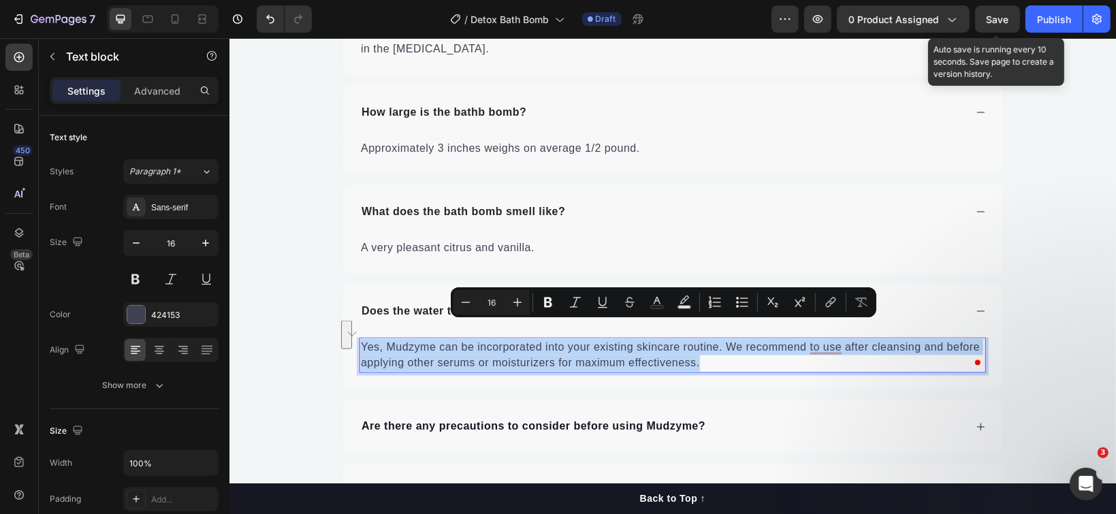
drag, startPoint x: 694, startPoint y: 348, endPoint x: 353, endPoint y: 323, distance: 342.0
click at [360, 338] on p "Yes, Mudzyme can be incorporated into your existing skincare routine. We recomm…" at bounding box center [672, 354] width 624 height 33
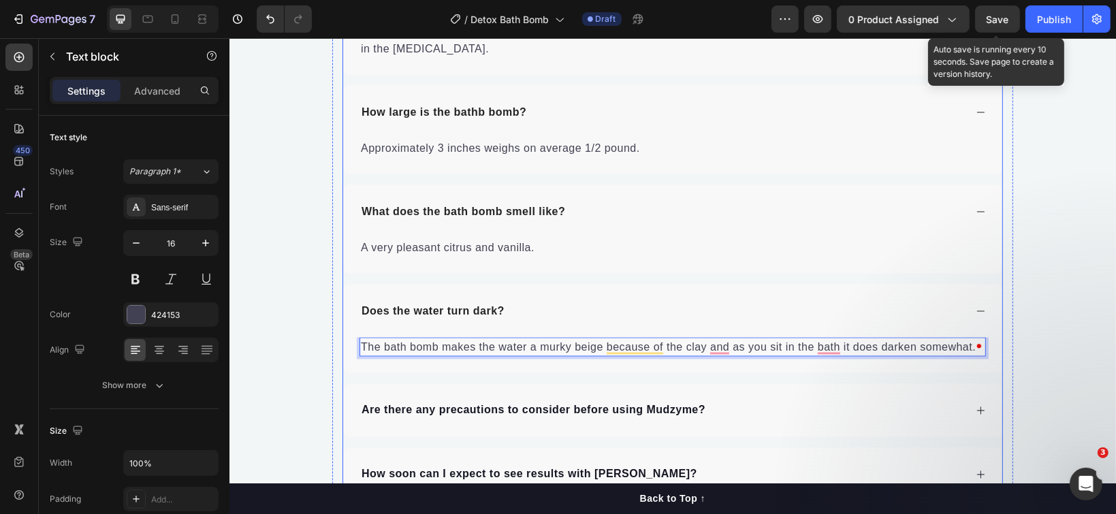
scroll to position [6378, 0]
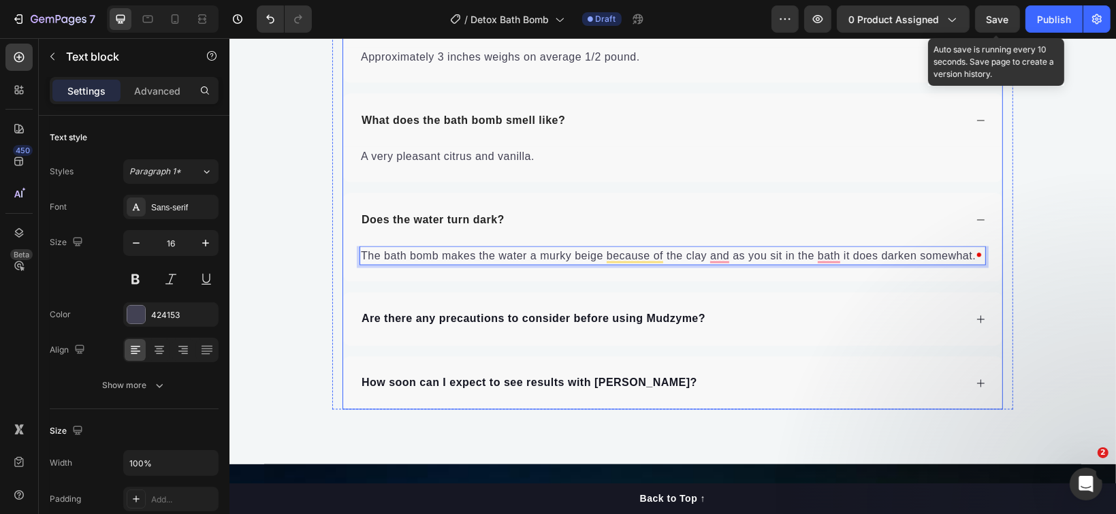
click at [387, 313] on strong "Are there any precautions to consider before using Mudzyme?" at bounding box center [533, 319] width 344 height 12
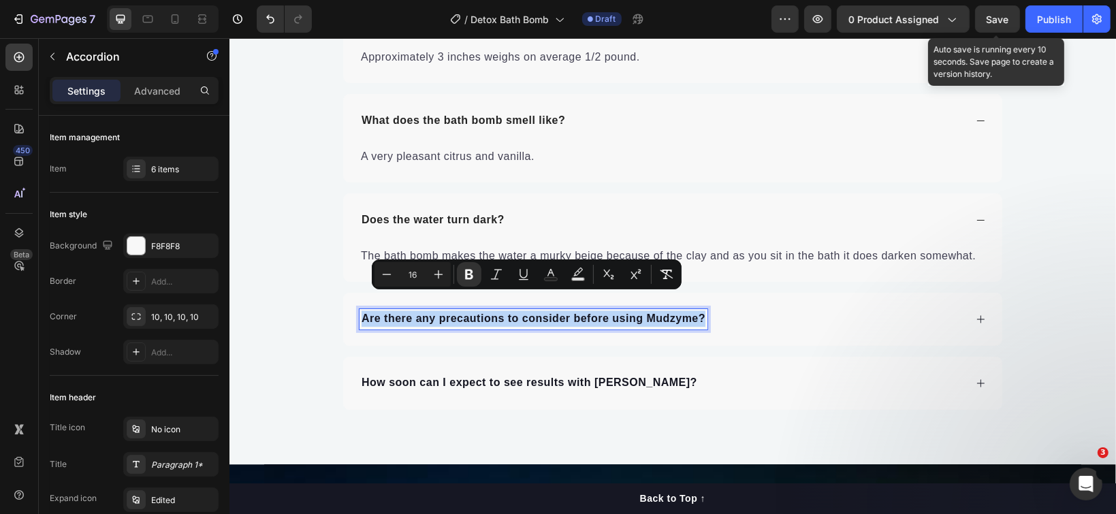
drag, startPoint x: 352, startPoint y: 298, endPoint x: 699, endPoint y: 300, distance: 346.6
click at [699, 308] on div "Are there any precautions to consider before using Mudzyme?" at bounding box center [533, 318] width 348 height 20
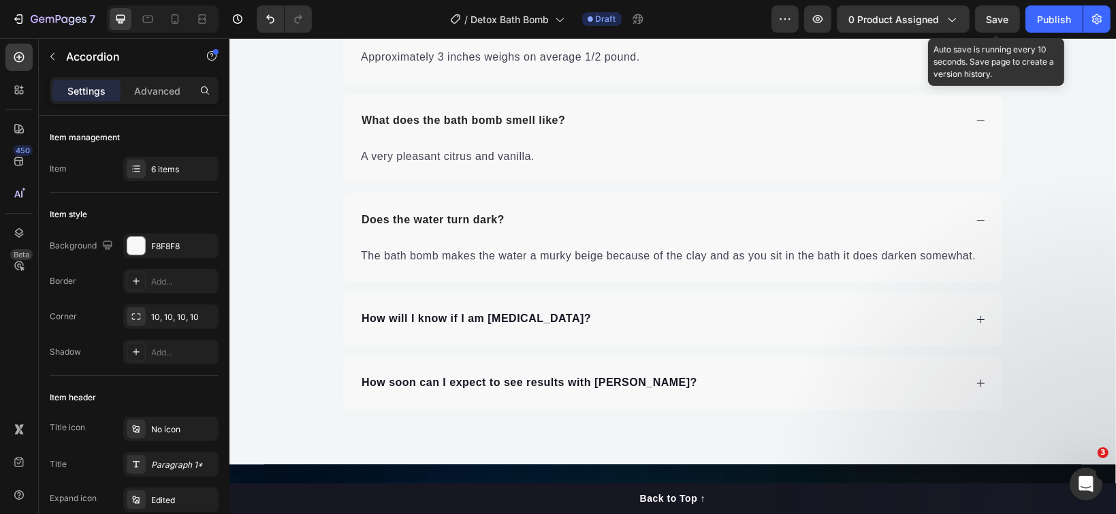
click at [595, 308] on div "How will I know if I am [MEDICAL_DATA]?" at bounding box center [661, 318] width 605 height 20
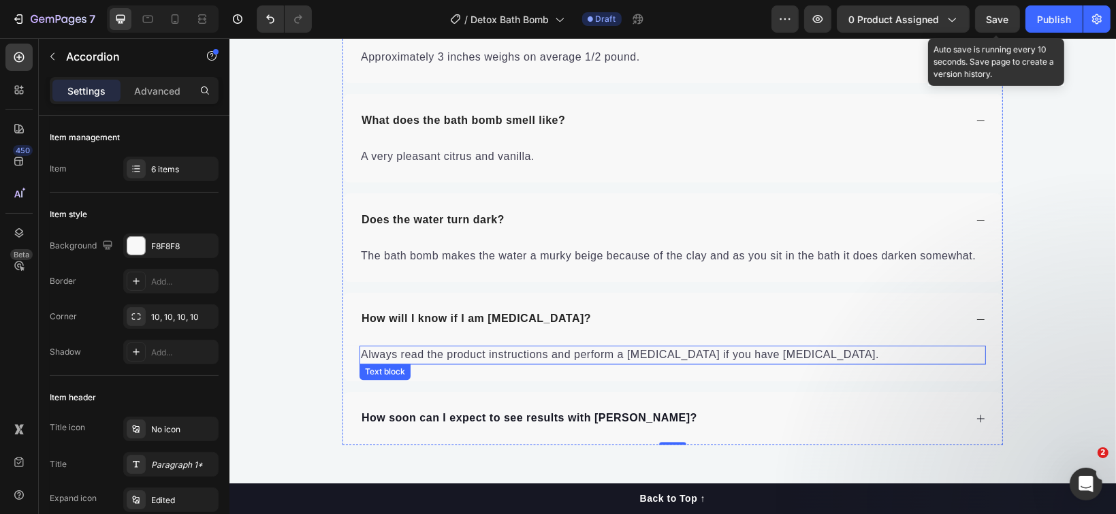
click at [409, 347] on p "Always read the product instructions and perform a [MEDICAL_DATA] if you have […" at bounding box center [672, 355] width 624 height 16
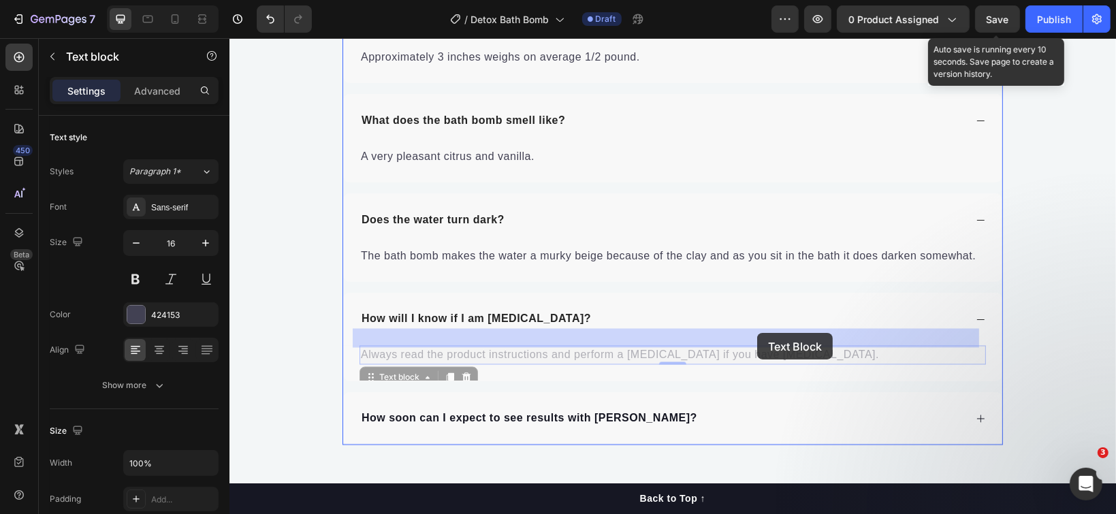
drag, startPoint x: 810, startPoint y: 336, endPoint x: 756, endPoint y: 332, distance: 53.2
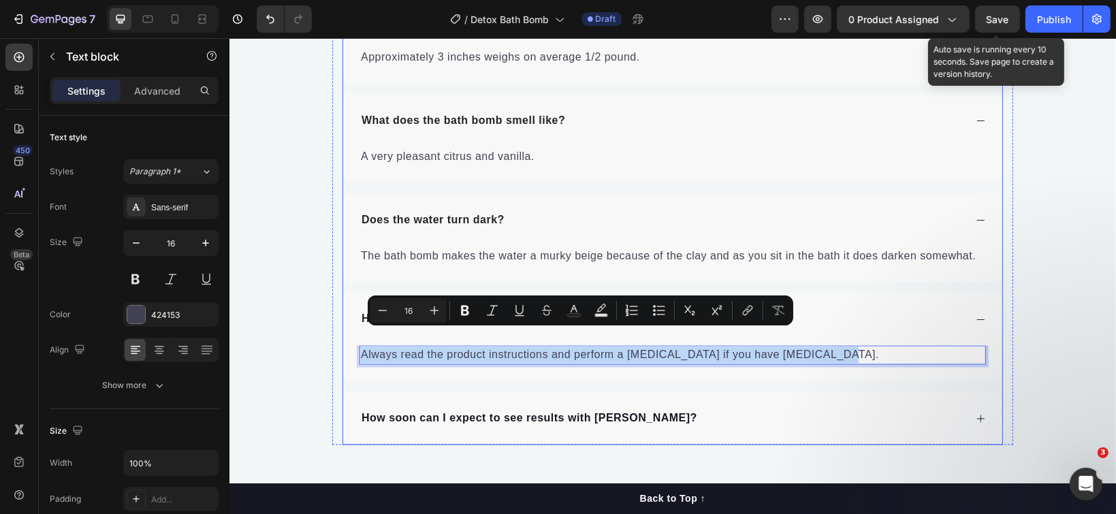
drag, startPoint x: 807, startPoint y: 334, endPoint x: 347, endPoint y: 328, distance: 459.6
click at [347, 345] on div "Always read the product instructions and perform a [MEDICAL_DATA] if you have […" at bounding box center [671, 362] width 659 height 35
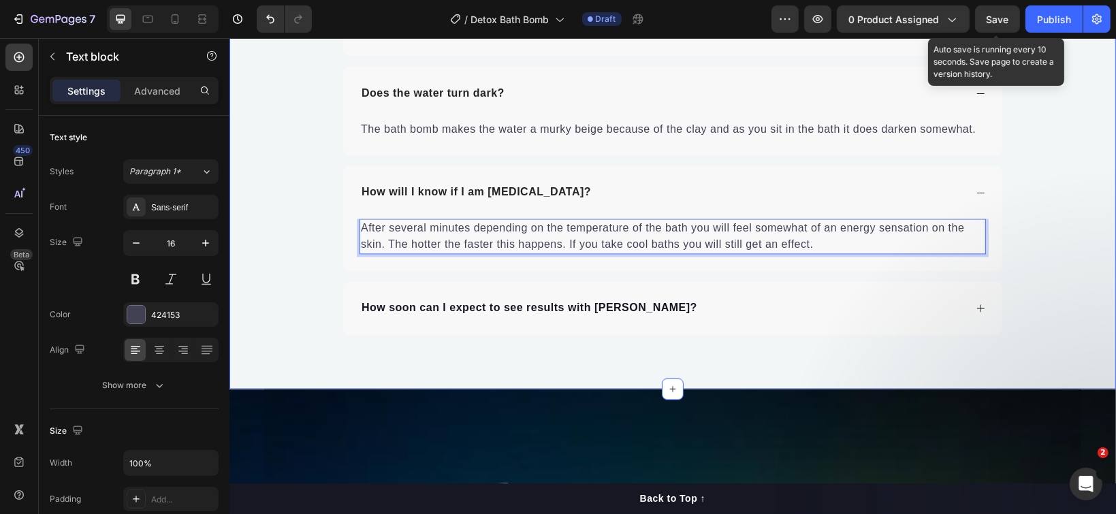
scroll to position [6559, 0]
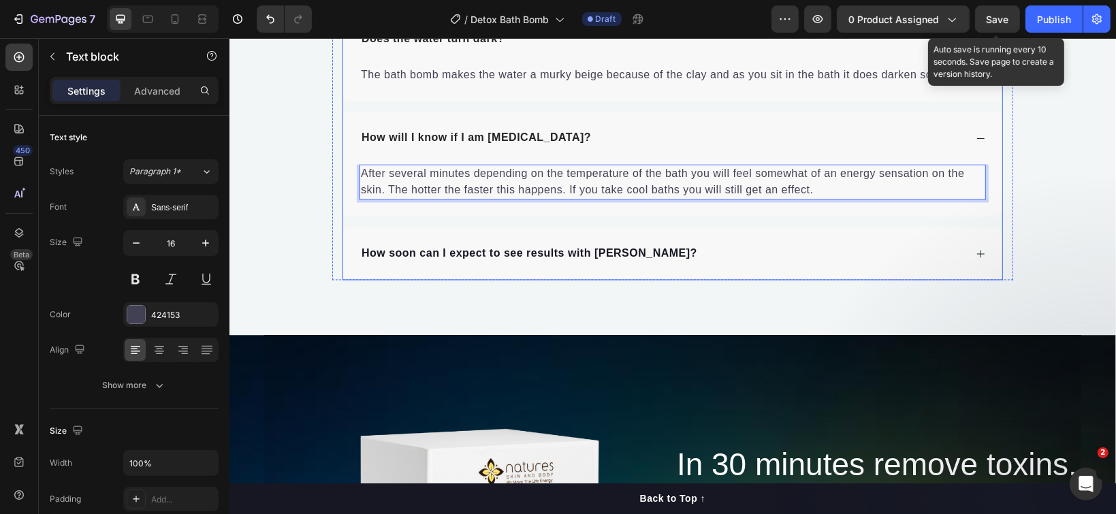
click at [380, 243] on div "How soon can I expect to see results with [PERSON_NAME]?" at bounding box center [529, 253] width 340 height 20
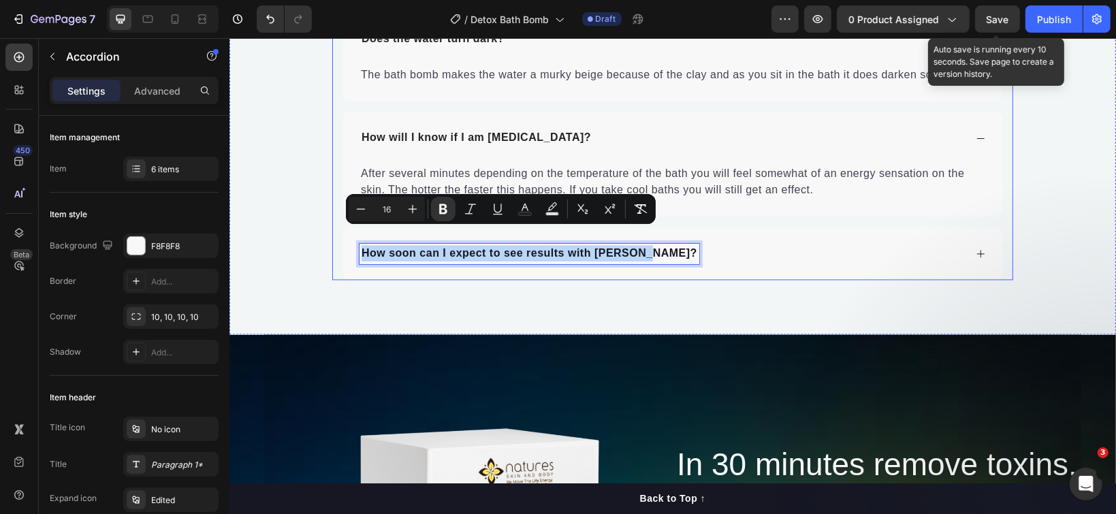
drag, startPoint x: 644, startPoint y: 239, endPoint x: 332, endPoint y: 230, distance: 312.6
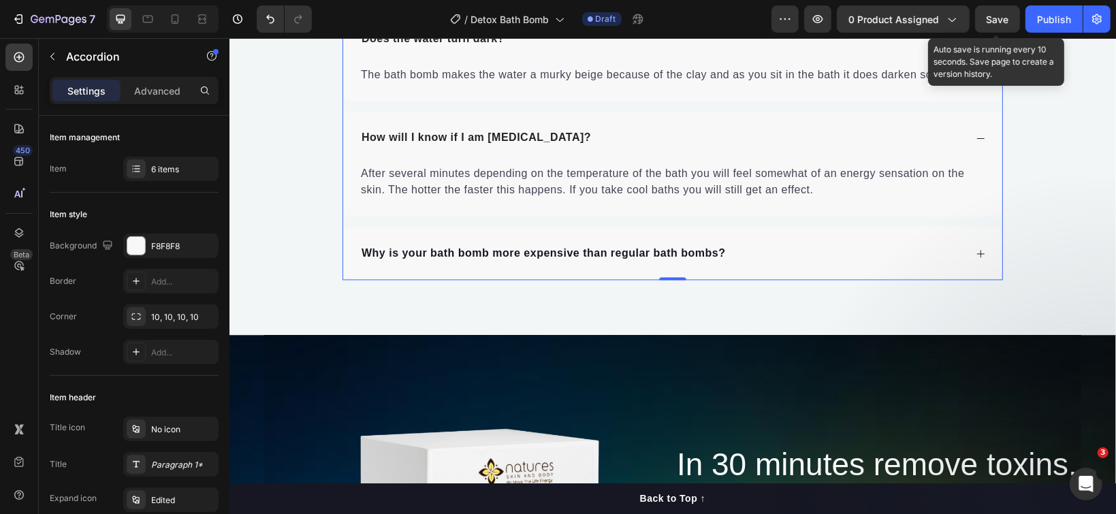
click at [743, 243] on div "Why is your bath bomb more expensive than regular bath bombs?" at bounding box center [661, 253] width 605 height 20
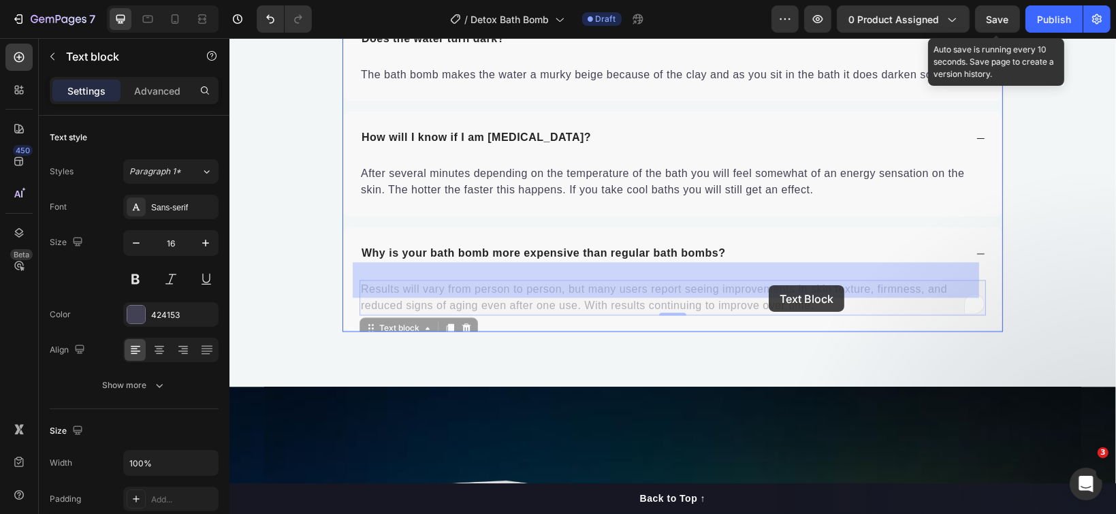
drag, startPoint x: 807, startPoint y: 285, endPoint x: 768, endPoint y: 285, distance: 38.8
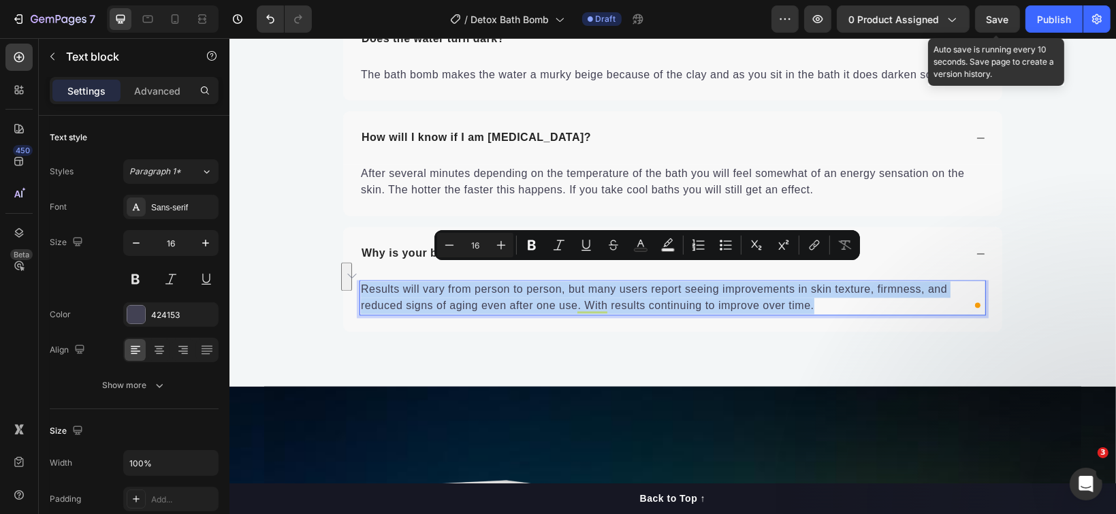
drag, startPoint x: 809, startPoint y: 287, endPoint x: 353, endPoint y: 264, distance: 456.8
click at [360, 281] on p "Results will vary from person to person, but many users report seeing improveme…" at bounding box center [672, 297] width 624 height 33
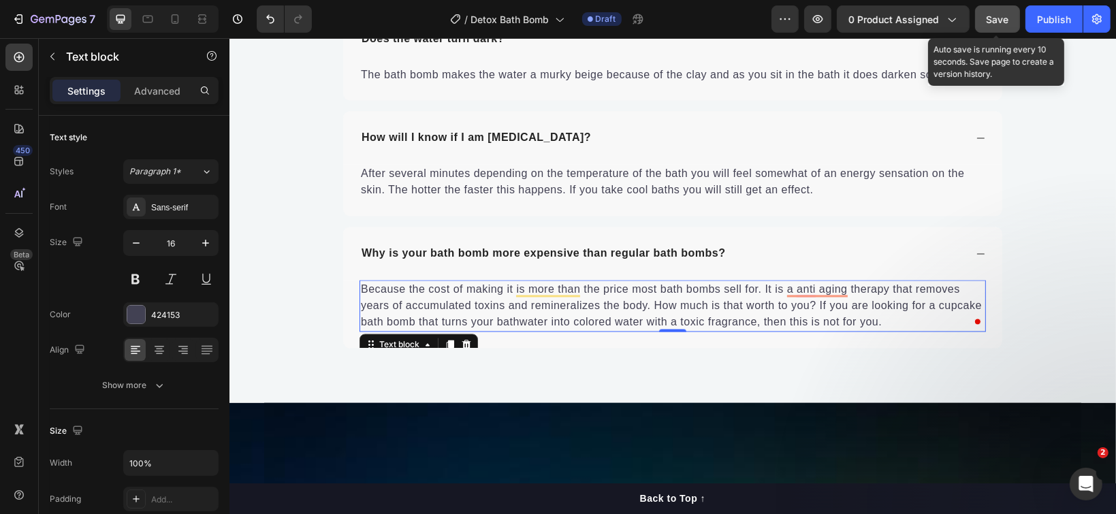
click at [990, 17] on span "Save" at bounding box center [998, 20] width 22 height 12
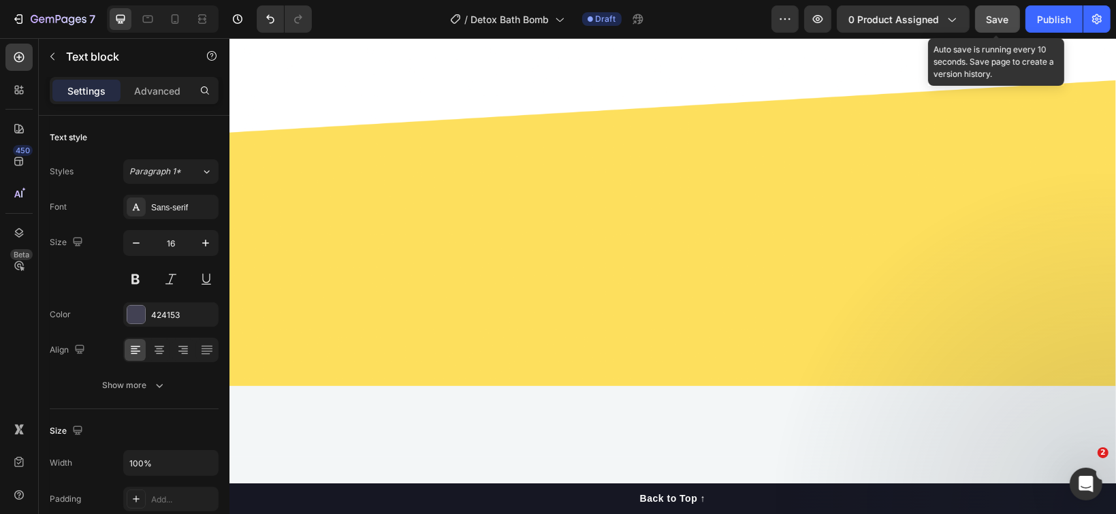
scroll to position [8103, 0]
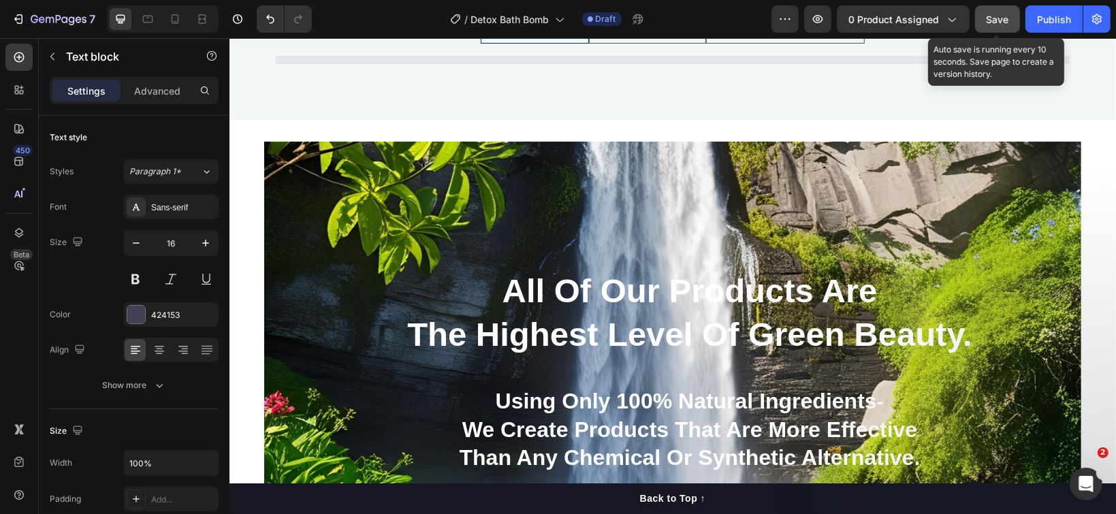
click at [992, 18] on span "Save" at bounding box center [998, 20] width 22 height 12
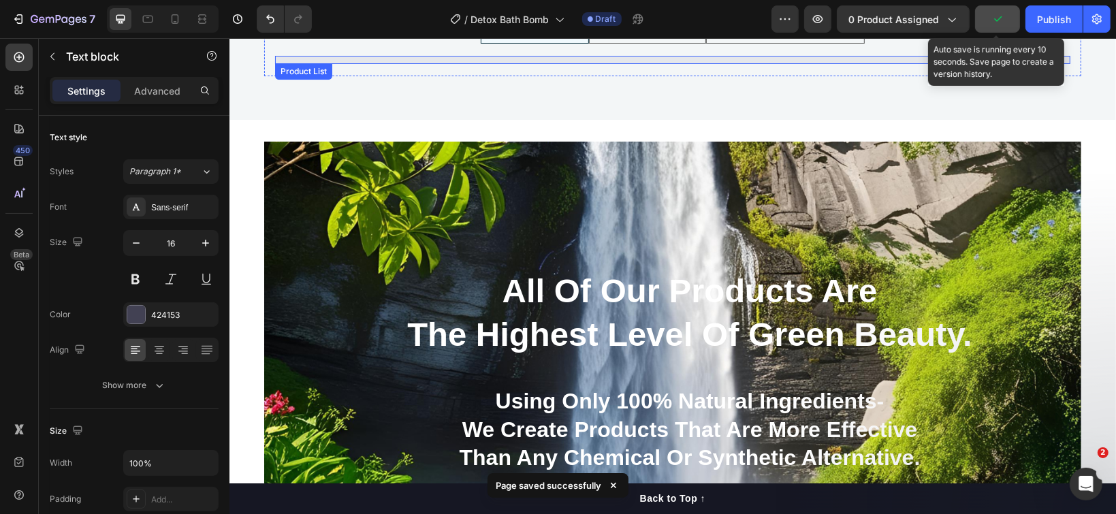
scroll to position [8110, 0]
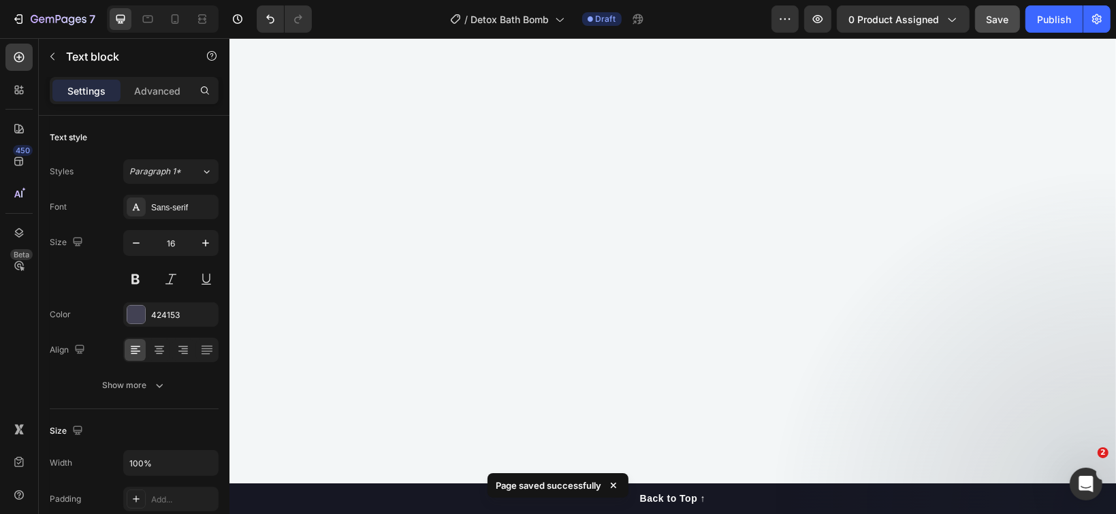
click at [993, 14] on span "Save" at bounding box center [998, 20] width 22 height 12
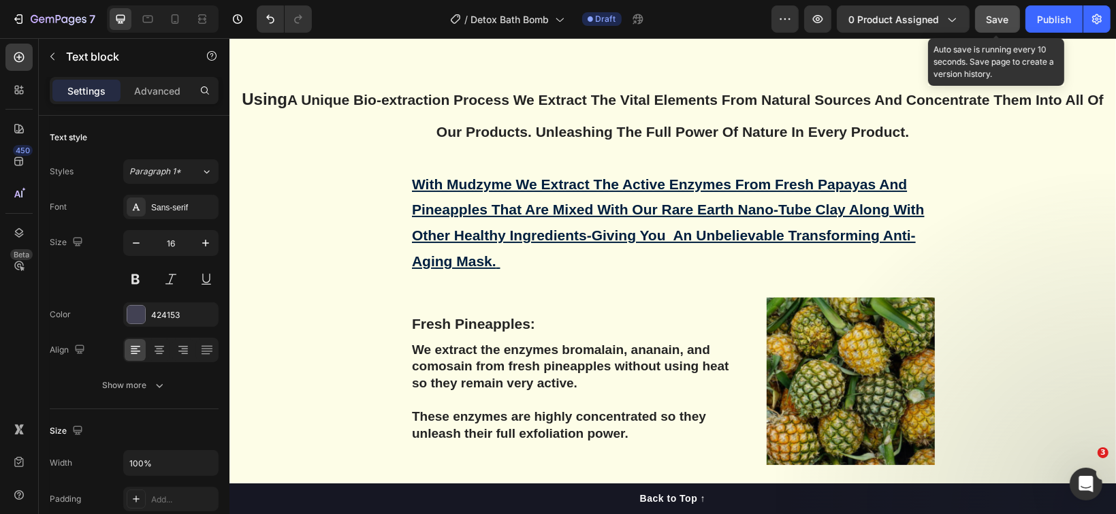
scroll to position [4611, 0]
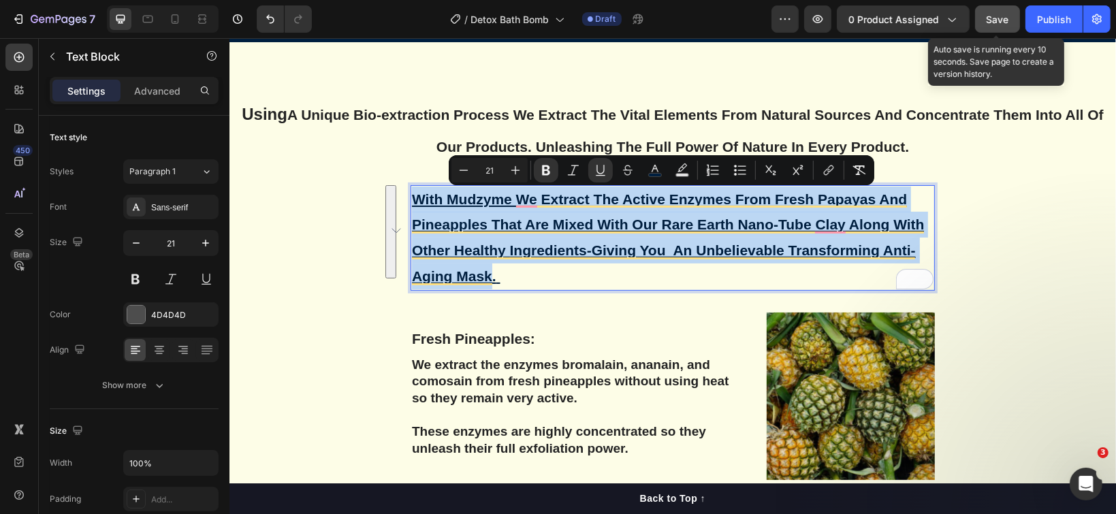
drag, startPoint x: 481, startPoint y: 276, endPoint x: 411, endPoint y: 197, distance: 105.6
click at [411, 197] on u "With Mudzyme We Extract The Active Enzymes From Fresh Papayas And Pineapples Th…" at bounding box center [667, 237] width 513 height 93
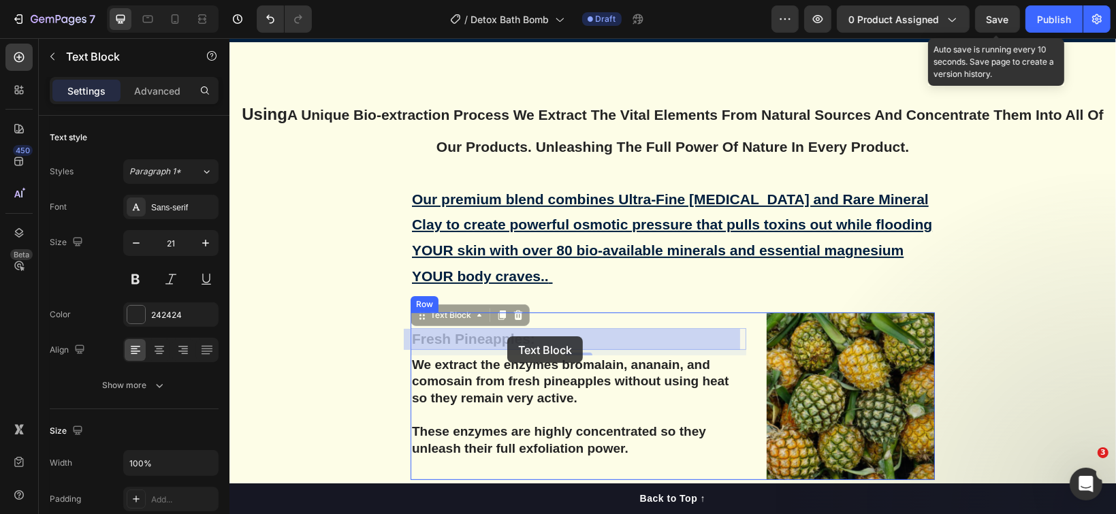
scroll to position [4597, 0]
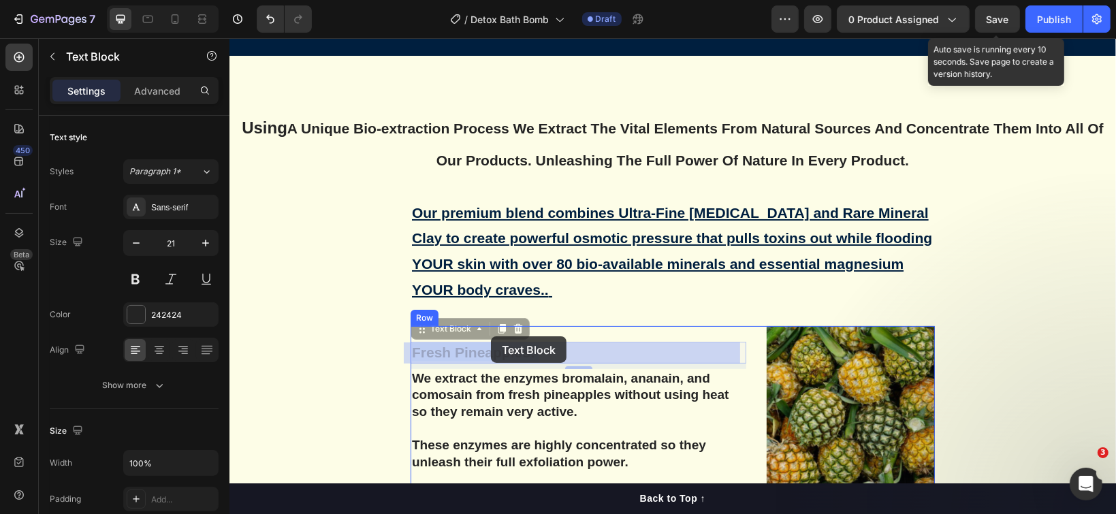
drag, startPoint x: 516, startPoint y: 337, endPoint x: 490, endPoint y: 336, distance: 25.9
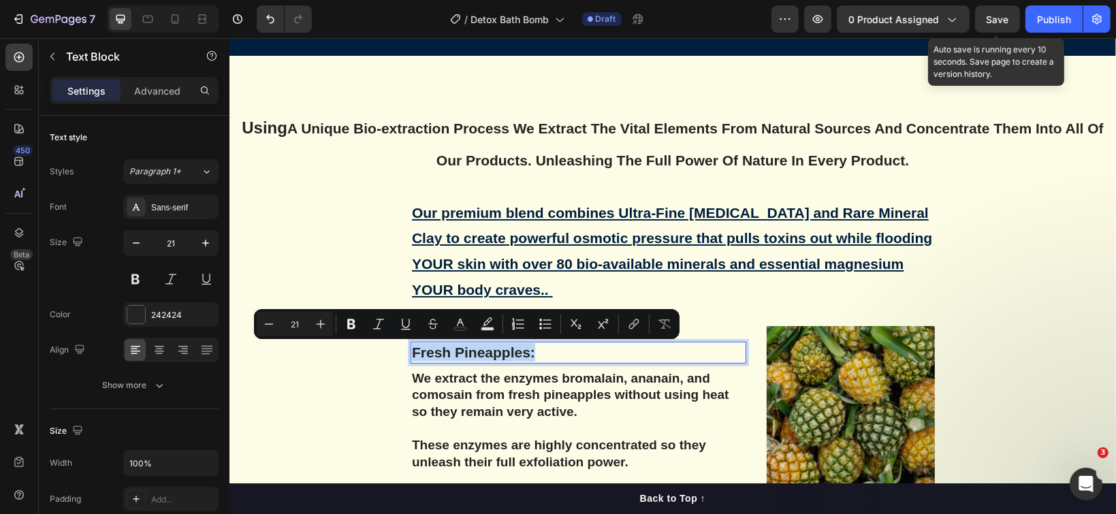
drag, startPoint x: 529, startPoint y: 350, endPoint x: 403, endPoint y: 347, distance: 126.0
click at [410, 347] on div "Fresh Pineapples:" at bounding box center [578, 351] width 336 height 21
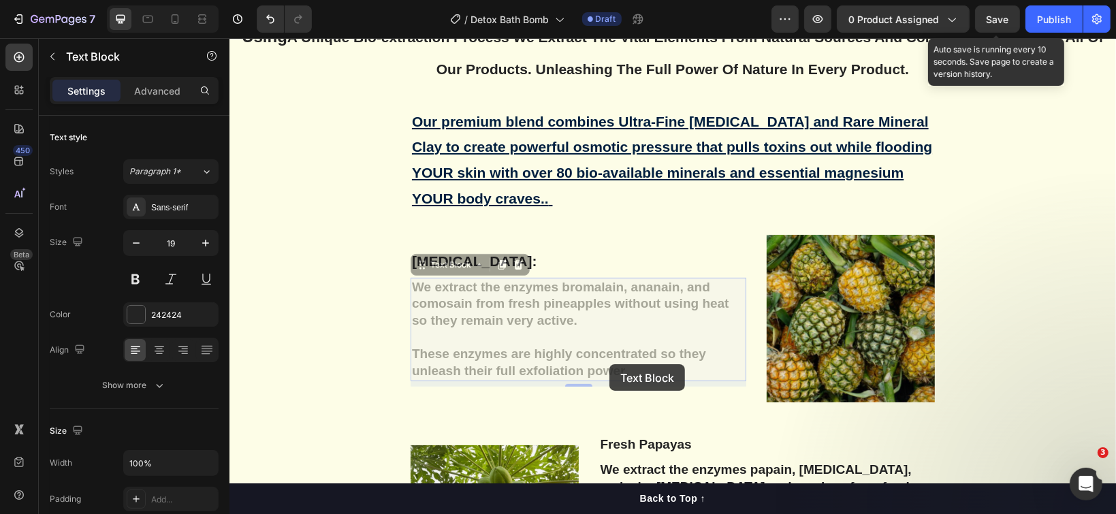
scroll to position [4673, 0]
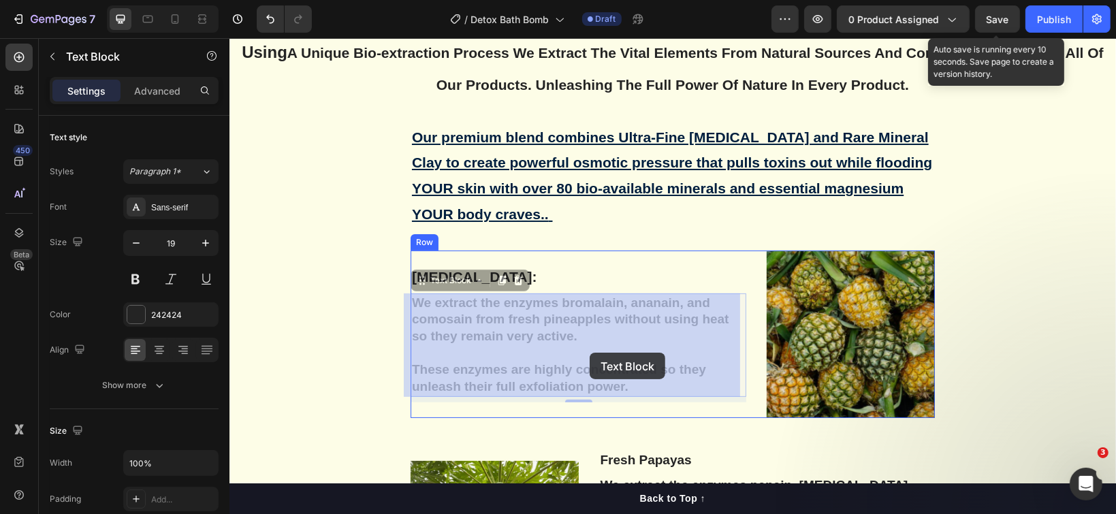
drag, startPoint x: 620, startPoint y: 368, endPoint x: 589, endPoint y: 352, distance: 35.0
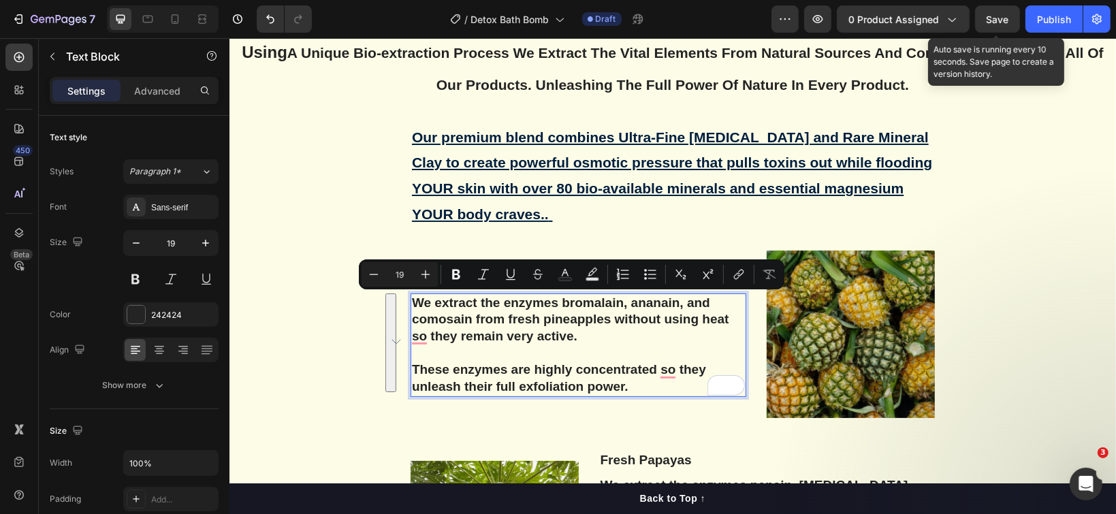
drag, startPoint x: 624, startPoint y: 387, endPoint x: 403, endPoint y: 300, distance: 237.6
click at [410, 300] on div "We extract the enzymes bromalain, ananain, and comosain from fresh pineapples w…" at bounding box center [578, 344] width 336 height 103
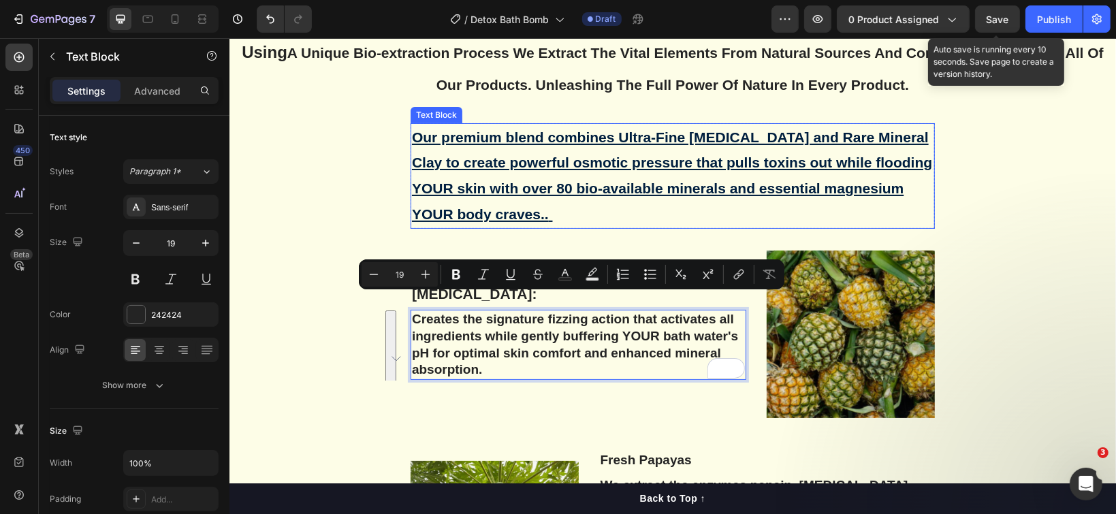
scroll to position [4690, 0]
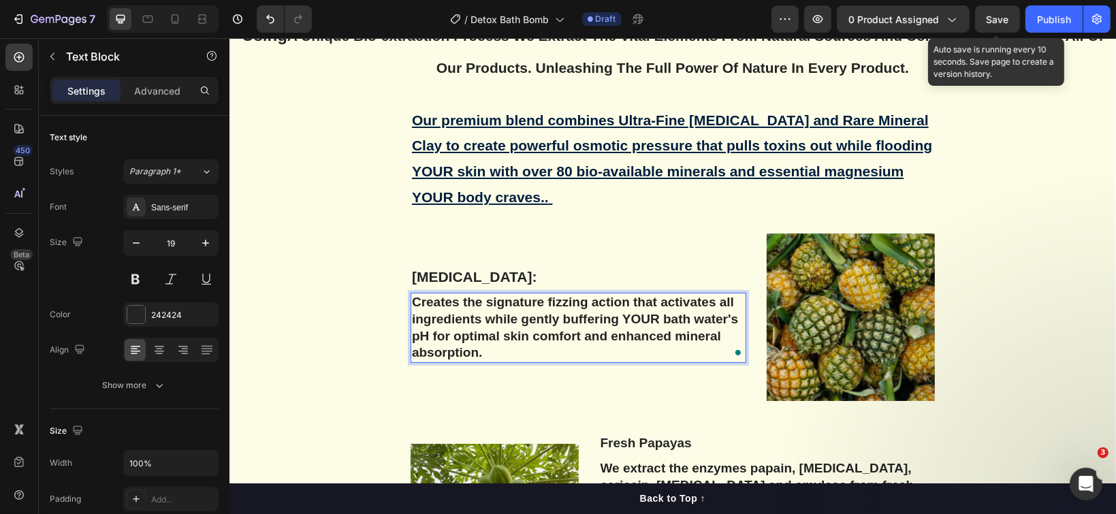
click at [411, 306] on p "Creates the signature fizzing action that activates all ingredients while gentl…" at bounding box center [577, 326] width 333 height 67
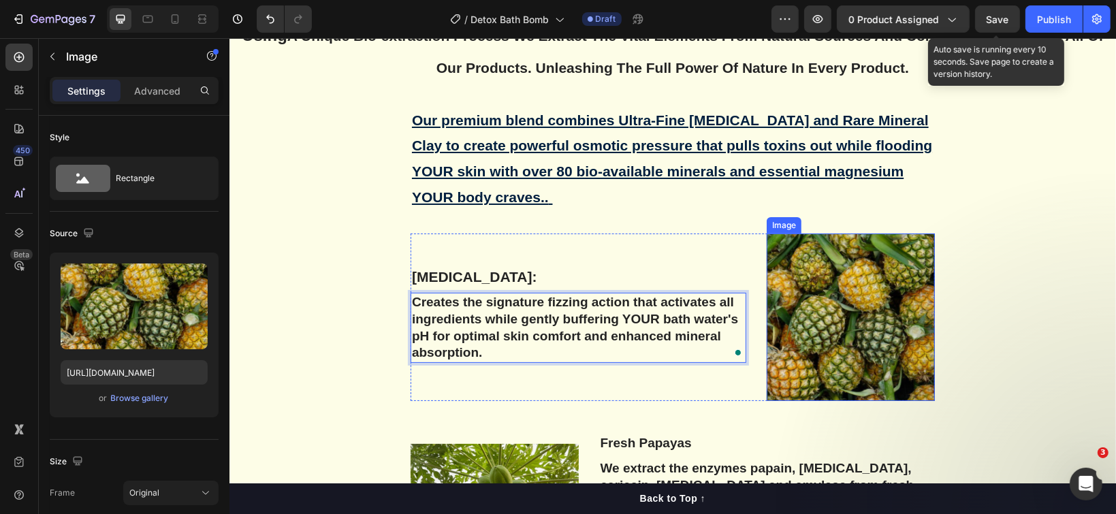
click at [840, 305] on img at bounding box center [850, 317] width 168 height 168
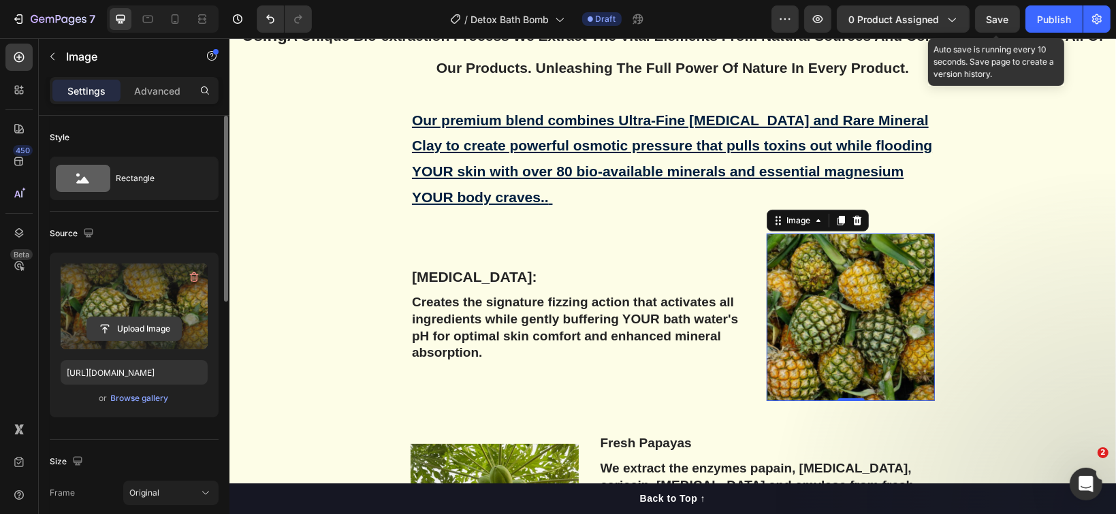
click at [150, 334] on input "file" at bounding box center [134, 328] width 94 height 23
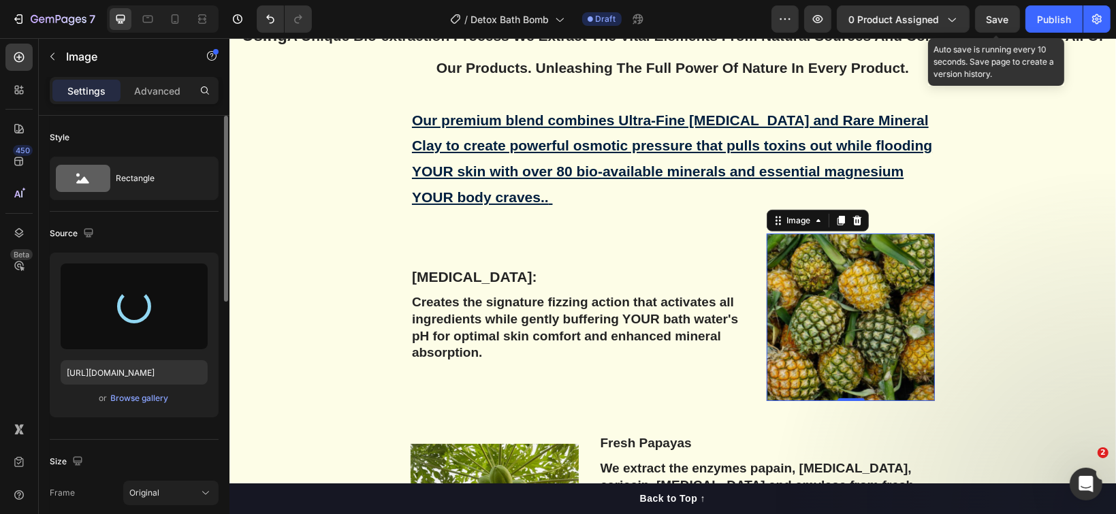
type input "https://cdn.shopify.com/s/files/1/1097/2858/files/gempages_554715468074583280-8…"
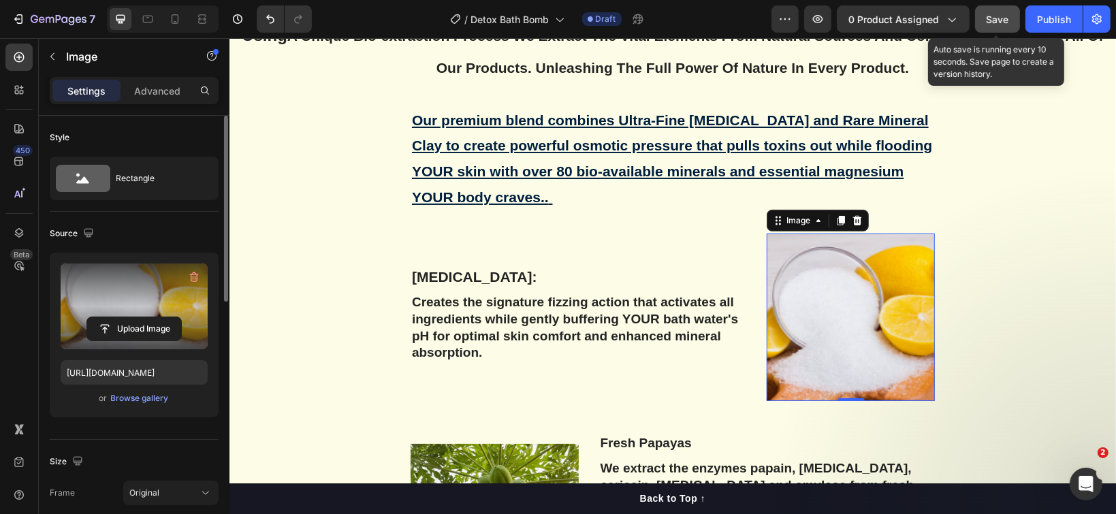
click at [991, 18] on span "Save" at bounding box center [998, 20] width 22 height 12
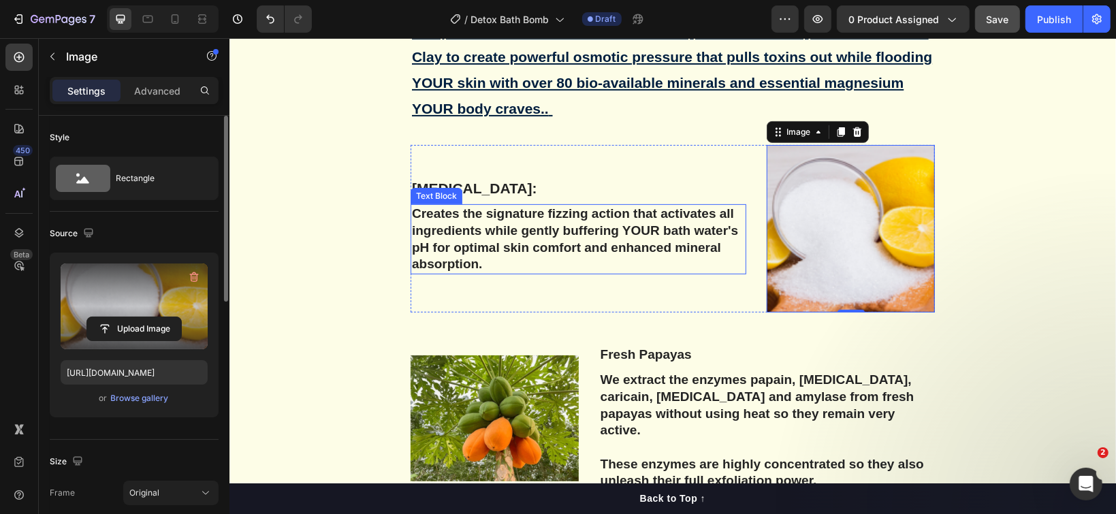
scroll to position [4786, 0]
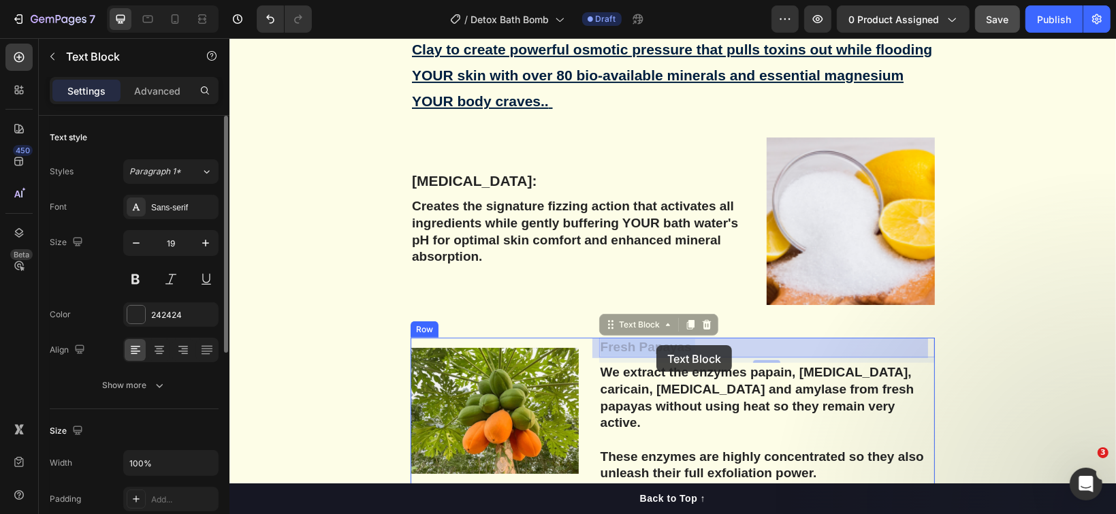
drag, startPoint x: 684, startPoint y: 346, endPoint x: 656, endPoint y: 345, distance: 27.9
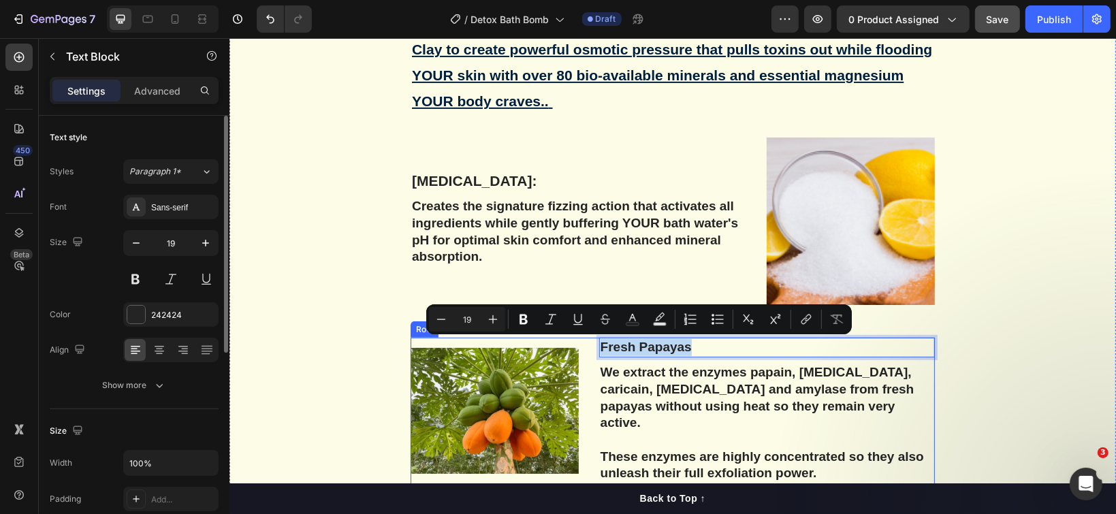
drag, startPoint x: 686, startPoint y: 345, endPoint x: 590, endPoint y: 340, distance: 95.4
click at [590, 340] on div "Image Fresh Papayas Text Block 8 We extract the enzymes papain, chymopapain, ca…" at bounding box center [672, 412] width 524 height 151
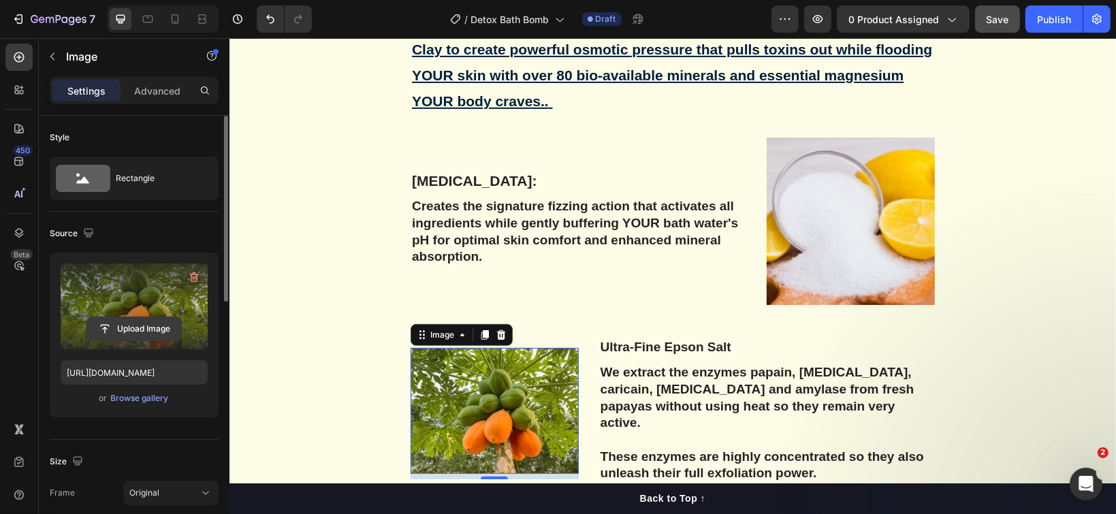
click at [117, 325] on input "file" at bounding box center [134, 328] width 94 height 23
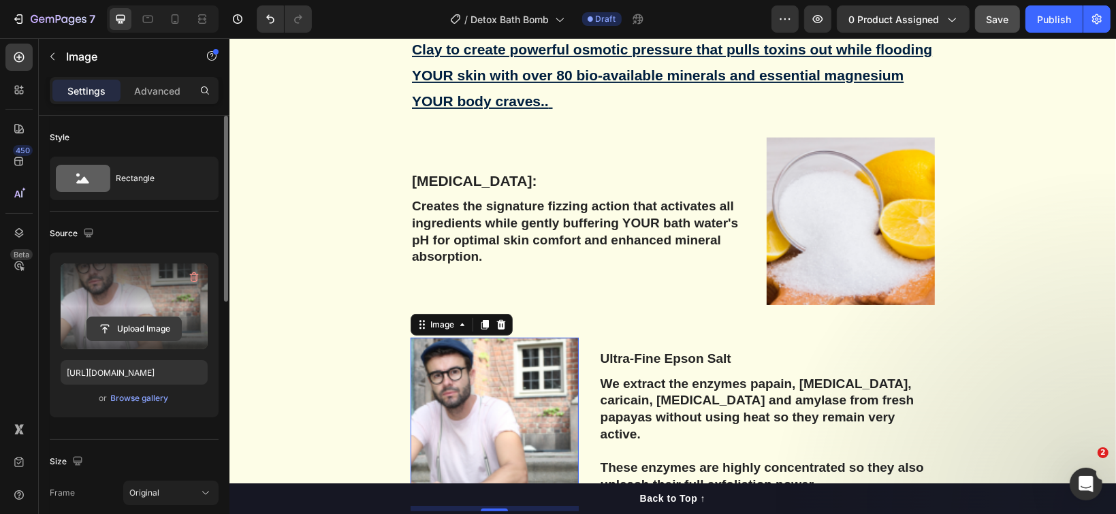
click at [125, 338] on input "file" at bounding box center [134, 328] width 94 height 23
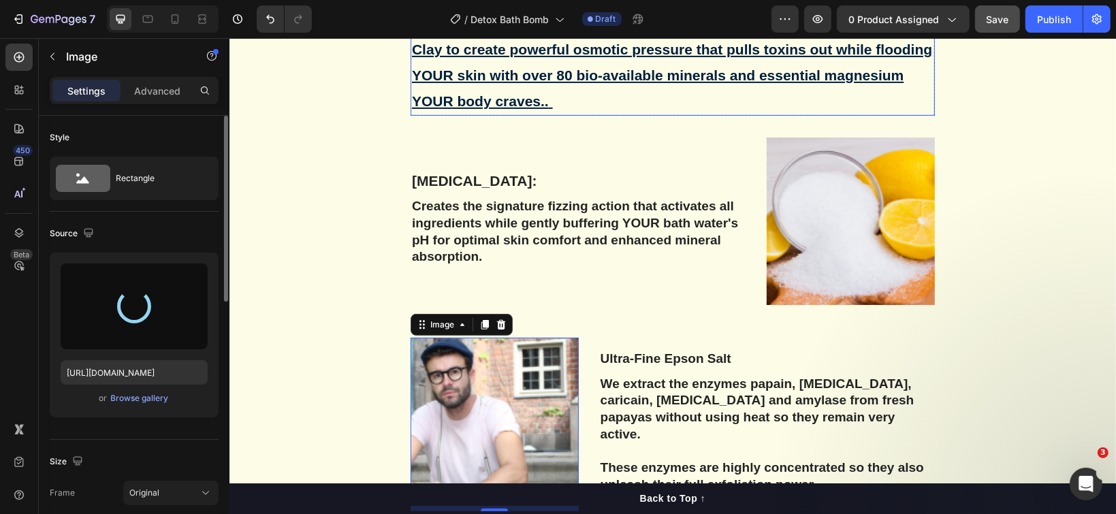
type input "https://cdn.shopify.com/s/files/1/1097/2858/files/gempages_554715468074583280-7…"
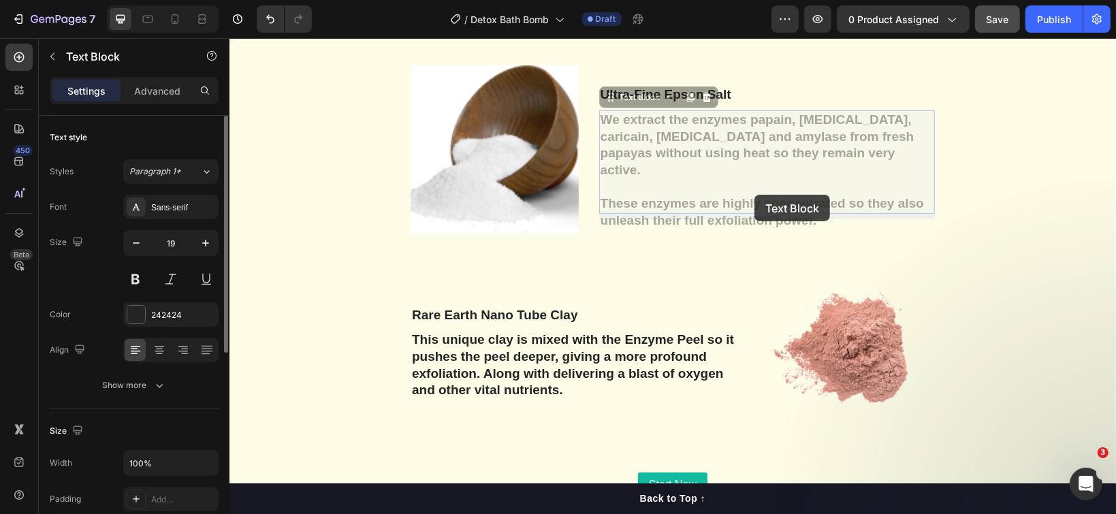
scroll to position [5038, 0]
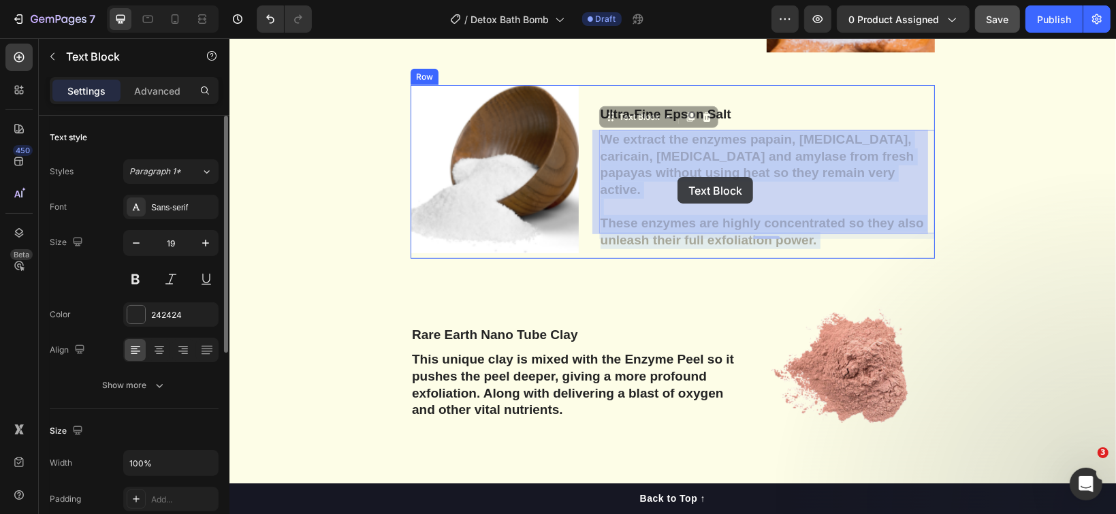
drag, startPoint x: 807, startPoint y: 202, endPoint x: 721, endPoint y: 189, distance: 87.4
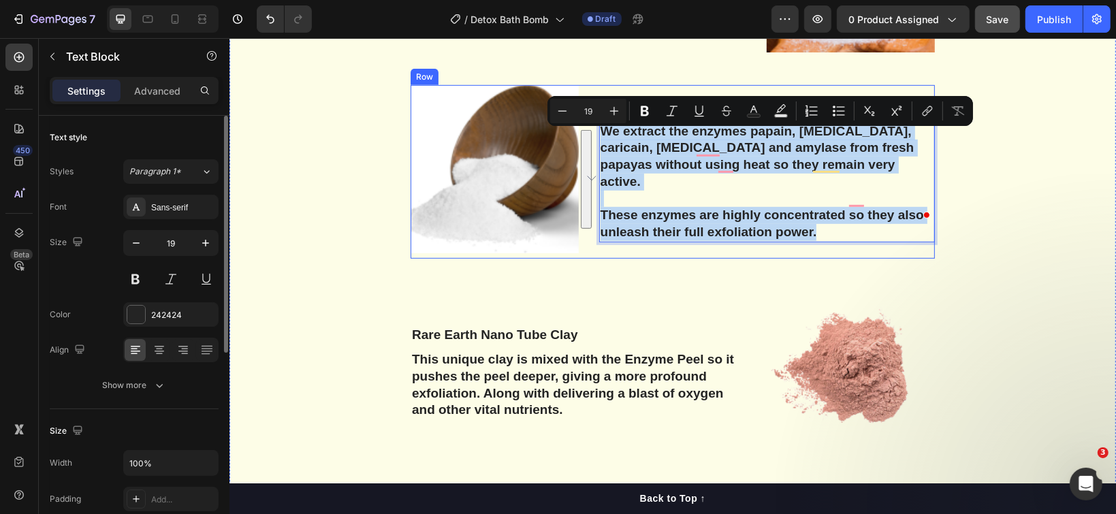
drag, startPoint x: 807, startPoint y: 219, endPoint x: 590, endPoint y: 138, distance: 231.4
click at [590, 138] on div "Image Ultra-Fine Epson Salt Text Block We extract the enzymes papain, chymopapa…" at bounding box center [672, 171] width 524 height 174
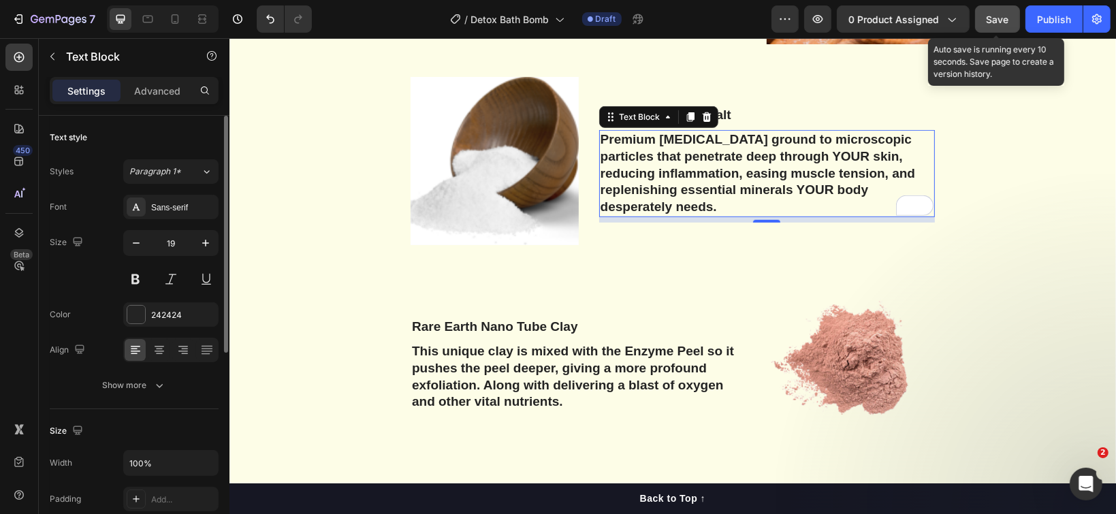
click at [994, 15] on span "Save" at bounding box center [998, 20] width 22 height 12
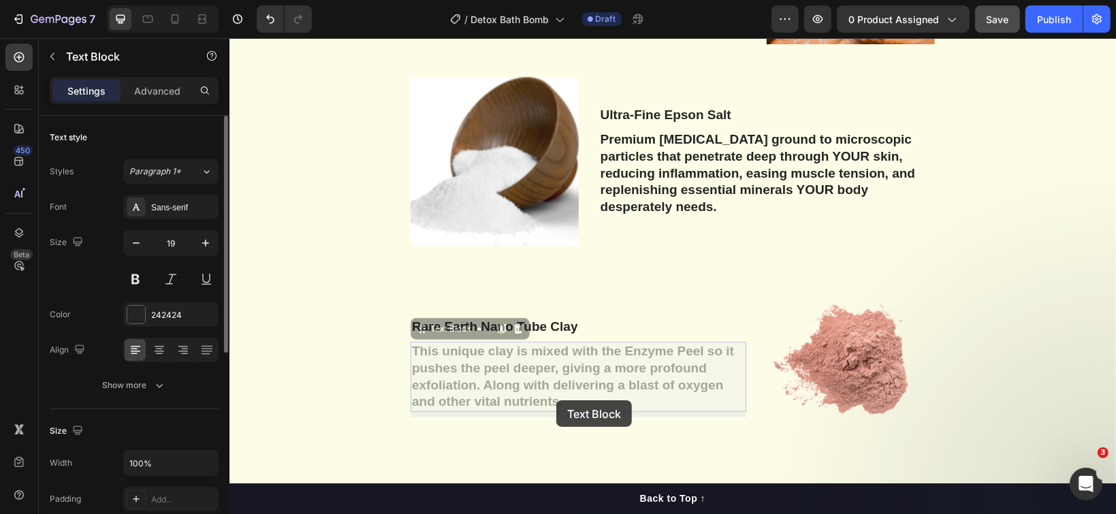
scroll to position [5012, 0]
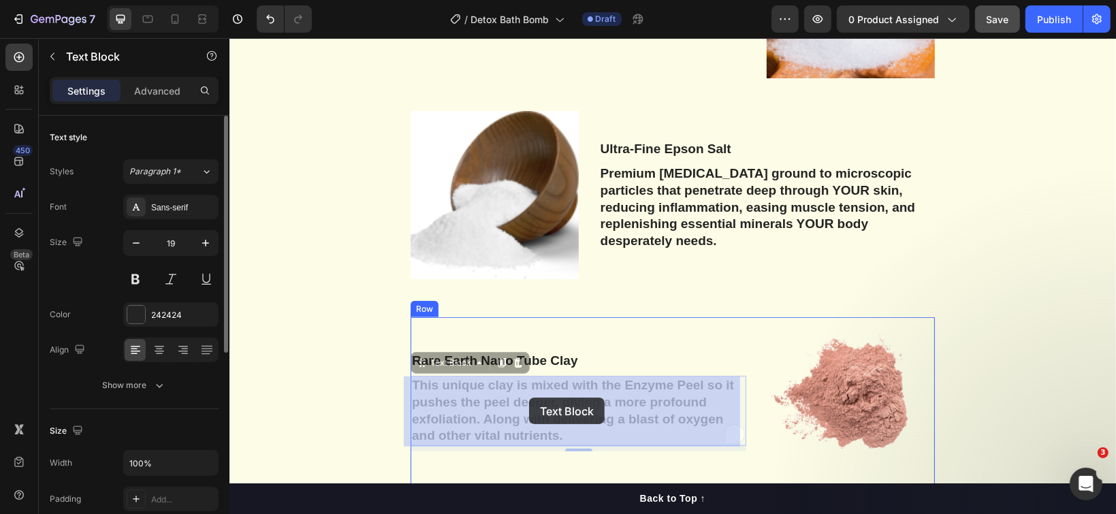
drag, startPoint x: 556, startPoint y: 400, endPoint x: 528, endPoint y: 397, distance: 28.0
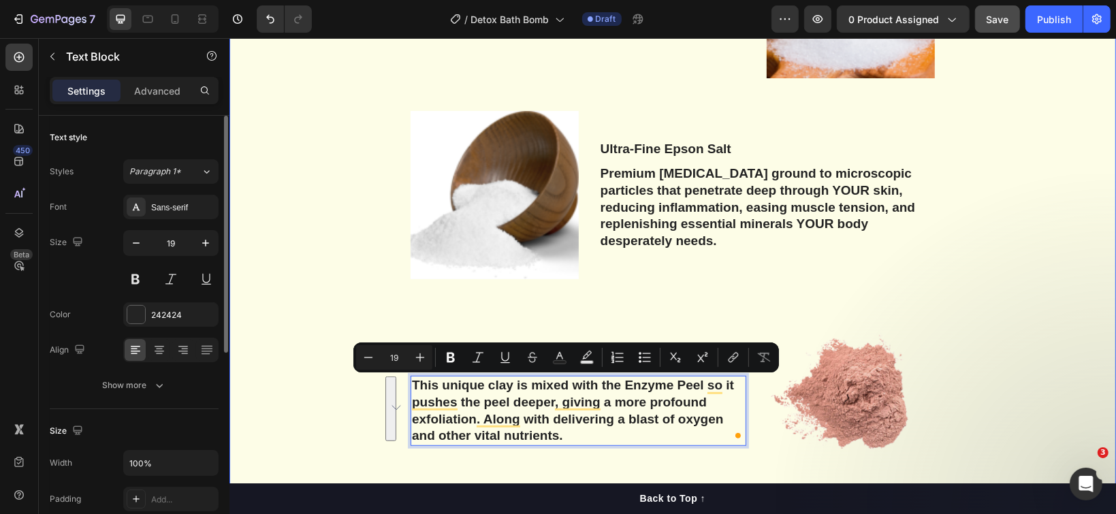
drag, startPoint x: 557, startPoint y: 431, endPoint x: 402, endPoint y: 380, distance: 162.8
click at [402, 380] on div "Using A Unique Bio-extraction Process We Extract The Vital Elements From Natura…" at bounding box center [672, 118] width 866 height 848
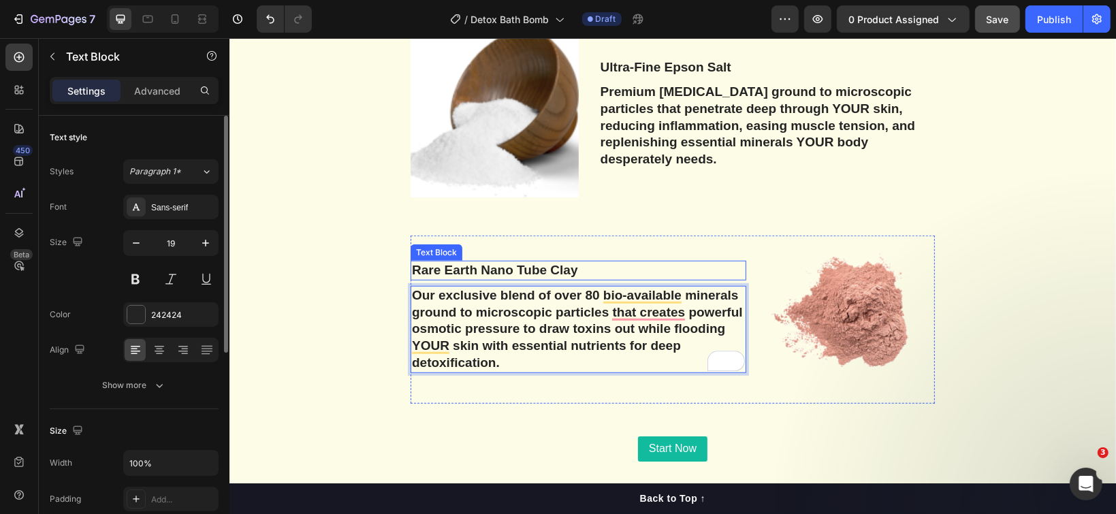
scroll to position [5185, 0]
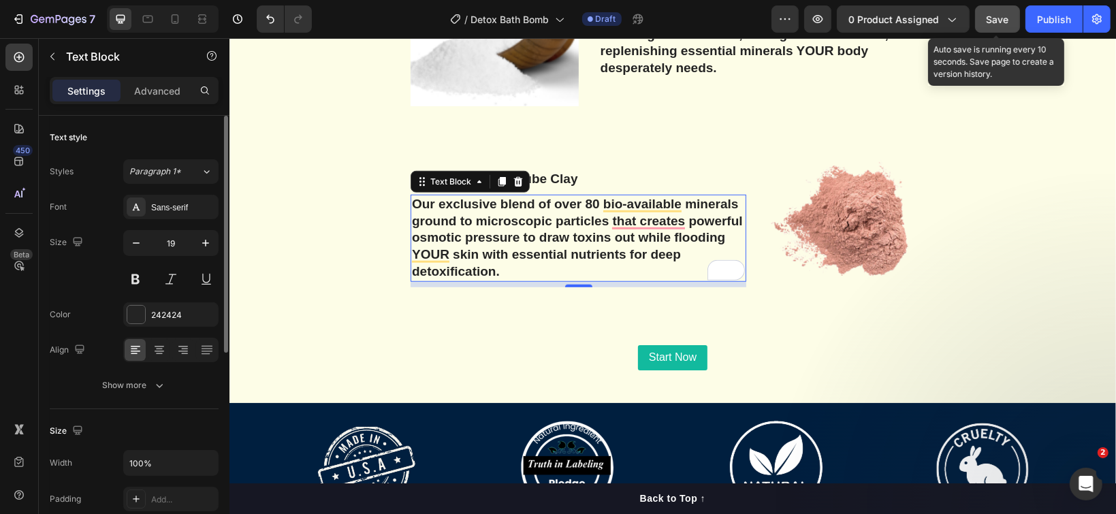
click at [987, 22] on span "Save" at bounding box center [998, 20] width 22 height 12
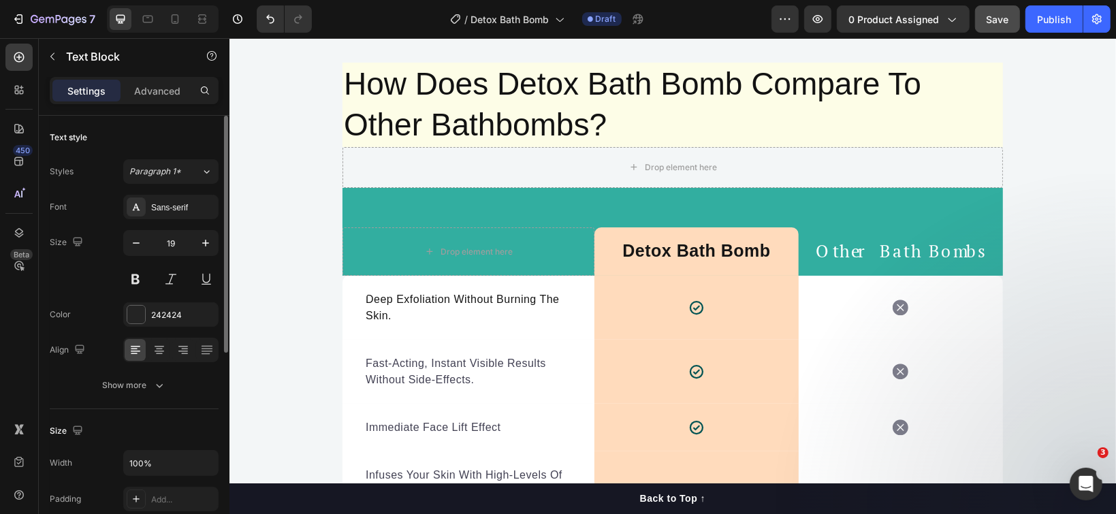
scroll to position [3791, 0]
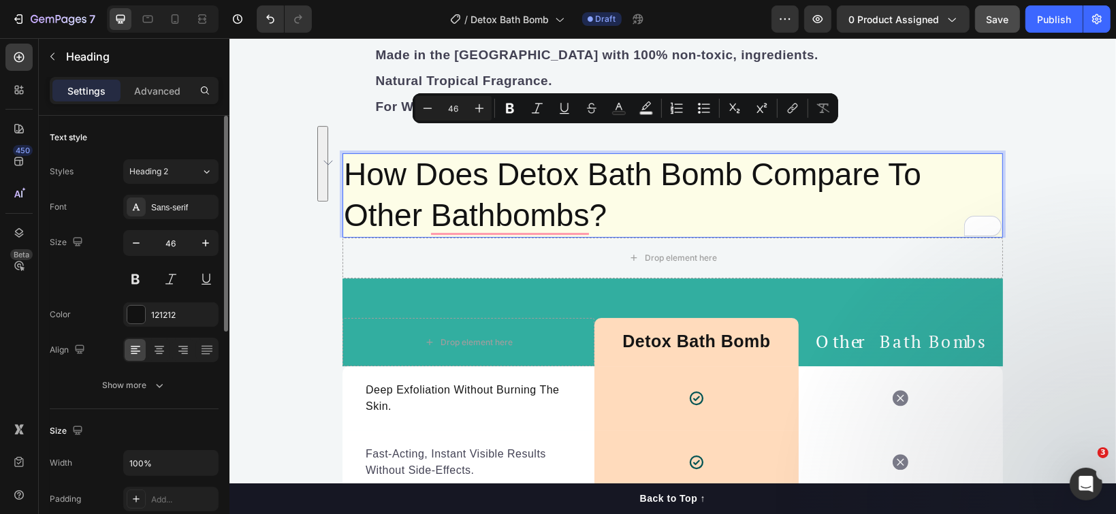
drag, startPoint x: 605, startPoint y: 184, endPoint x: 346, endPoint y: 142, distance: 262.7
click at [346, 154] on p "How Does Detox Bath Bomb Compare To Other Bathbombs?" at bounding box center [672, 195] width 658 height 82
copy p "How Does Detox Bath Bomb Compare To Other Bathbombs?"
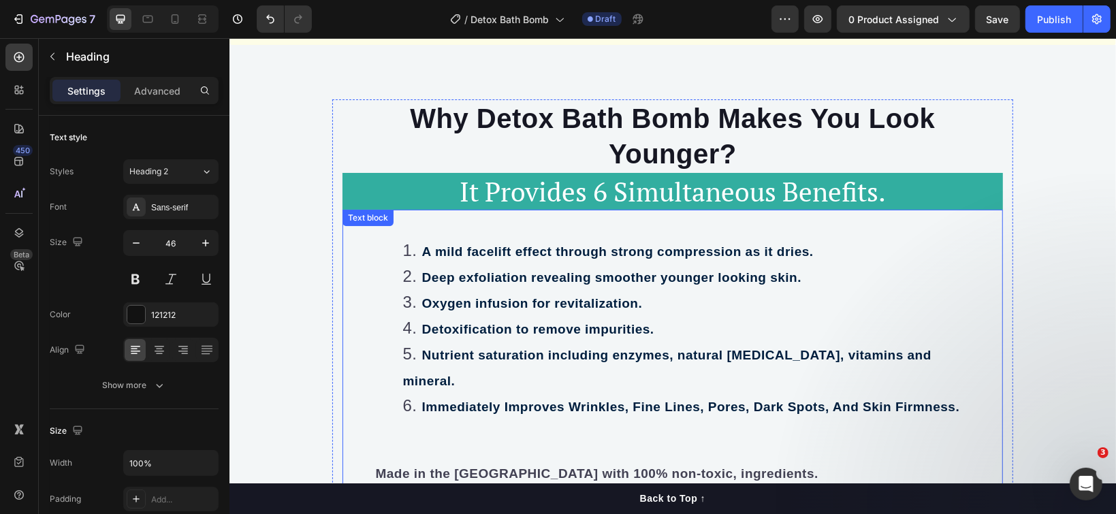
scroll to position [3136, 0]
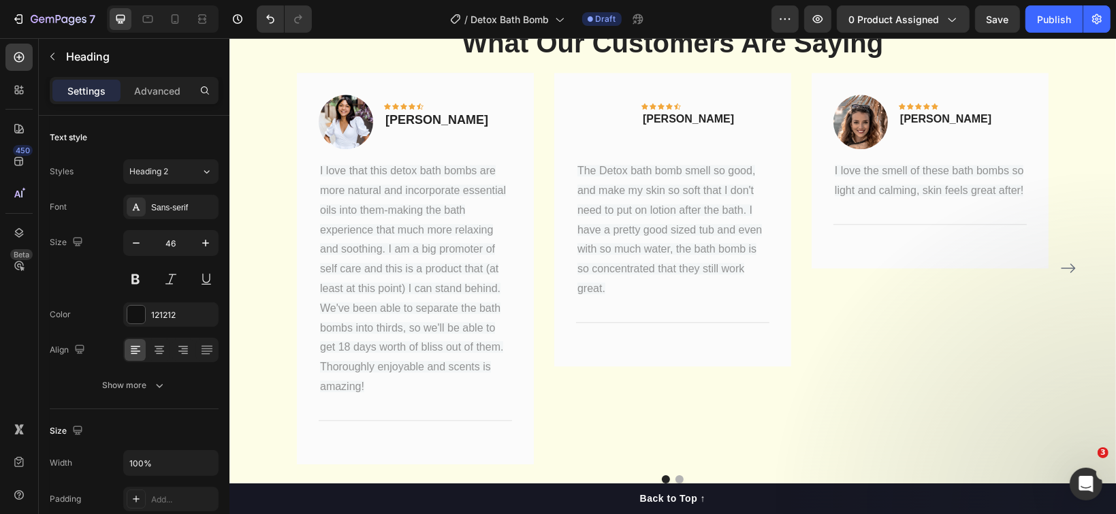
type input "16"
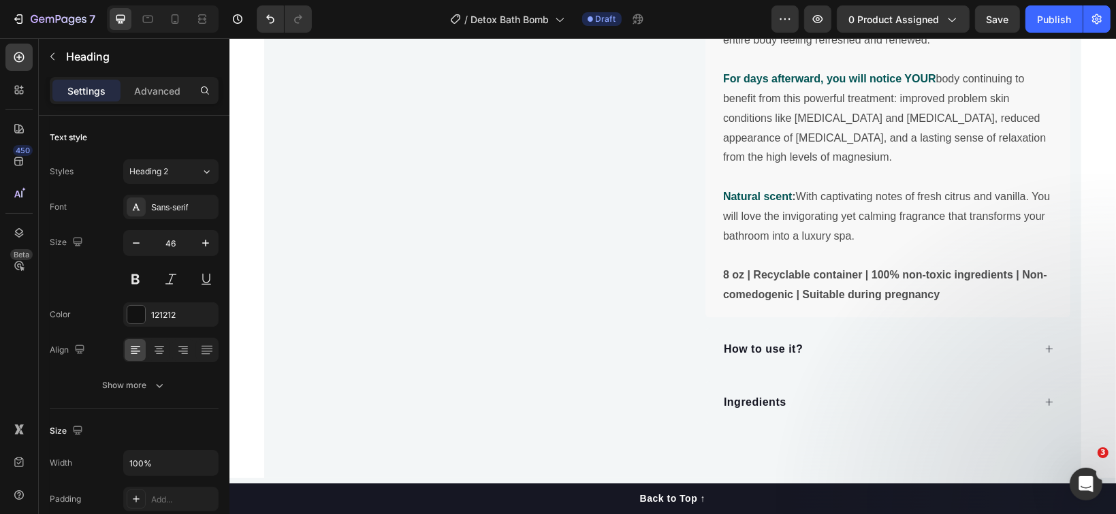
scroll to position [1593, 0]
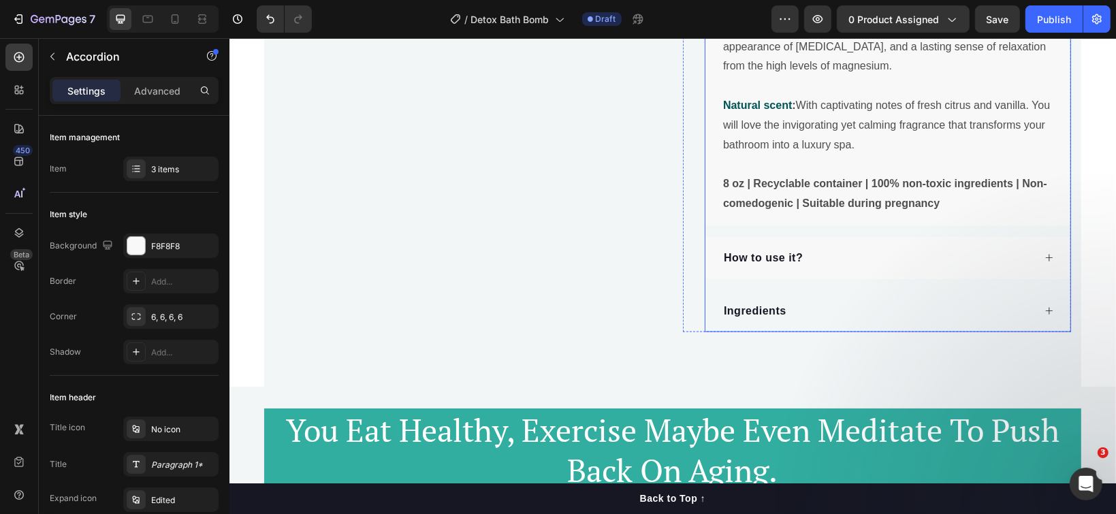
click at [803, 261] on div "How to use it?" at bounding box center [877, 257] width 312 height 20
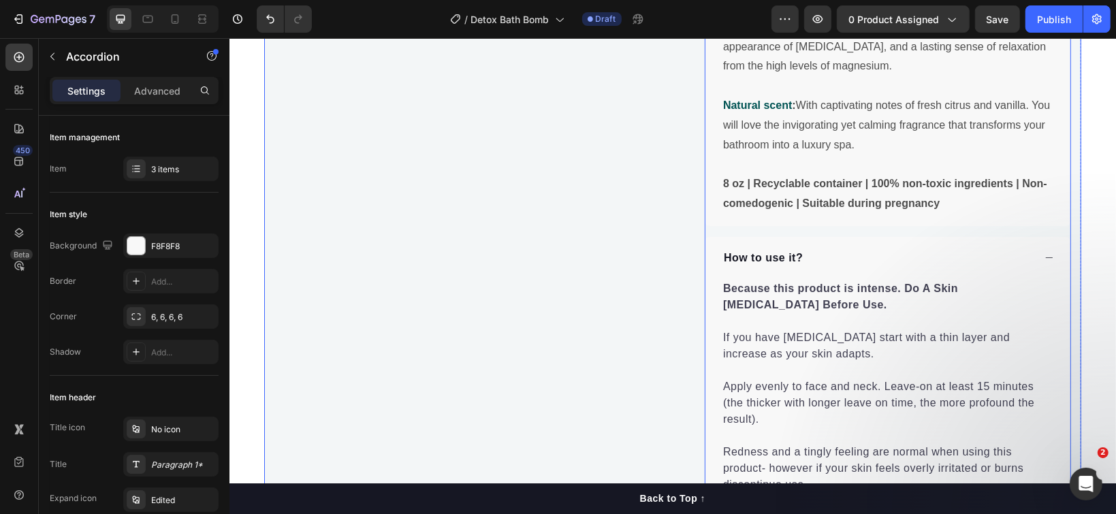
scroll to position [1683, 0]
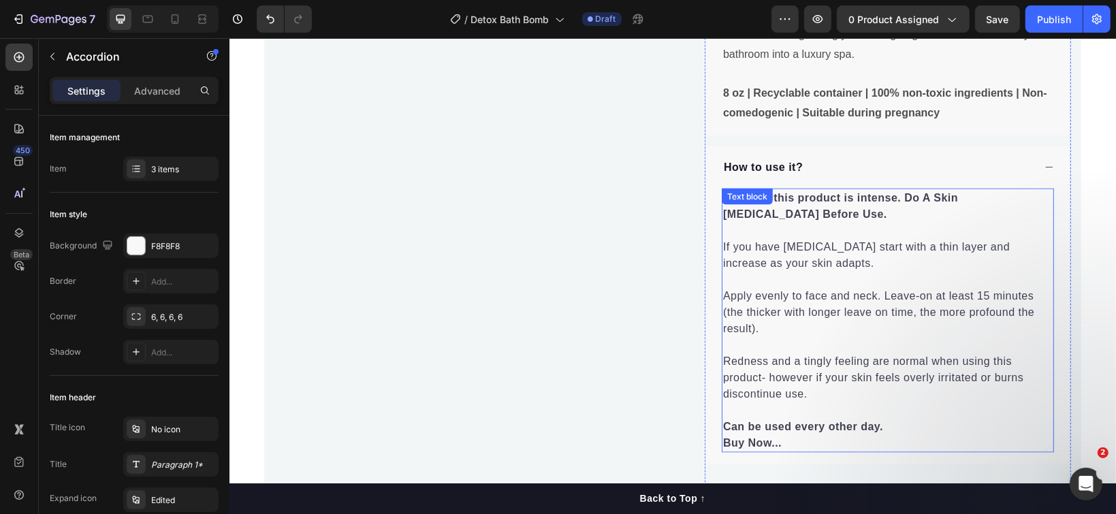
click at [765, 330] on p "Apply evenly to face and neck. Leave-on at least 15 minutes (the thicker with l…" at bounding box center [887, 311] width 330 height 49
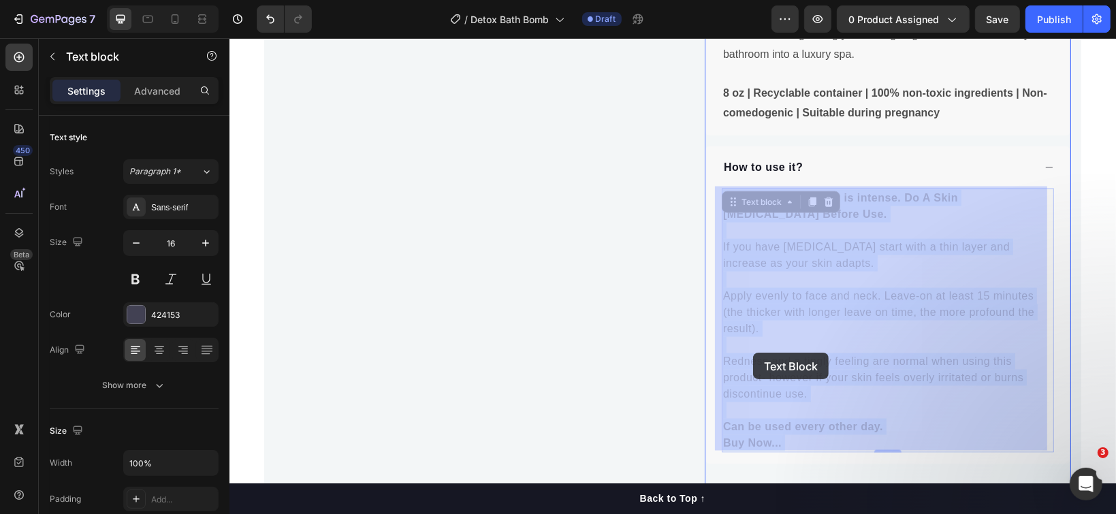
drag, startPoint x: 799, startPoint y: 390, endPoint x: 752, endPoint y: 352, distance: 60.5
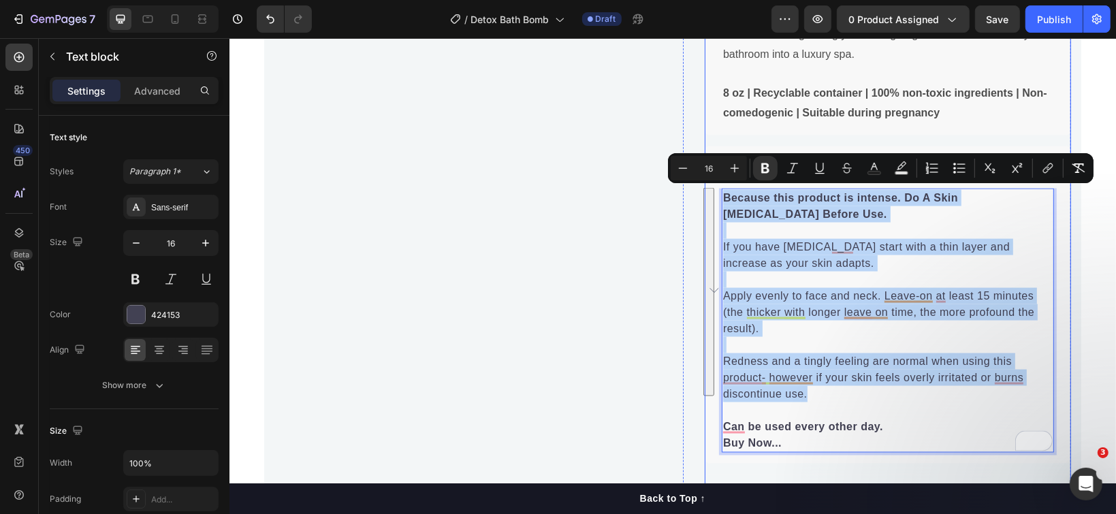
drag, startPoint x: 803, startPoint y: 394, endPoint x: 711, endPoint y: 186, distance: 228.0
click at [711, 188] on div "Because this product is intense. Do A Skin Patch Test Before Use. If you have s…" at bounding box center [887, 325] width 365 height 275
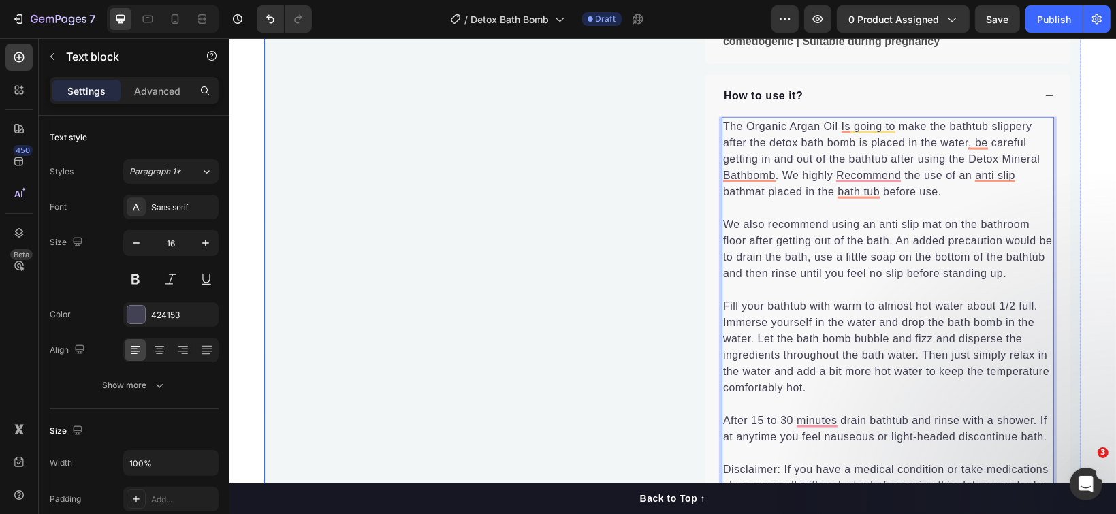
scroll to position [1826, 0]
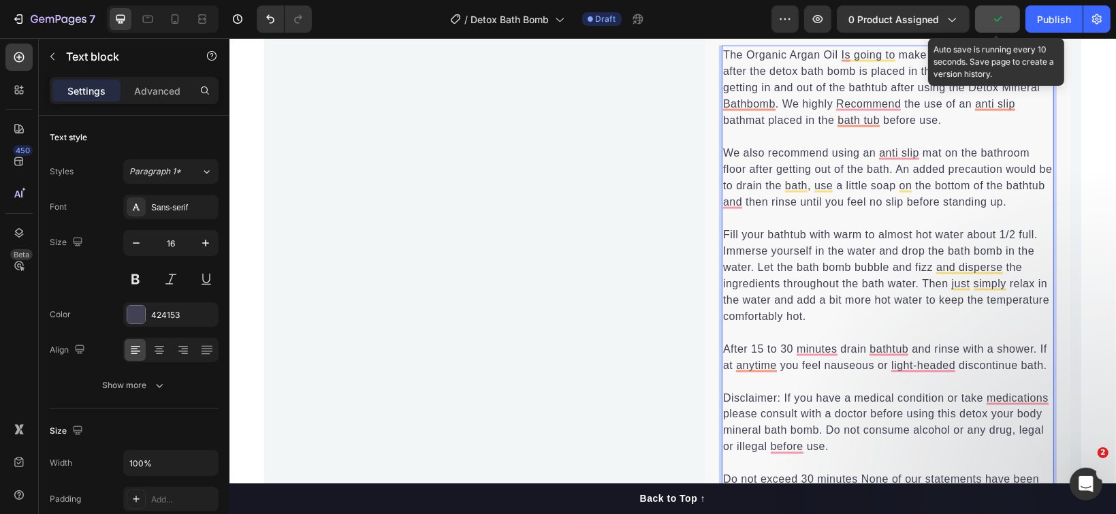
click at [986, 25] on button "button" at bounding box center [997, 18] width 45 height 27
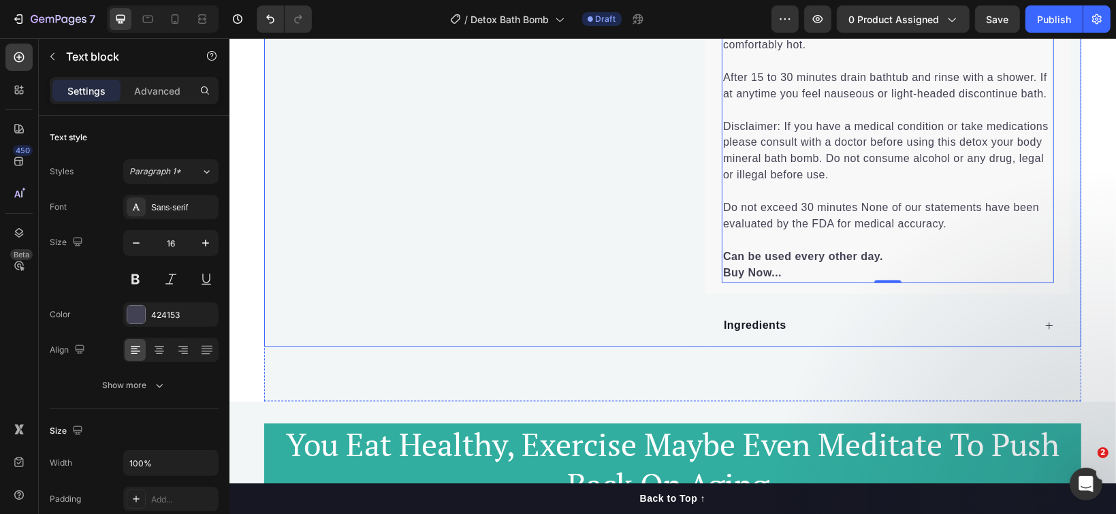
scroll to position [2098, 0]
click at [899, 323] on div "Ingredients" at bounding box center [877, 325] width 312 height 20
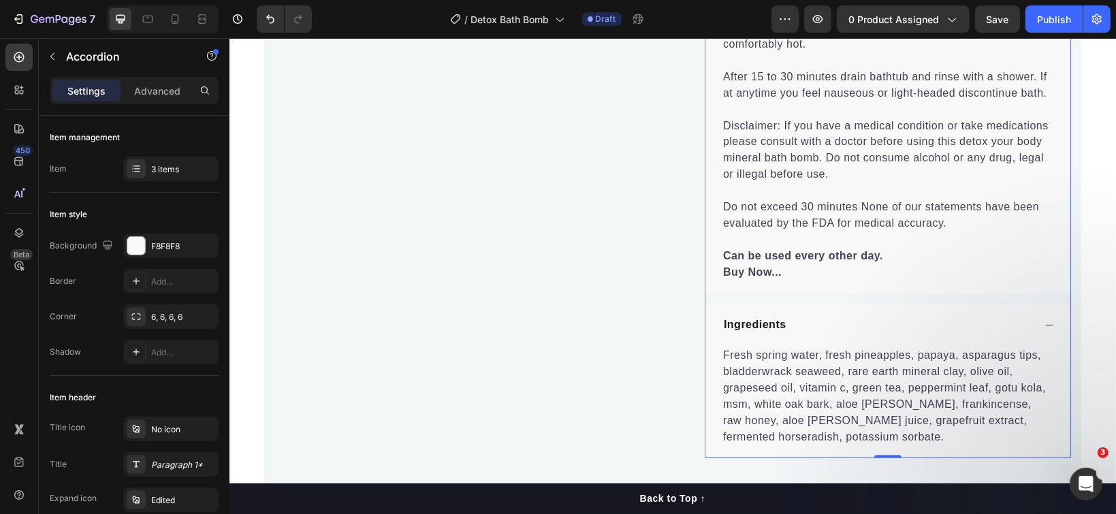
scroll to position [2189, 0]
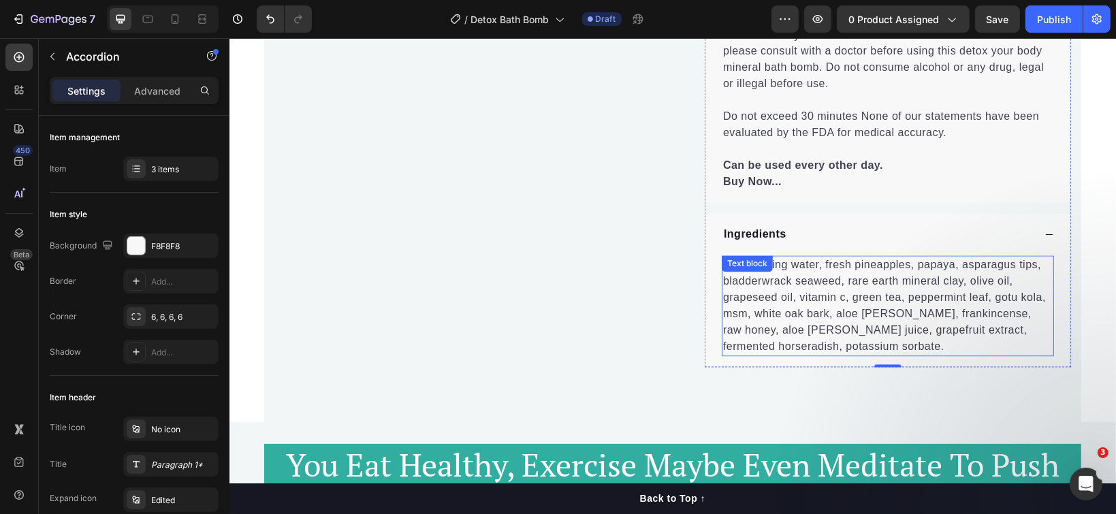
click at [766, 335] on p "Fresh spring water, fresh pineapples, papaya, asparagus tips, bladderwrack seaw…" at bounding box center [887, 306] width 330 height 98
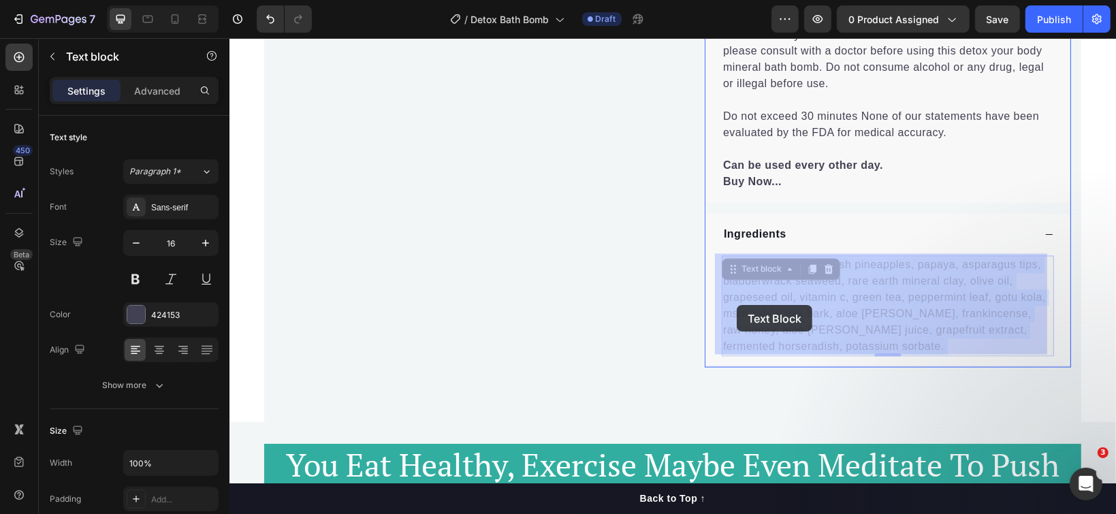
drag, startPoint x: 765, startPoint y: 338, endPoint x: 742, endPoint y: 314, distance: 33.2
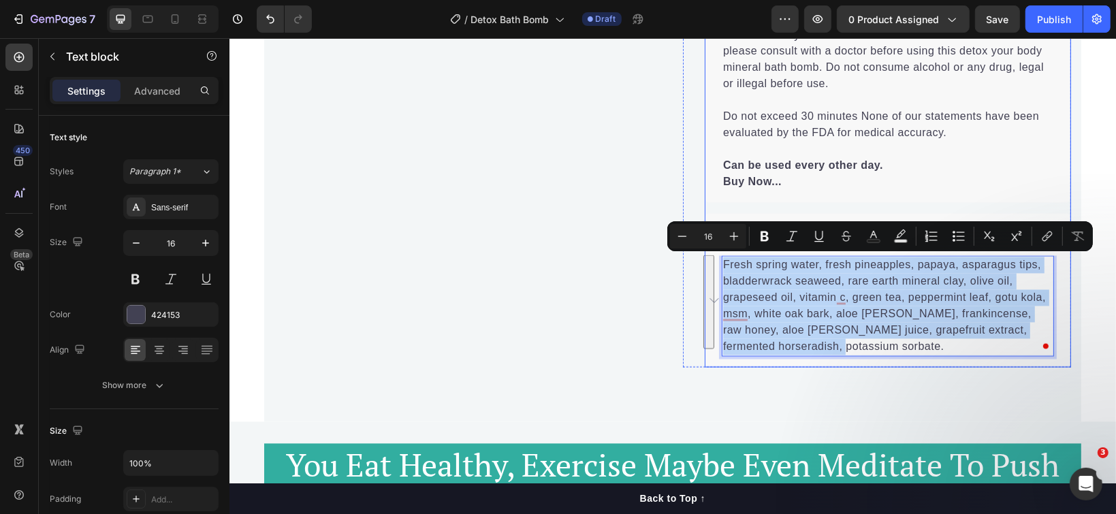
drag, startPoint x: 766, startPoint y: 341, endPoint x: 714, endPoint y: 261, distance: 95.9
click at [721, 261] on div "Fresh spring water, fresh pineapples, papaya, asparagus tips, bladderwrack seaw…" at bounding box center [887, 305] width 332 height 101
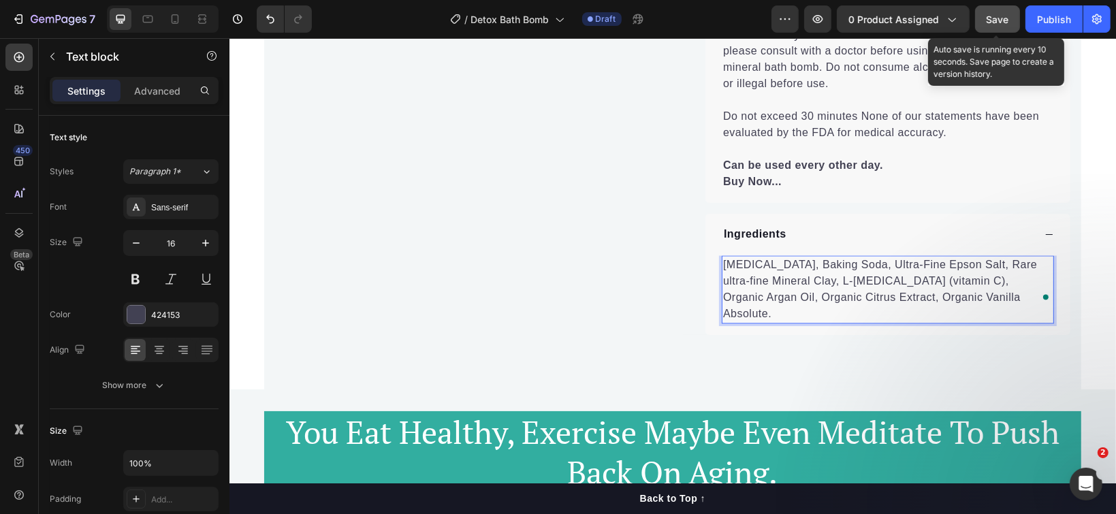
click at [989, 23] on span "Save" at bounding box center [998, 20] width 22 height 12
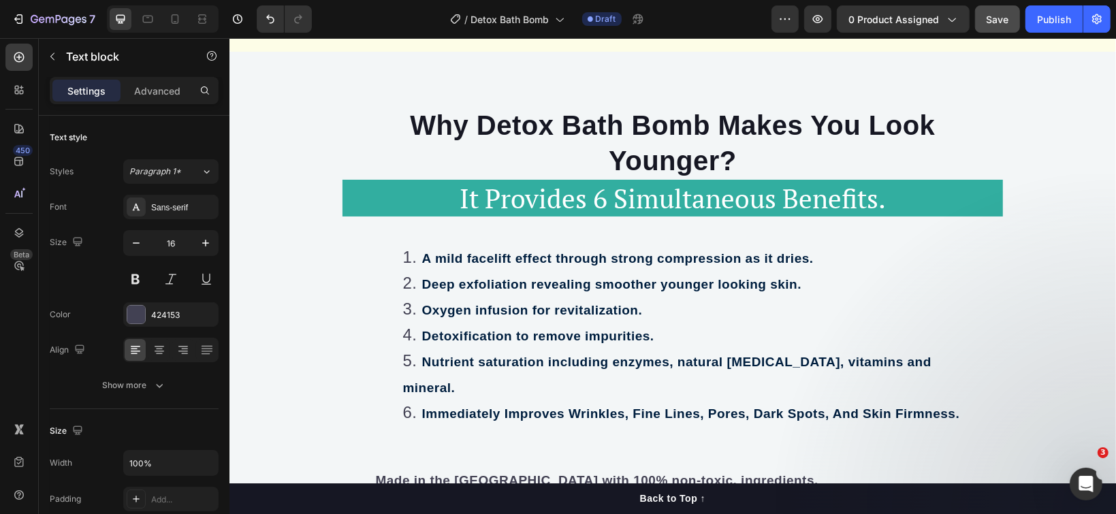
scroll to position [4005, 0]
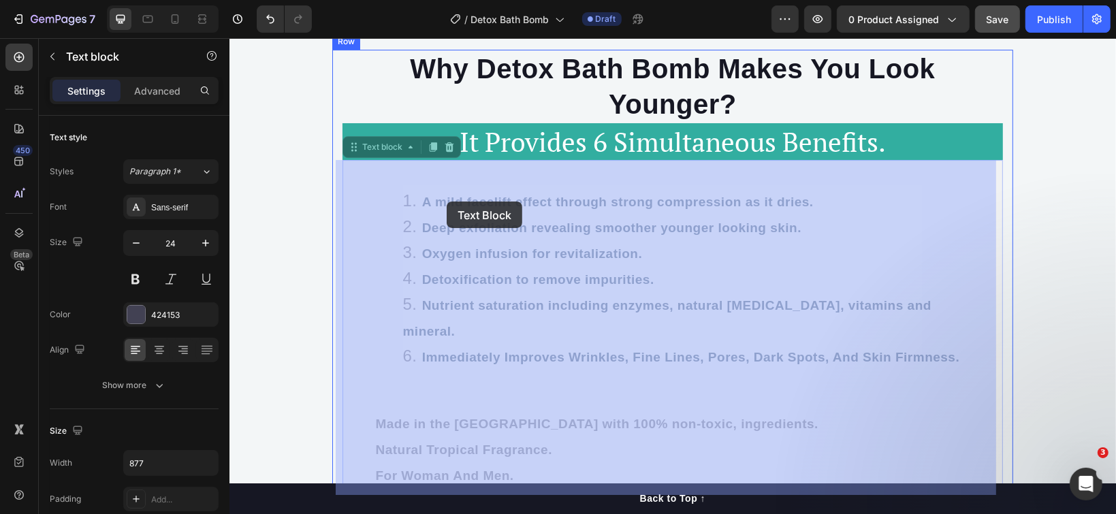
drag, startPoint x: 413, startPoint y: 201, endPoint x: 434, endPoint y: 201, distance: 21.8
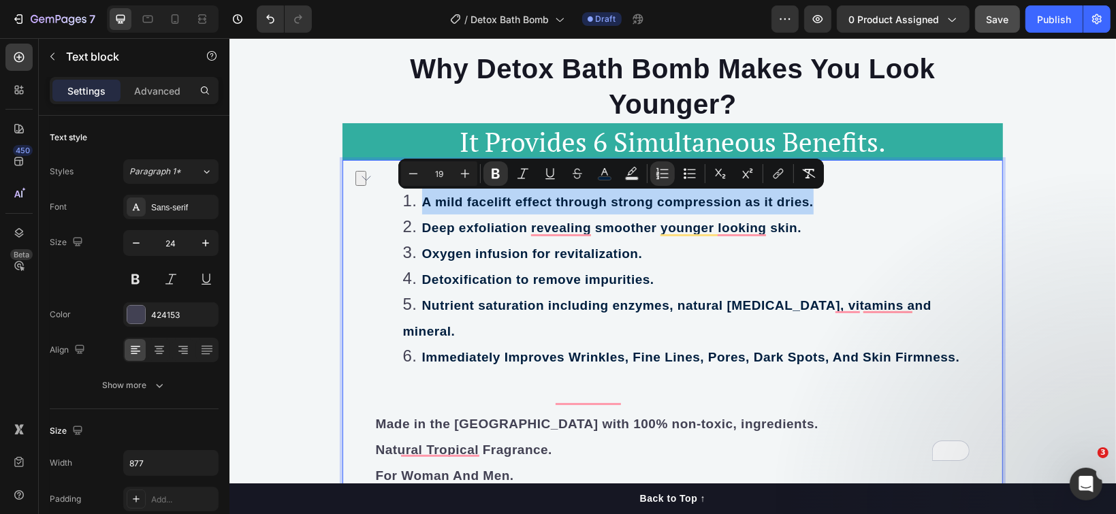
drag, startPoint x: 411, startPoint y: 197, endPoint x: 805, endPoint y: 208, distance: 393.7
click at [805, 208] on li "A mild facelift effect through strong compression as it dries." at bounding box center [685, 201] width 567 height 26
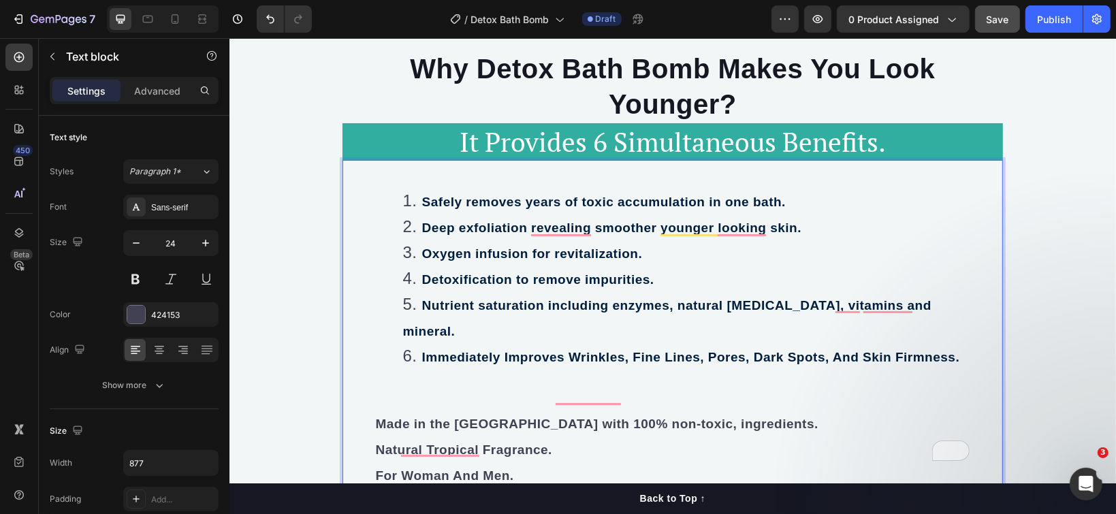
click at [421, 197] on strong "Safely removes years of toxic accumulation in one bath." at bounding box center [603, 201] width 364 height 14
click at [462, 221] on strong "Deep exfoliation revealing smoother younger looking skin." at bounding box center [610, 227] width 379 height 14
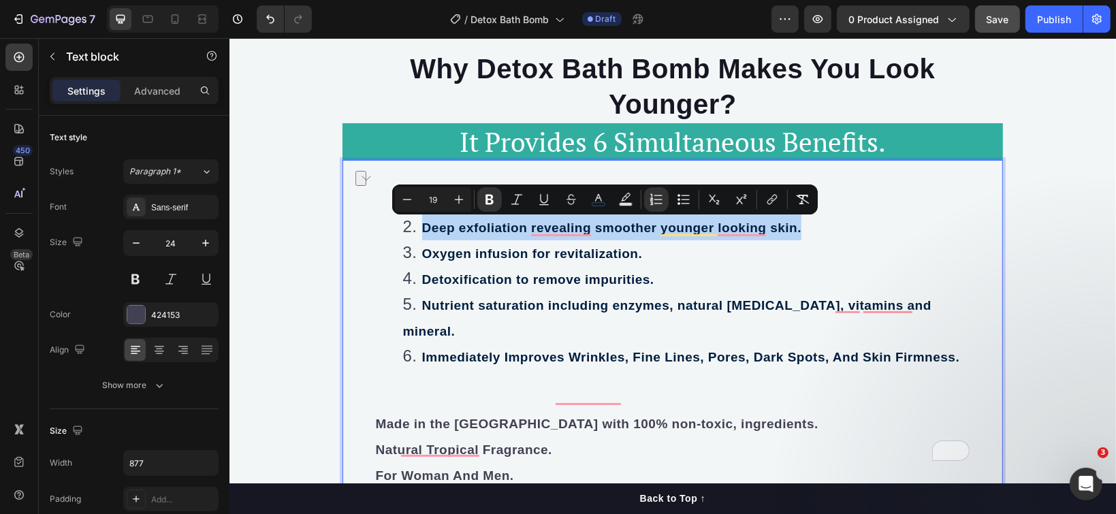
drag, startPoint x: 792, startPoint y: 223, endPoint x: 417, endPoint y: 223, distance: 375.1
click at [421, 223] on strong "Deep exfoliation revealing smoother younger looking skin." at bounding box center [610, 227] width 379 height 14
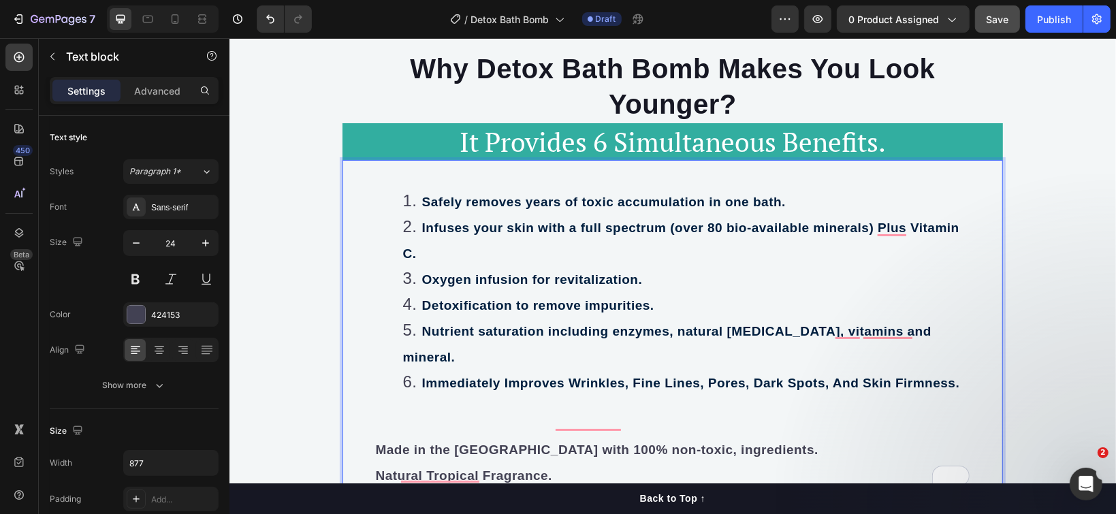
click at [529, 279] on strong "Oxygen infusion for revitalization." at bounding box center [531, 279] width 221 height 14
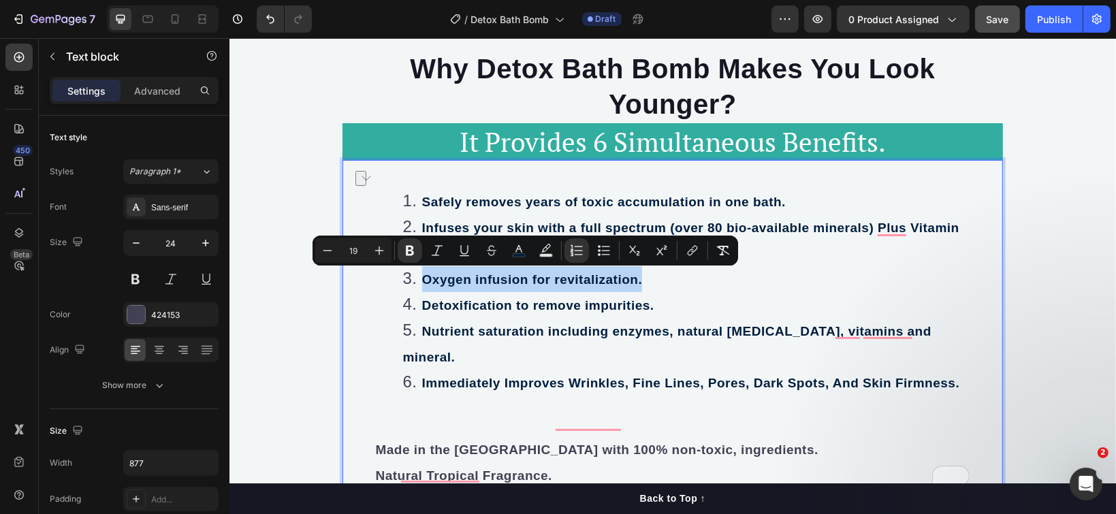
drag, startPoint x: 635, startPoint y: 277, endPoint x: 415, endPoint y: 271, distance: 220.0
click at [421, 272] on strong "Oxygen infusion for revitalization." at bounding box center [531, 279] width 221 height 14
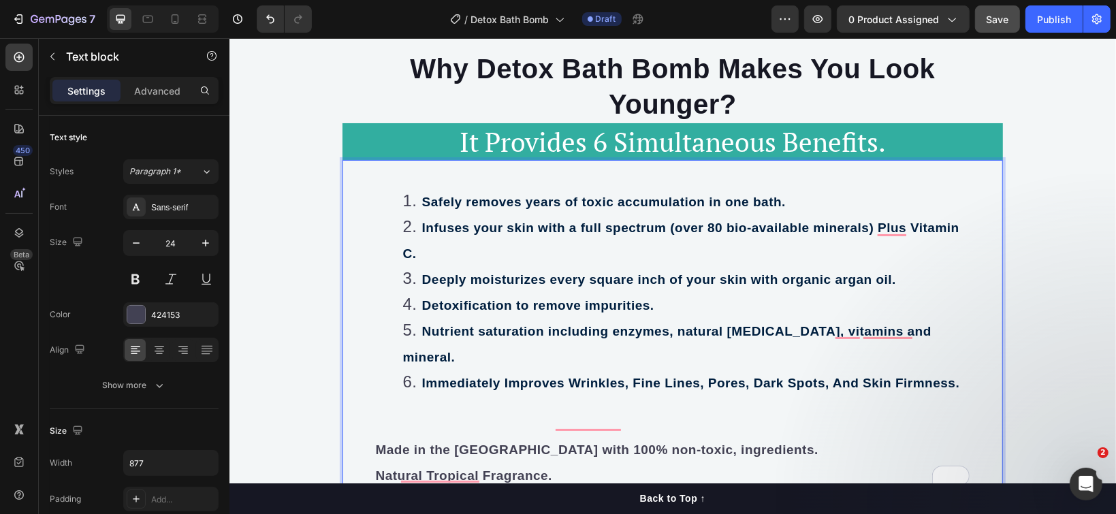
click at [466, 291] on li "Detoxification to remove impurities." at bounding box center [685, 304] width 567 height 26
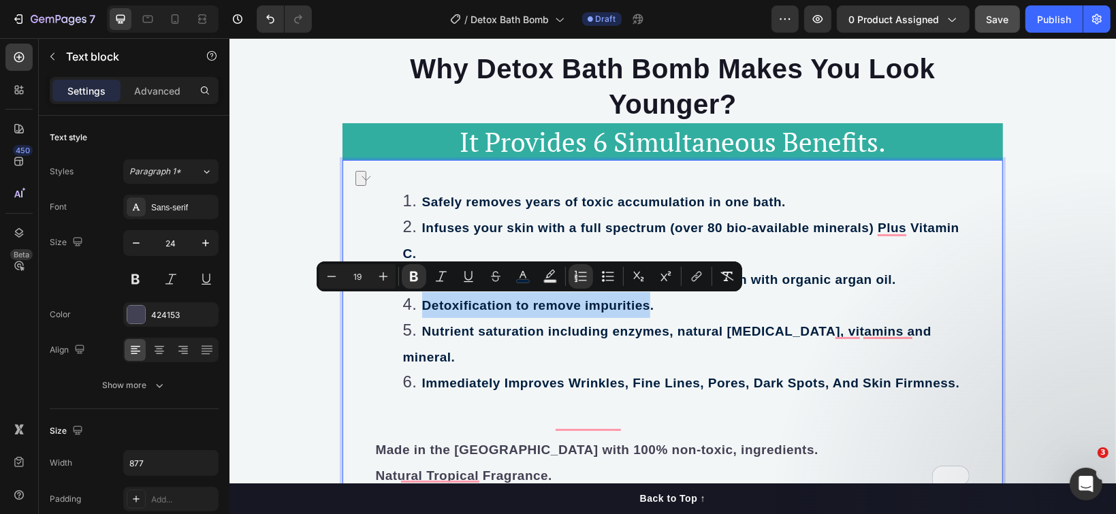
drag, startPoint x: 645, startPoint y: 300, endPoint x: 417, endPoint y: 304, distance: 228.1
click at [421, 304] on strong "Detoxification to remove impurities." at bounding box center [537, 305] width 232 height 14
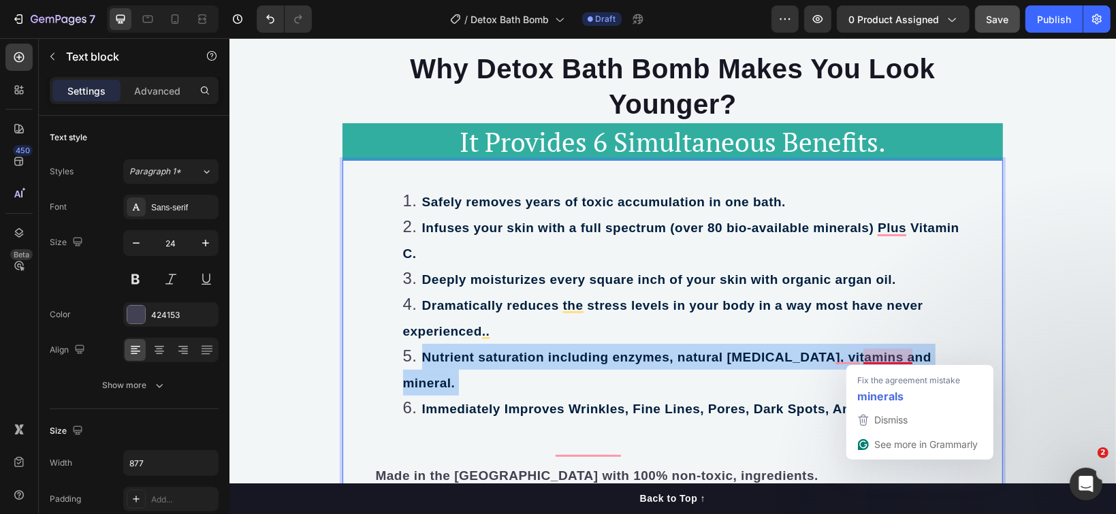
drag, startPoint x: 417, startPoint y: 351, endPoint x: 916, endPoint y: 356, distance: 499.1
click at [916, 356] on li "Nutrient saturation including enzymes, natural retinol, vitamins and mineral." at bounding box center [685, 369] width 567 height 52
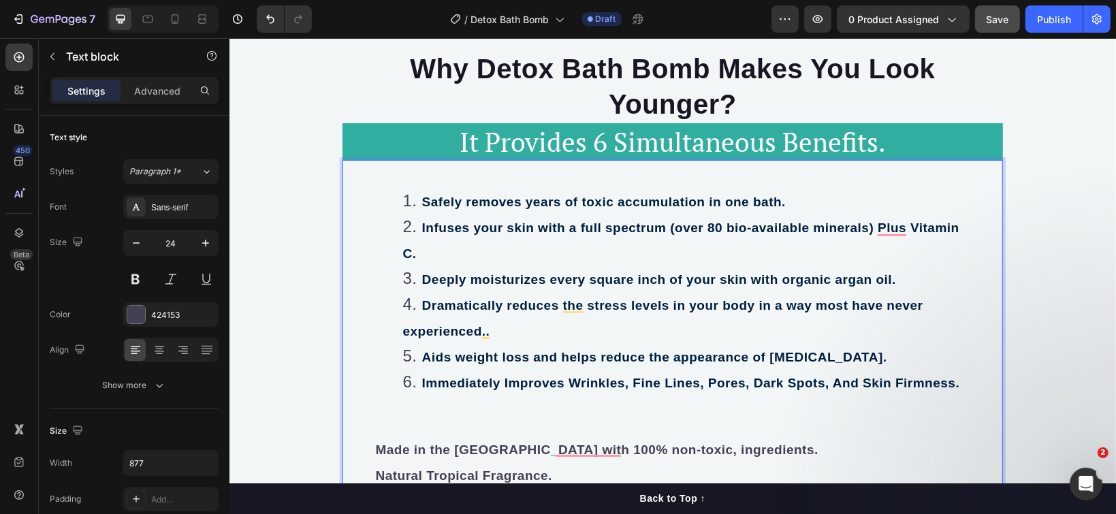
click at [454, 376] on strong "Immediately Improves Wrinkles, Fine Lines, Pores, Dark Spots, And Skin Firmness." at bounding box center [690, 382] width 538 height 14
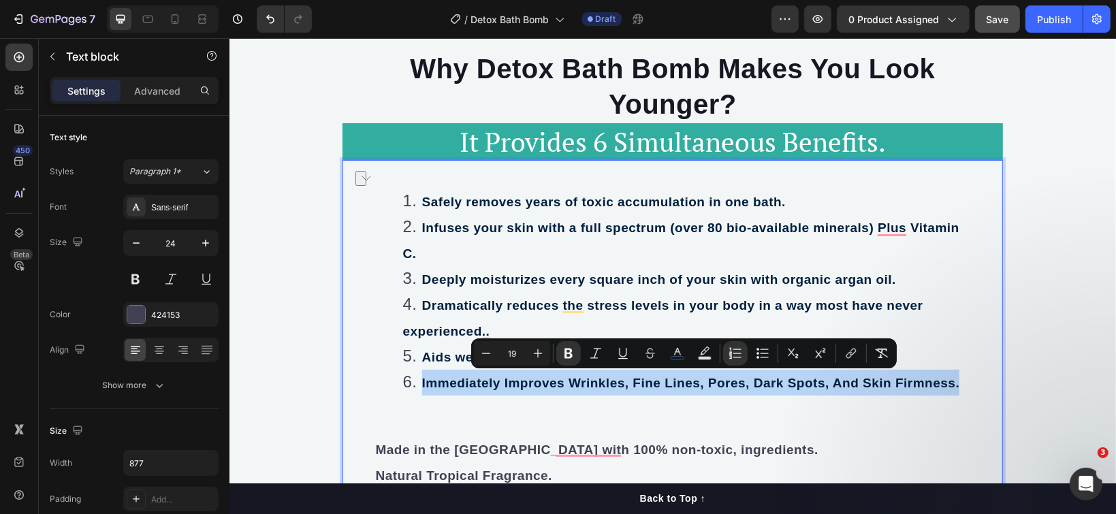
drag, startPoint x: 409, startPoint y: 376, endPoint x: 952, endPoint y: 376, distance: 542.6
click at [952, 376] on li "Immediately Improves Wrinkles, Fine Lines, Pores, Dark Spots, And Skin Firmness." at bounding box center [685, 382] width 567 height 26
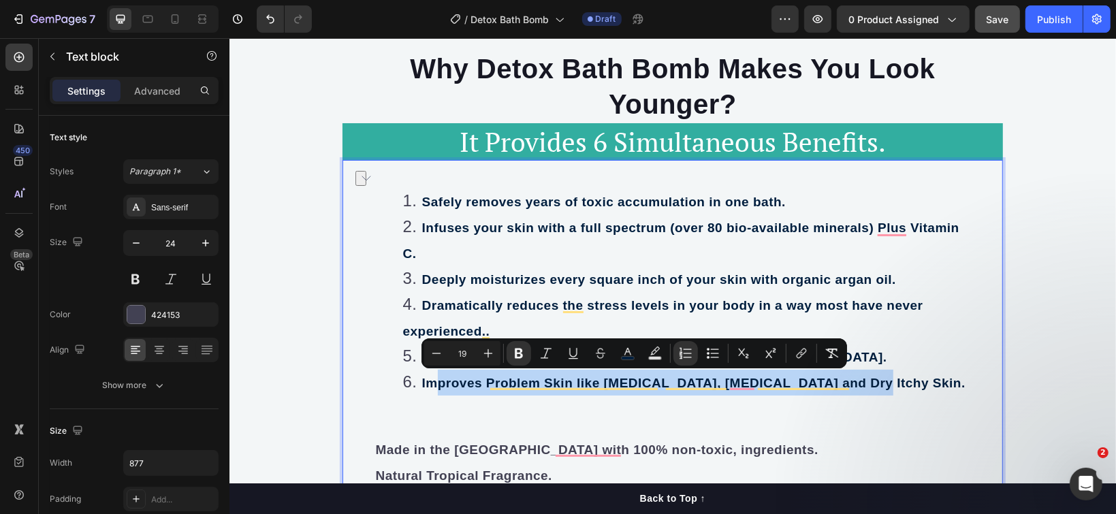
drag, startPoint x: 844, startPoint y: 376, endPoint x: 425, endPoint y: 378, distance: 419.4
click at [425, 378] on li "Improves Problem Skin like Eczema, Psoriasis and Dry Itchy Skin." at bounding box center [685, 382] width 567 height 26
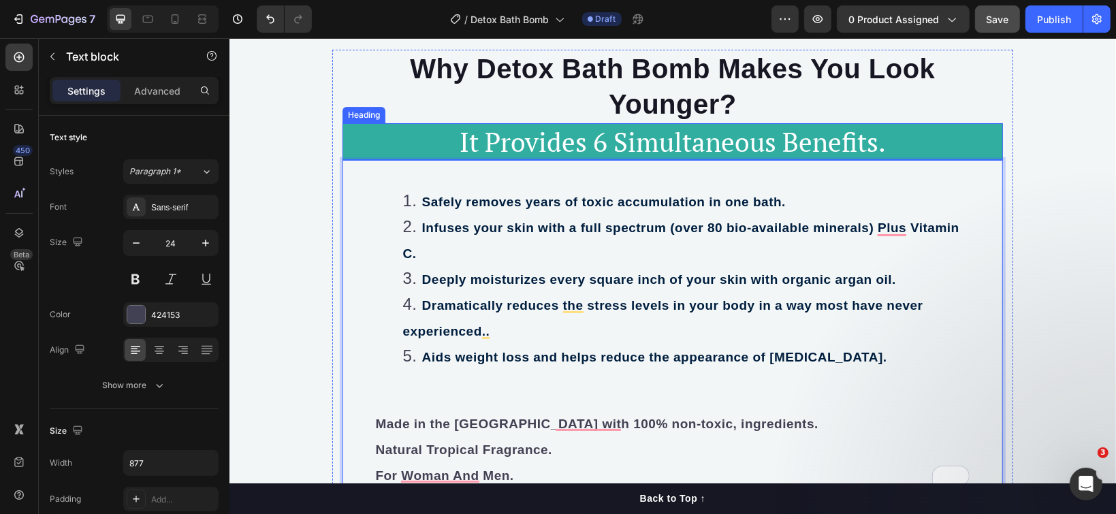
click at [588, 140] on span "It Provides 6 Simultaneous Benefits." at bounding box center [672, 140] width 426 height 35
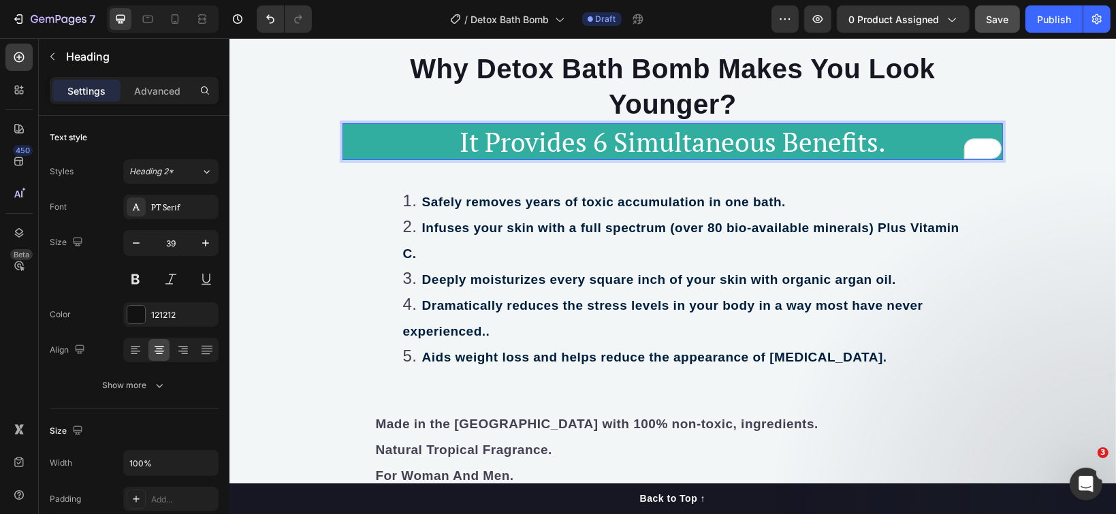
click at [595, 140] on span "It Provides 6 Simultaneous Benefits." at bounding box center [672, 140] width 426 height 35
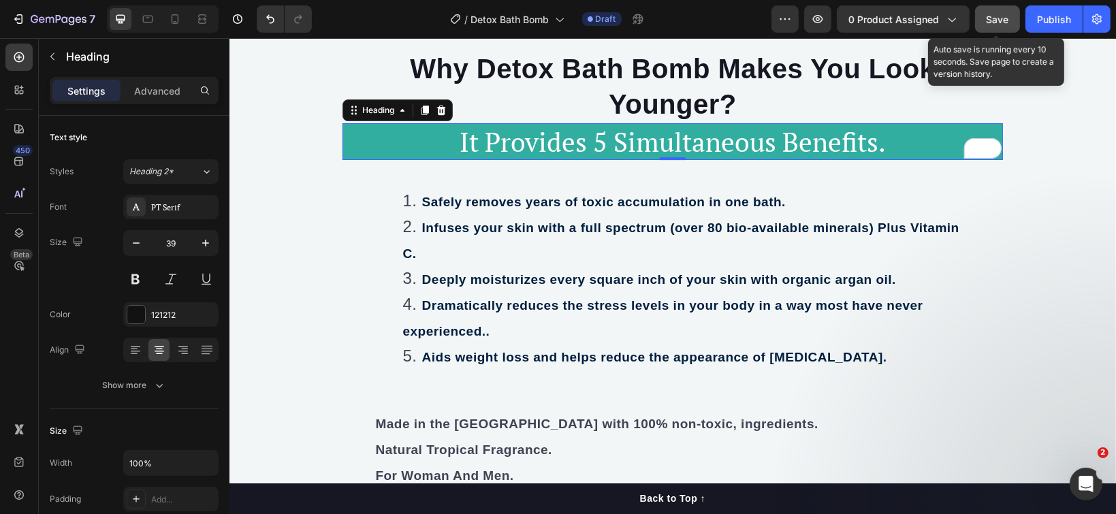
click at [989, 16] on span "Save" at bounding box center [998, 20] width 22 height 12
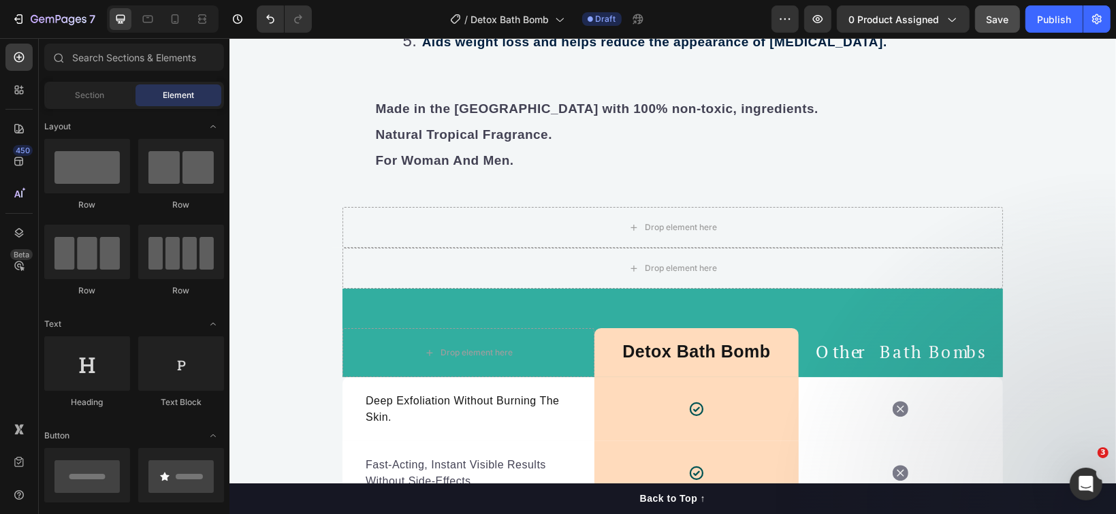
scroll to position [4295, 0]
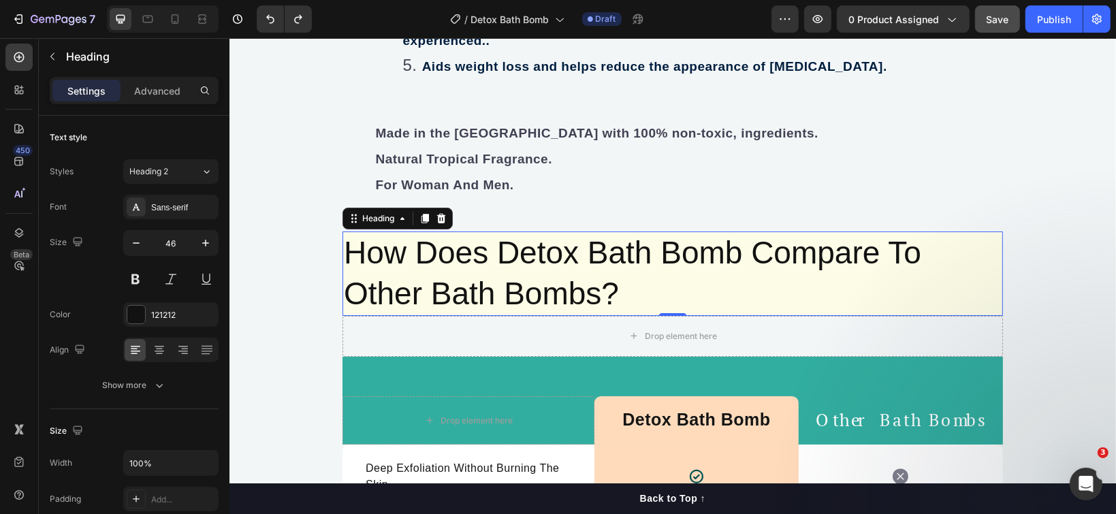
drag, startPoint x: 494, startPoint y: 289, endPoint x: 705, endPoint y: 375, distance: 227.5
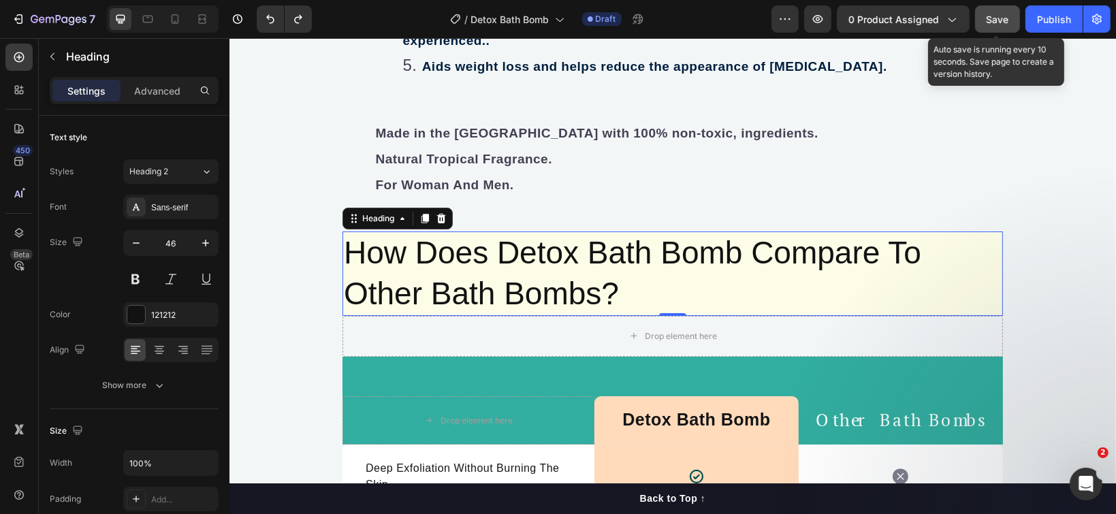
click at [993, 16] on span "Save" at bounding box center [998, 20] width 22 height 12
click at [993, 20] on span "Save" at bounding box center [998, 20] width 22 height 12
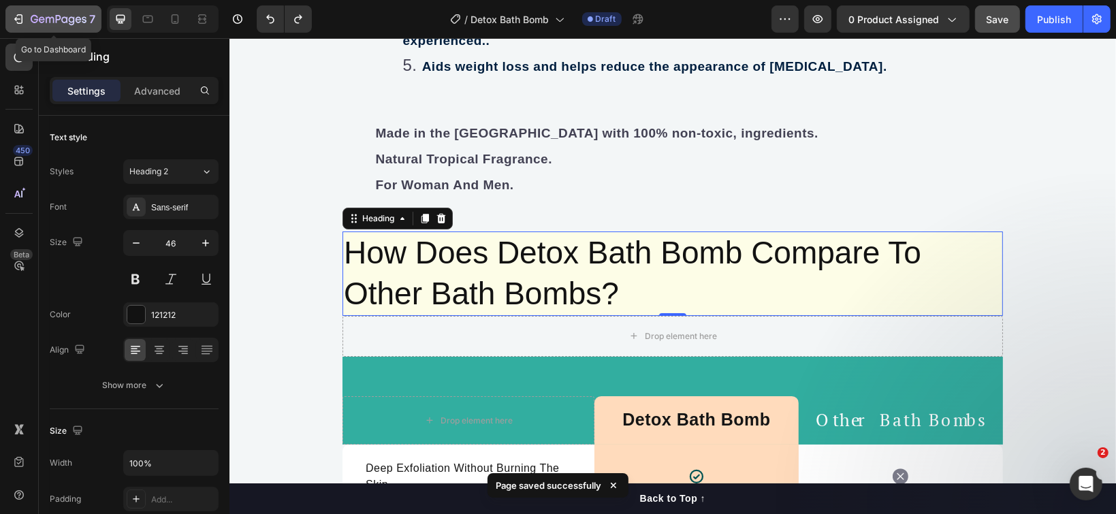
click at [63, 29] on button "7" at bounding box center [53, 18] width 96 height 27
